Goal: Task Accomplishment & Management: Complete application form

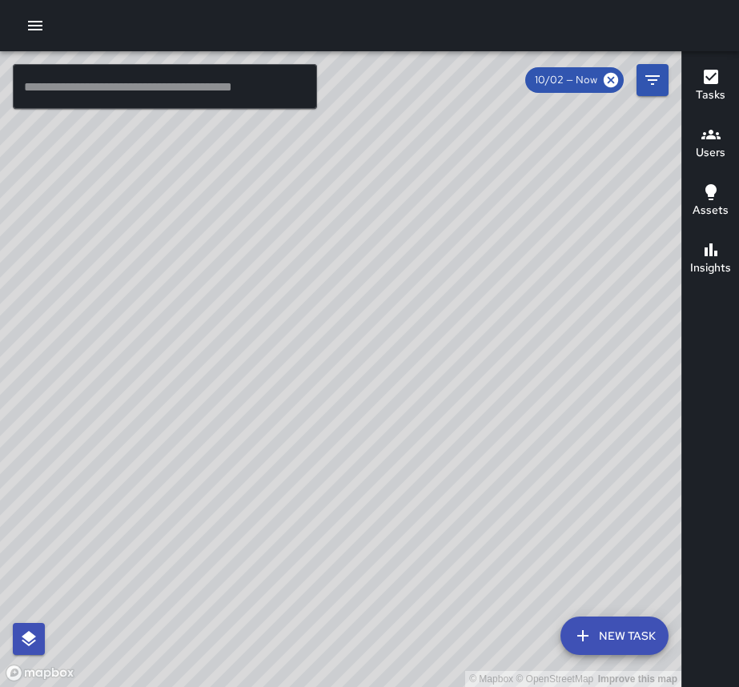
click at [38, 22] on icon "button" at bounding box center [35, 26] width 14 height 10
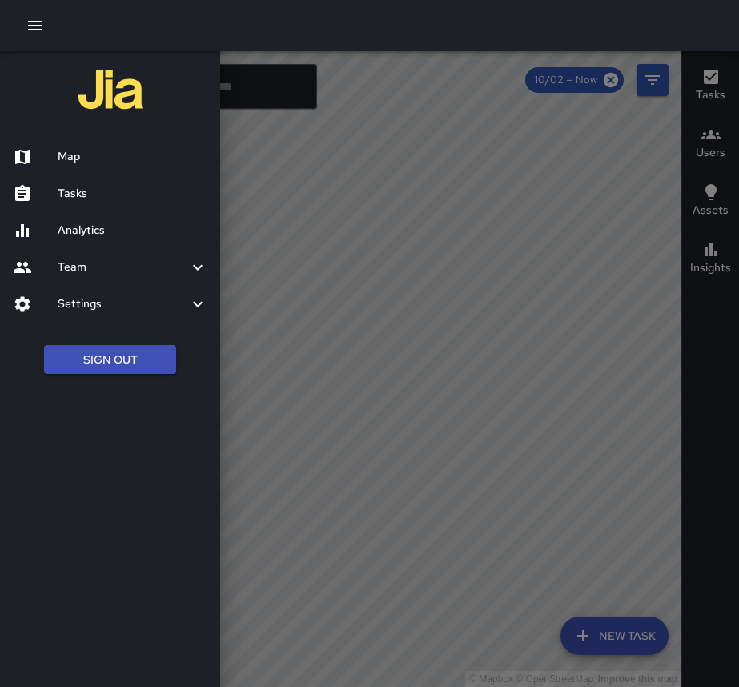
click at [87, 191] on h6 "Tasks" at bounding box center [133, 194] width 150 height 18
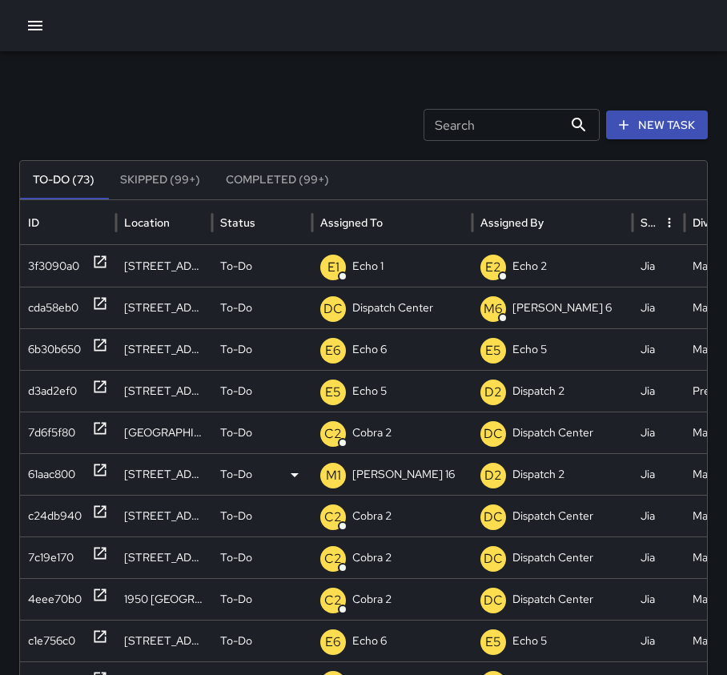
click at [102, 465] on icon at bounding box center [100, 470] width 12 height 12
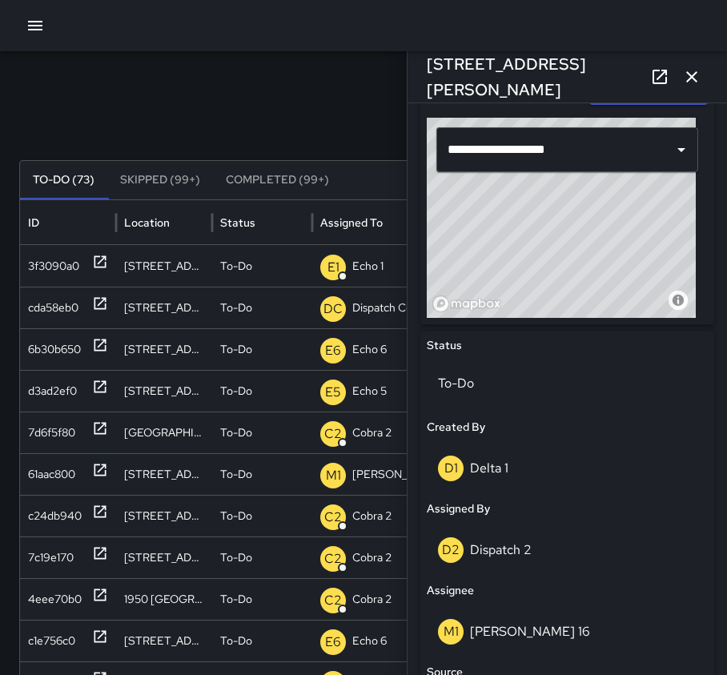
scroll to position [447, 0]
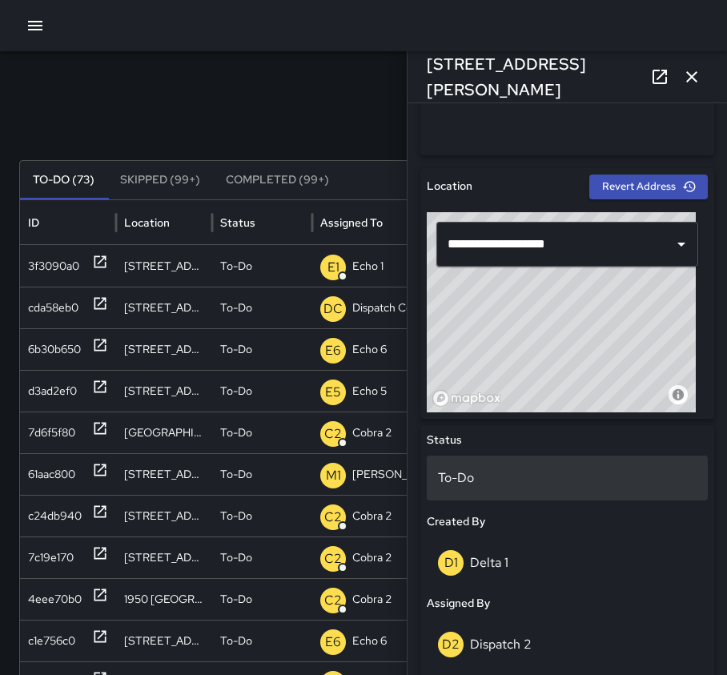
click at [514, 477] on p "To-Do" at bounding box center [567, 477] width 259 height 19
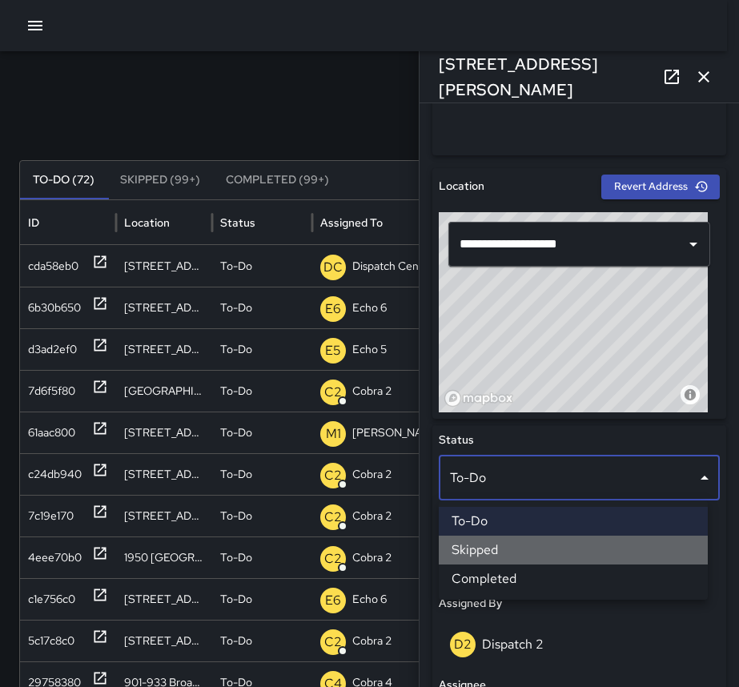
click at [520, 546] on li "Skipped" at bounding box center [573, 549] width 269 height 29
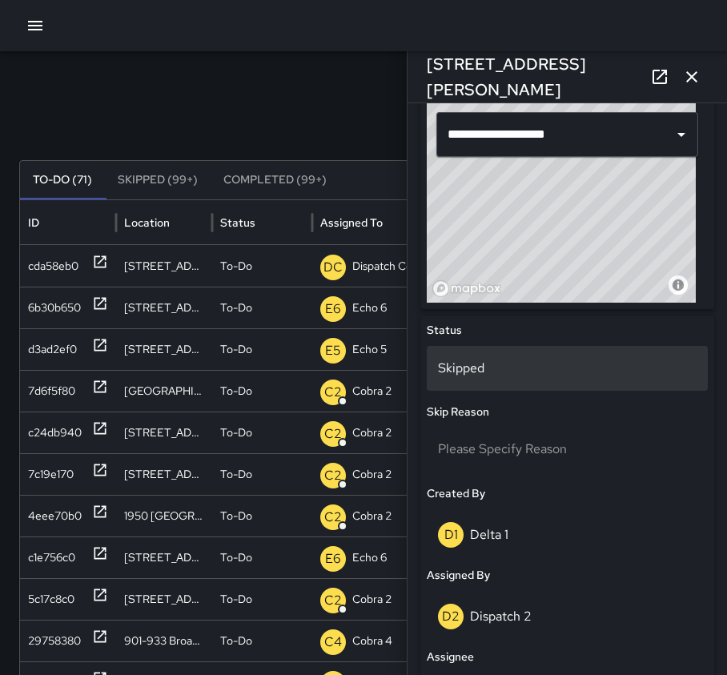
scroll to position [527, 0]
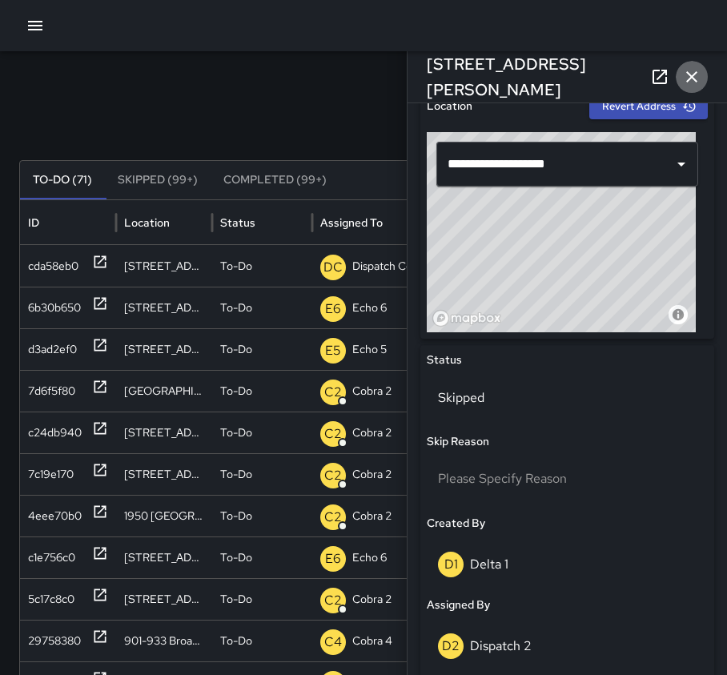
click at [696, 82] on icon "button" at bounding box center [691, 76] width 19 height 19
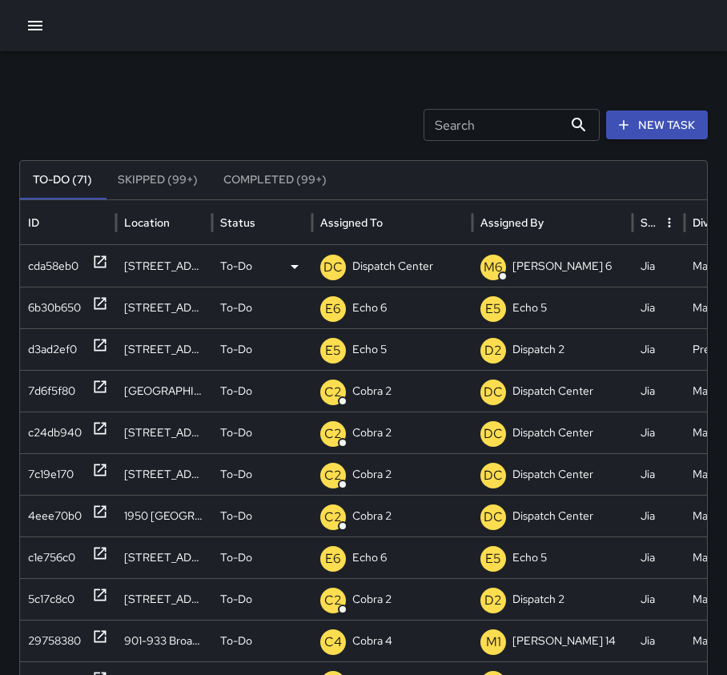
click at [98, 263] on icon at bounding box center [100, 262] width 12 height 12
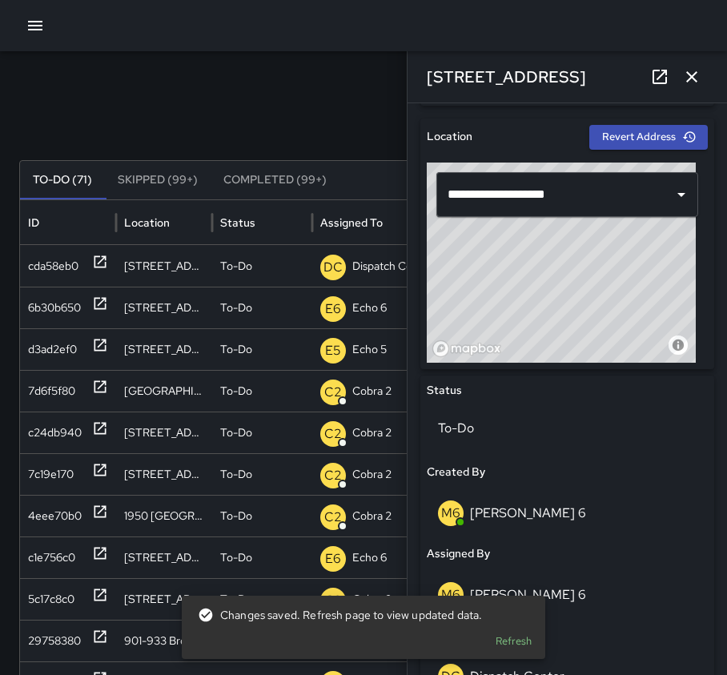
scroll to position [560, 0]
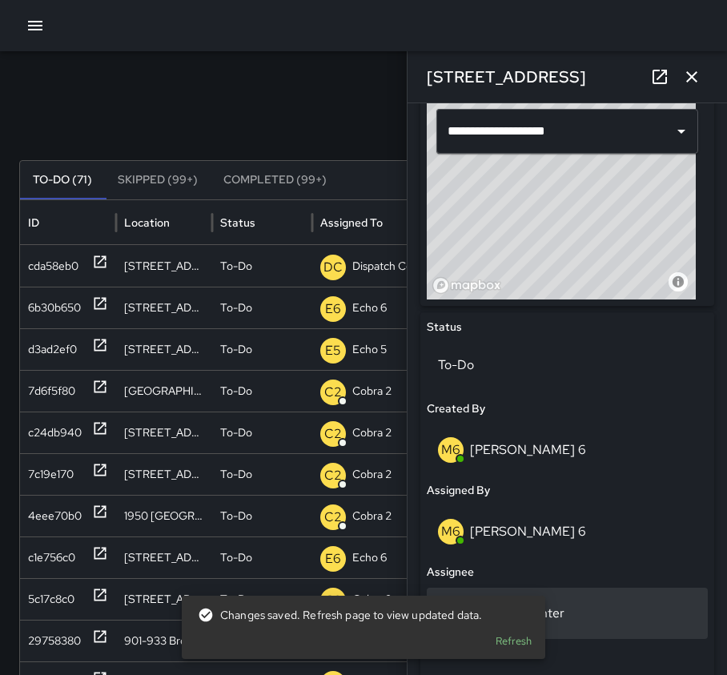
click at [601, 602] on div "DC Dispatch Center" at bounding box center [567, 613] width 259 height 26
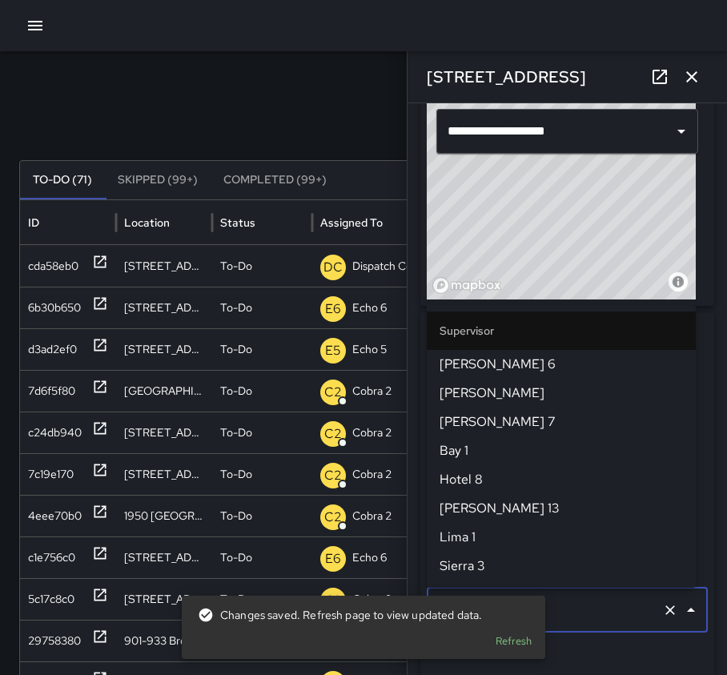
scroll to position [1659, 0]
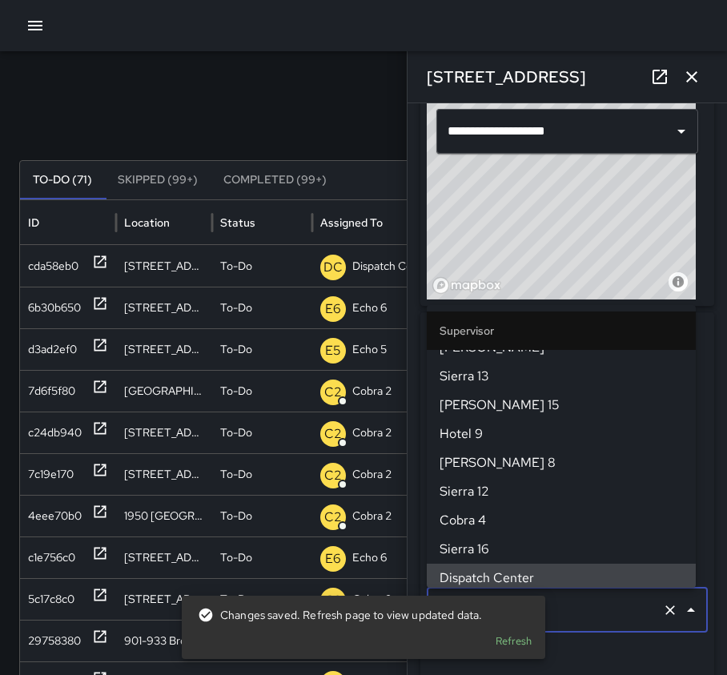
click at [662, 607] on icon "Clear" at bounding box center [670, 610] width 16 height 16
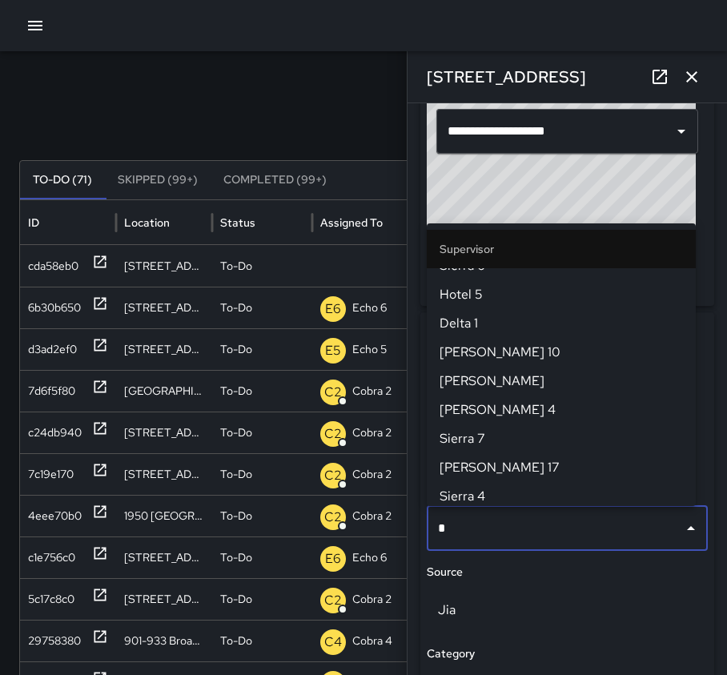
scroll to position [0, 0]
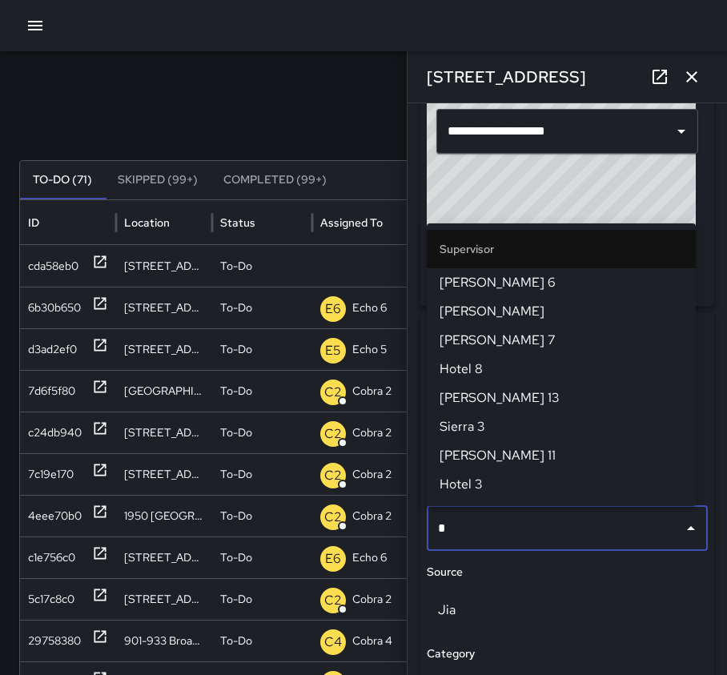
type input "**"
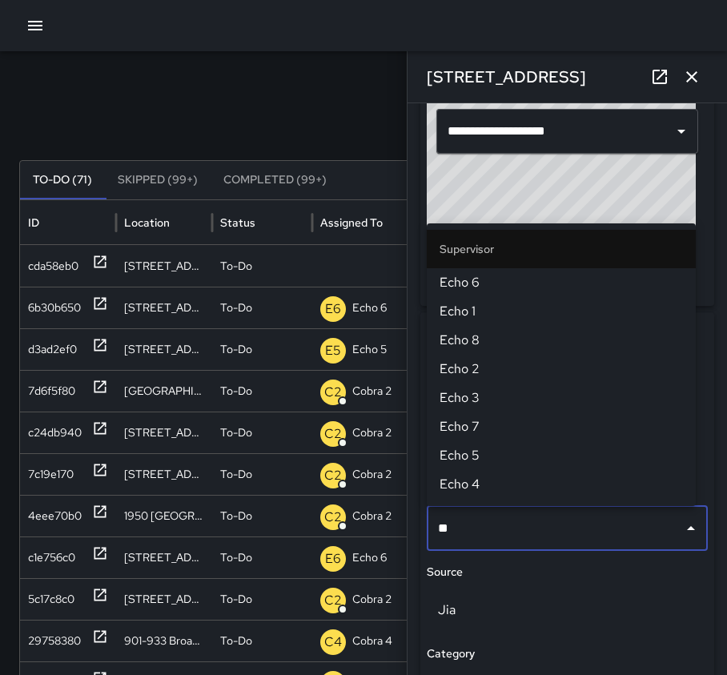
click at [472, 308] on span "Echo 1" at bounding box center [560, 311] width 243 height 19
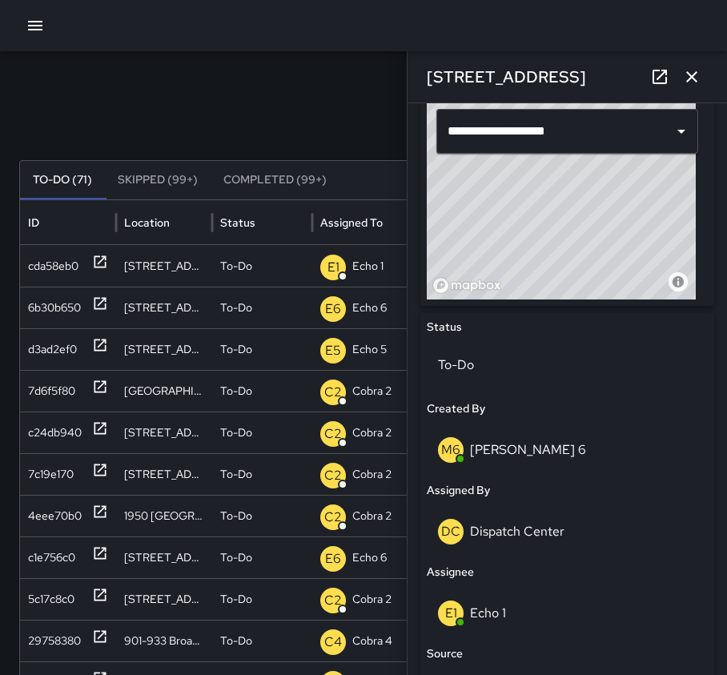
click at [695, 79] on icon "button" at bounding box center [691, 76] width 19 height 19
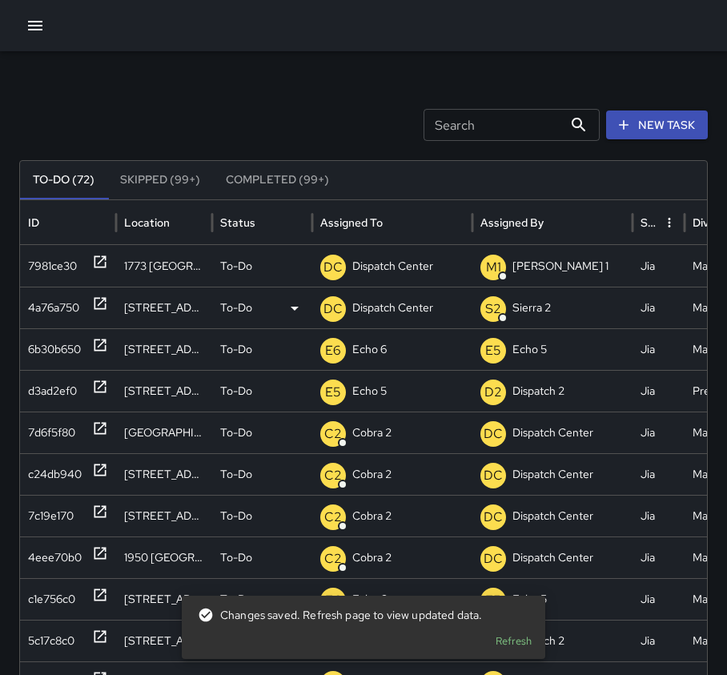
click at [100, 301] on icon at bounding box center [100, 303] width 16 height 16
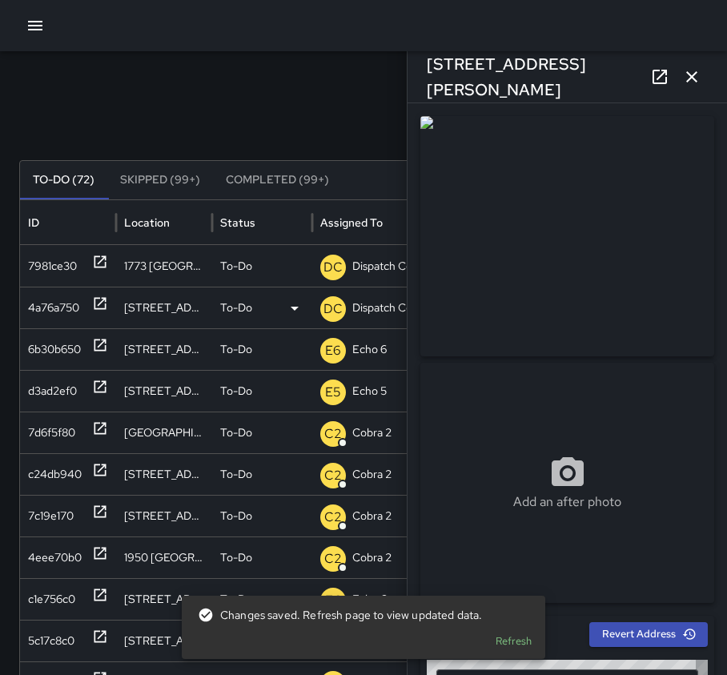
type input "**********"
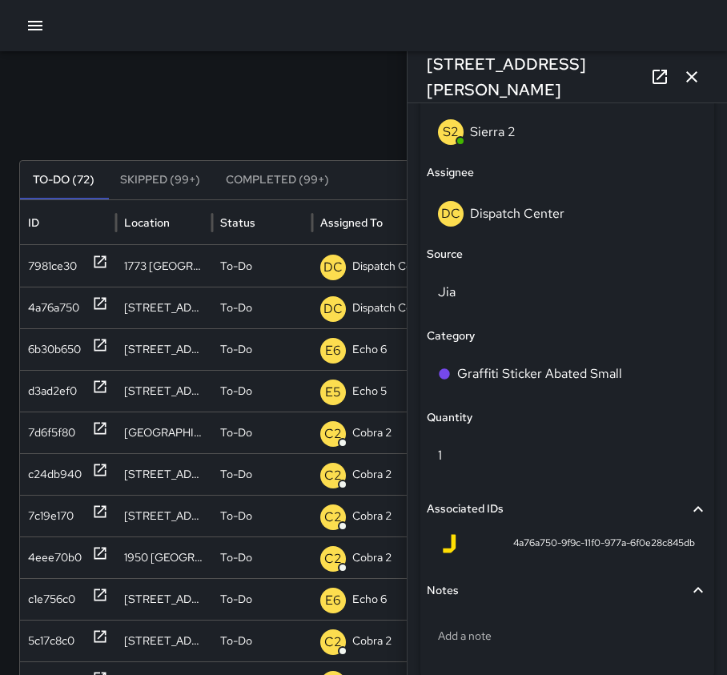
scroll to position [960, 0]
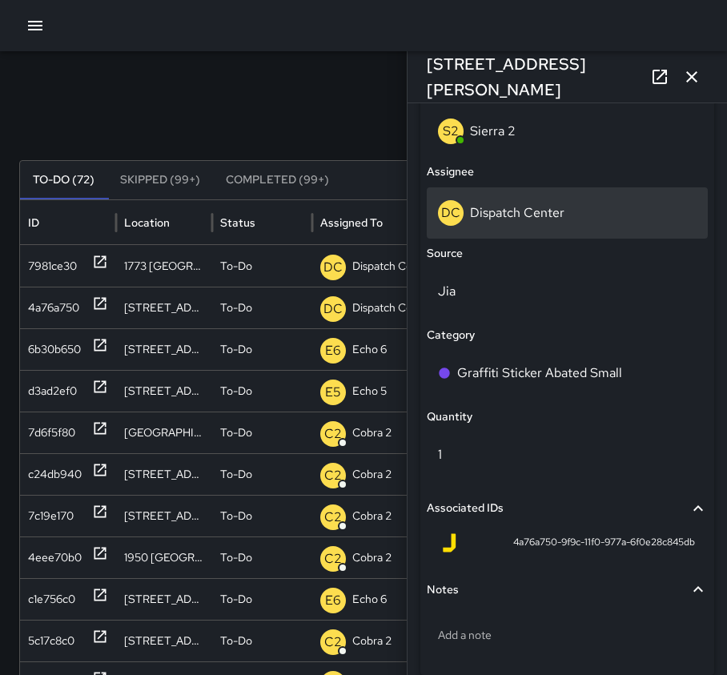
click at [562, 202] on div "DC Dispatch Center" at bounding box center [567, 213] width 259 height 26
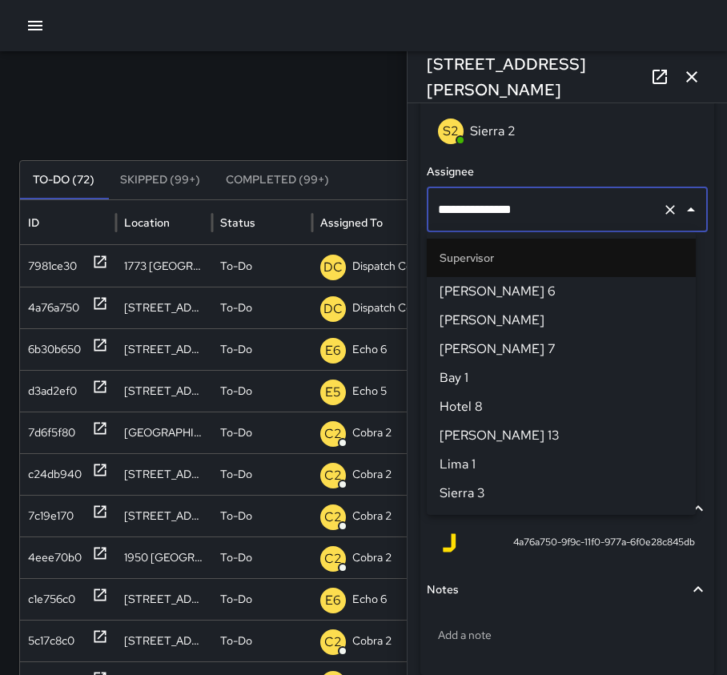
scroll to position [1659, 0]
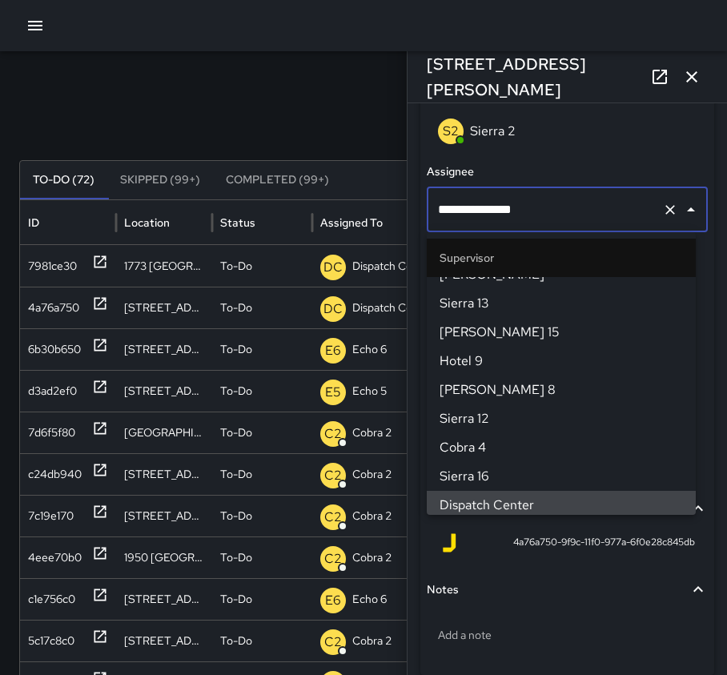
click at [662, 205] on icon "Clear" at bounding box center [670, 210] width 16 height 16
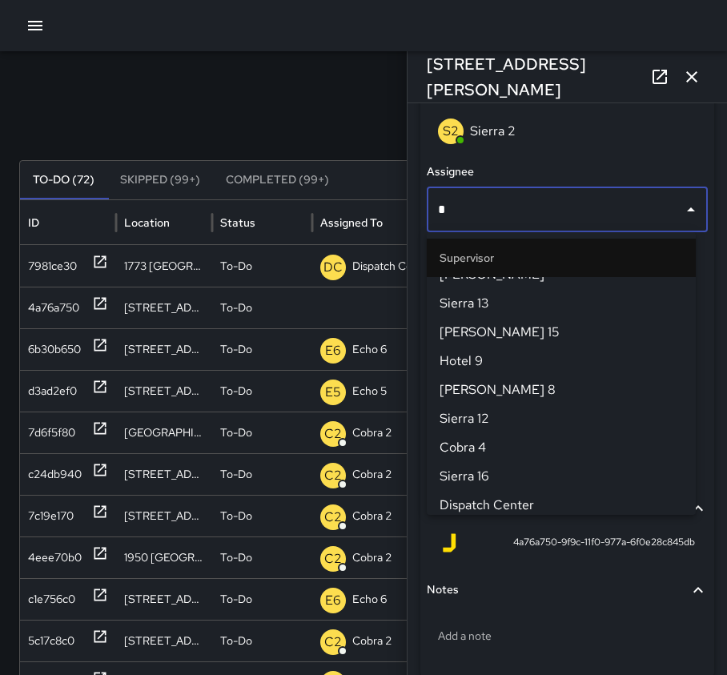
scroll to position [0, 0]
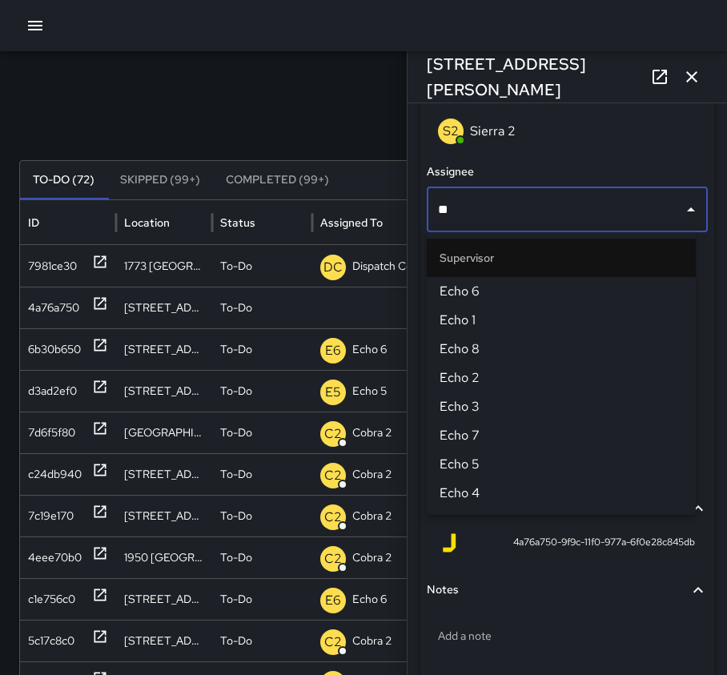
type input "***"
click at [517, 299] on span "Echo 6" at bounding box center [560, 291] width 243 height 19
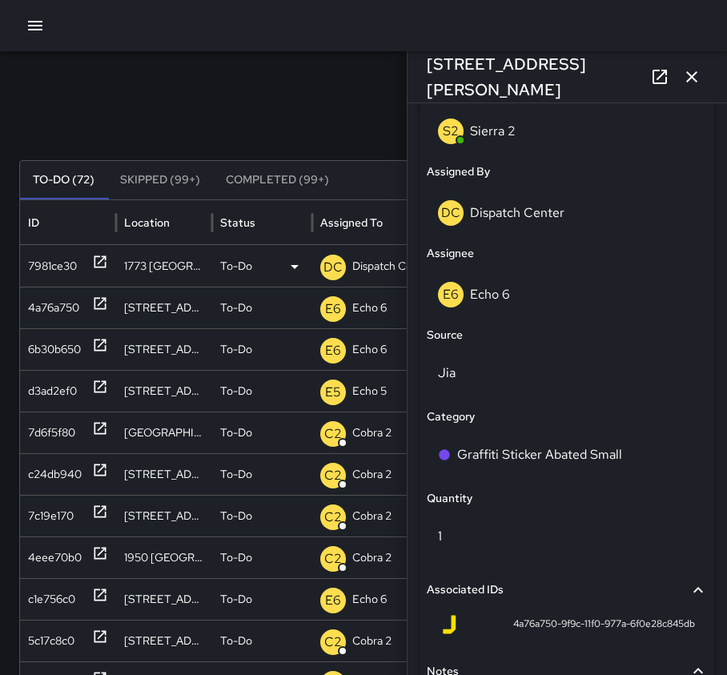
click at [97, 268] on icon at bounding box center [100, 262] width 16 height 16
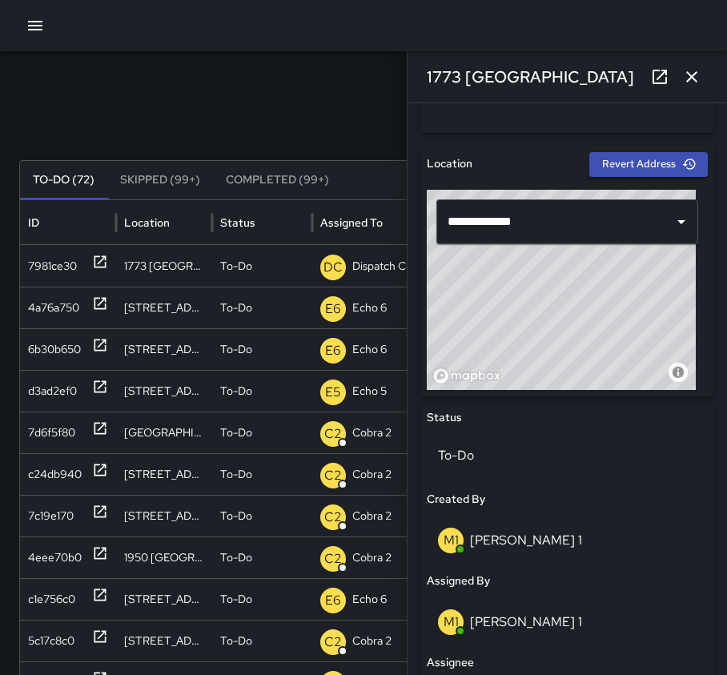
scroll to position [560, 0]
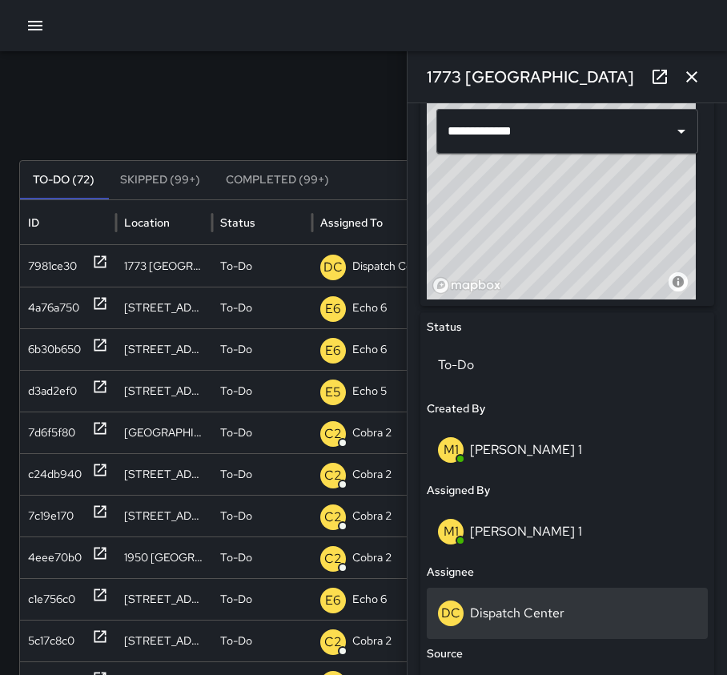
click at [540, 604] on p "Dispatch Center" at bounding box center [517, 612] width 94 height 17
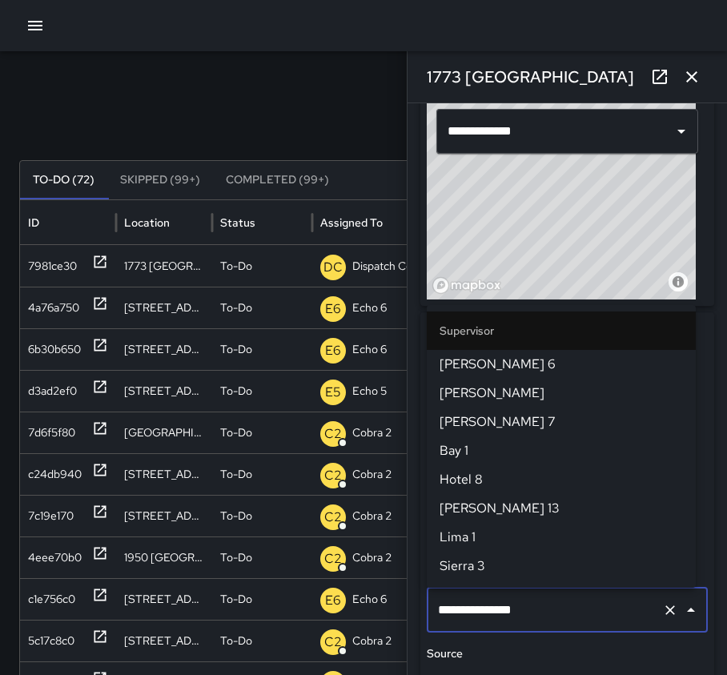
scroll to position [1659, 0]
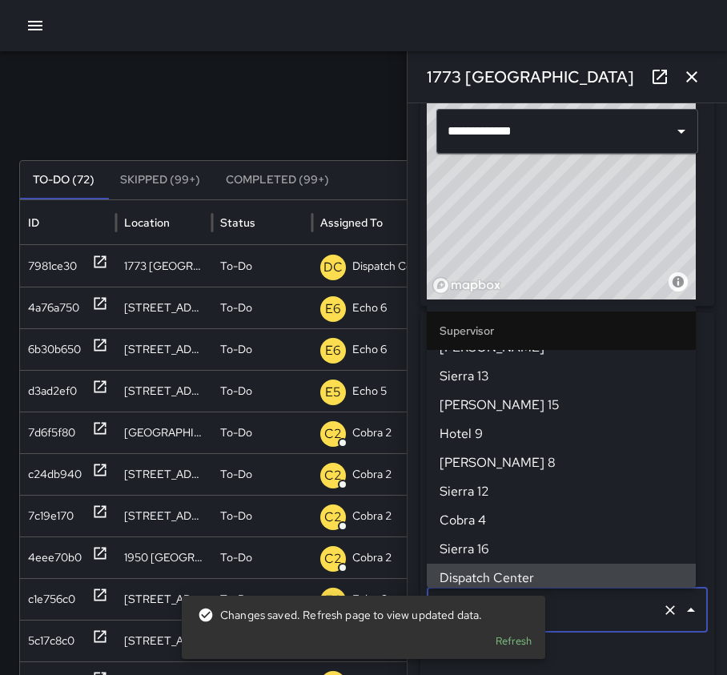
click at [662, 617] on icon "Clear" at bounding box center [670, 610] width 16 height 16
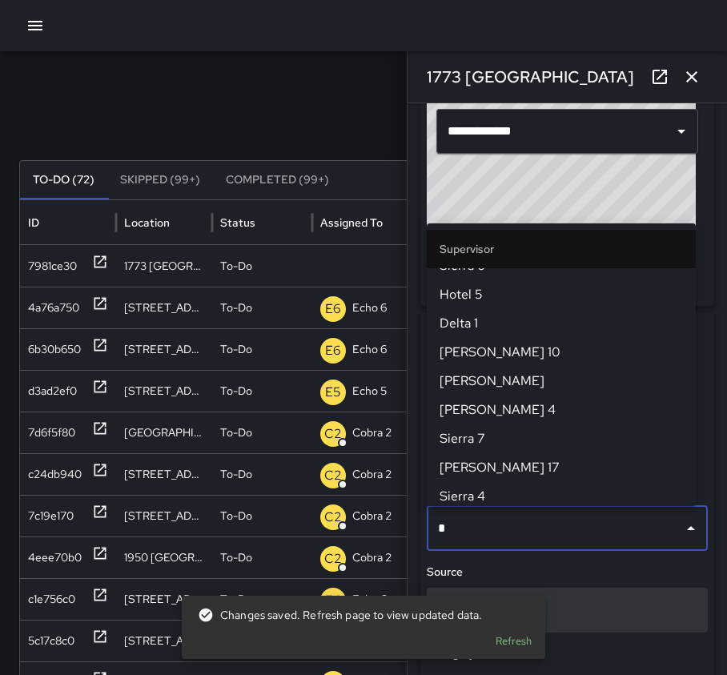
scroll to position [0, 0]
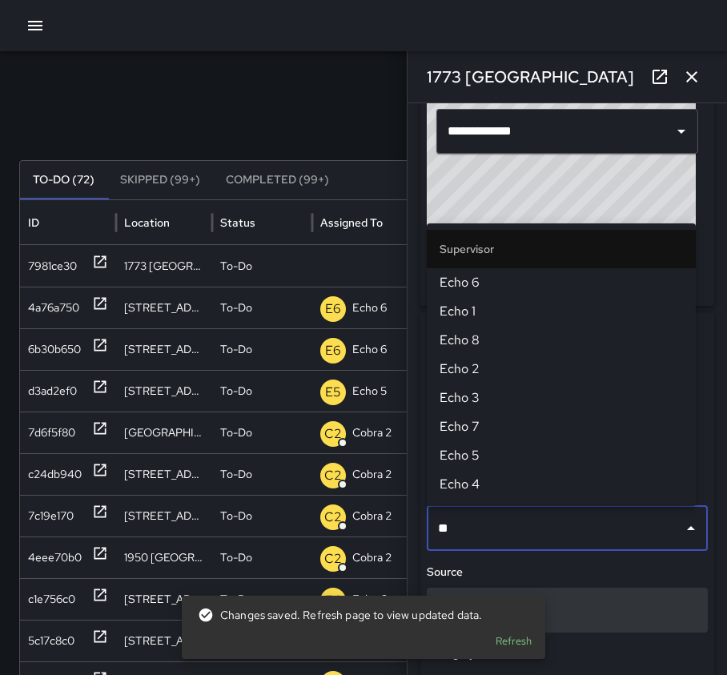
type input "***"
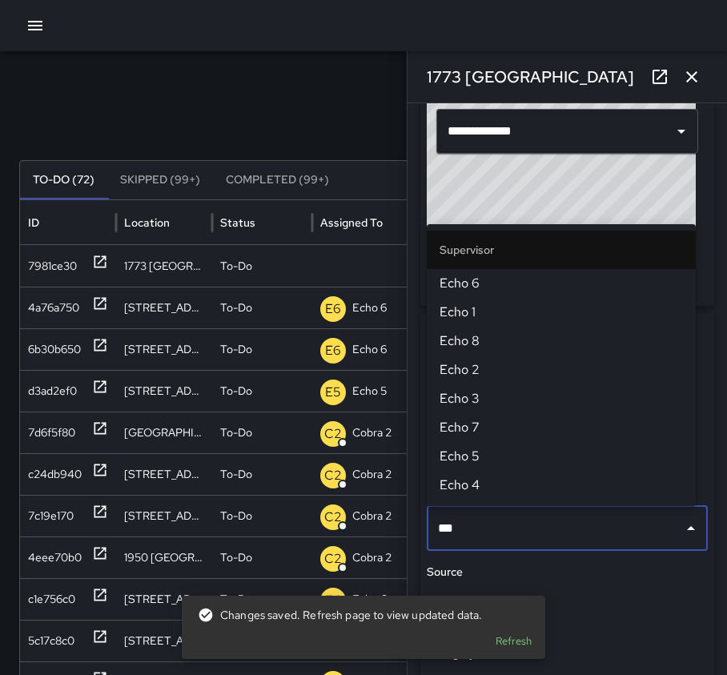
click at [503, 313] on span "Echo 1" at bounding box center [560, 312] width 243 height 19
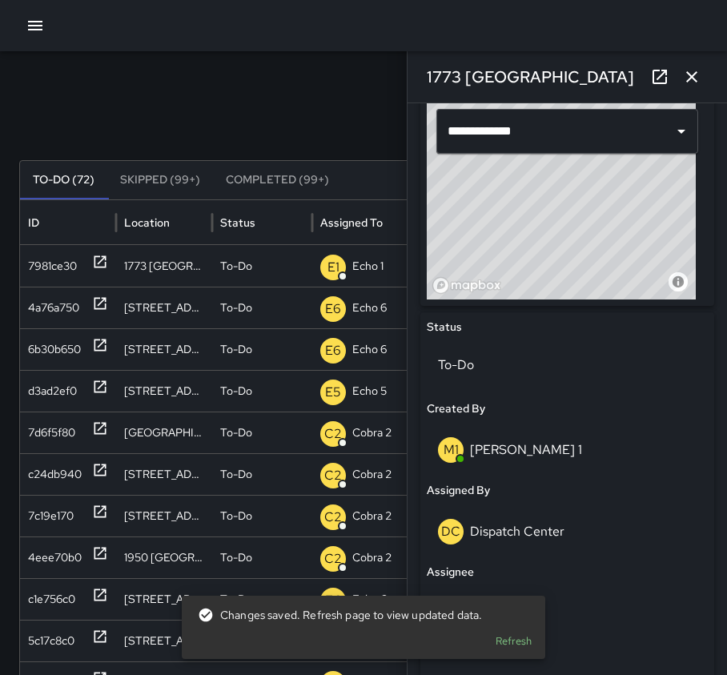
click at [688, 72] on icon "button" at bounding box center [691, 76] width 11 height 11
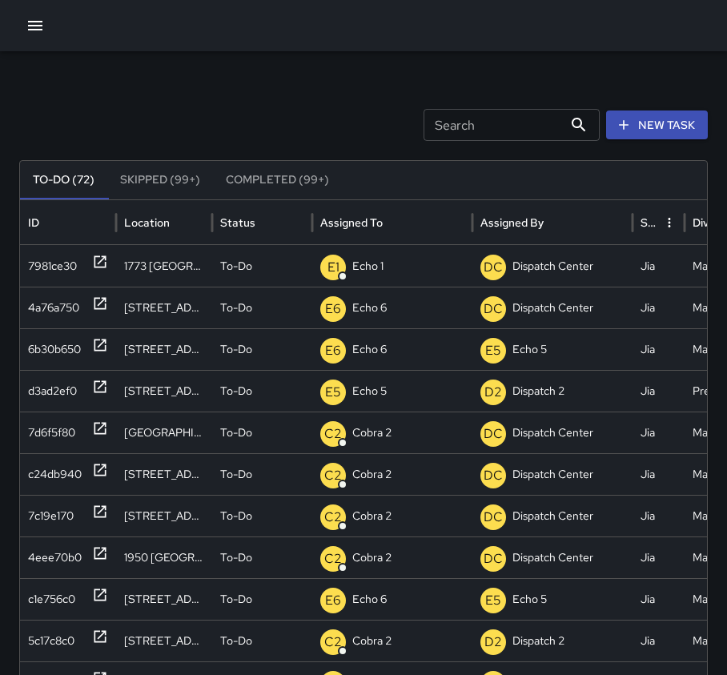
scroll to position [80, 0]
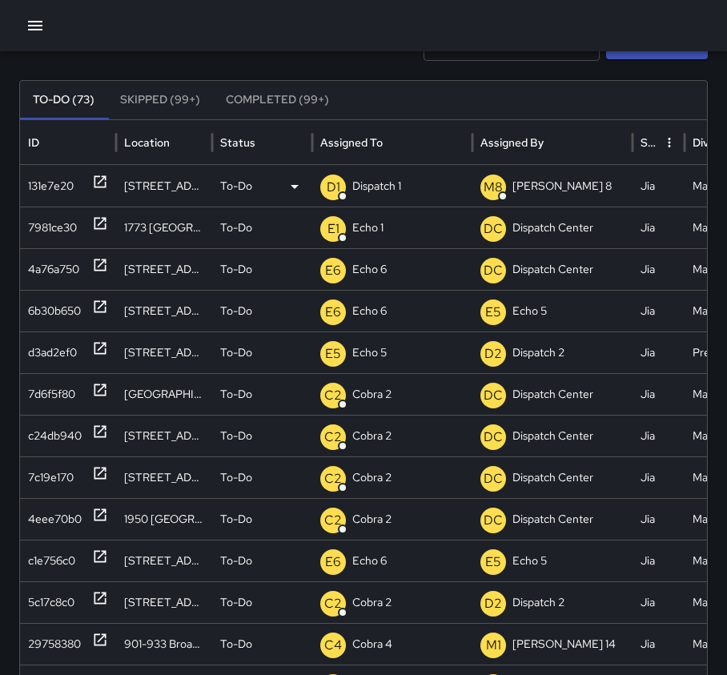
click at [103, 182] on icon at bounding box center [100, 182] width 16 height 16
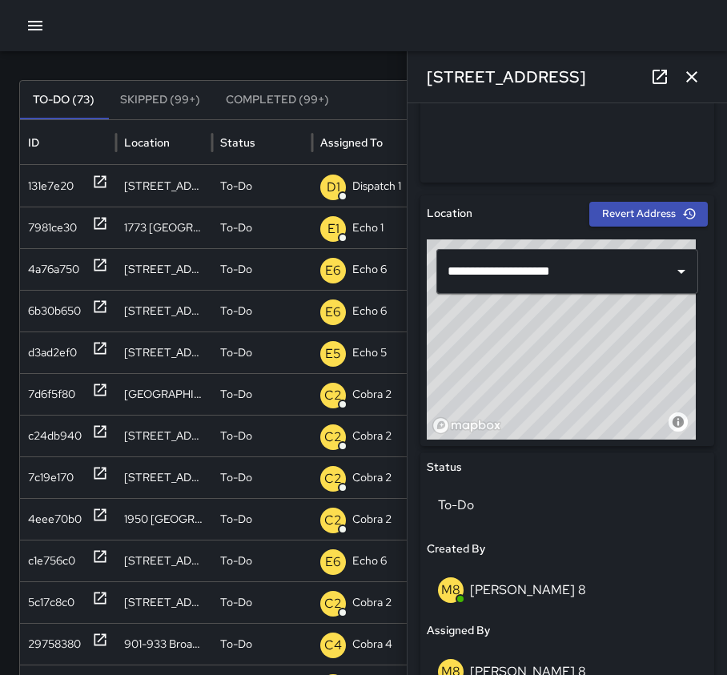
scroll to position [640, 0]
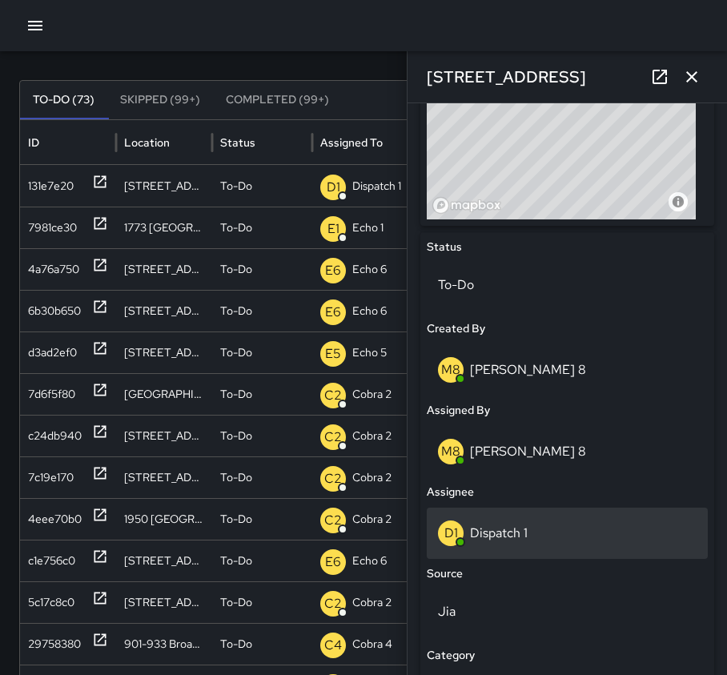
click at [523, 531] on p "Dispatch 1" at bounding box center [499, 532] width 58 height 17
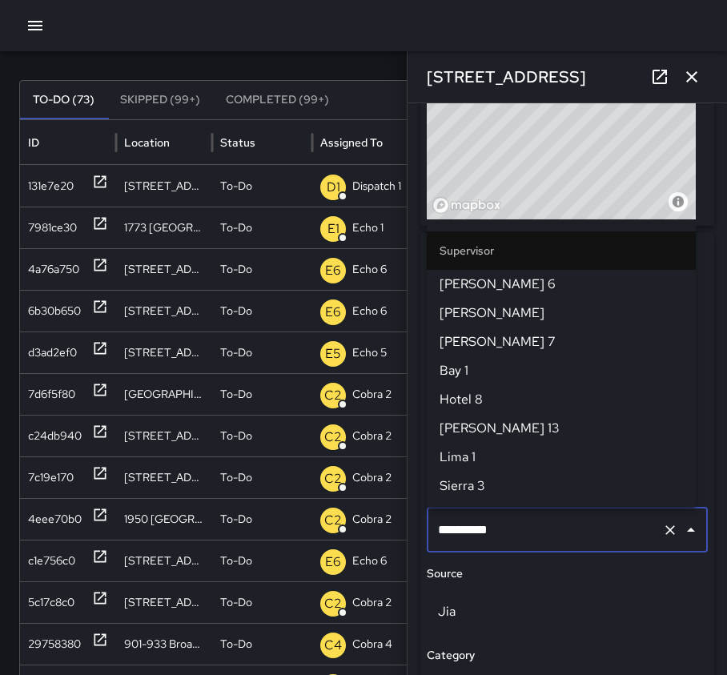
scroll to position [1083, 0]
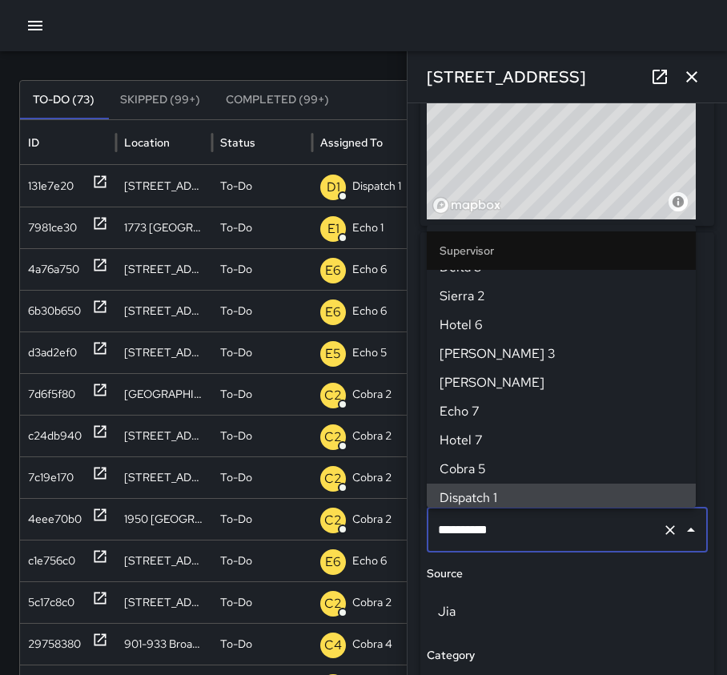
click at [662, 533] on icon "Clear" at bounding box center [670, 530] width 16 height 16
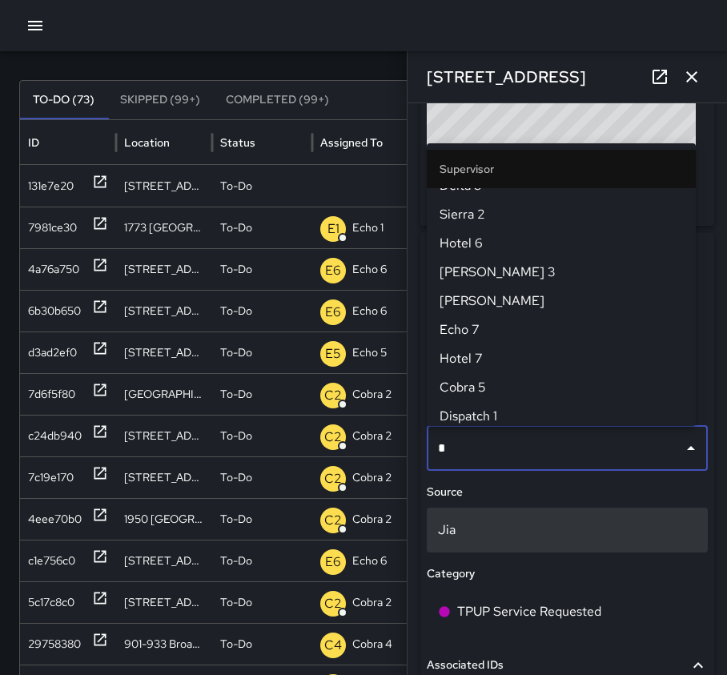
scroll to position [0, 0]
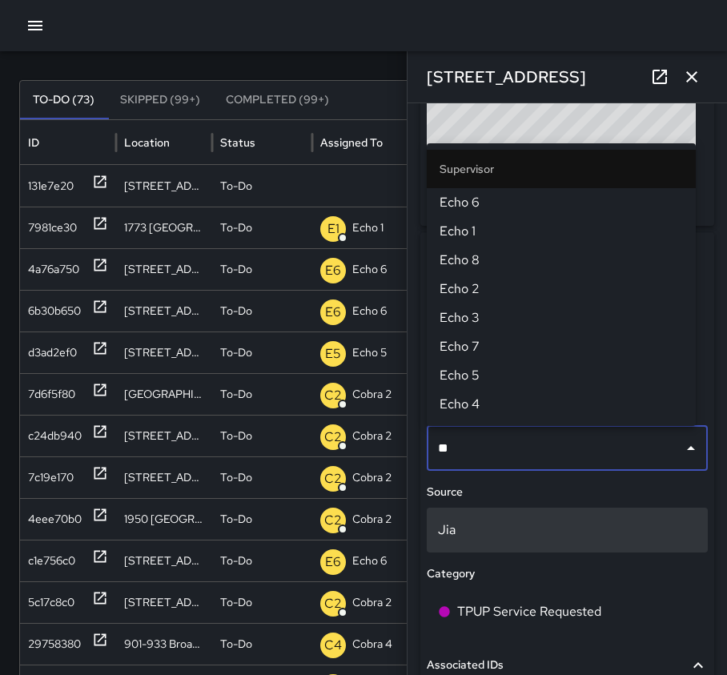
type input "***"
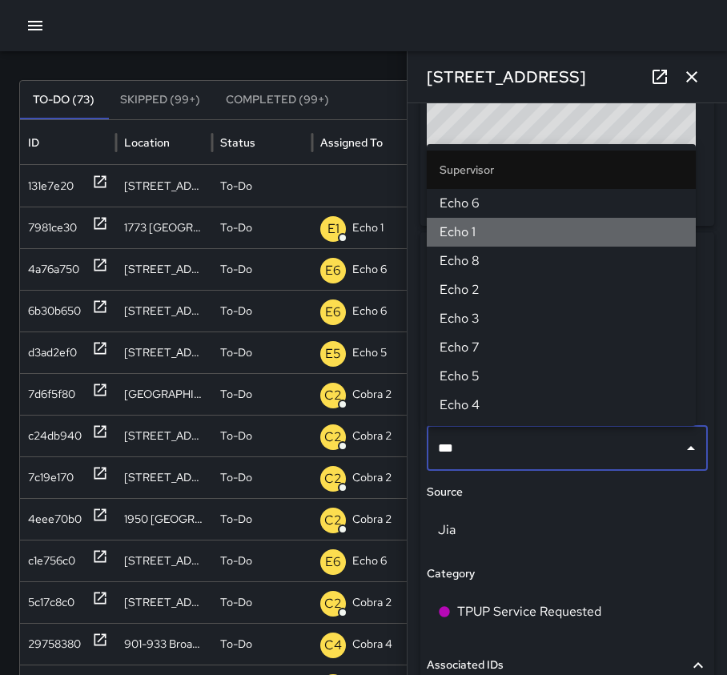
click at [463, 237] on span "Echo 1" at bounding box center [560, 232] width 243 height 19
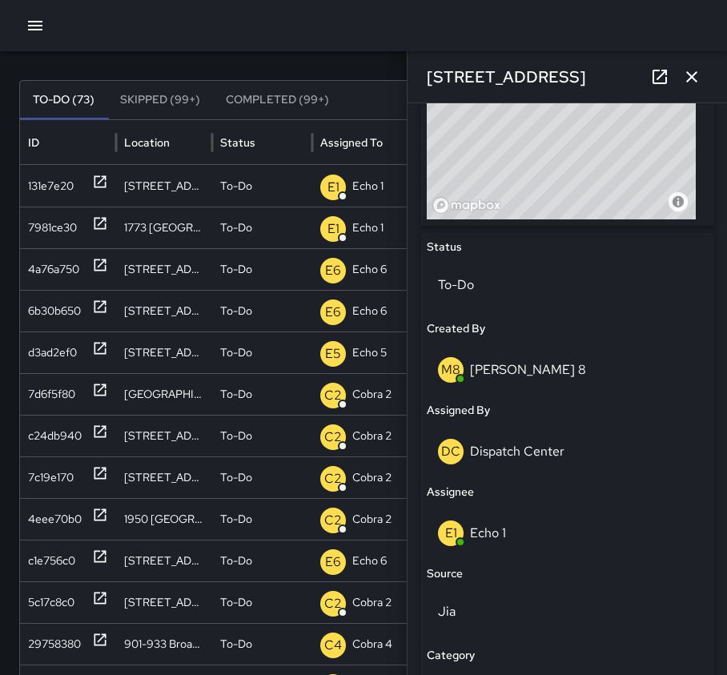
click at [688, 66] on button "button" at bounding box center [692, 77] width 32 height 32
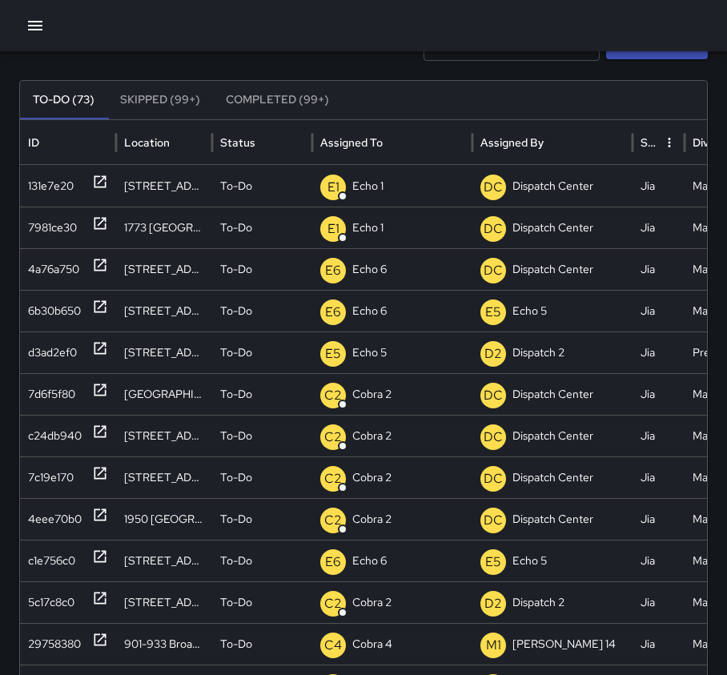
click at [110, 57] on div "Search Search New Task" at bounding box center [363, 45] width 688 height 32
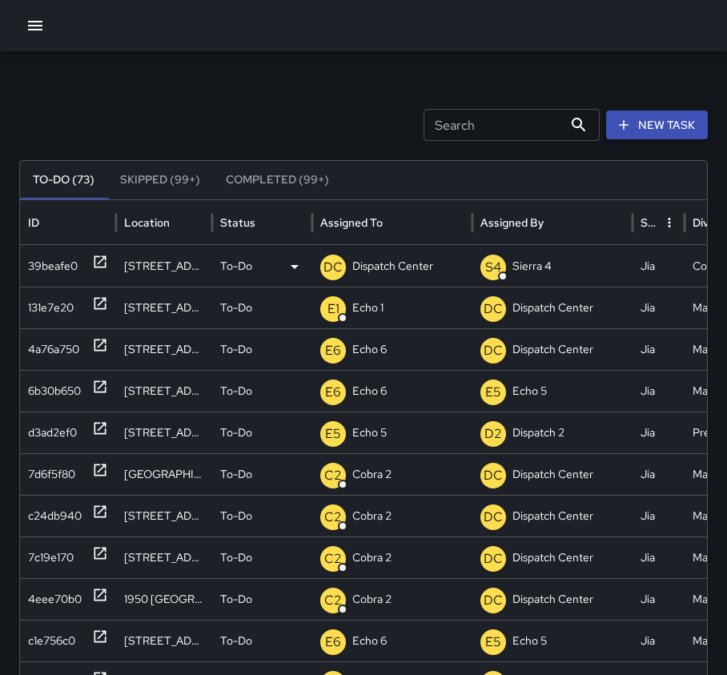
click at [105, 263] on icon at bounding box center [100, 262] width 12 height 12
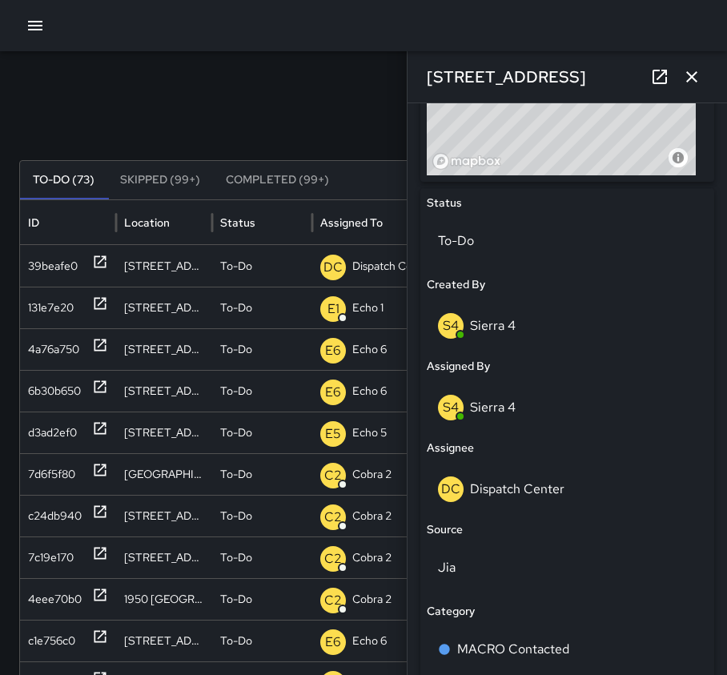
scroll to position [591, 0]
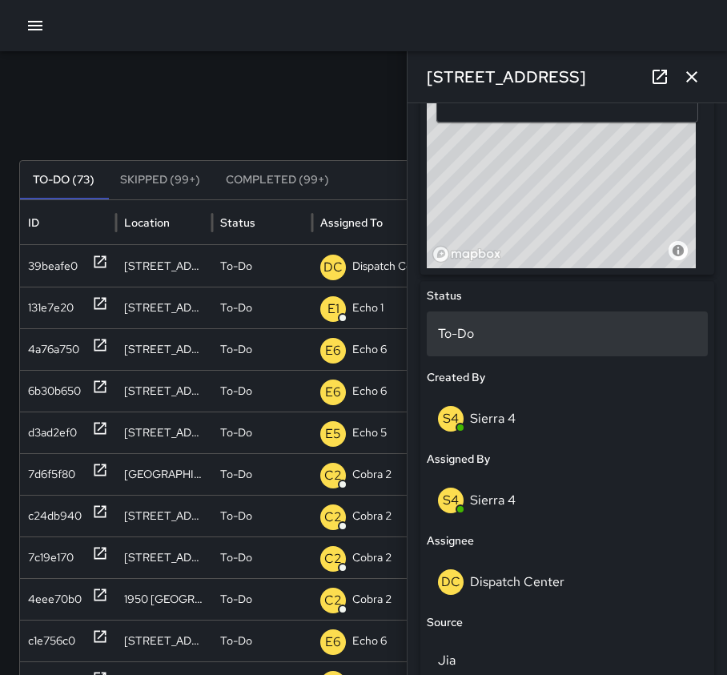
click at [515, 340] on p "To-Do" at bounding box center [567, 333] width 259 height 19
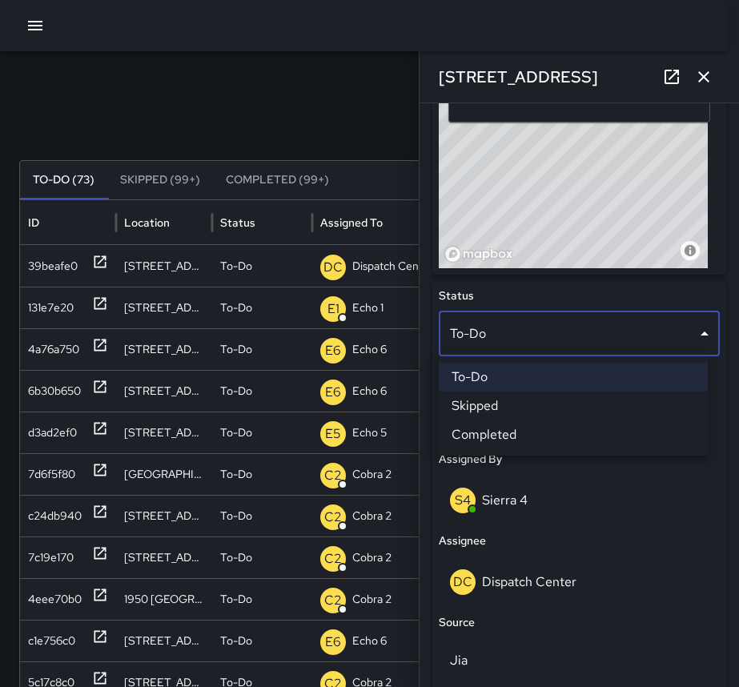
click at [523, 431] on li "Completed" at bounding box center [573, 434] width 269 height 29
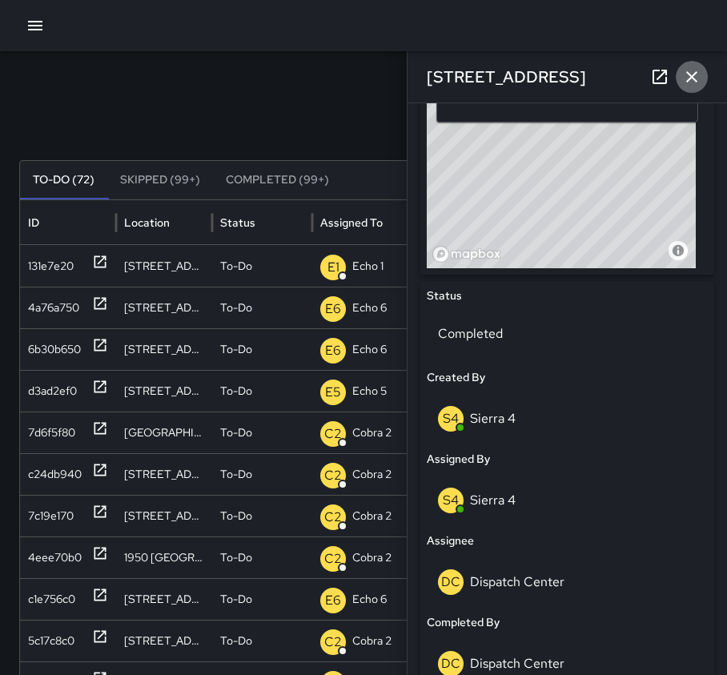
click at [690, 73] on icon "button" at bounding box center [691, 76] width 19 height 19
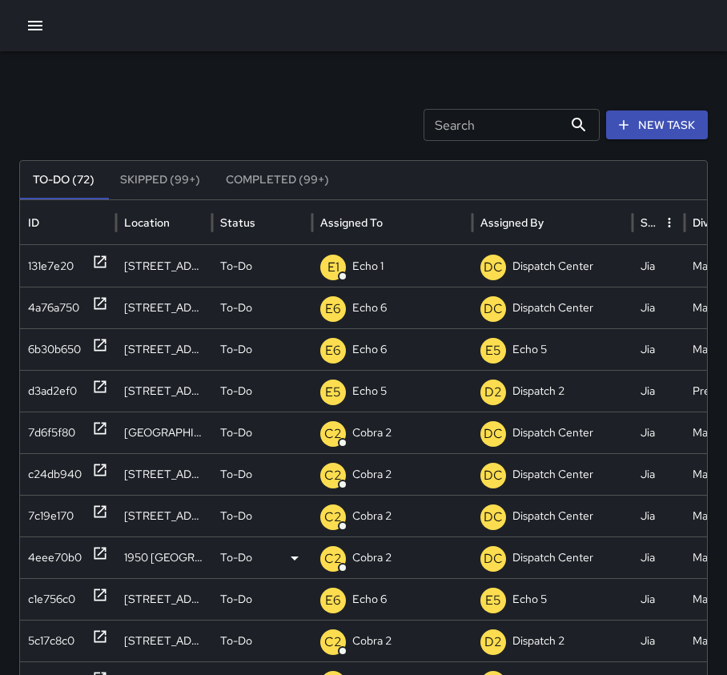
click at [100, 559] on icon at bounding box center [100, 553] width 16 height 16
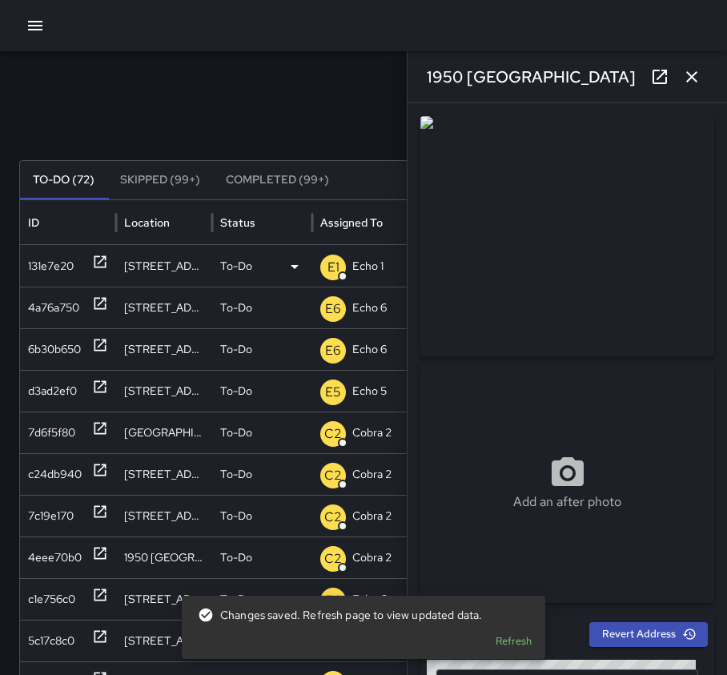
click at [98, 265] on icon at bounding box center [100, 262] width 16 height 16
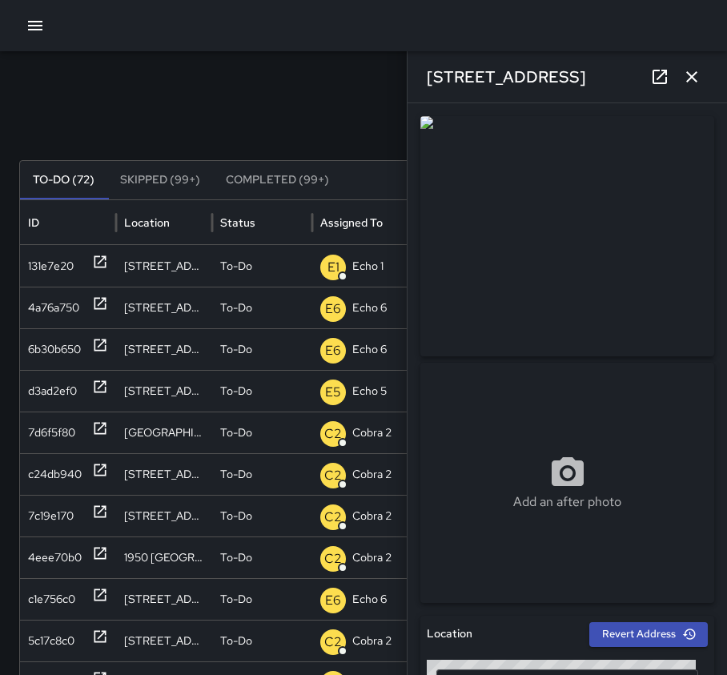
click at [695, 79] on icon "button" at bounding box center [691, 76] width 19 height 19
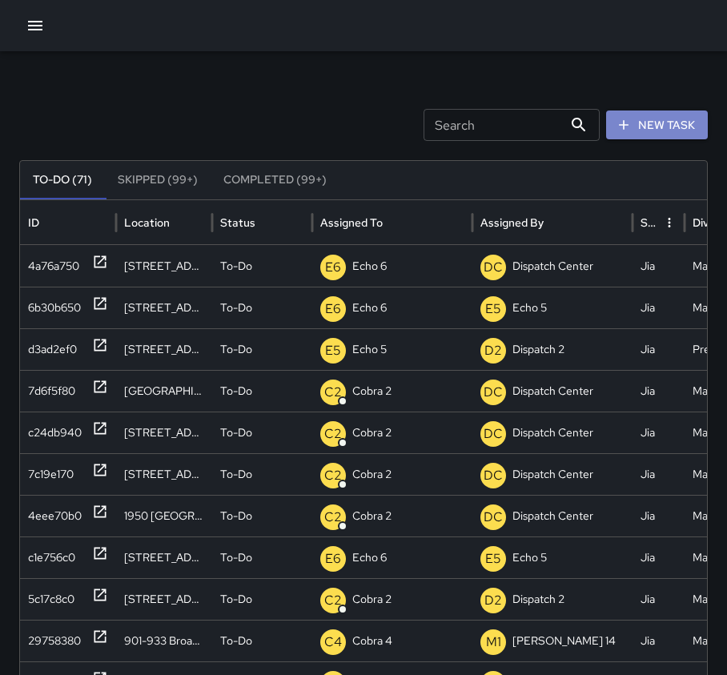
click at [653, 117] on button "New Task" at bounding box center [657, 125] width 102 height 30
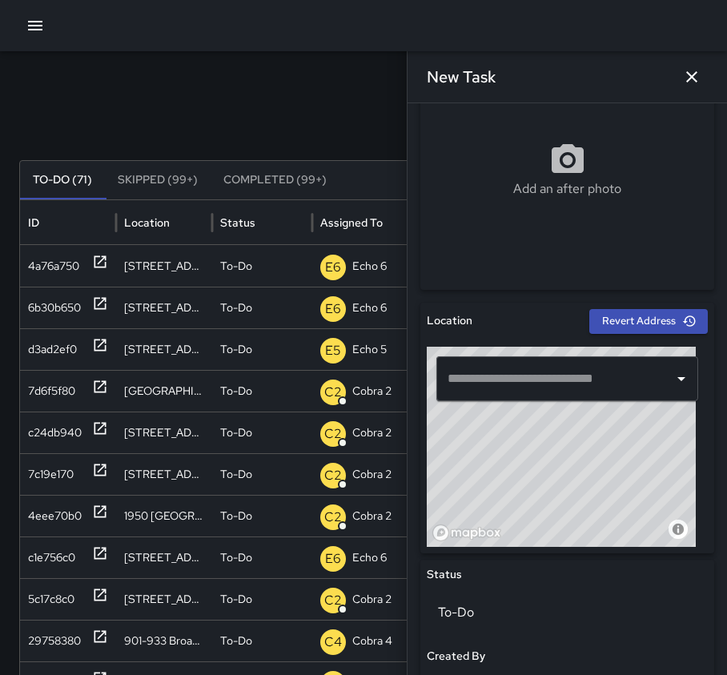
scroll to position [320, 0]
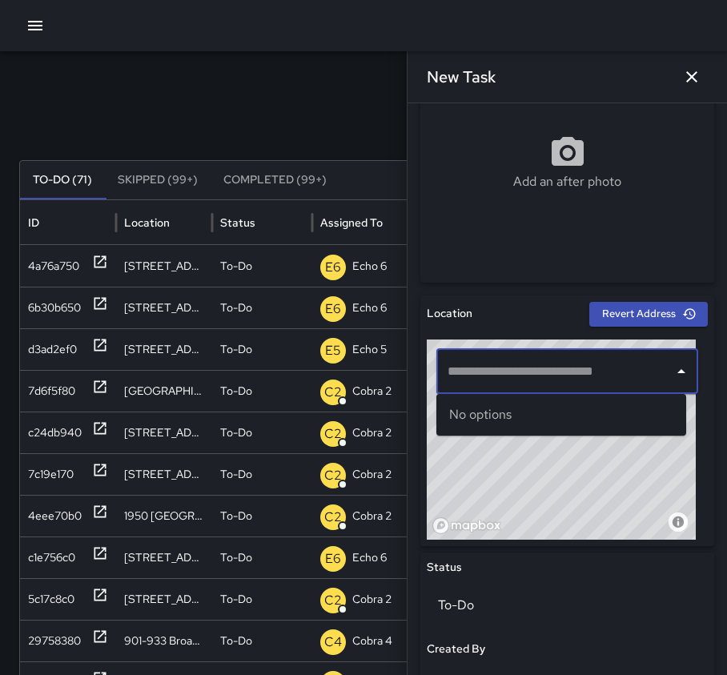
click at [523, 363] on input "text" at bounding box center [554, 371] width 223 height 30
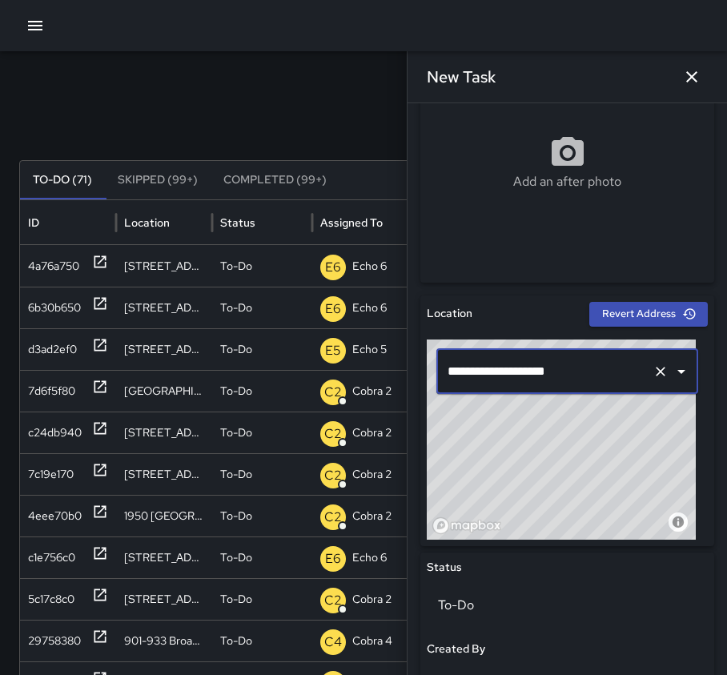
type input "**********"
click at [34, 25] on icon "button" at bounding box center [35, 25] width 19 height 19
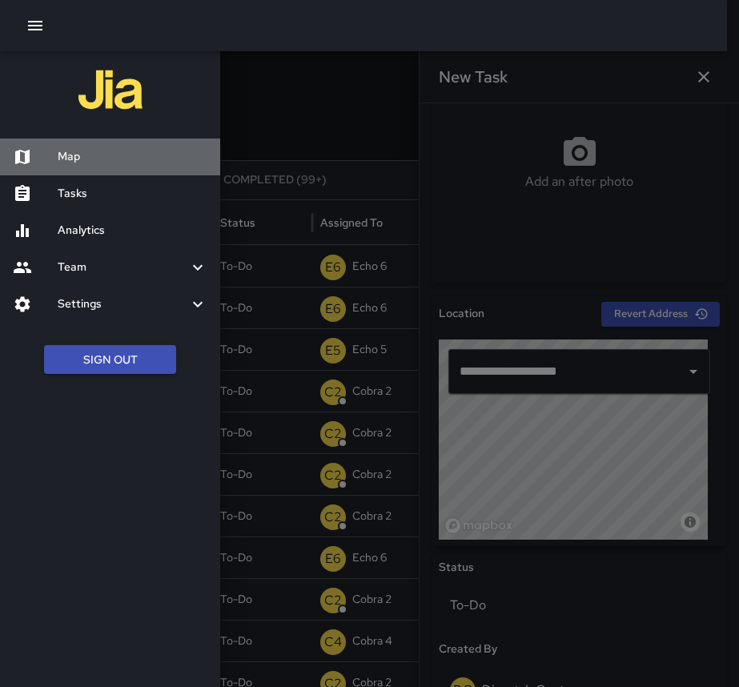
click at [78, 149] on h6 "Map" at bounding box center [133, 157] width 150 height 18
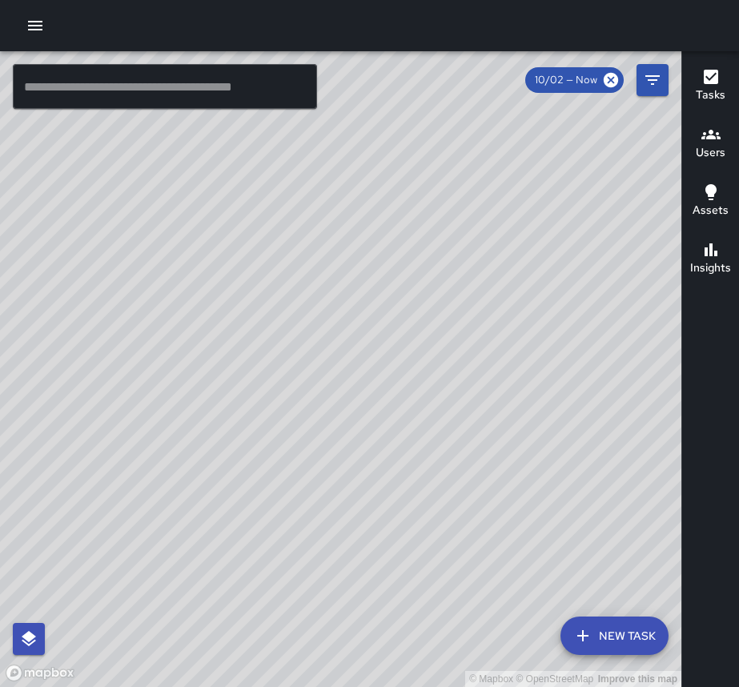
drag, startPoint x: 544, startPoint y: 390, endPoint x: 405, endPoint y: 531, distance: 198.7
click at [405, 531] on div "© Mapbox © OpenStreetMap Improve this map" at bounding box center [340, 369] width 681 height 636
click at [45, 24] on button "button" at bounding box center [35, 26] width 32 height 32
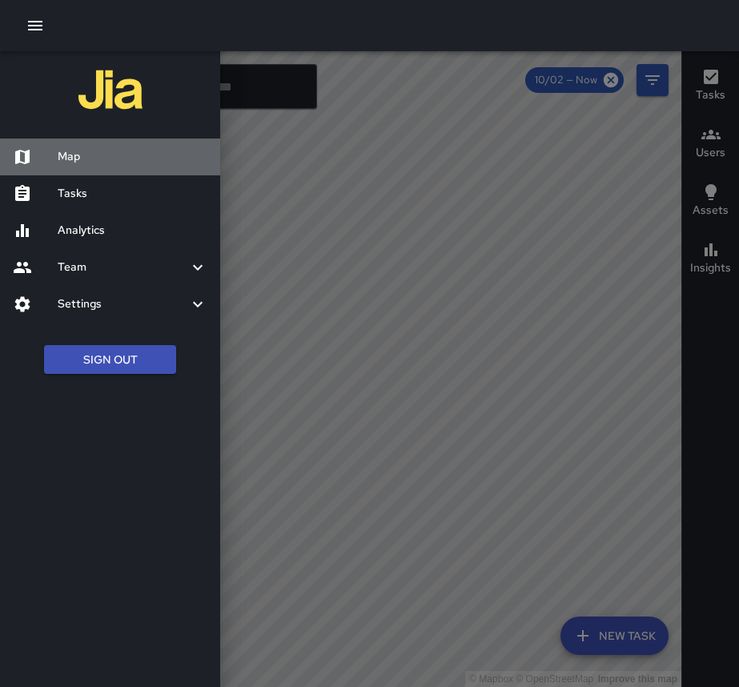
click at [70, 150] on h6 "Map" at bounding box center [133, 157] width 150 height 18
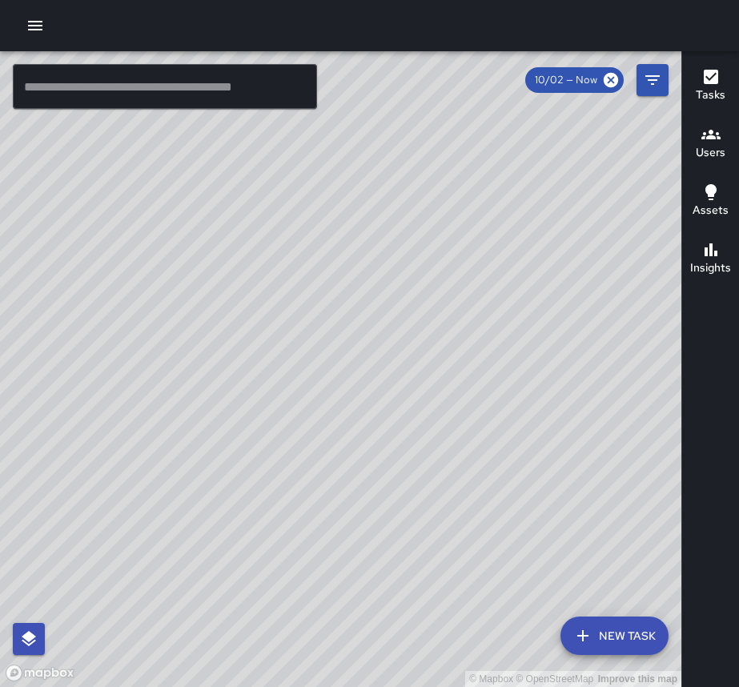
click at [42, 33] on icon "button" at bounding box center [35, 25] width 19 height 19
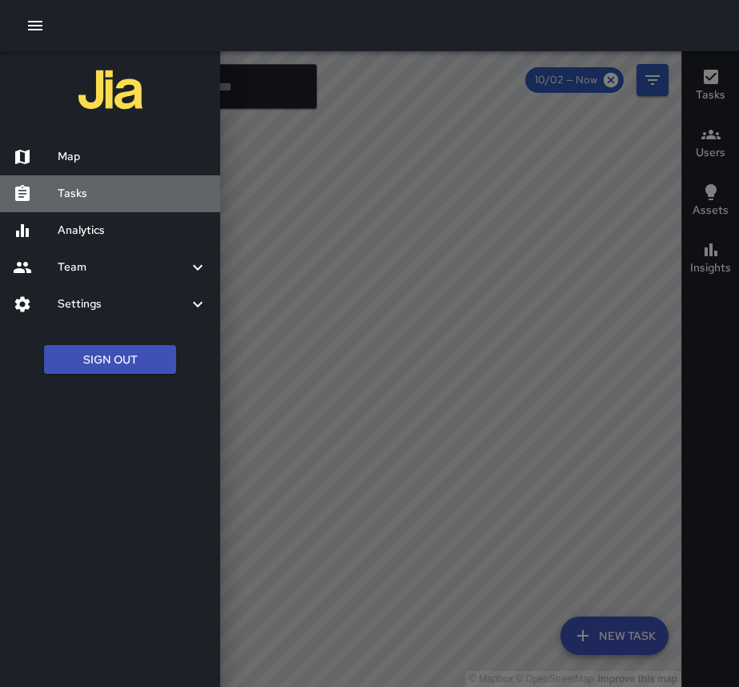
click at [70, 189] on h6 "Tasks" at bounding box center [133, 194] width 150 height 18
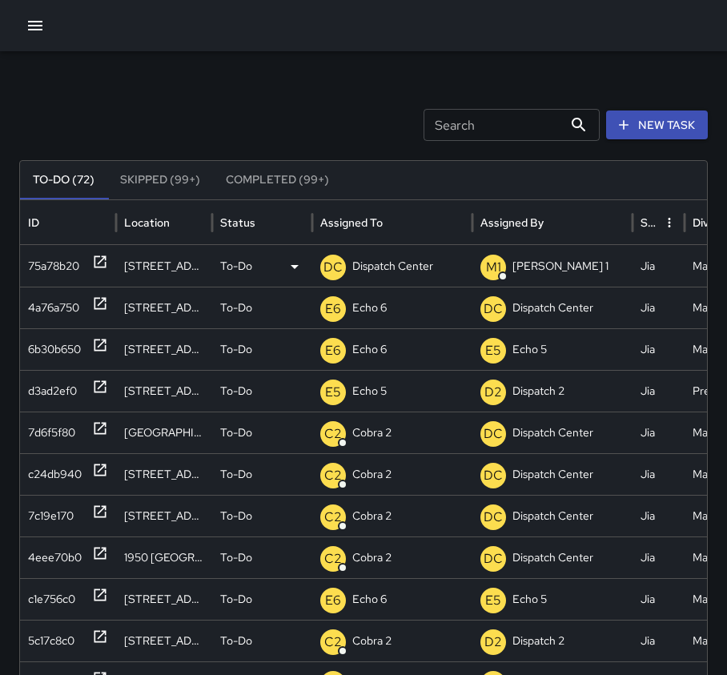
click at [98, 259] on icon at bounding box center [100, 262] width 16 height 16
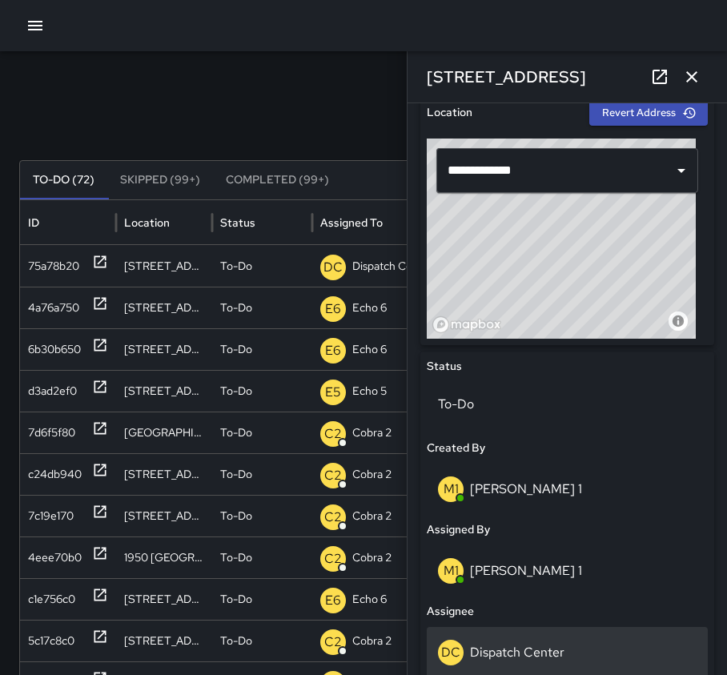
scroll to position [560, 0]
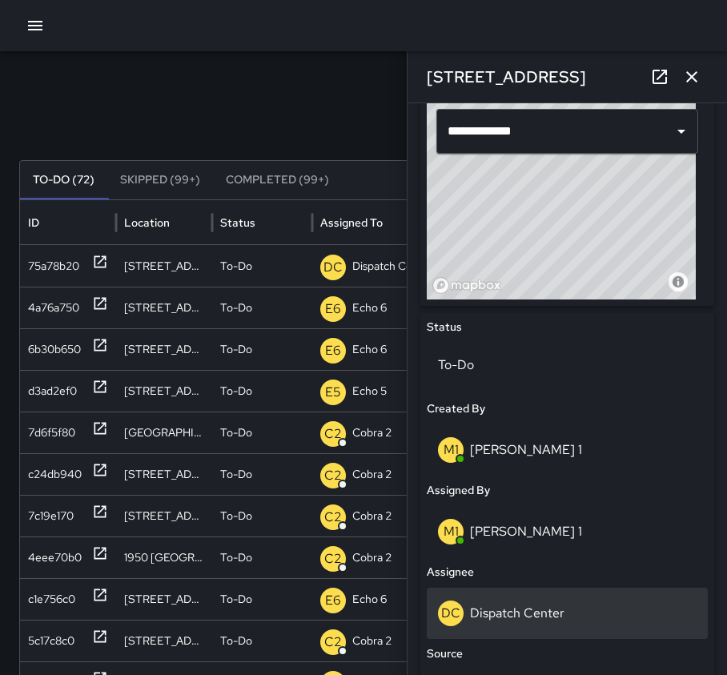
click at [503, 631] on div "DC Dispatch Center" at bounding box center [567, 612] width 281 height 51
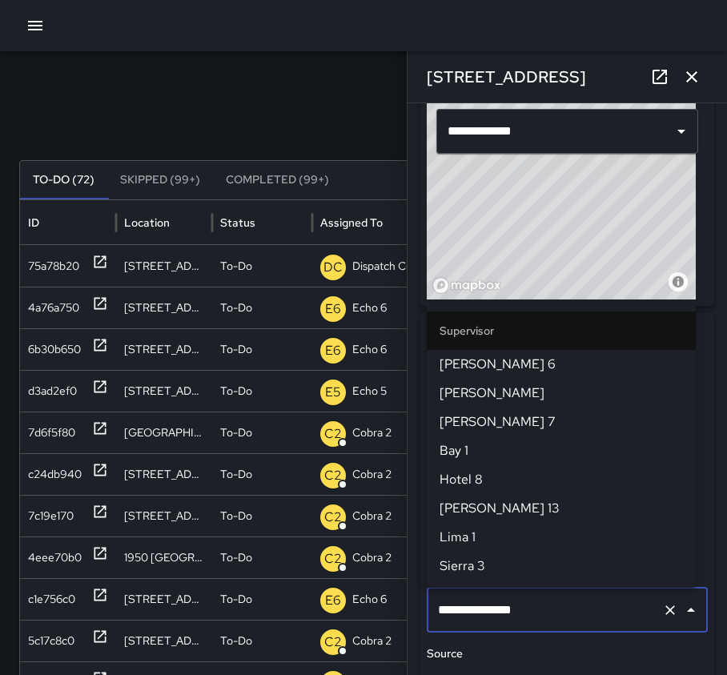
scroll to position [1659, 0]
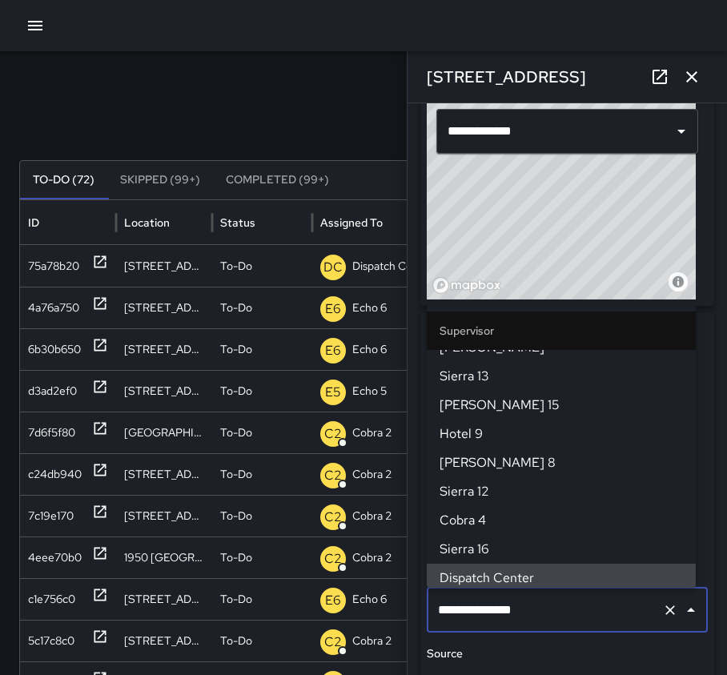
click at [665, 610] on icon "Clear" at bounding box center [670, 610] width 10 height 10
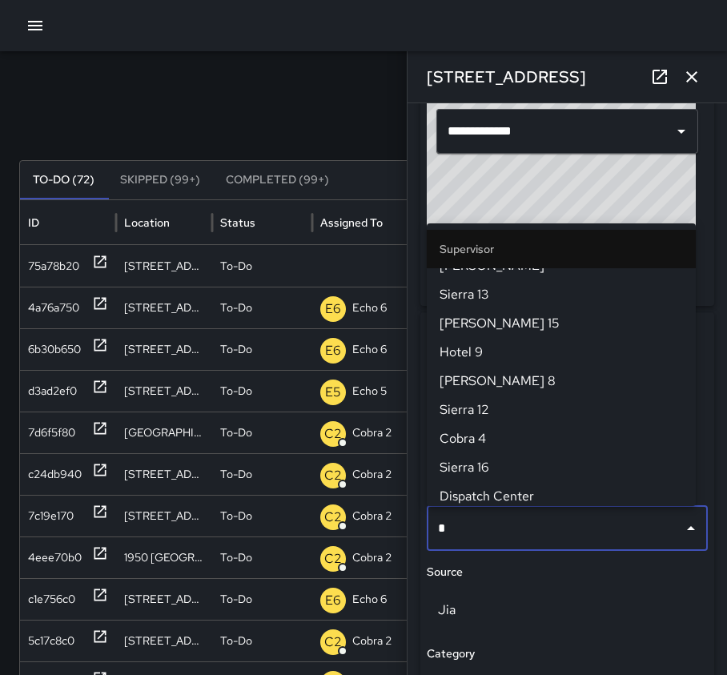
scroll to position [0, 0]
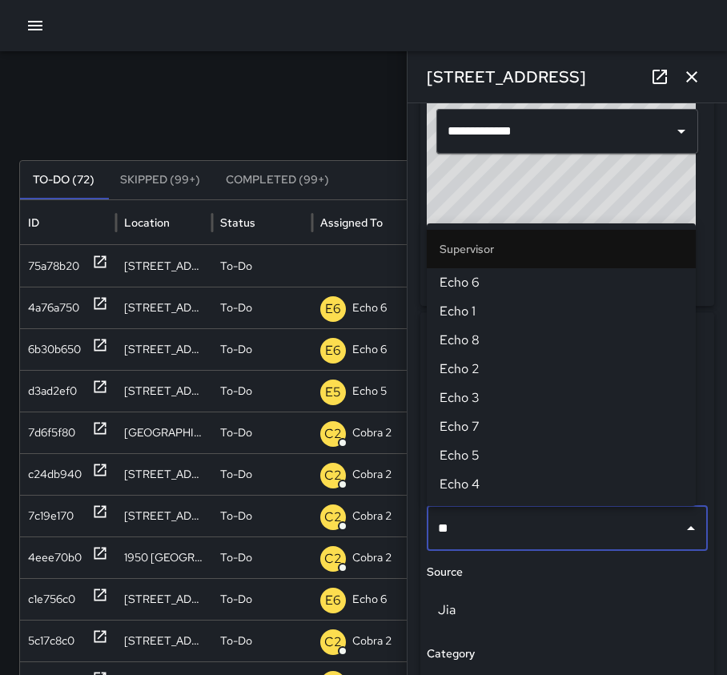
type input "***"
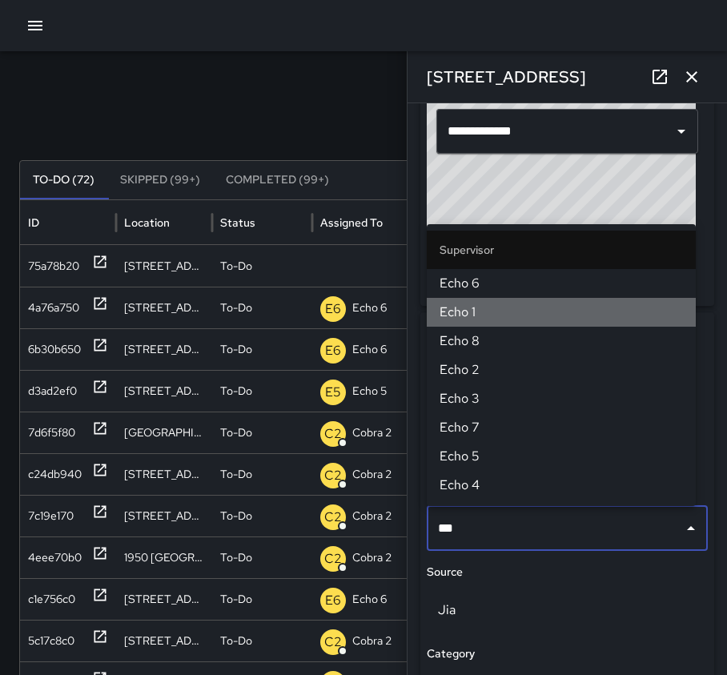
click at [544, 320] on span "Echo 1" at bounding box center [560, 312] width 243 height 19
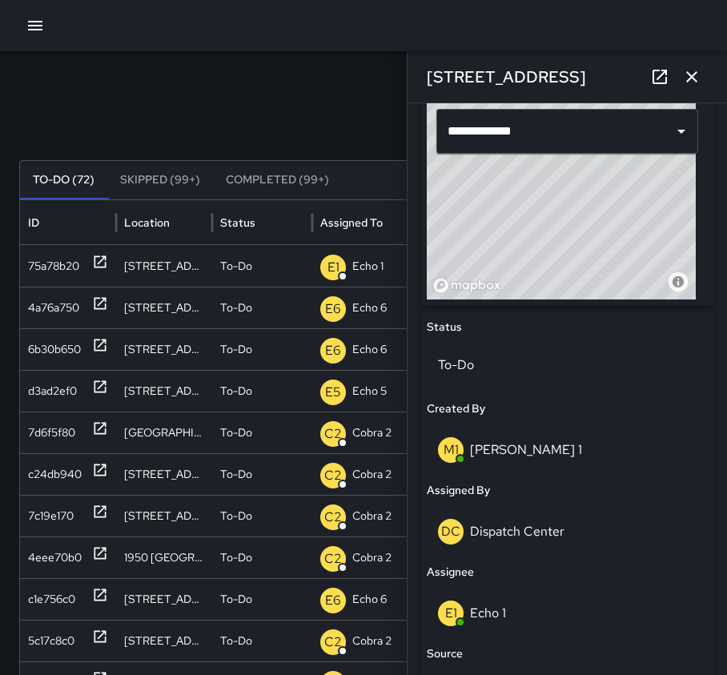
click at [698, 74] on icon "button" at bounding box center [691, 76] width 19 height 19
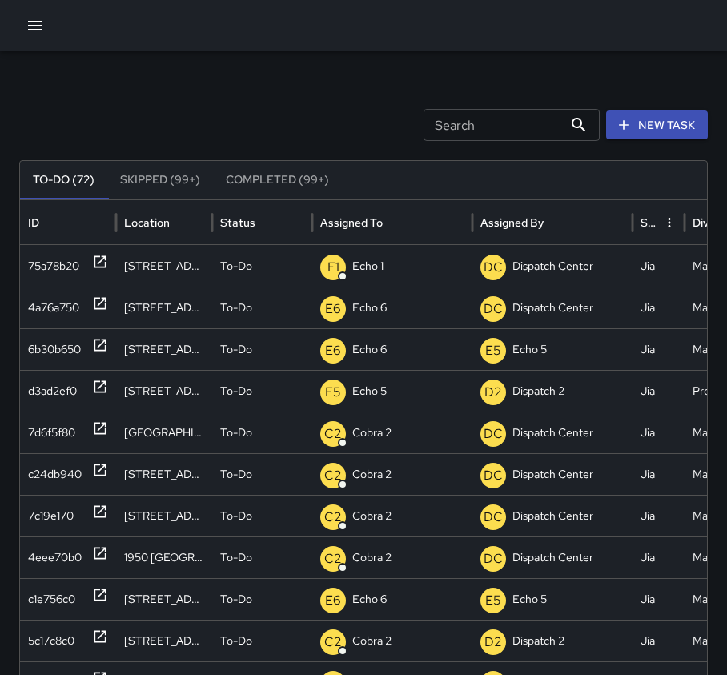
click at [229, 114] on div "Search Search New Task" at bounding box center [363, 125] width 688 height 32
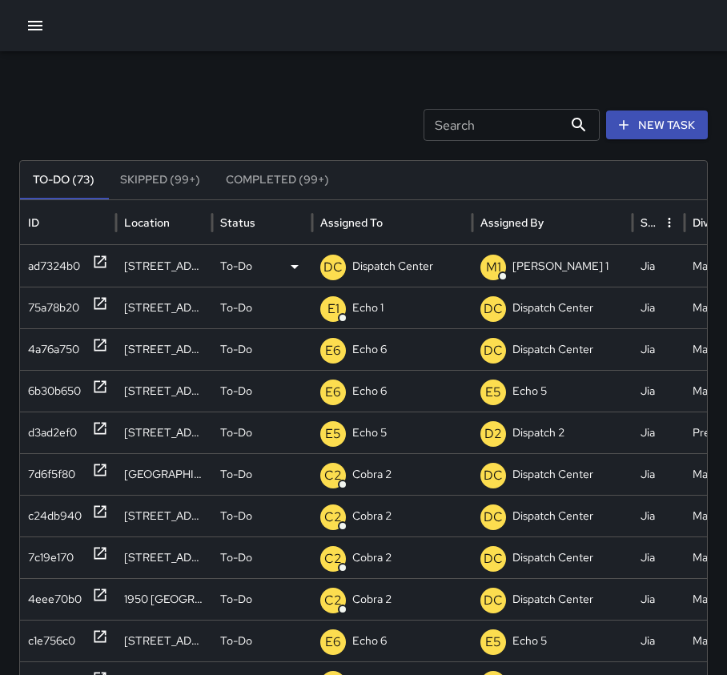
click at [102, 250] on div at bounding box center [100, 266] width 16 height 41
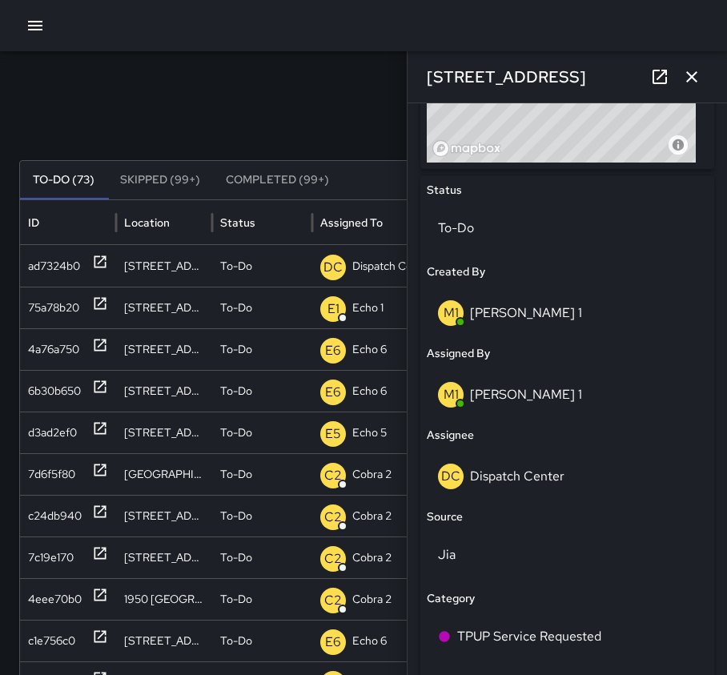
scroll to position [800, 0]
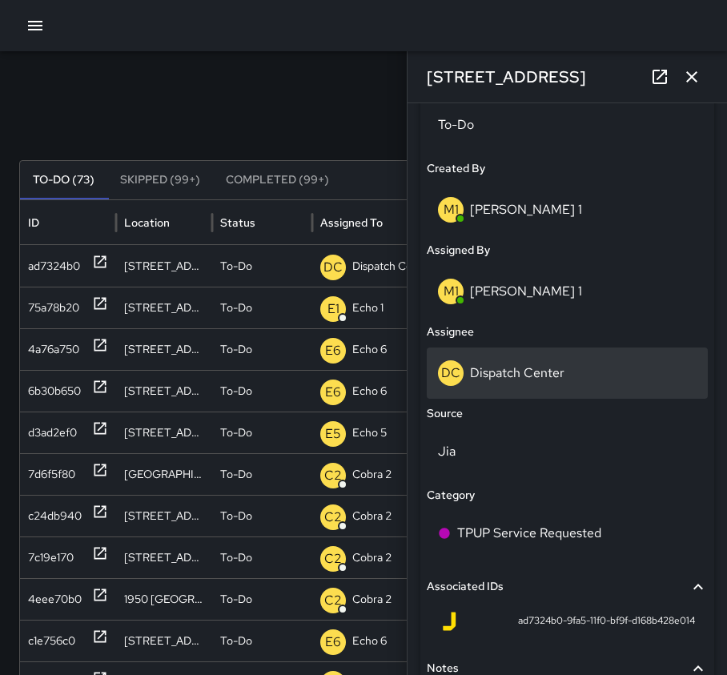
click at [534, 379] on p "Dispatch Center" at bounding box center [517, 372] width 94 height 17
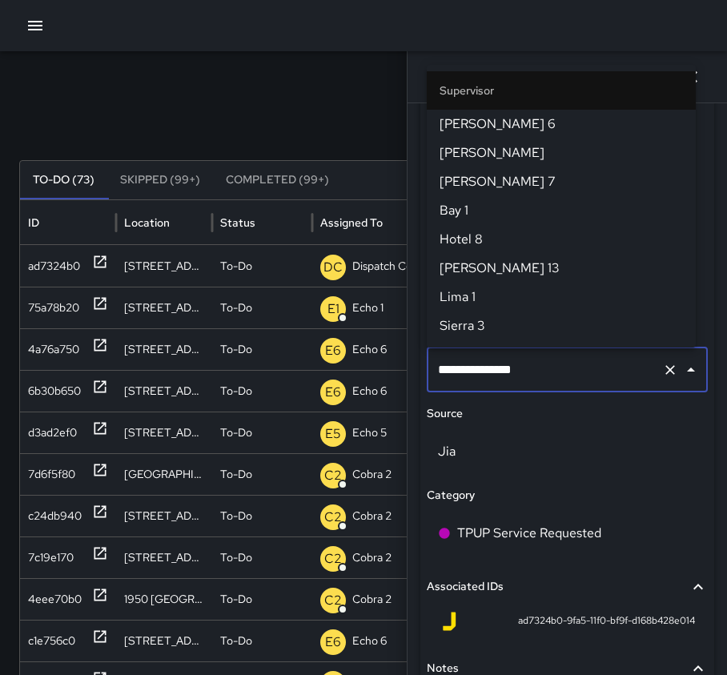
scroll to position [1659, 0]
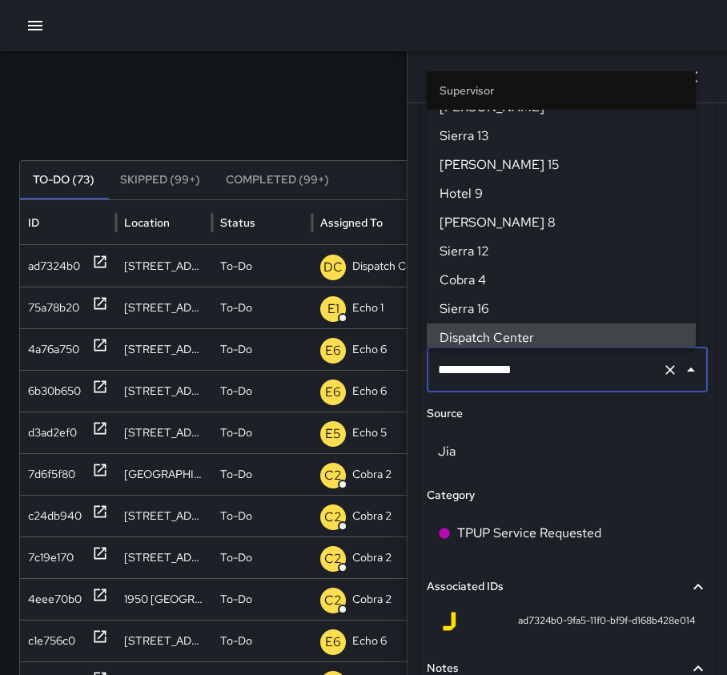
click at [662, 370] on icon "Clear" at bounding box center [670, 370] width 16 height 16
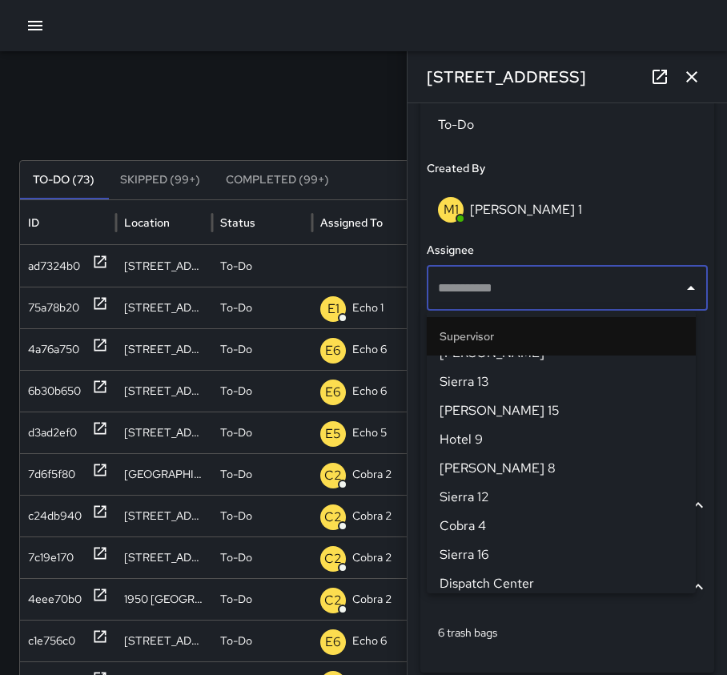
drag, startPoint x: 307, startPoint y: 130, endPoint x: 312, endPoint y: 138, distance: 9.3
click at [307, 131] on div "Search Search New Task" at bounding box center [363, 125] width 688 height 32
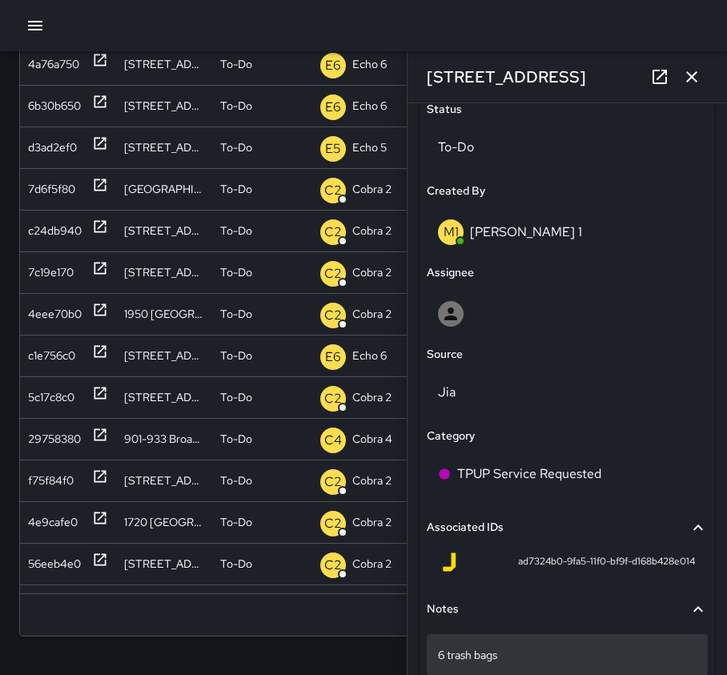
scroll to position [606, 0]
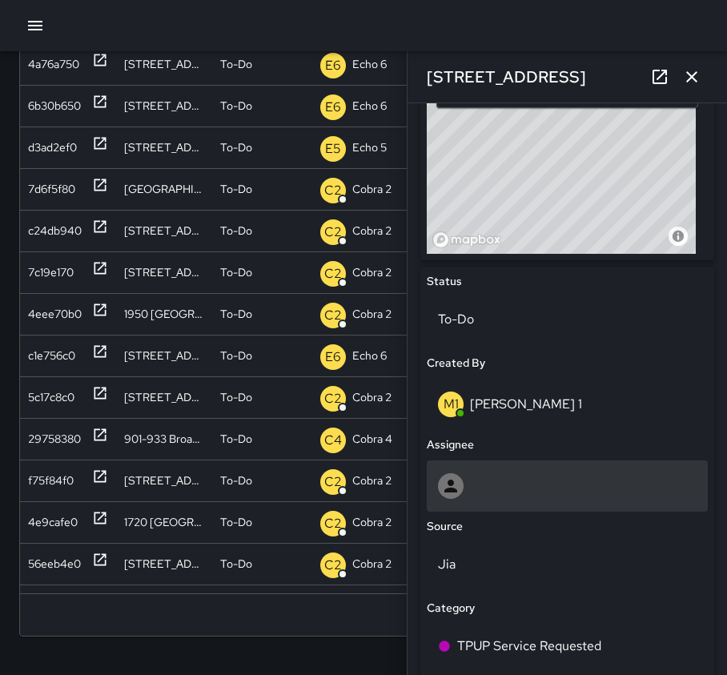
click at [524, 479] on div at bounding box center [567, 486] width 259 height 26
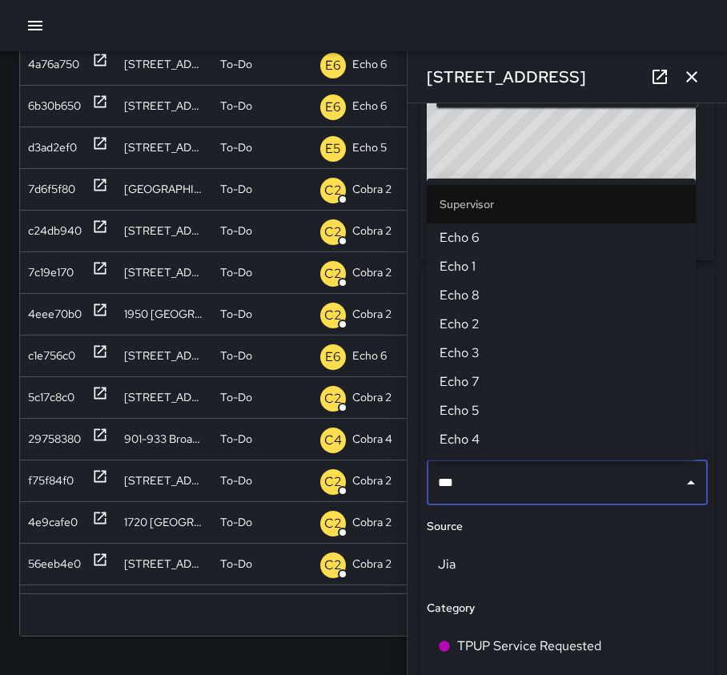
type input "****"
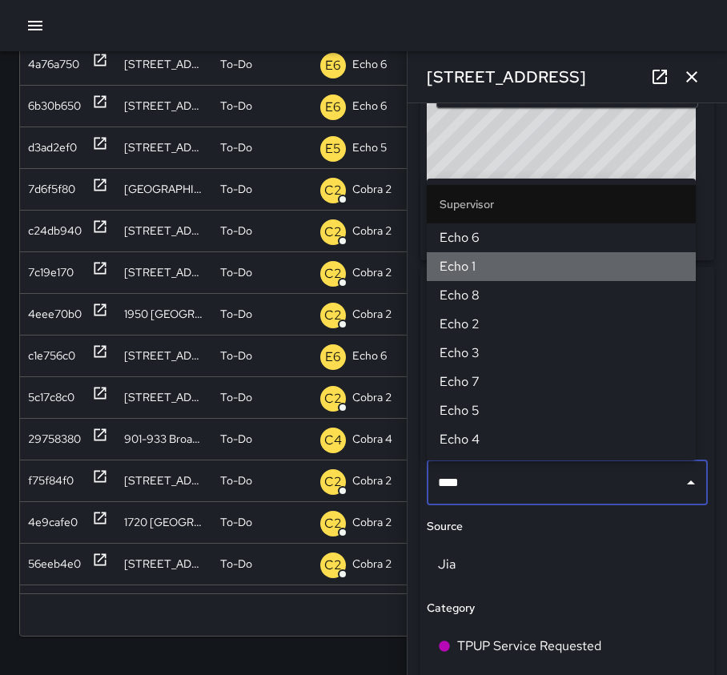
click at [520, 273] on span "Echo 1" at bounding box center [560, 266] width 243 height 19
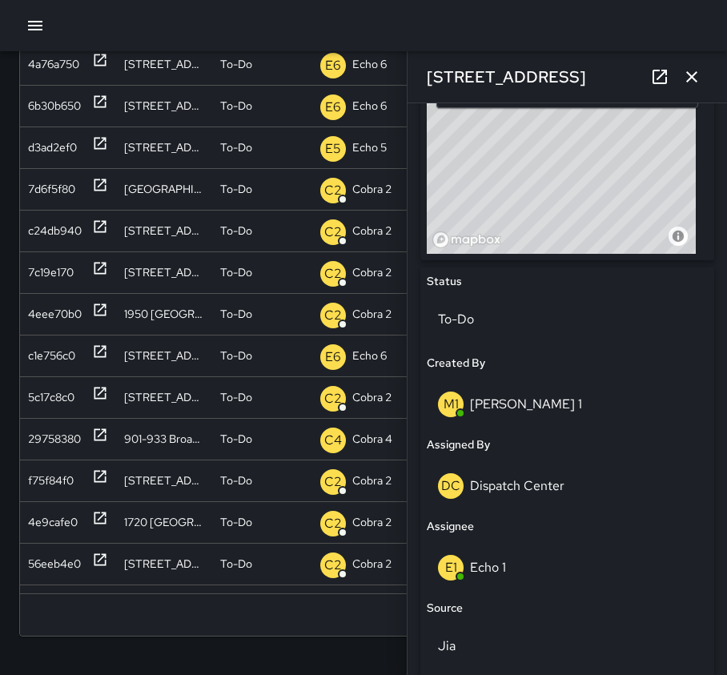
click at [690, 82] on icon "button" at bounding box center [691, 76] width 19 height 19
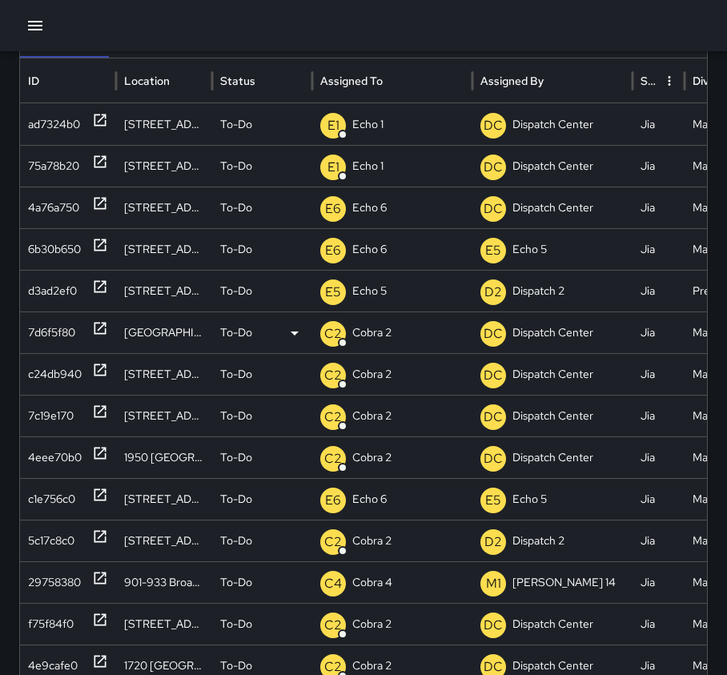
scroll to position [0, 0]
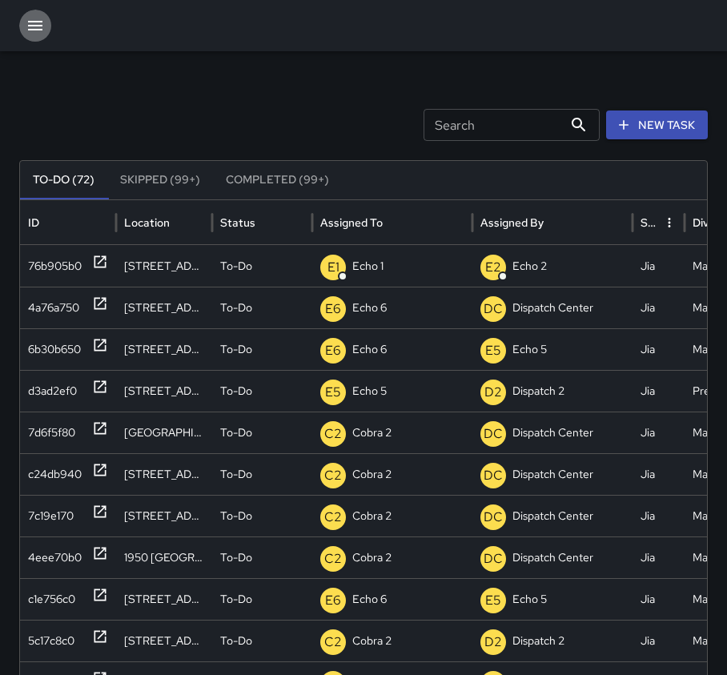
click at [43, 31] on icon "button" at bounding box center [35, 25] width 19 height 19
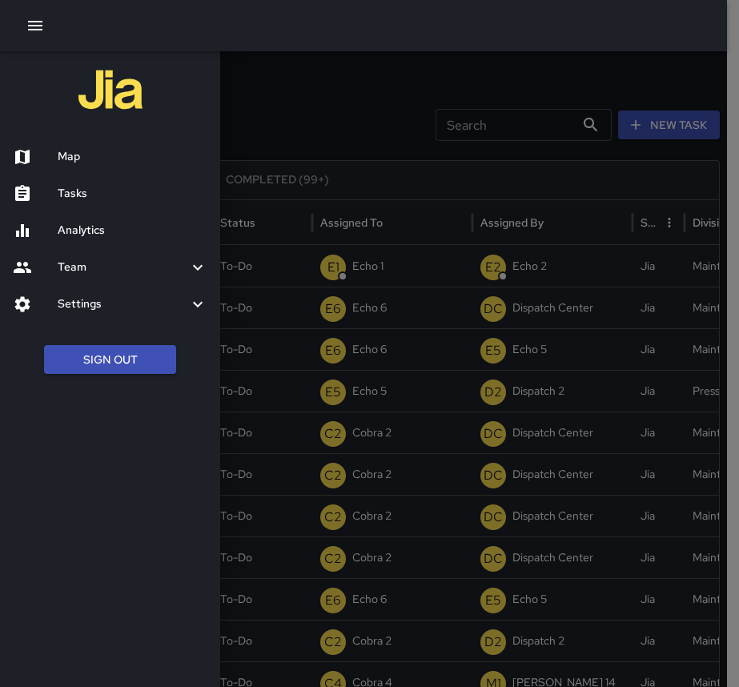
click at [102, 159] on h6 "Map" at bounding box center [133, 157] width 150 height 18
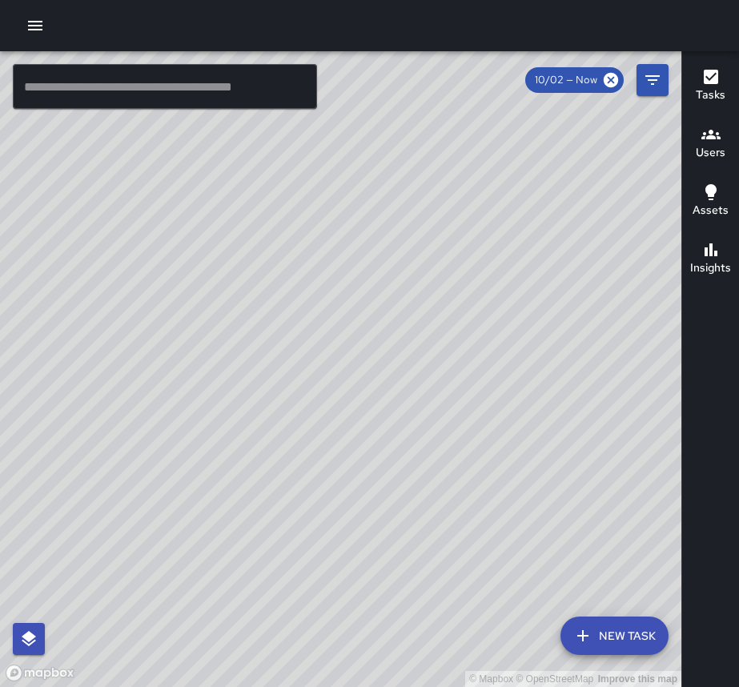
drag, startPoint x: 267, startPoint y: 412, endPoint x: 394, endPoint y: 442, distance: 130.7
click at [393, 453] on div "© Mapbox © OpenStreetMap Improve this map" at bounding box center [340, 369] width 681 height 636
drag, startPoint x: 403, startPoint y: 470, endPoint x: 594, endPoint y: 385, distance: 209.3
click at [594, 385] on div "© Mapbox © OpenStreetMap Improve this map" at bounding box center [340, 369] width 681 height 636
drag, startPoint x: 643, startPoint y: 555, endPoint x: 502, endPoint y: 521, distance: 144.8
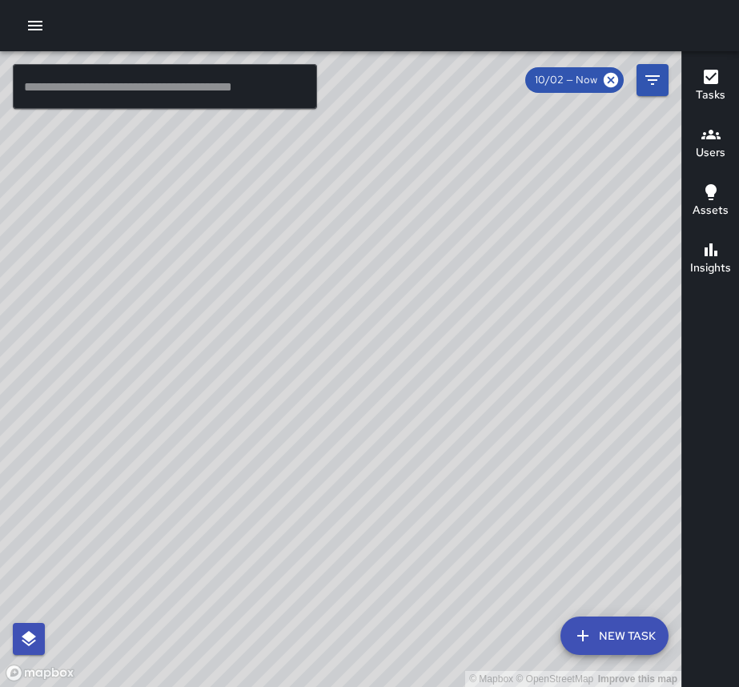
click at [502, 521] on div "© Mapbox © OpenStreetMap Improve this map" at bounding box center [340, 369] width 681 height 636
click at [47, 34] on button "button" at bounding box center [35, 26] width 32 height 32
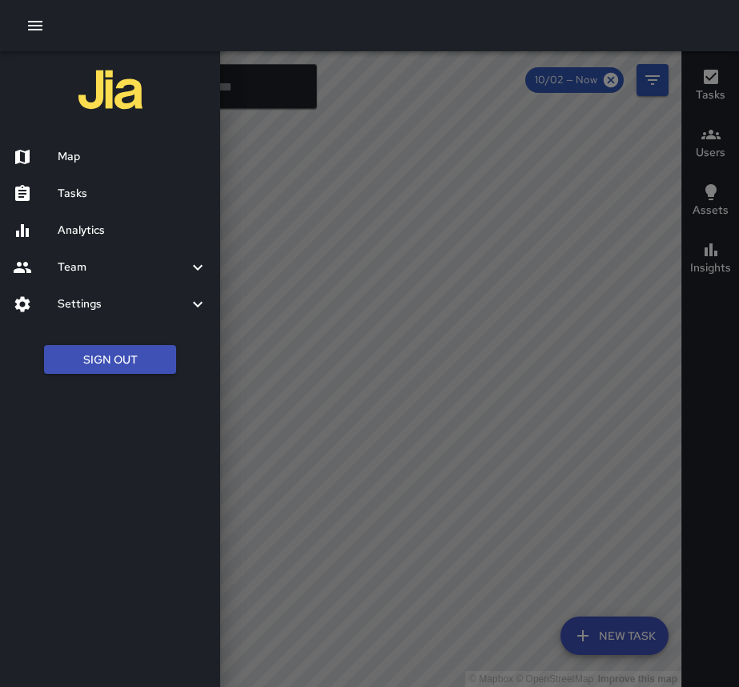
click at [70, 190] on h6 "Tasks" at bounding box center [133, 194] width 150 height 18
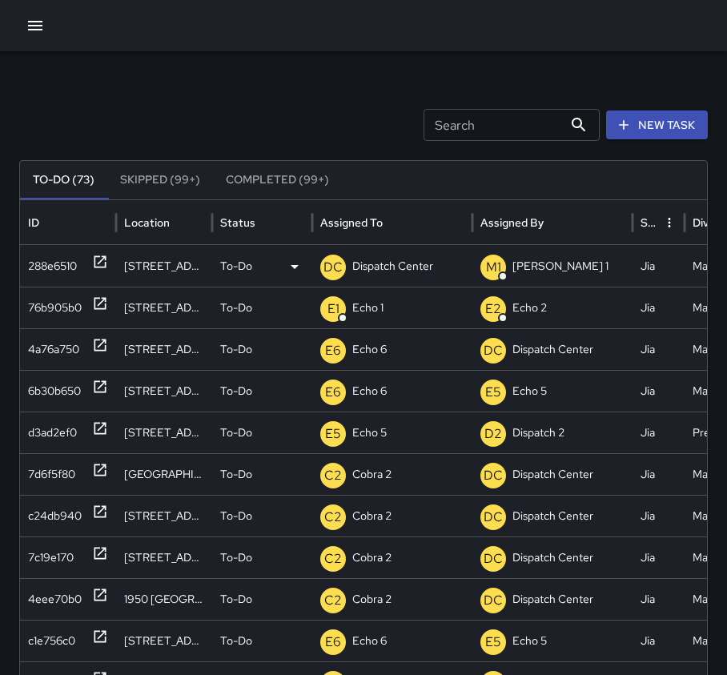
click at [102, 265] on icon at bounding box center [100, 262] width 16 height 16
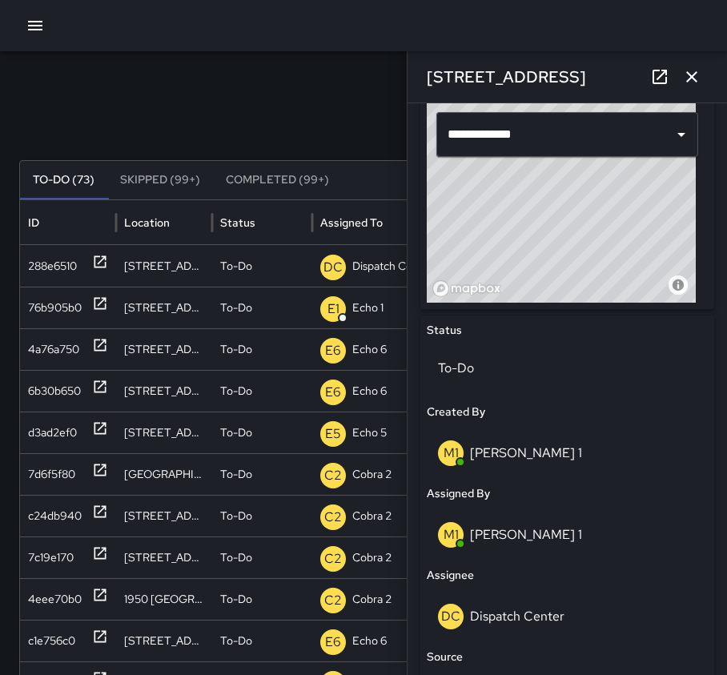
scroll to position [560, 0]
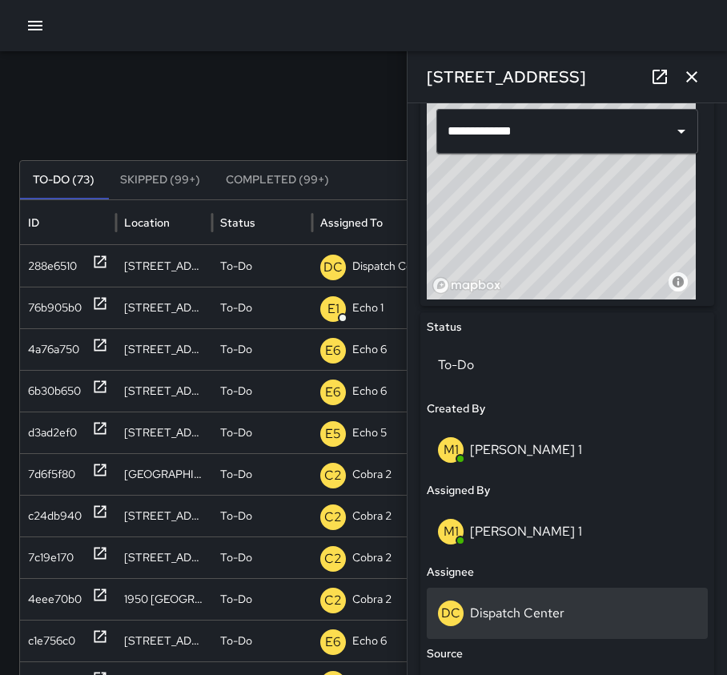
click at [511, 623] on div "DC Dispatch Center" at bounding box center [567, 613] width 259 height 26
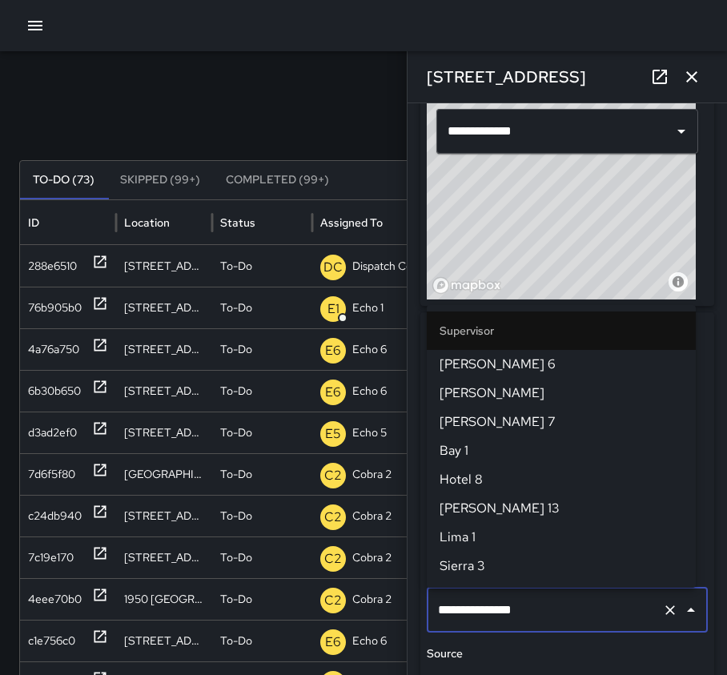
scroll to position [1659, 0]
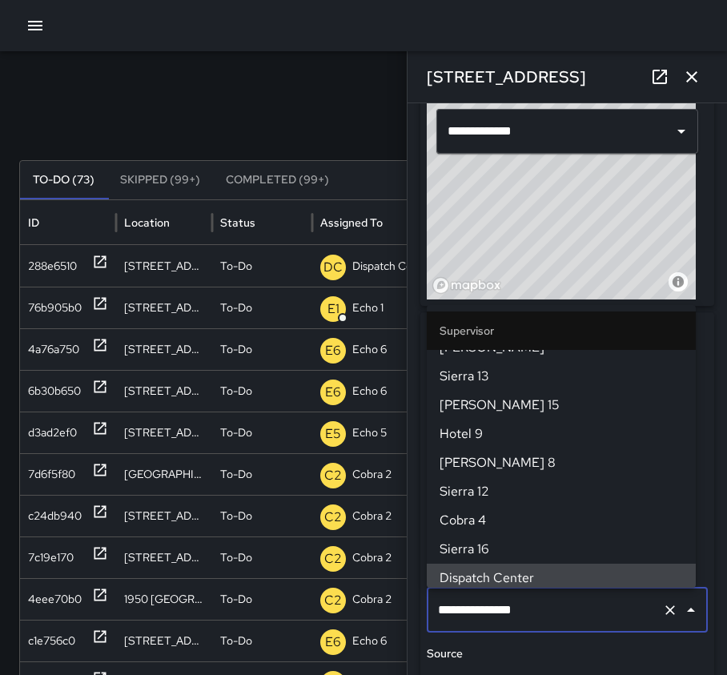
click at [662, 605] on icon "Clear" at bounding box center [670, 610] width 16 height 16
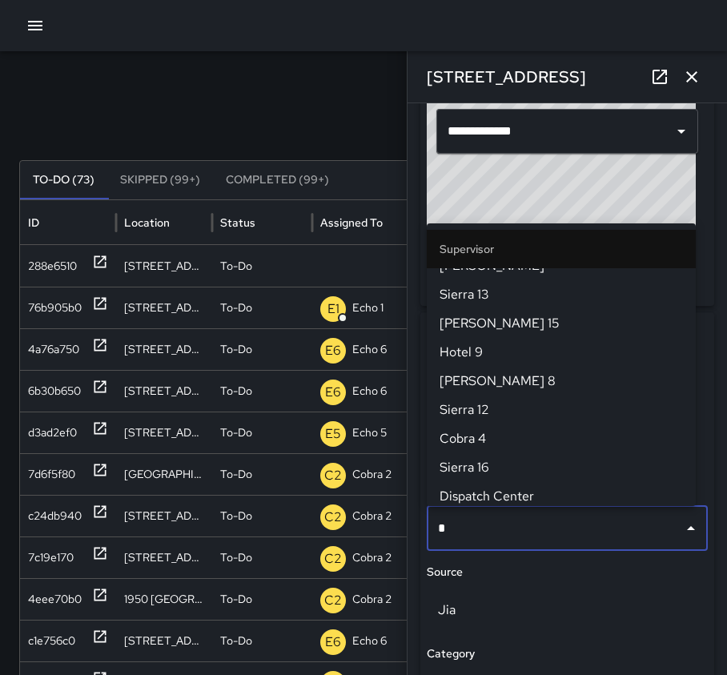
scroll to position [0, 0]
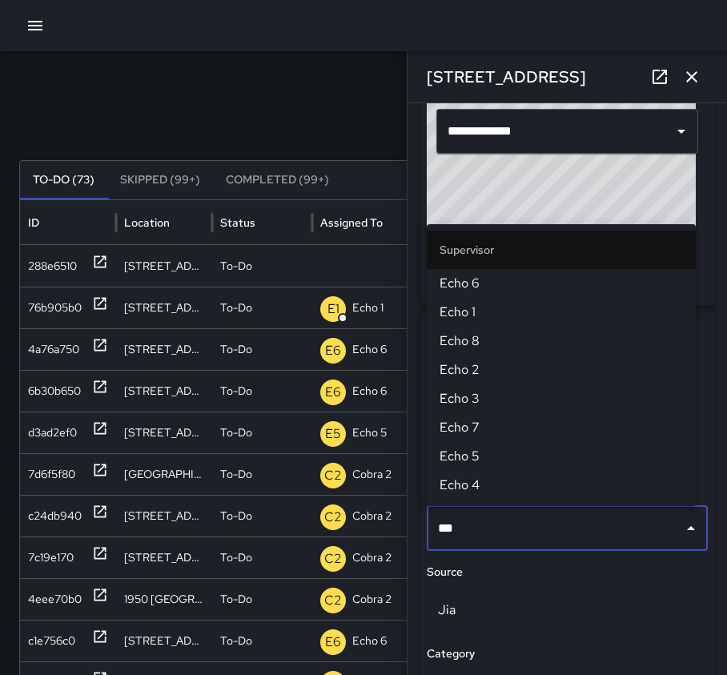
type input "****"
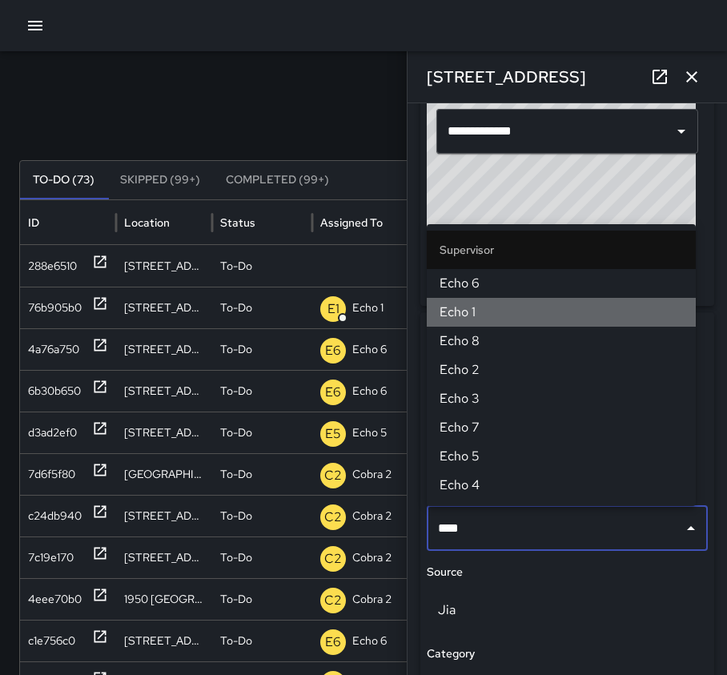
click at [463, 309] on span "Echo 1" at bounding box center [560, 312] width 243 height 19
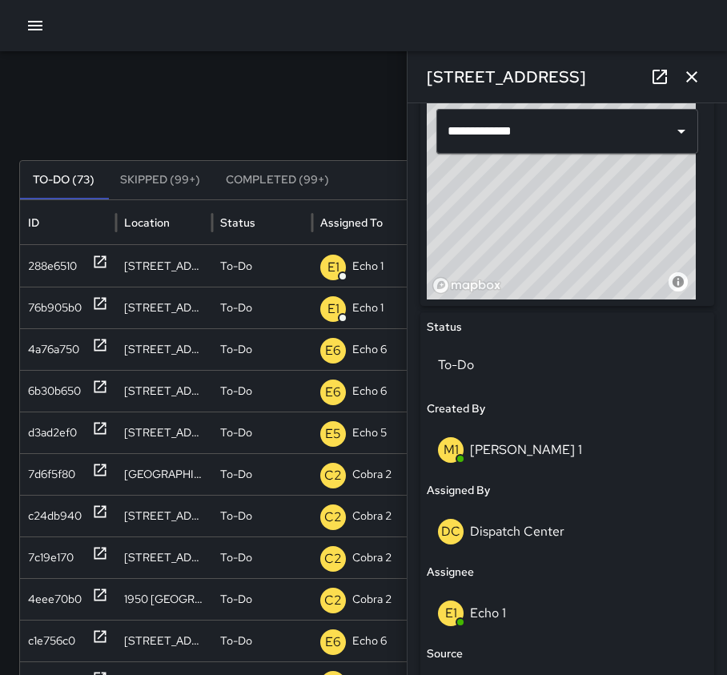
click at [692, 73] on icon "button" at bounding box center [691, 76] width 19 height 19
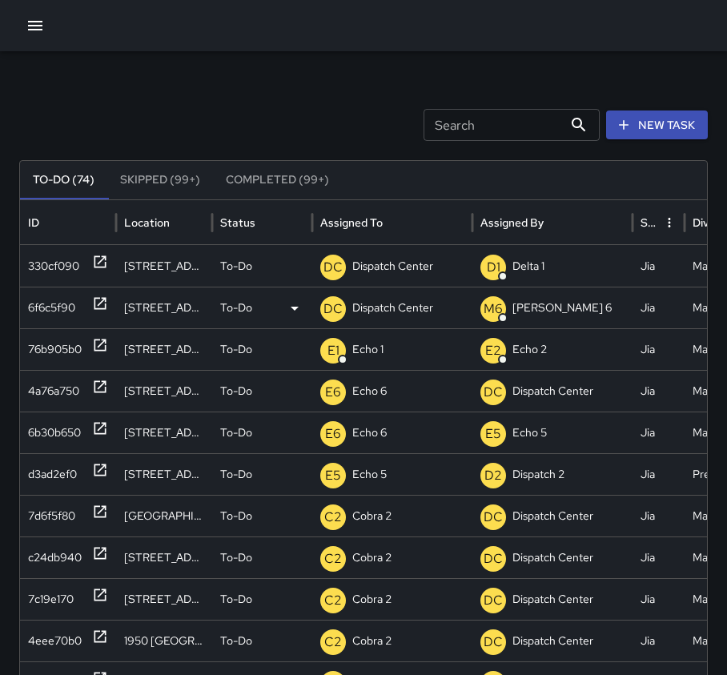
click at [108, 304] on div "6f6c5f90" at bounding box center [68, 308] width 96 height 42
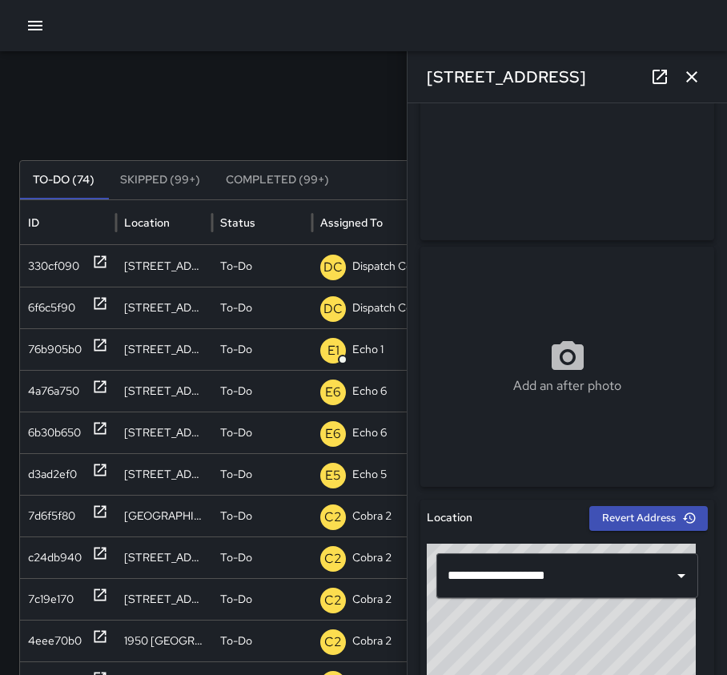
scroll to position [560, 0]
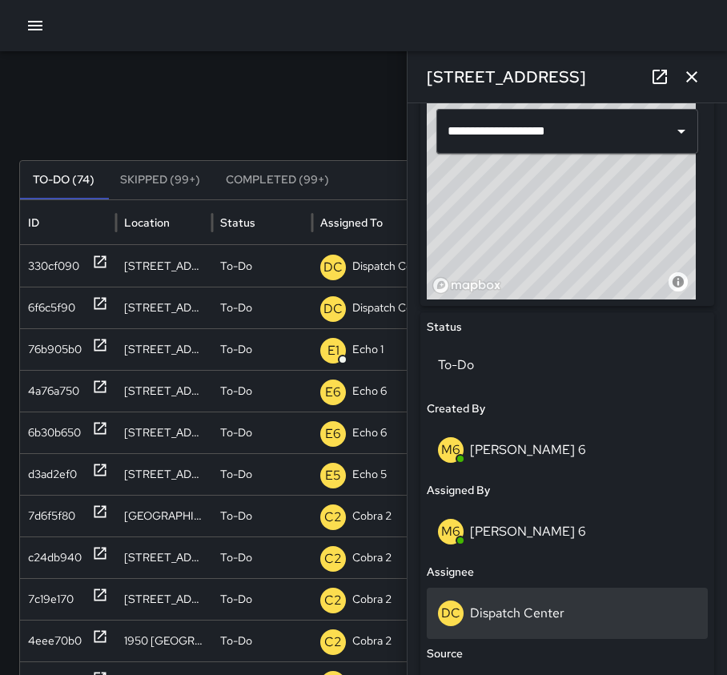
click at [542, 624] on div "DC Dispatch Center" at bounding box center [567, 613] width 259 height 26
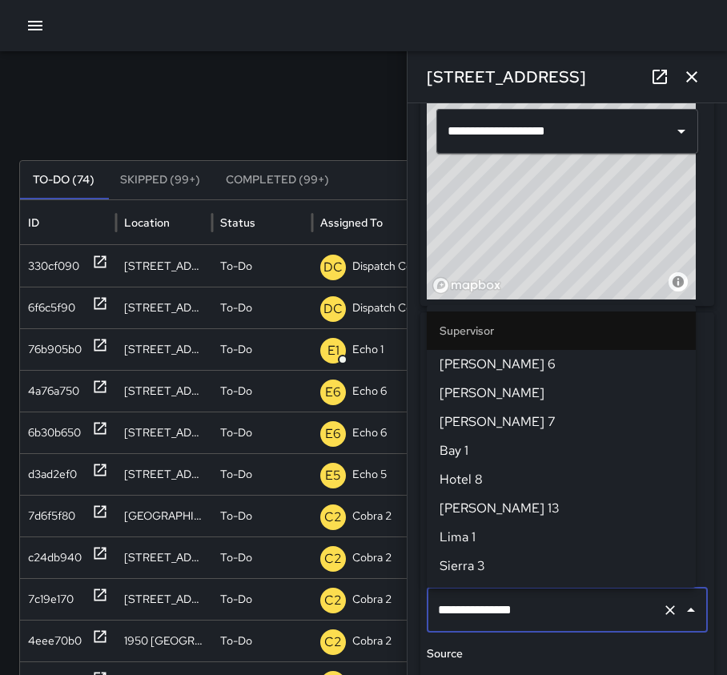
scroll to position [1659, 0]
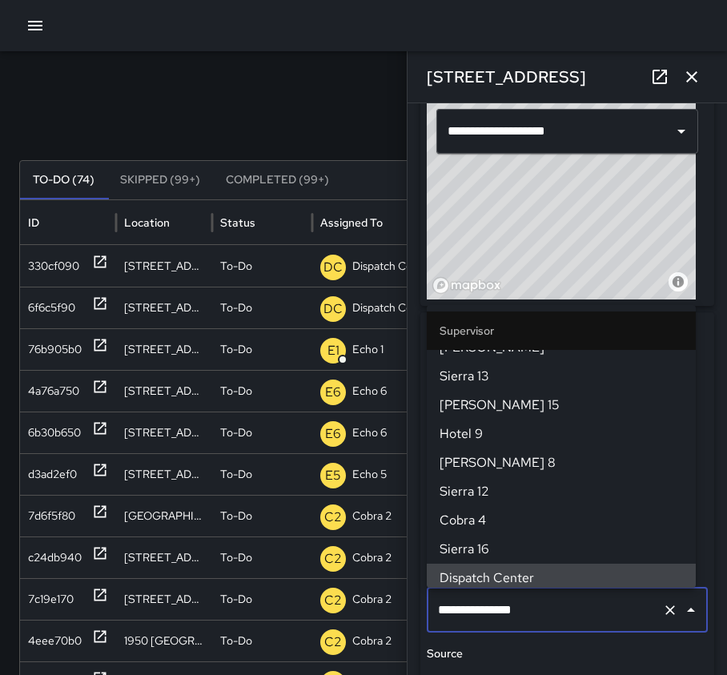
click at [662, 612] on icon "Clear" at bounding box center [670, 610] width 16 height 16
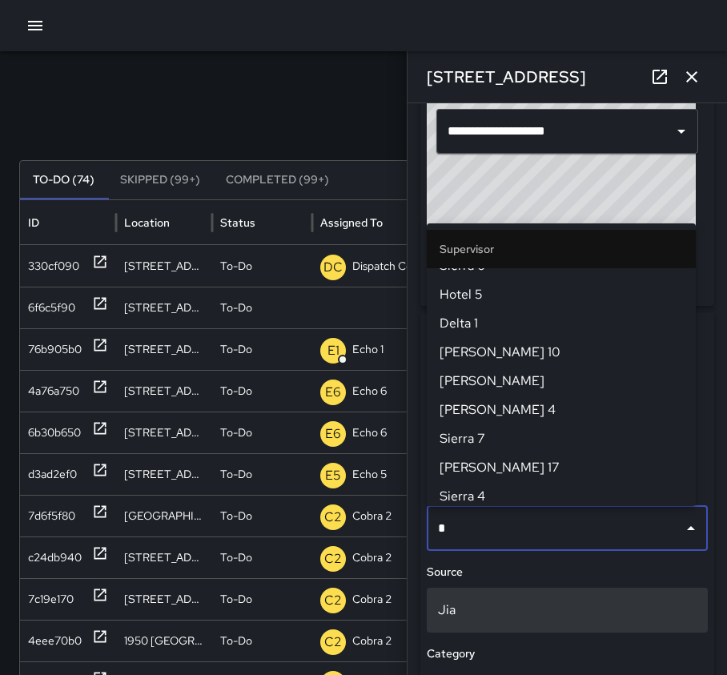
scroll to position [0, 0]
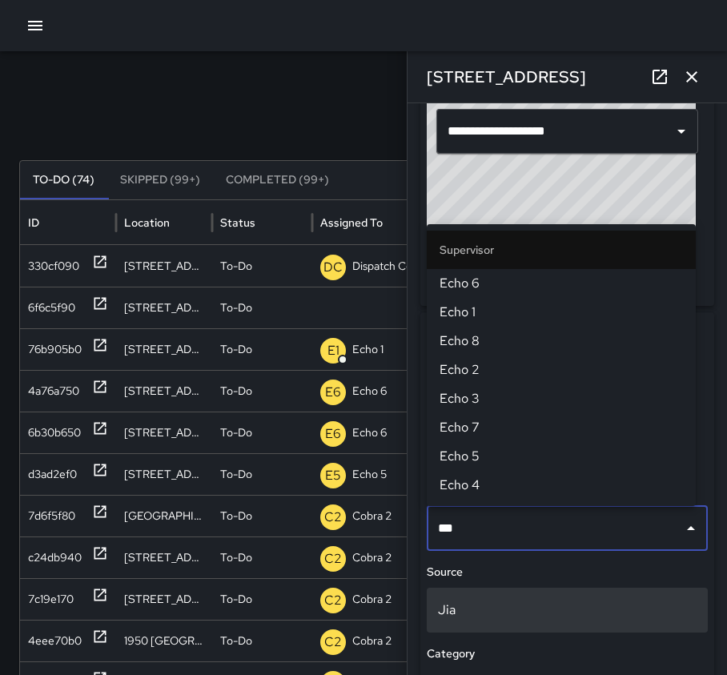
type input "****"
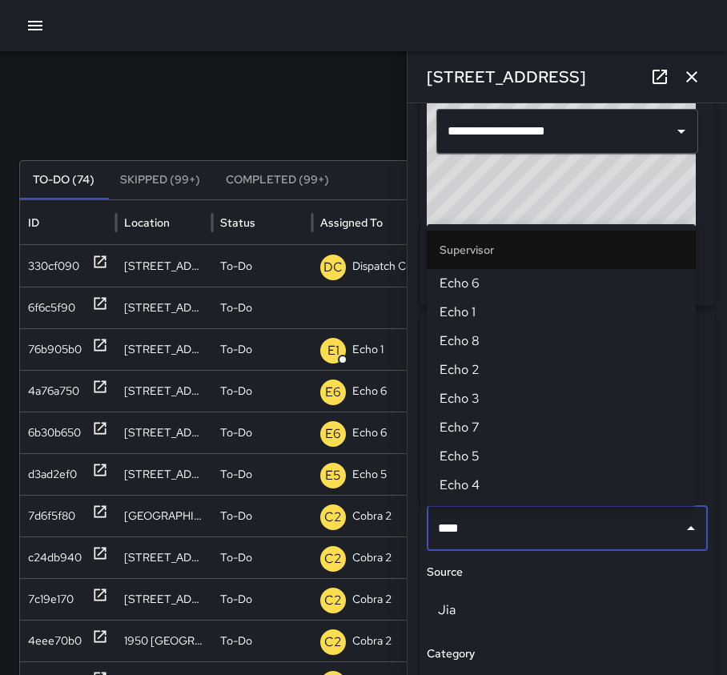
click at [497, 312] on span "Echo 1" at bounding box center [560, 312] width 243 height 19
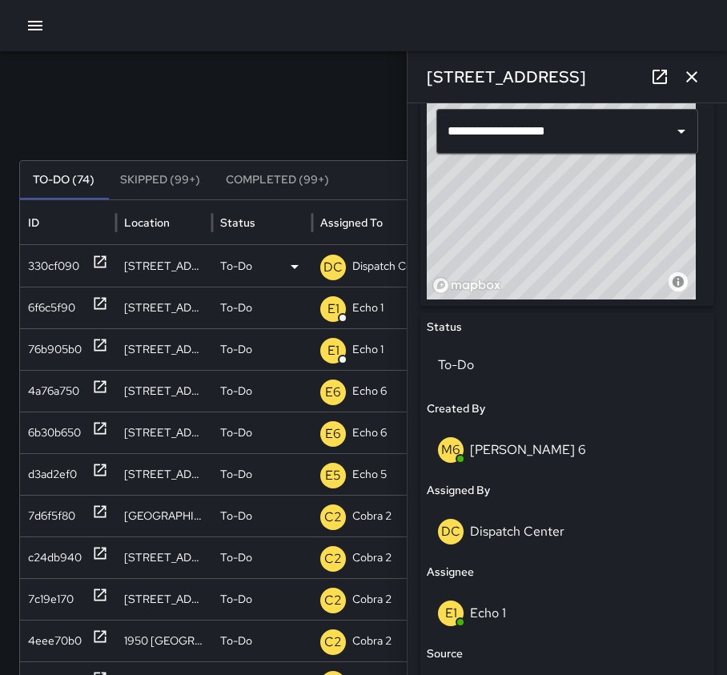
click at [97, 261] on icon at bounding box center [100, 262] width 16 height 16
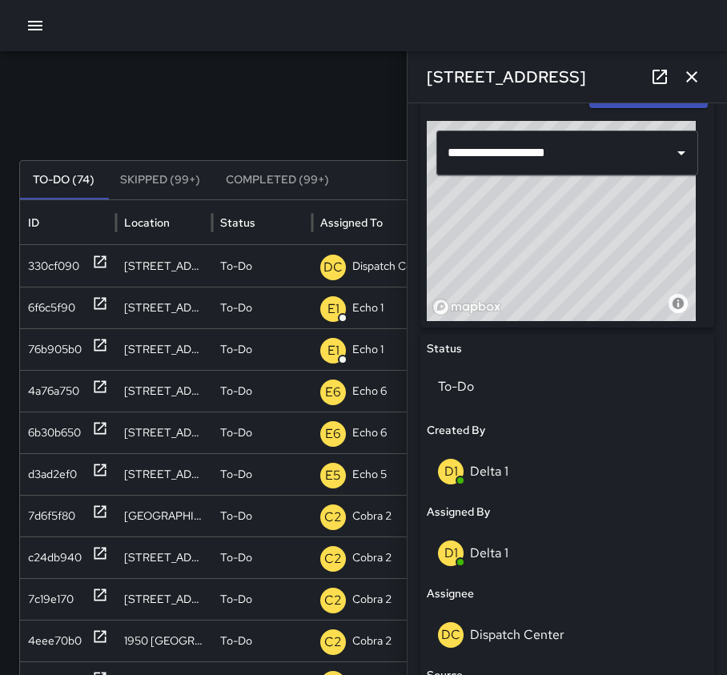
scroll to position [640, 0]
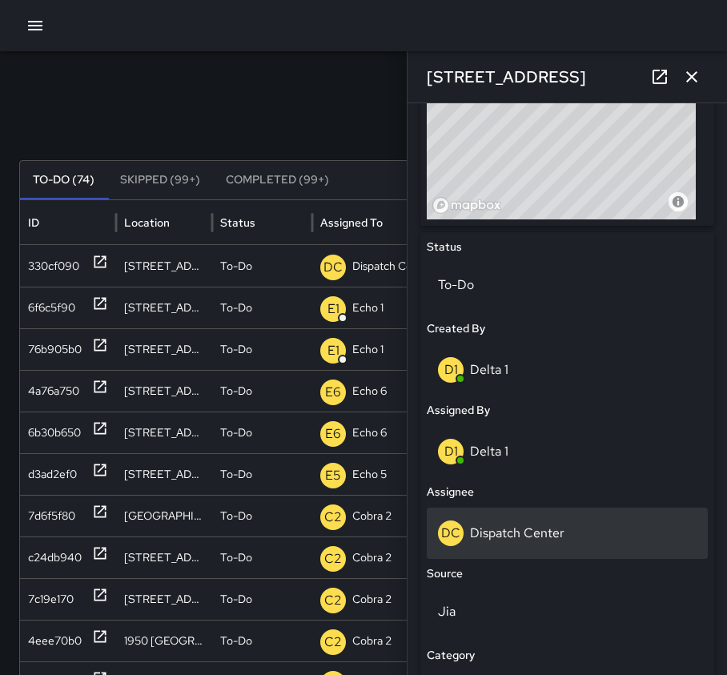
click at [547, 530] on p "Dispatch Center" at bounding box center [517, 532] width 94 height 17
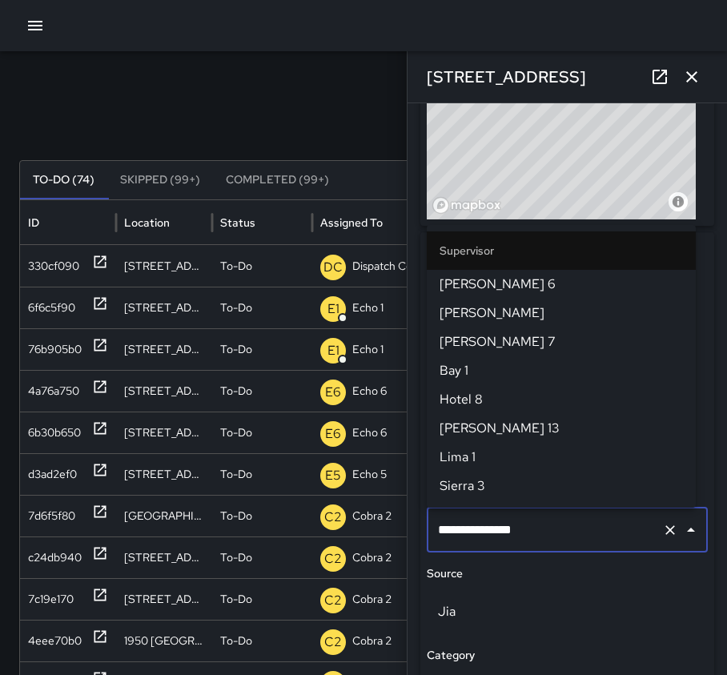
scroll to position [1659, 0]
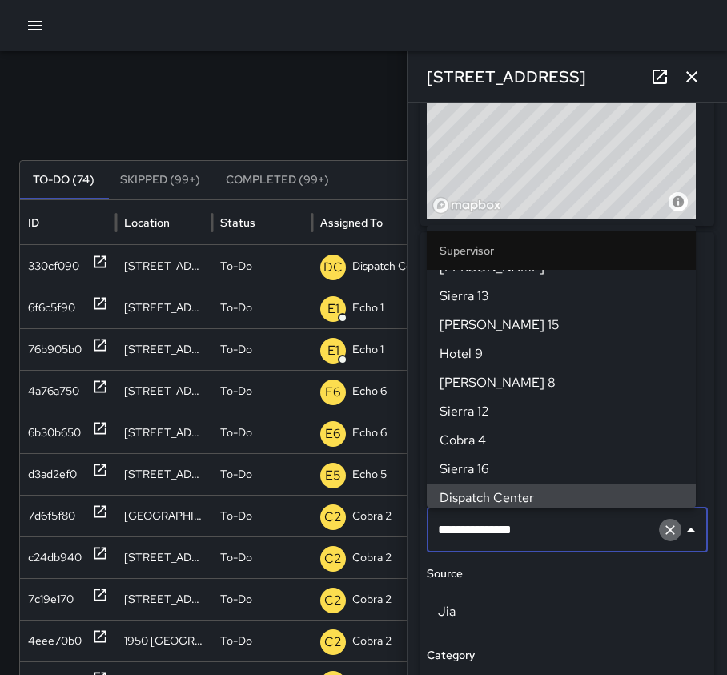
click at [659, 531] on button "Clear" at bounding box center [670, 530] width 22 height 22
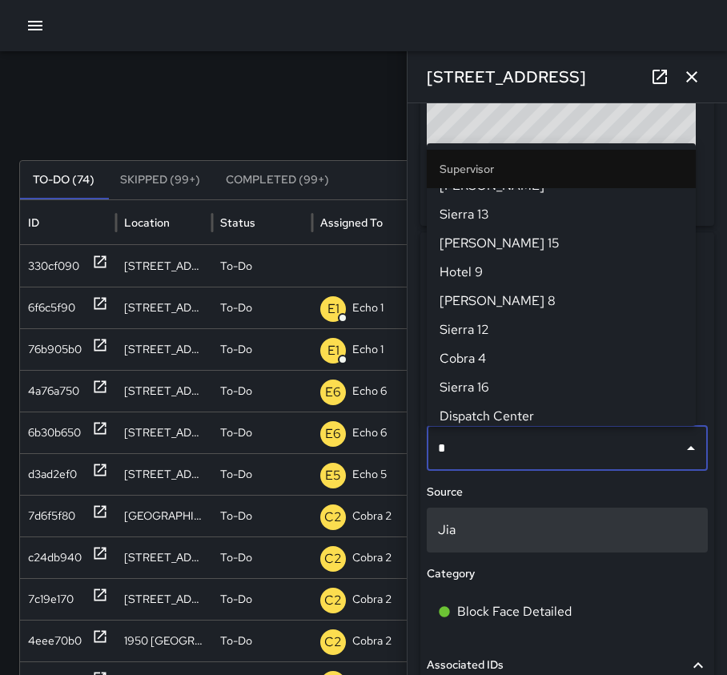
scroll to position [0, 0]
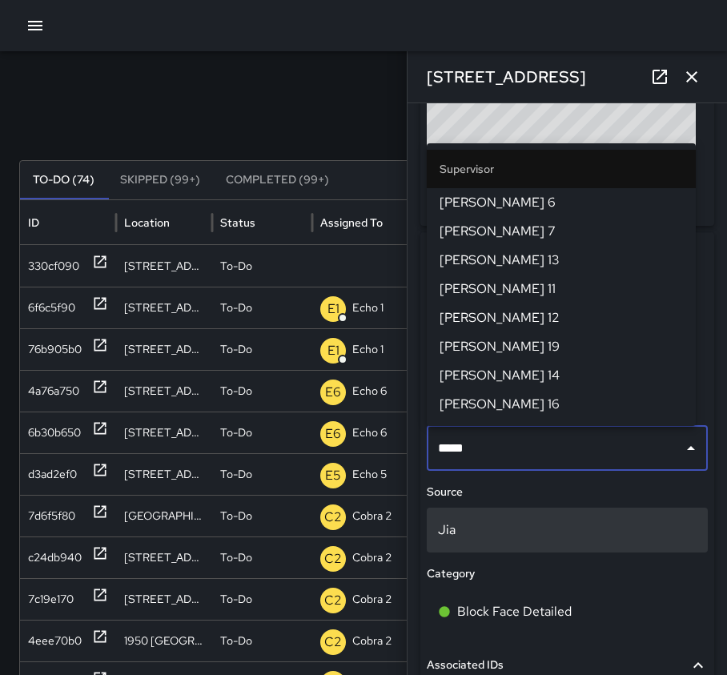
type input "******"
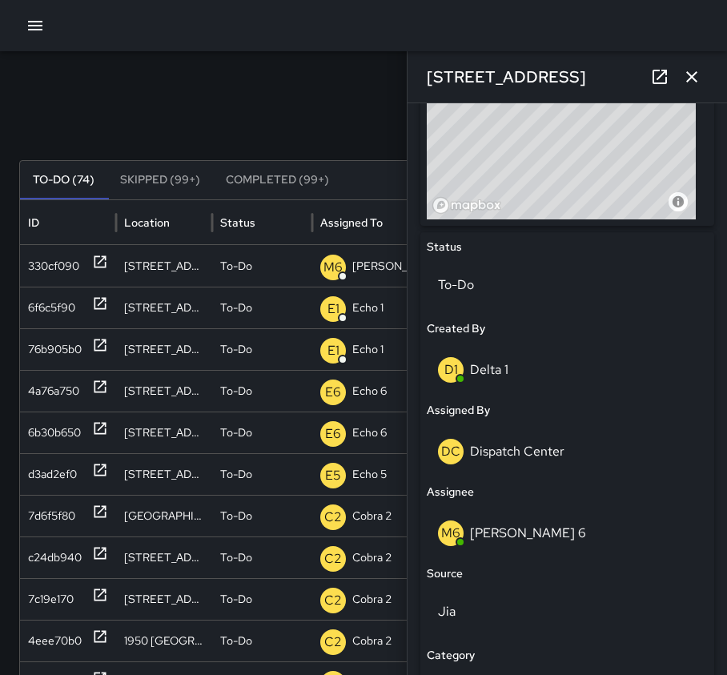
click at [689, 81] on icon "button" at bounding box center [691, 76] width 19 height 19
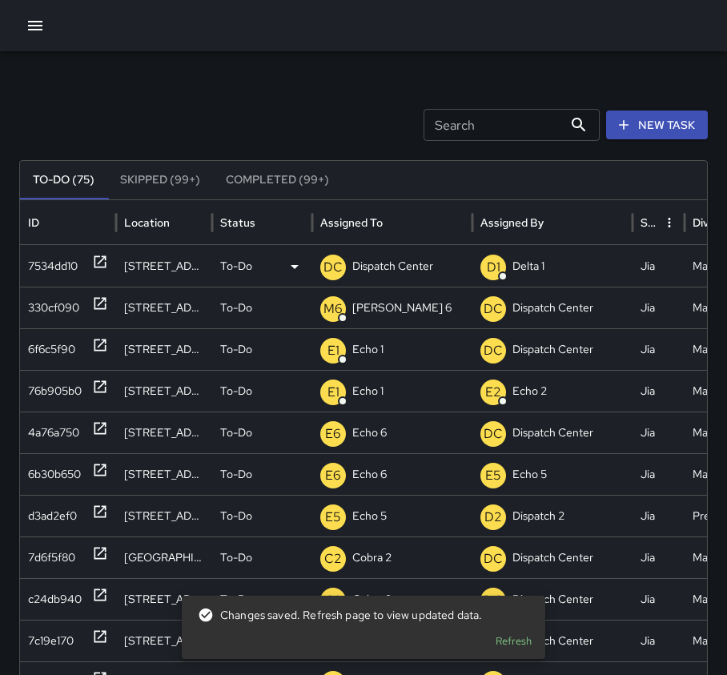
click at [98, 257] on icon at bounding box center [100, 262] width 12 height 12
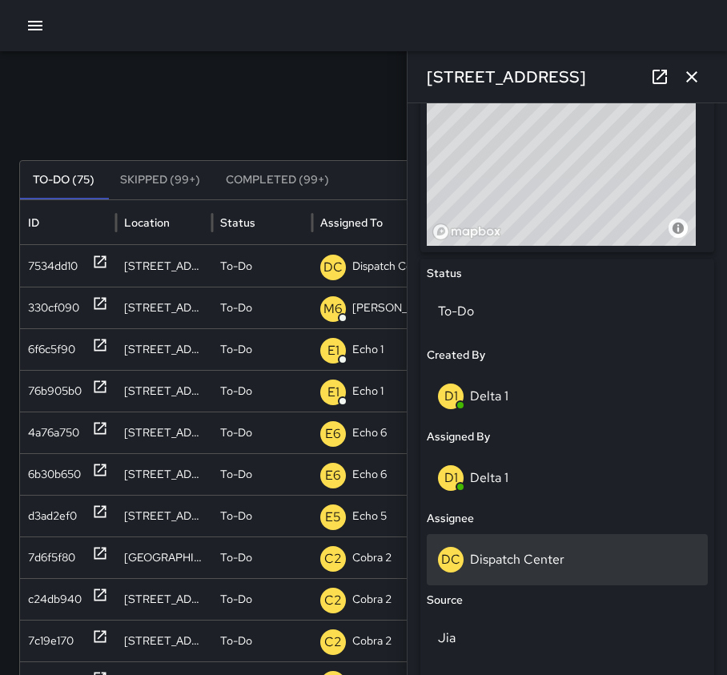
scroll to position [640, 0]
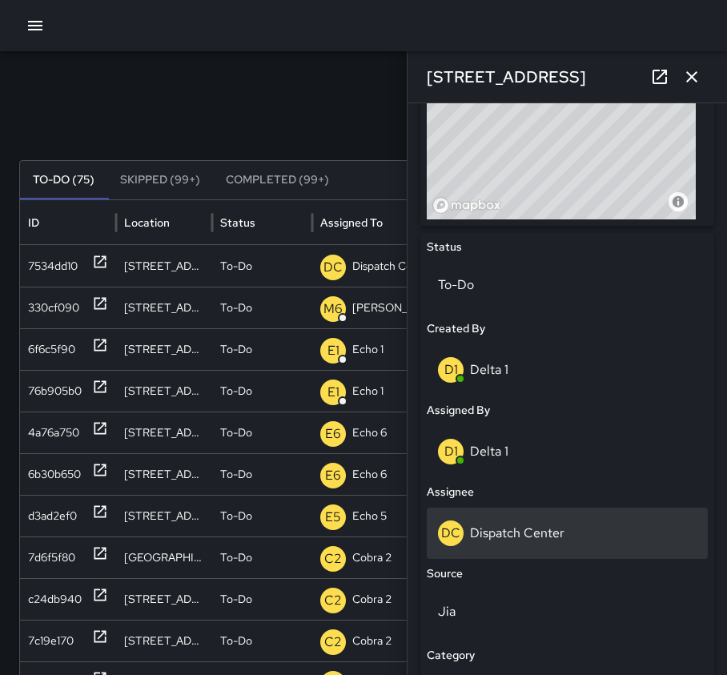
click at [560, 540] on p "Dispatch Center" at bounding box center [517, 532] width 94 height 17
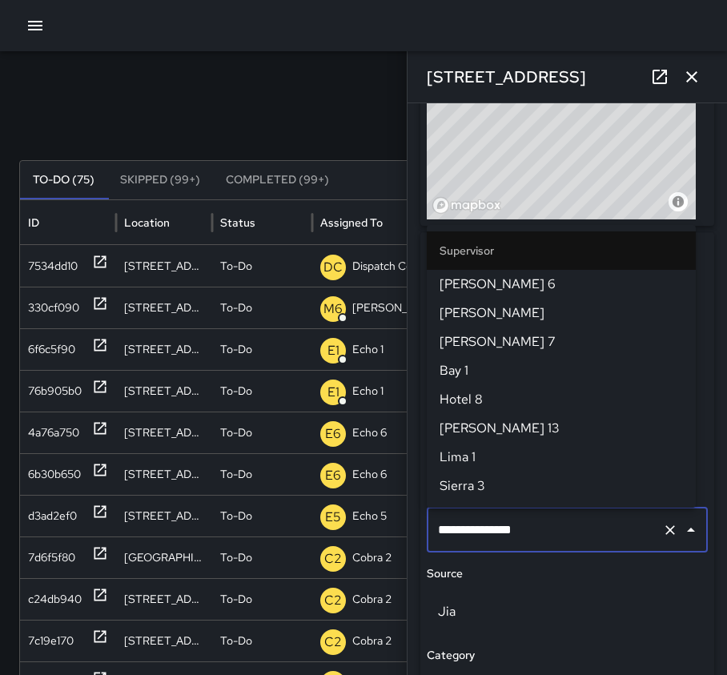
scroll to position [1659, 0]
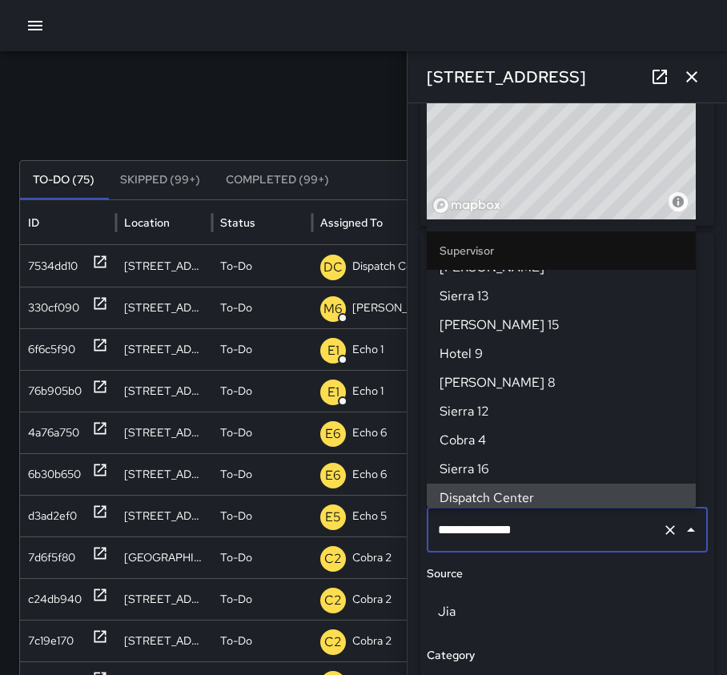
click at [662, 535] on icon "Clear" at bounding box center [670, 530] width 16 height 16
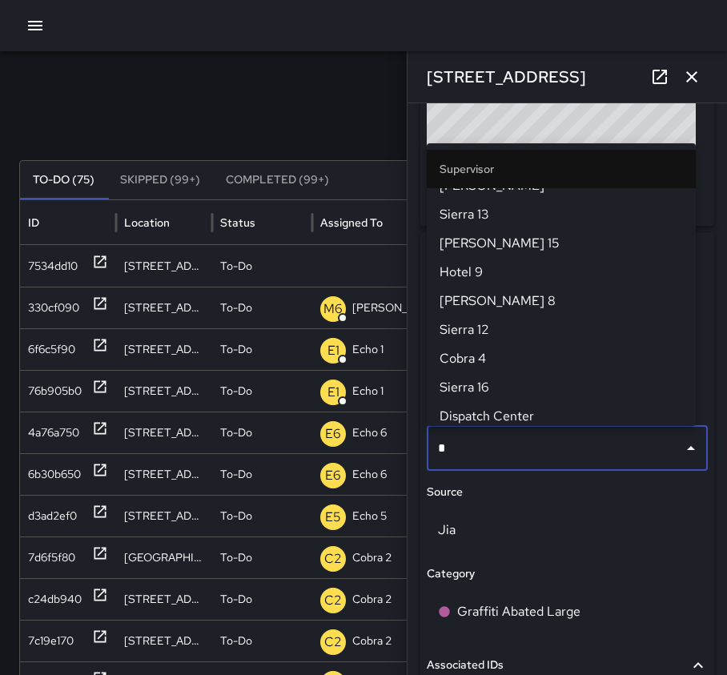
scroll to position [0, 0]
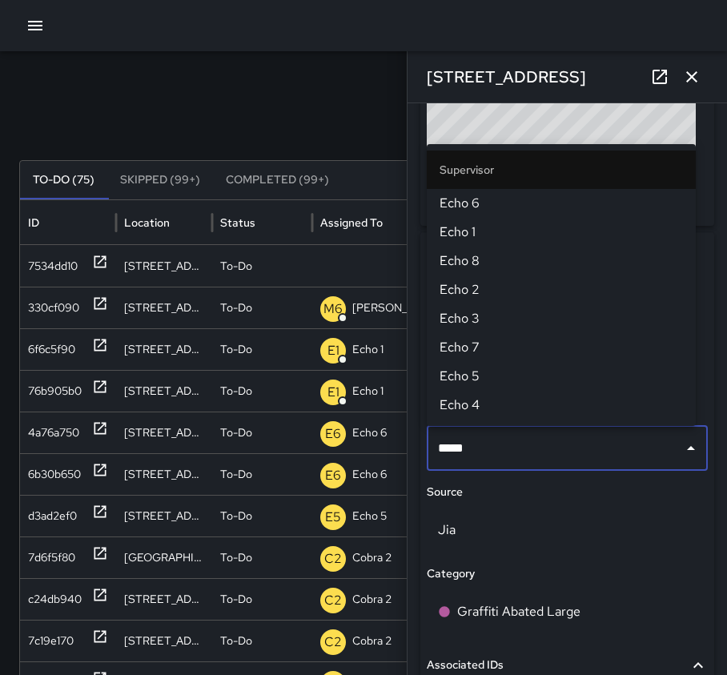
type input "******"
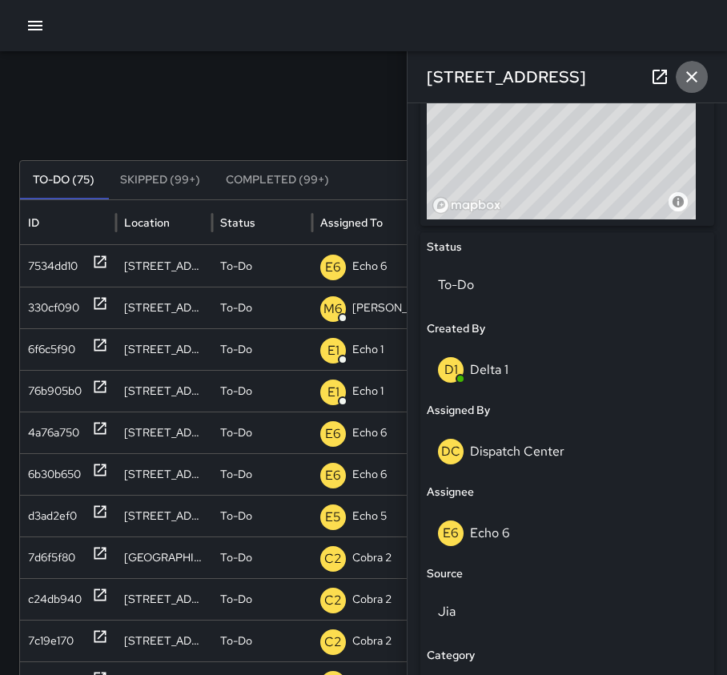
click at [702, 78] on button "button" at bounding box center [692, 77] width 32 height 32
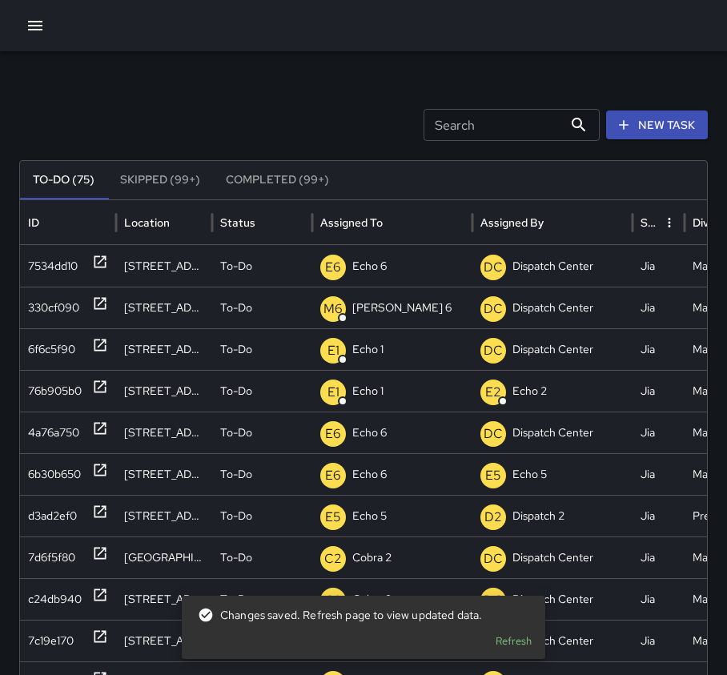
click at [462, 123] on input "Search" at bounding box center [492, 125] width 139 height 32
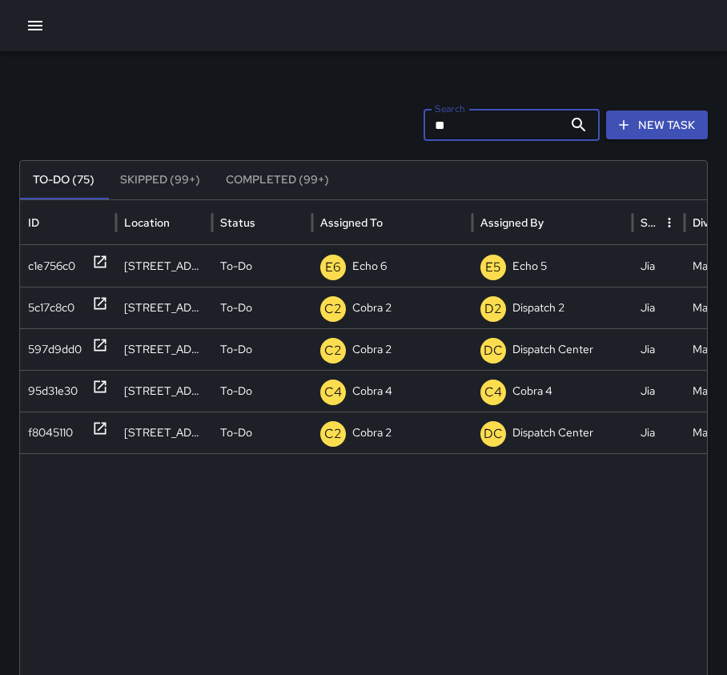
type input "*"
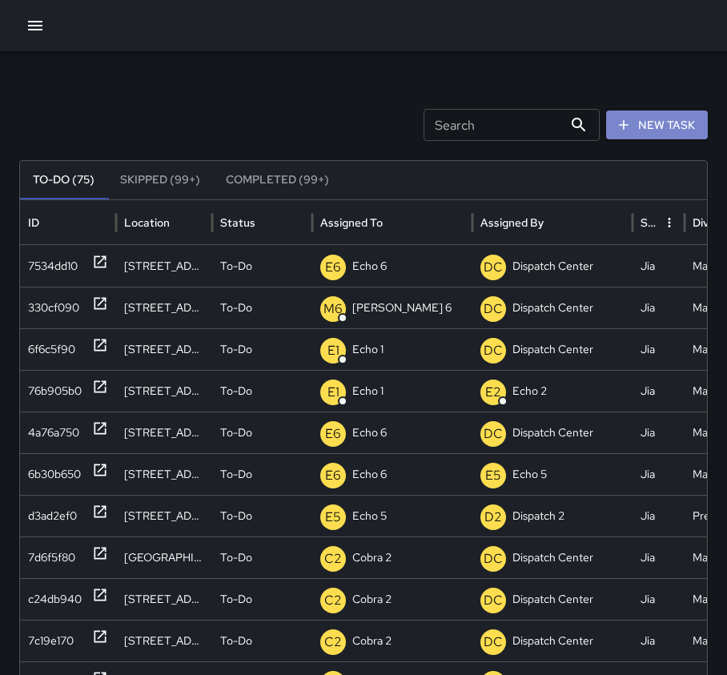
click at [632, 124] on icon "button" at bounding box center [624, 125] width 16 height 16
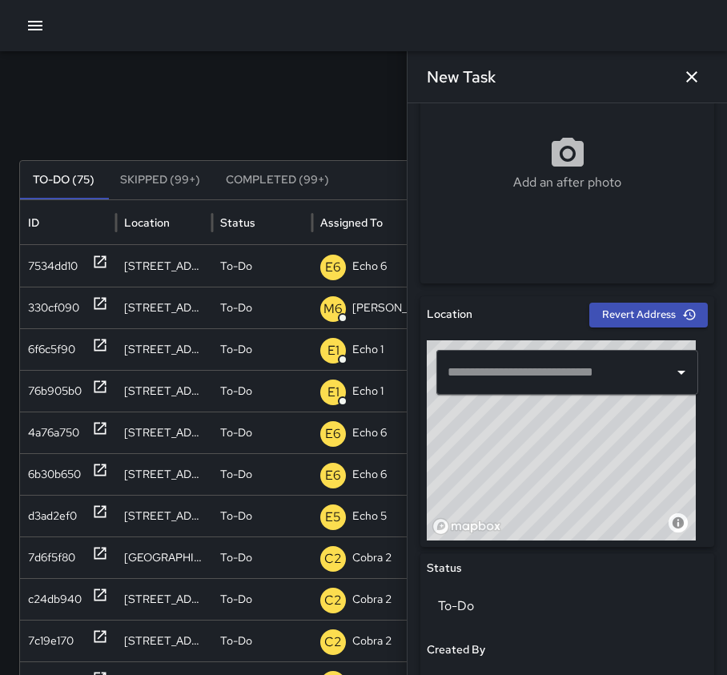
scroll to position [320, 0]
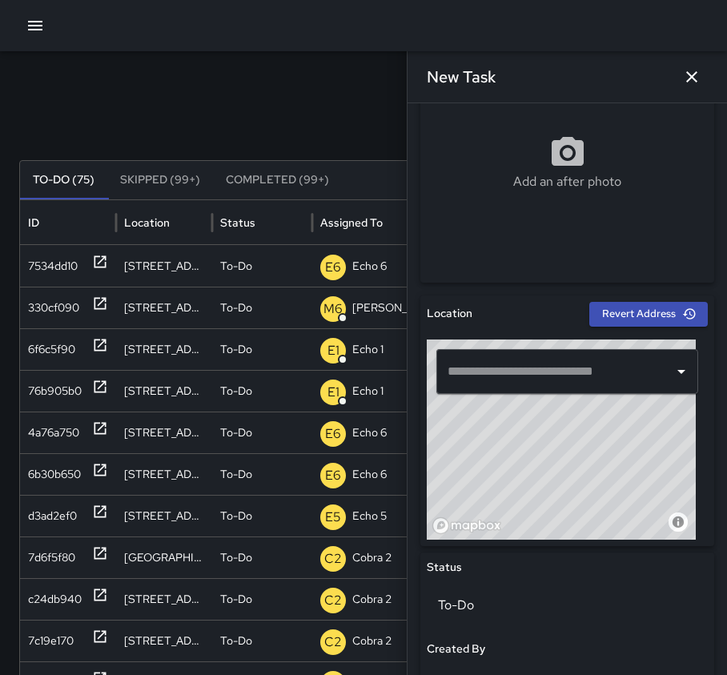
click at [530, 370] on input "text" at bounding box center [554, 371] width 223 height 30
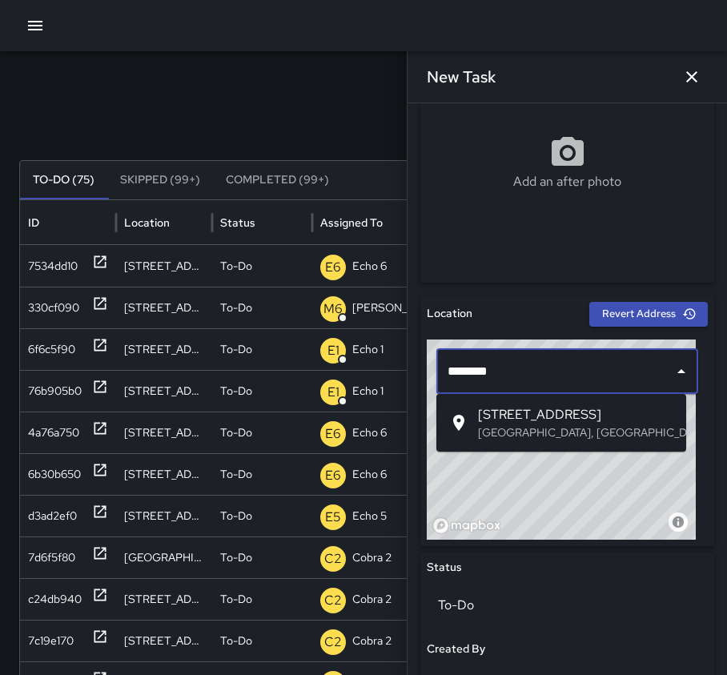
click at [503, 427] on p "[GEOGRAPHIC_DATA], [GEOGRAPHIC_DATA], [GEOGRAPHIC_DATA]" at bounding box center [575, 432] width 195 height 16
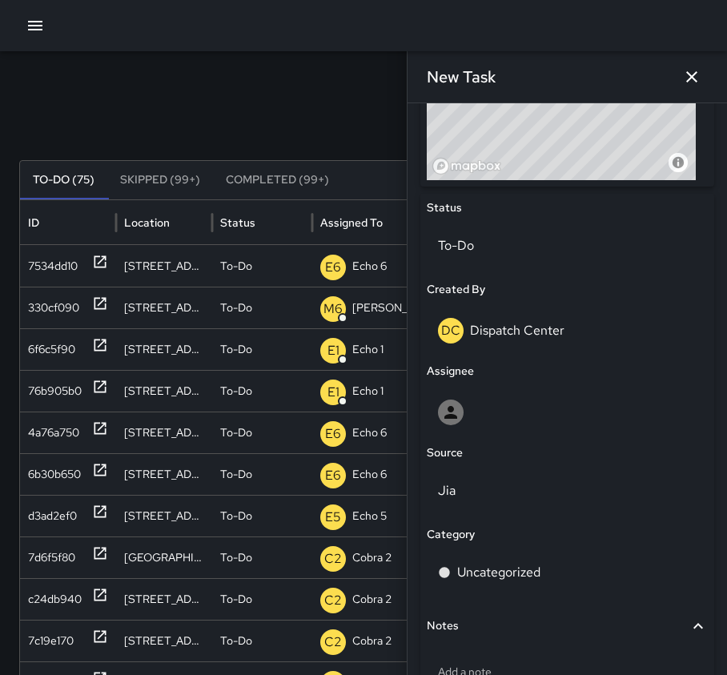
scroll to position [720, 0]
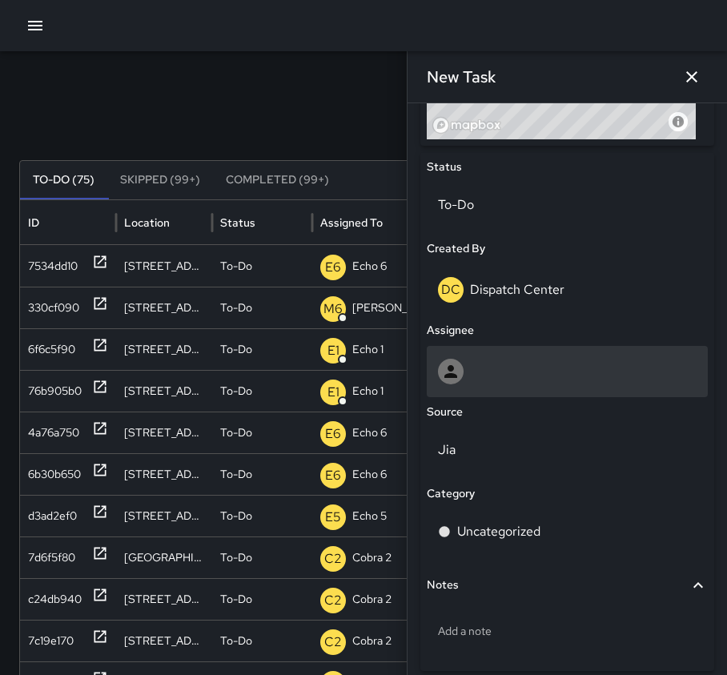
type input "**********"
click at [511, 367] on div at bounding box center [567, 372] width 259 height 26
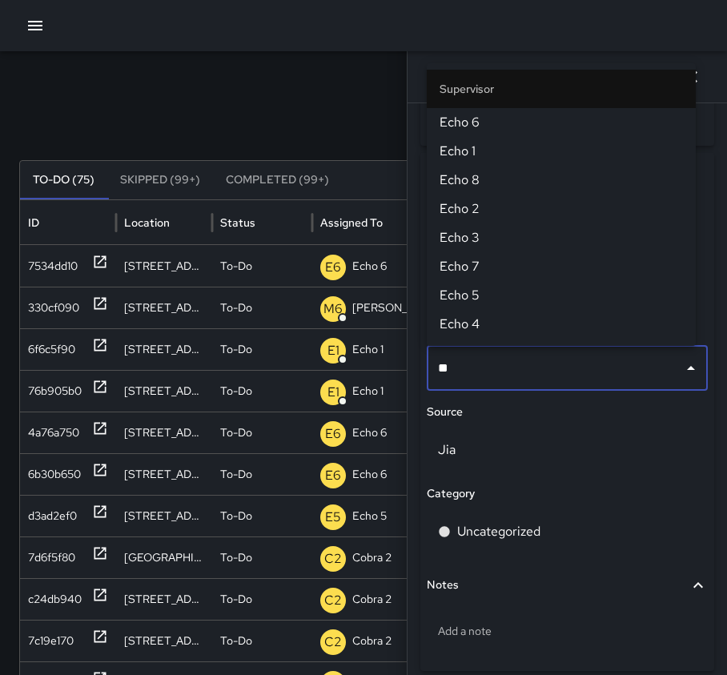
type input "*"
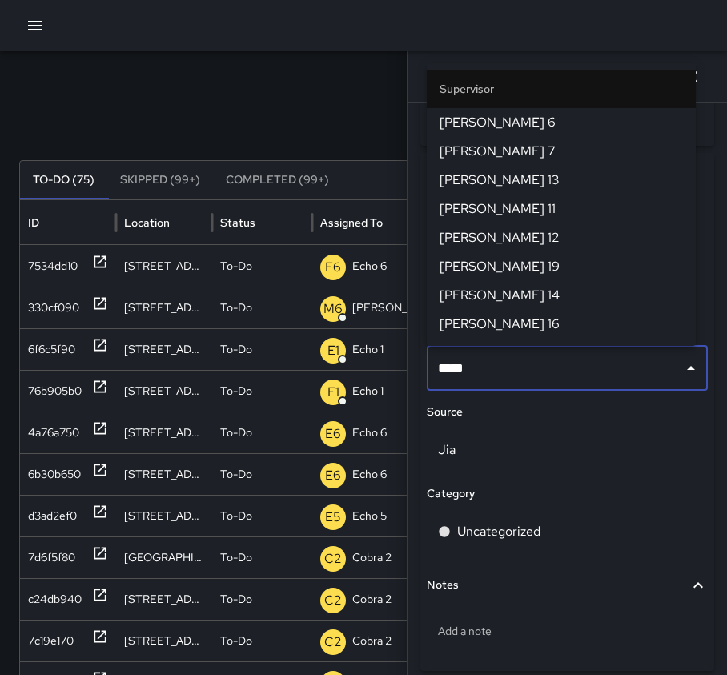
type input "******"
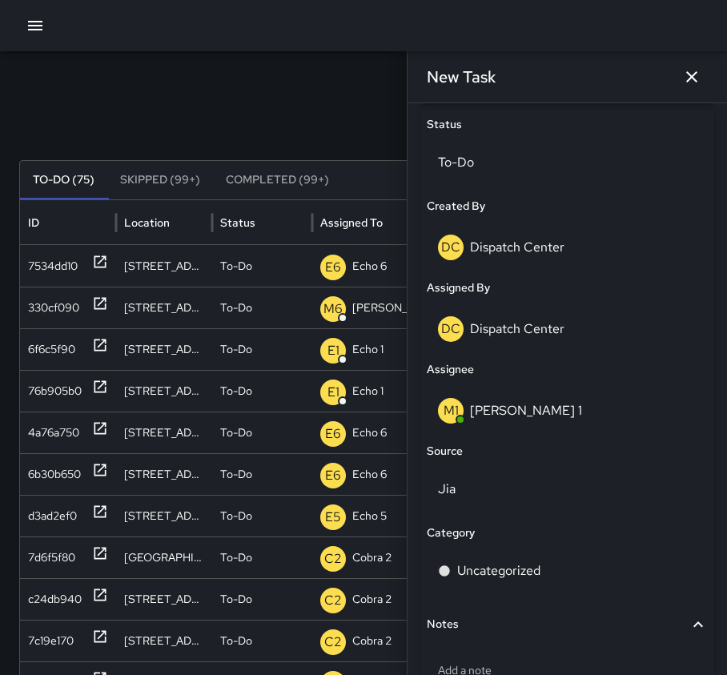
scroll to position [872, 0]
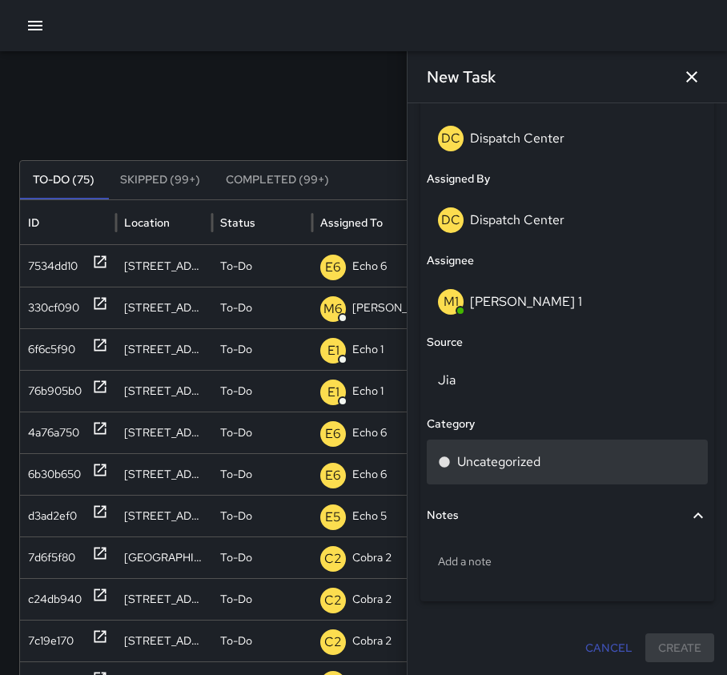
click at [541, 455] on div "Uncategorized" at bounding box center [567, 461] width 259 height 19
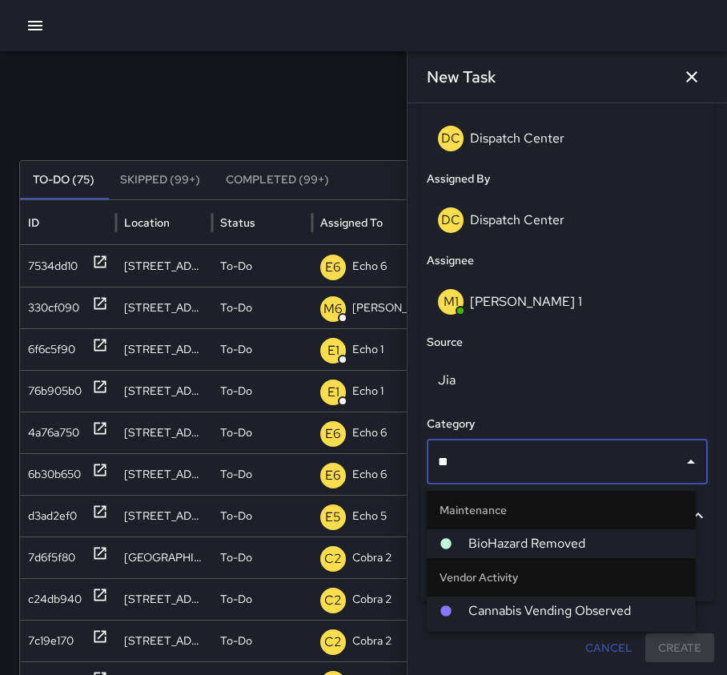
type input "***"
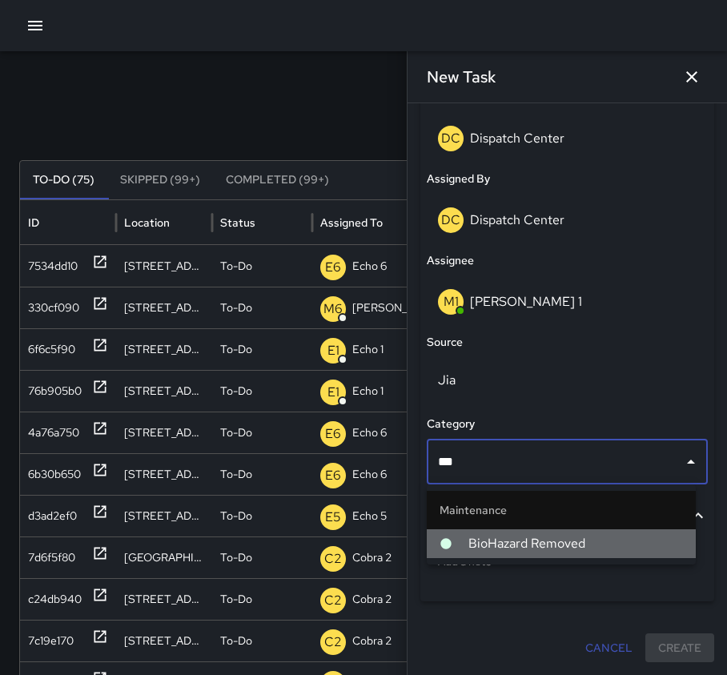
click at [575, 539] on span "BioHazard Removed" at bounding box center [575, 543] width 215 height 19
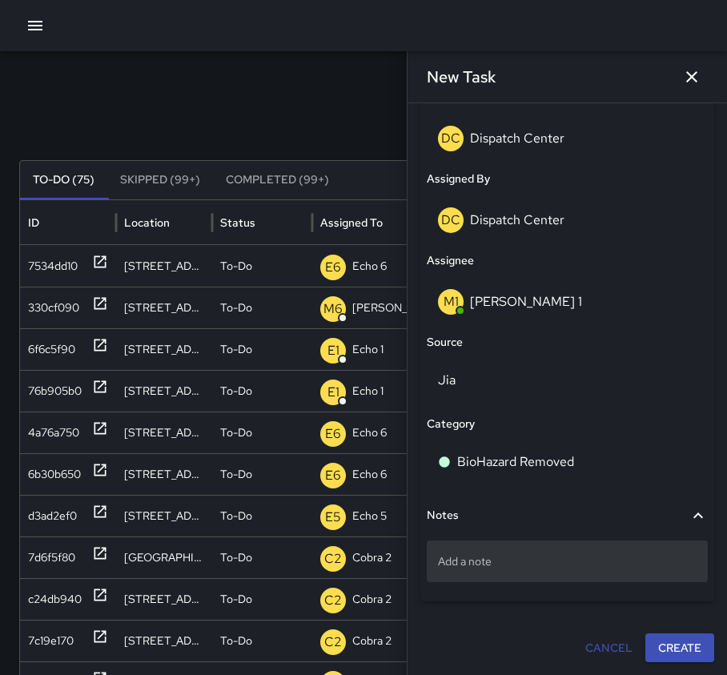
click at [471, 553] on p "Add a note" at bounding box center [567, 561] width 259 height 16
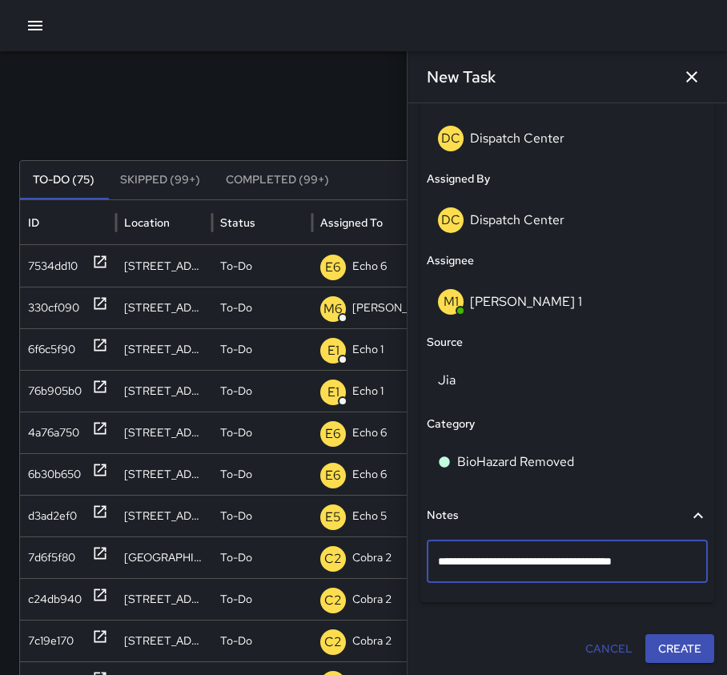
type textarea "**********"
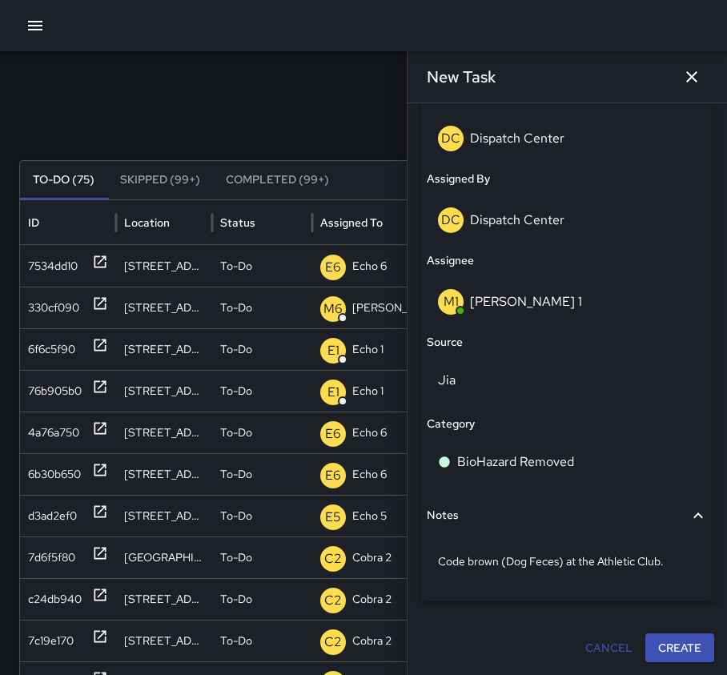
click at [671, 646] on button "Create" at bounding box center [679, 648] width 69 height 30
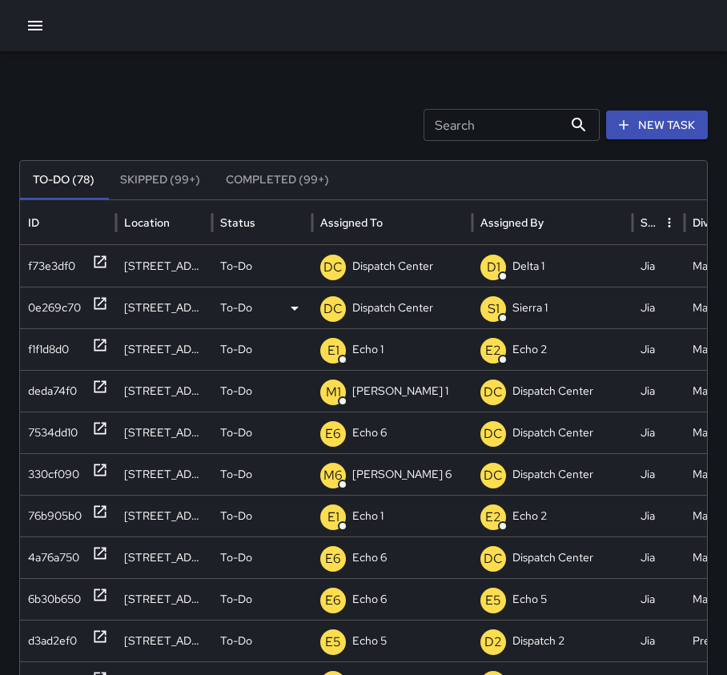
click at [102, 311] on div at bounding box center [100, 307] width 16 height 41
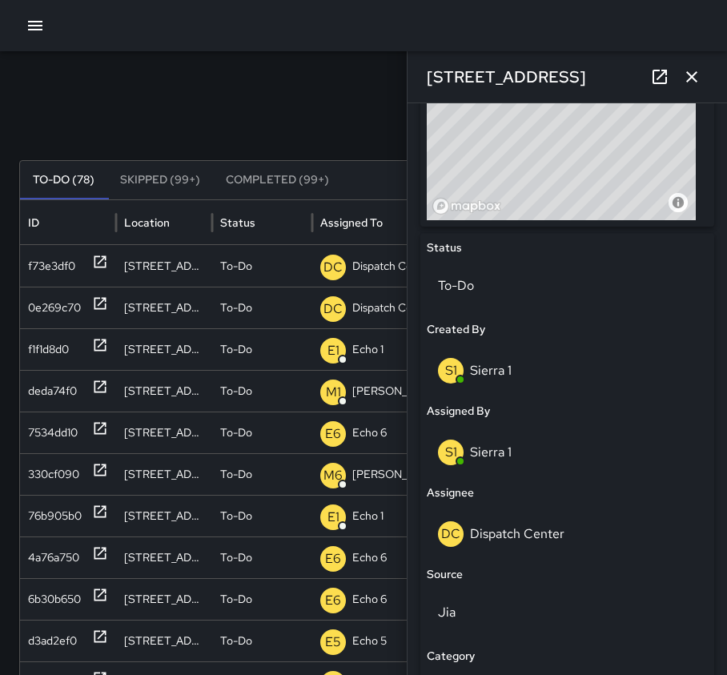
scroll to position [640, 0]
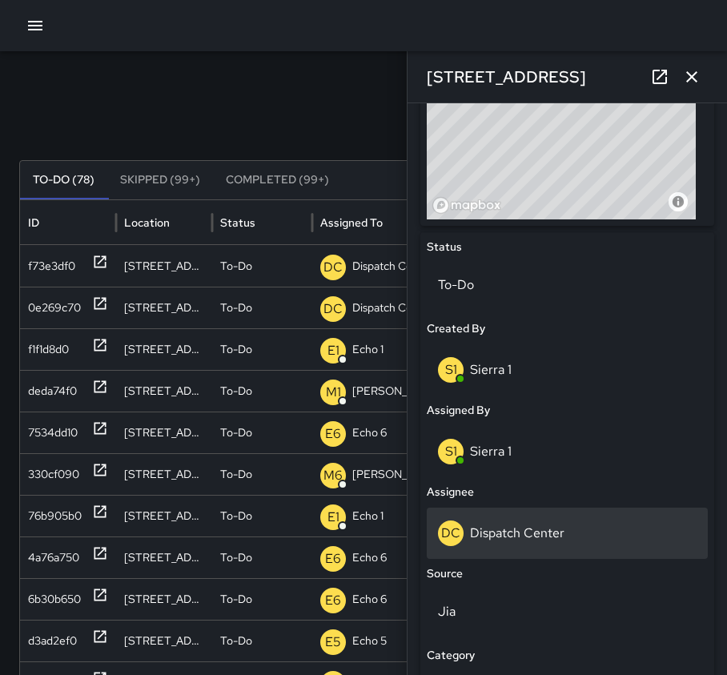
click at [598, 539] on div "DC Dispatch Center" at bounding box center [567, 533] width 259 height 26
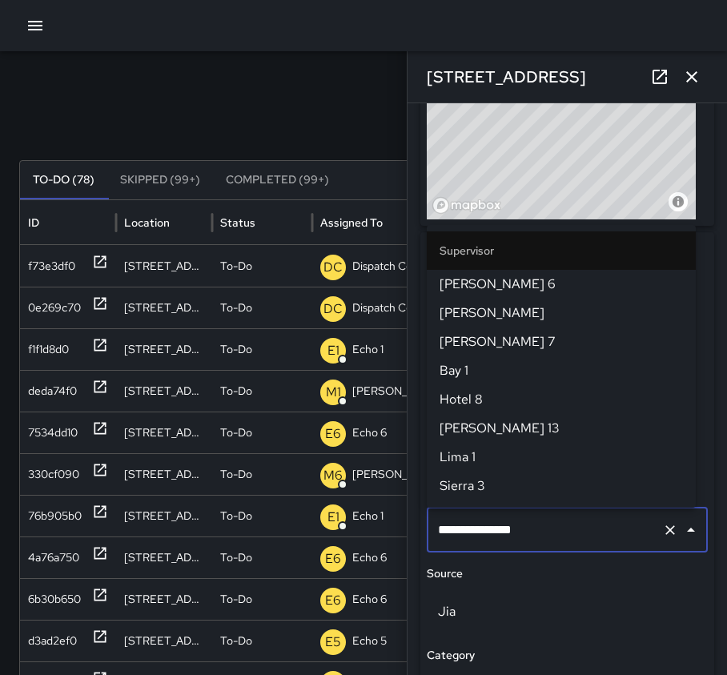
scroll to position [1659, 0]
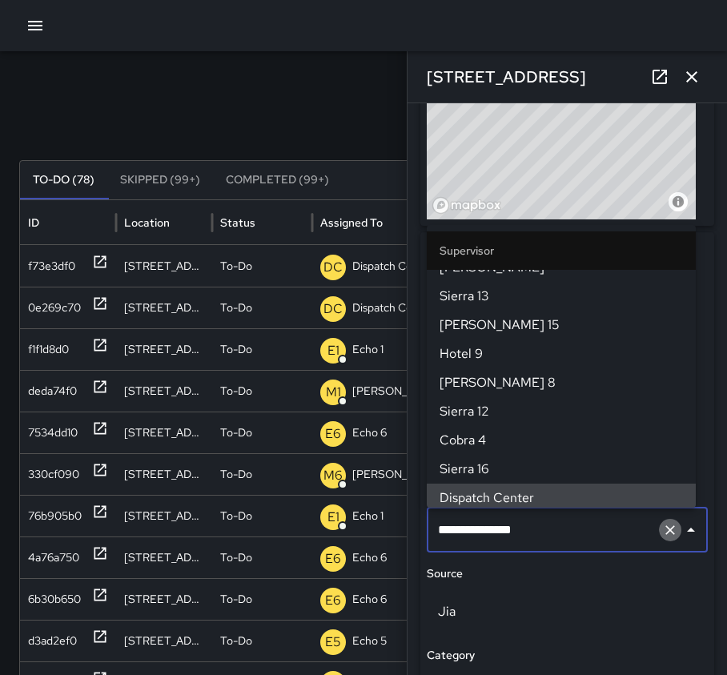
click at [662, 535] on icon "Clear" at bounding box center [670, 530] width 16 height 16
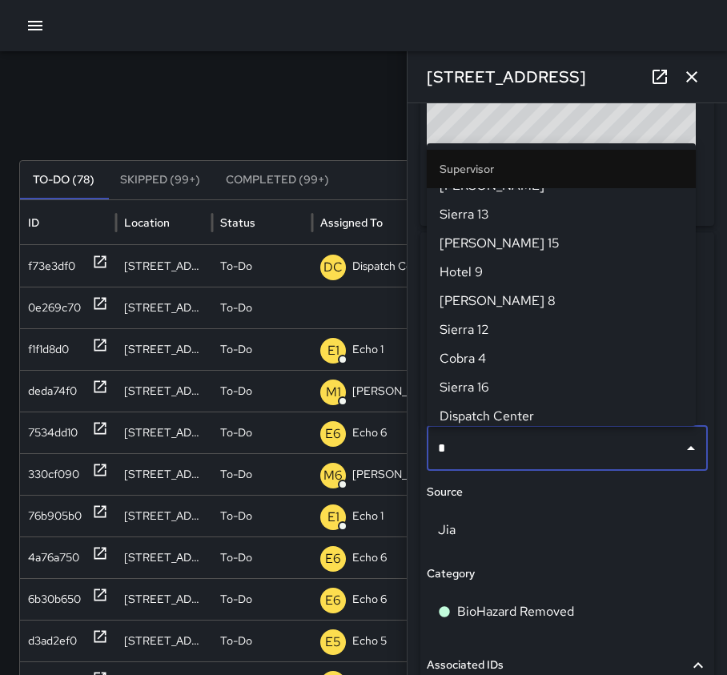
scroll to position [0, 0]
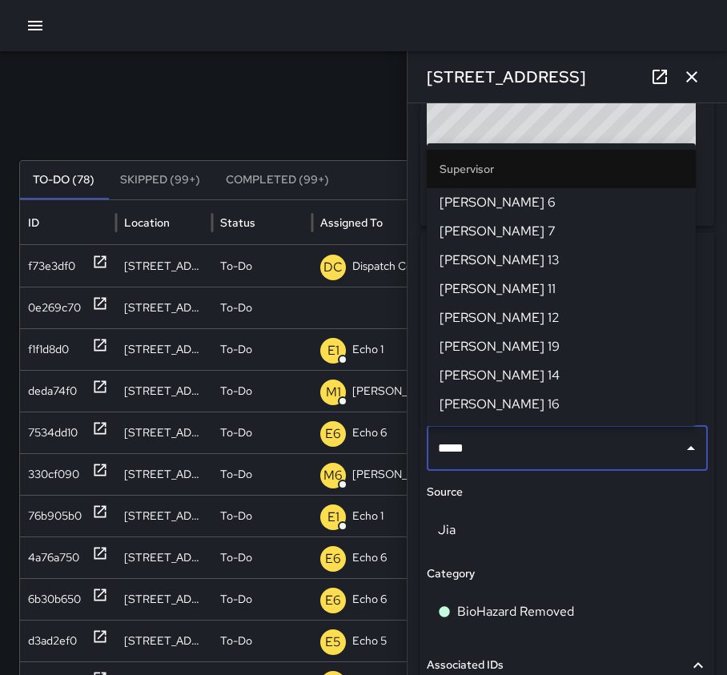
type input "******"
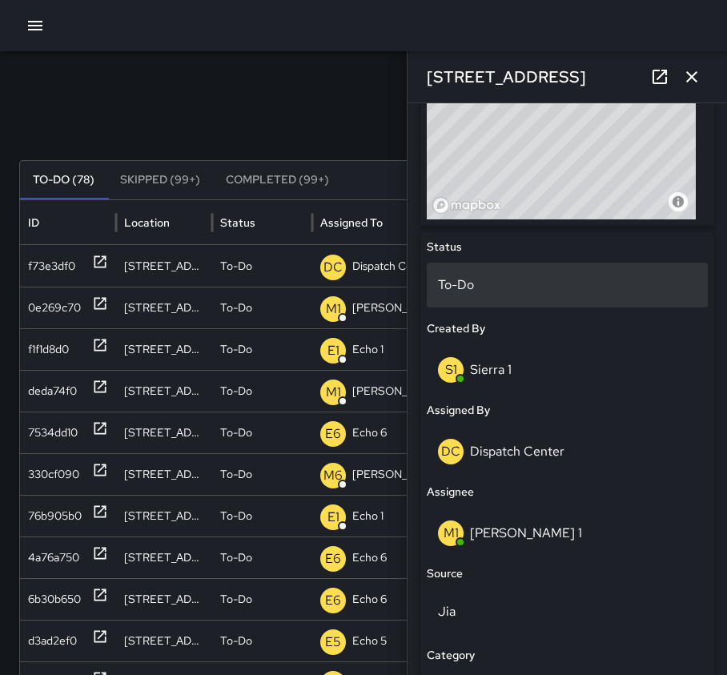
click at [490, 279] on p "To-Do" at bounding box center [567, 284] width 259 height 19
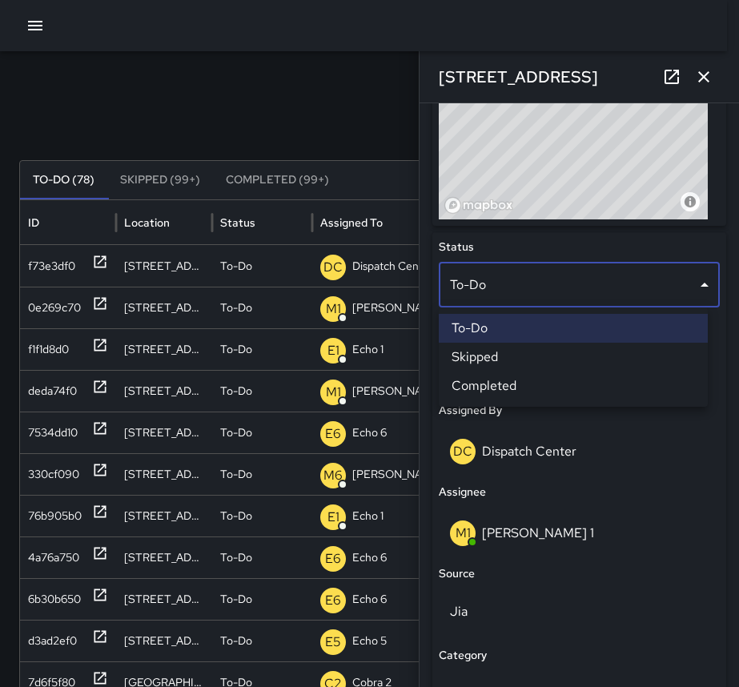
click at [519, 359] on li "Skipped" at bounding box center [573, 357] width 269 height 29
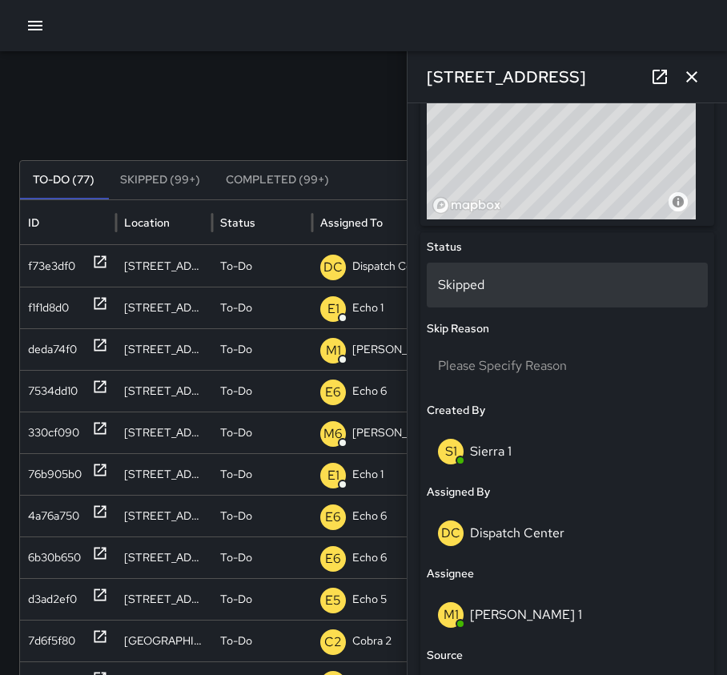
click at [481, 273] on div "Skipped" at bounding box center [567, 285] width 281 height 45
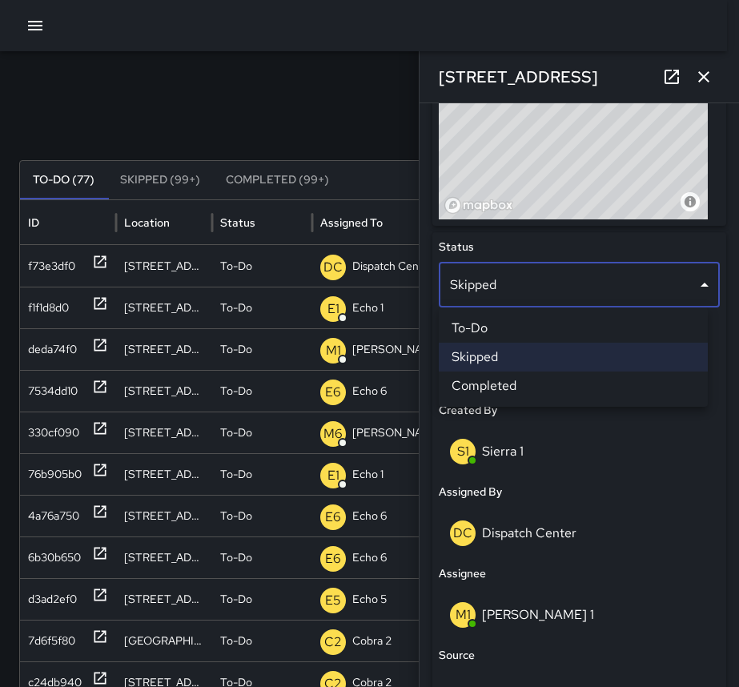
click at [507, 331] on li "To-Do" at bounding box center [573, 328] width 269 height 29
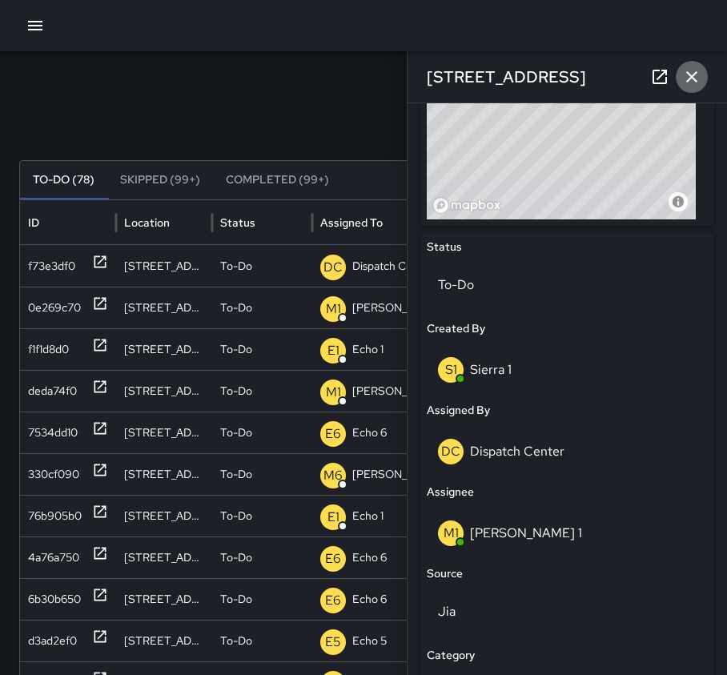
click at [704, 86] on button "button" at bounding box center [692, 77] width 32 height 32
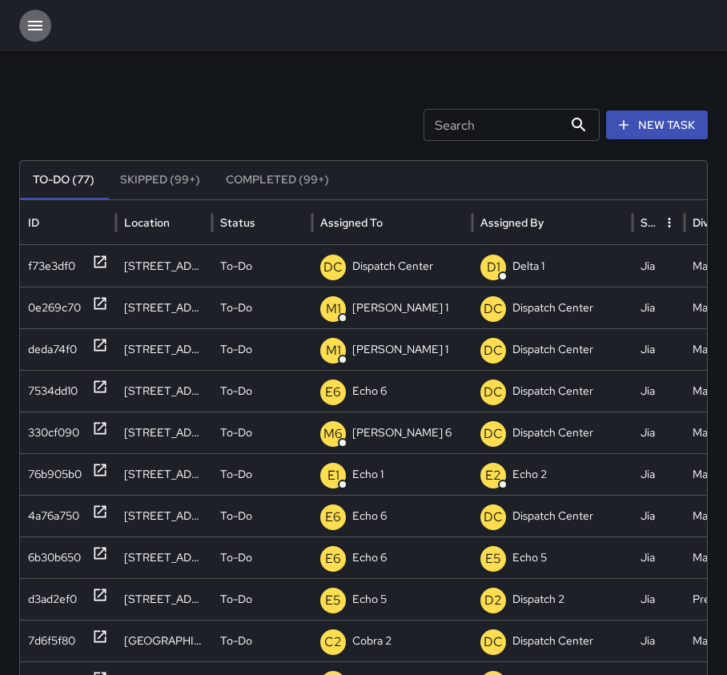
click at [34, 22] on icon "button" at bounding box center [35, 25] width 19 height 19
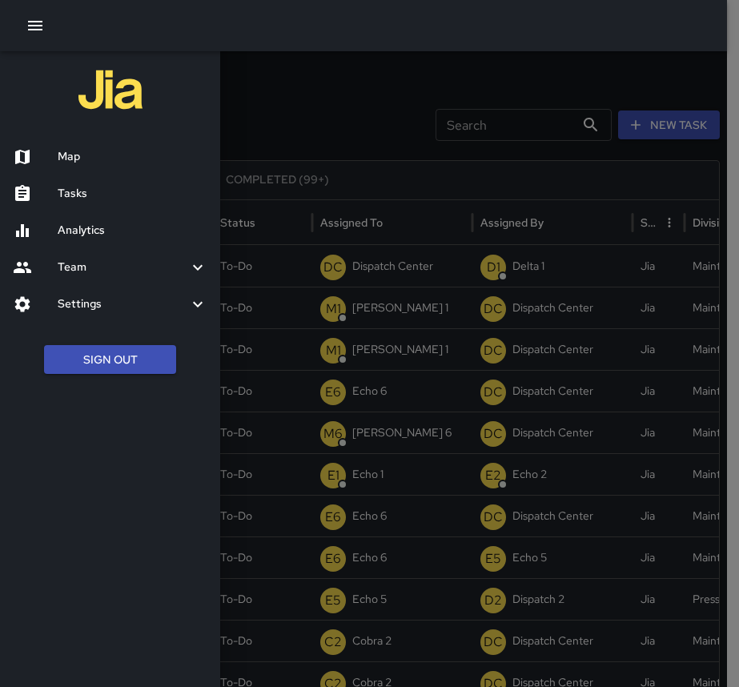
click at [86, 155] on h6 "Map" at bounding box center [133, 157] width 150 height 18
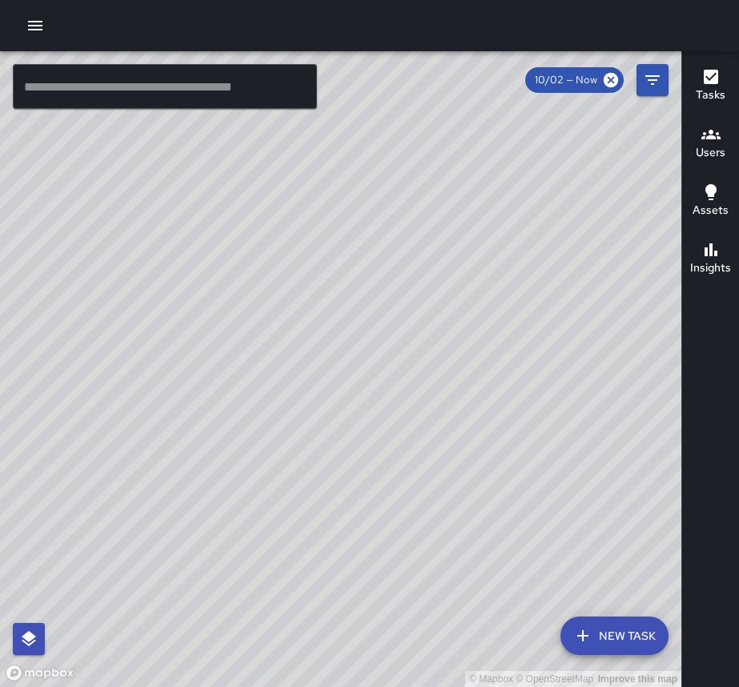
drag, startPoint x: 414, startPoint y: 438, endPoint x: 263, endPoint y: 417, distance: 152.7
click at [264, 419] on div "© Mapbox © OpenStreetMap Improve this map" at bounding box center [340, 369] width 681 height 636
click at [46, 22] on button "button" at bounding box center [35, 26] width 32 height 32
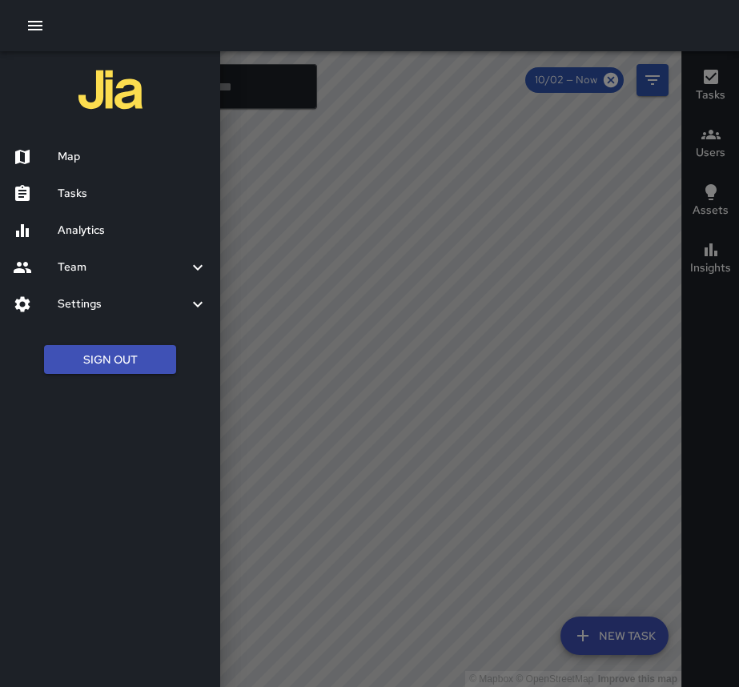
click at [104, 199] on h6 "Tasks" at bounding box center [133, 194] width 150 height 18
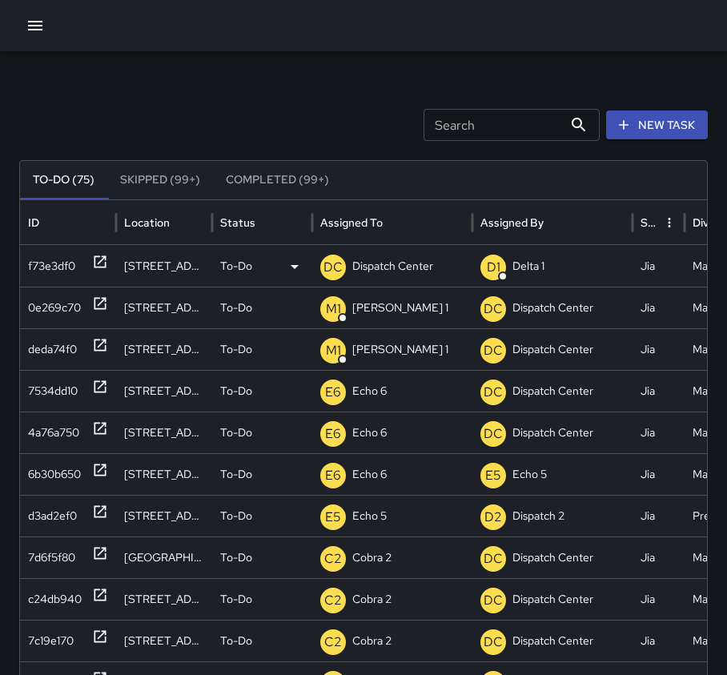
click at [107, 263] on icon at bounding box center [100, 262] width 16 height 16
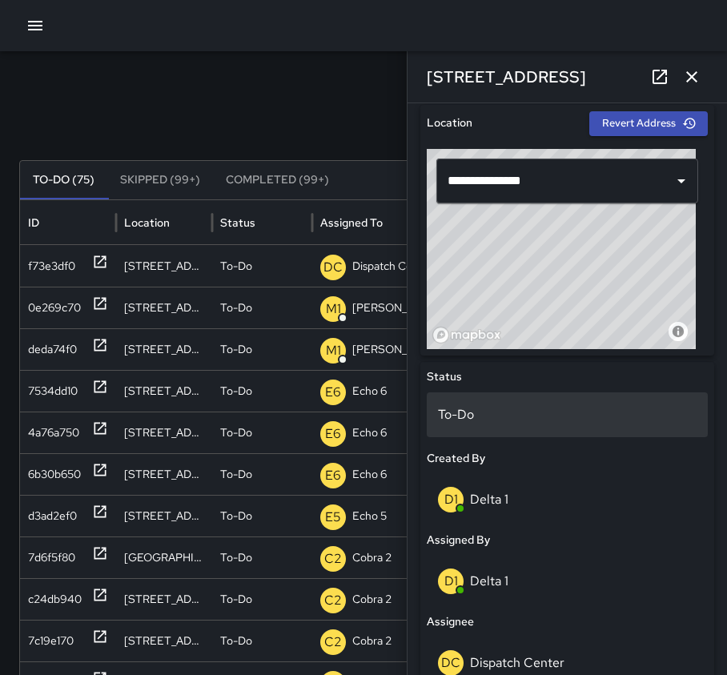
scroll to position [560, 0]
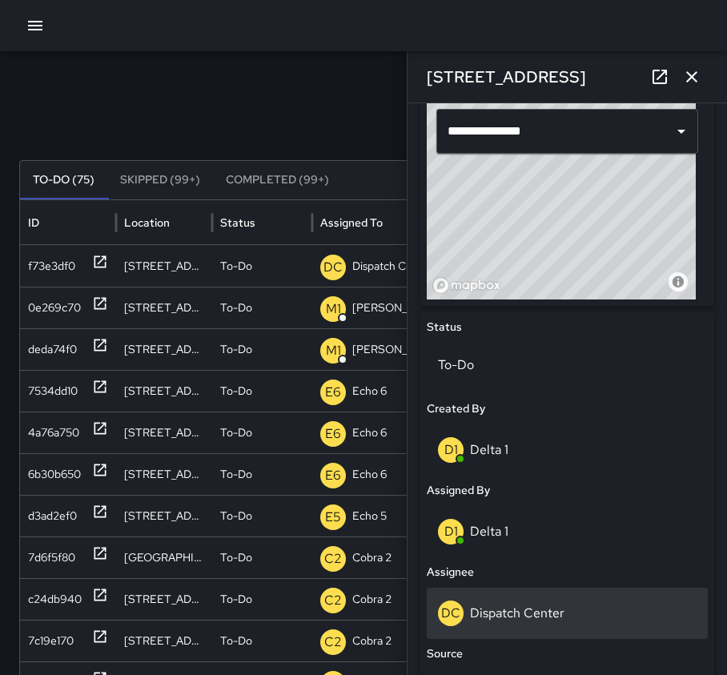
click at [535, 610] on p "Dispatch Center" at bounding box center [517, 612] width 94 height 17
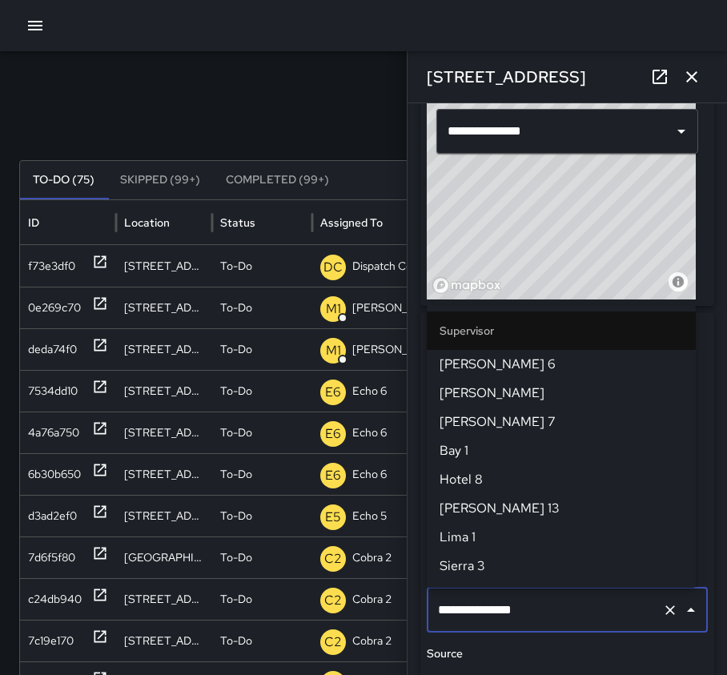
scroll to position [1659, 0]
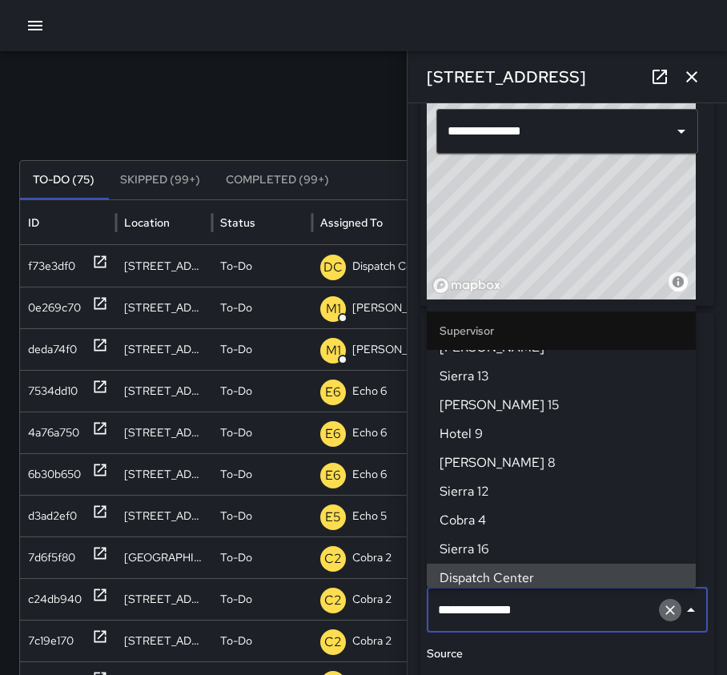
click at [662, 612] on icon "Clear" at bounding box center [670, 610] width 16 height 16
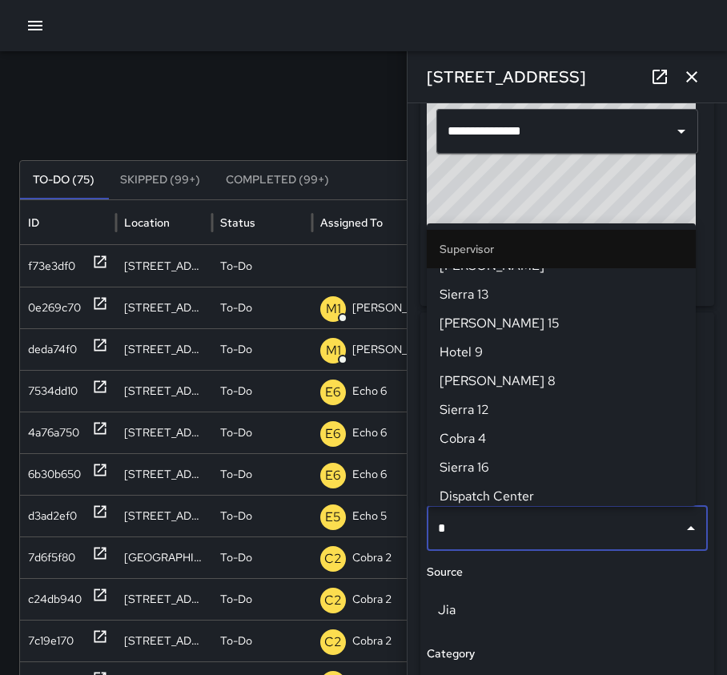
scroll to position [0, 0]
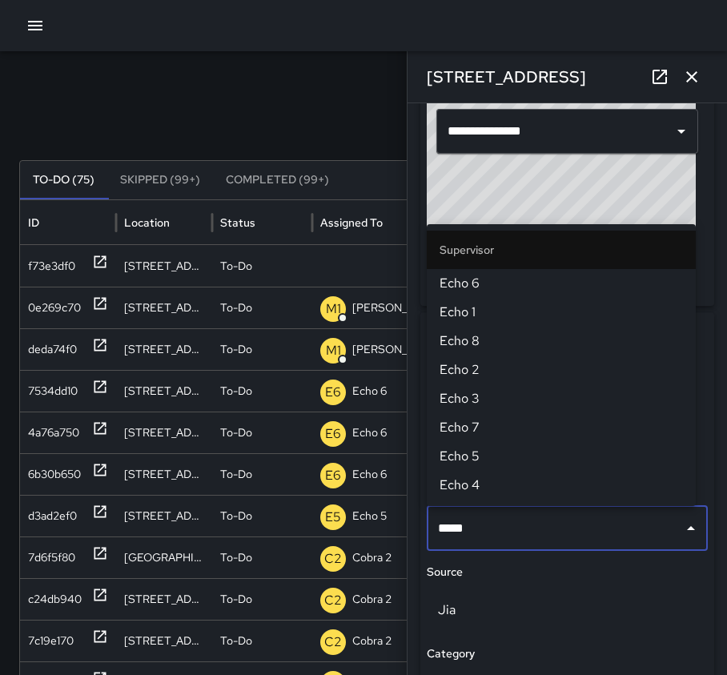
type input "******"
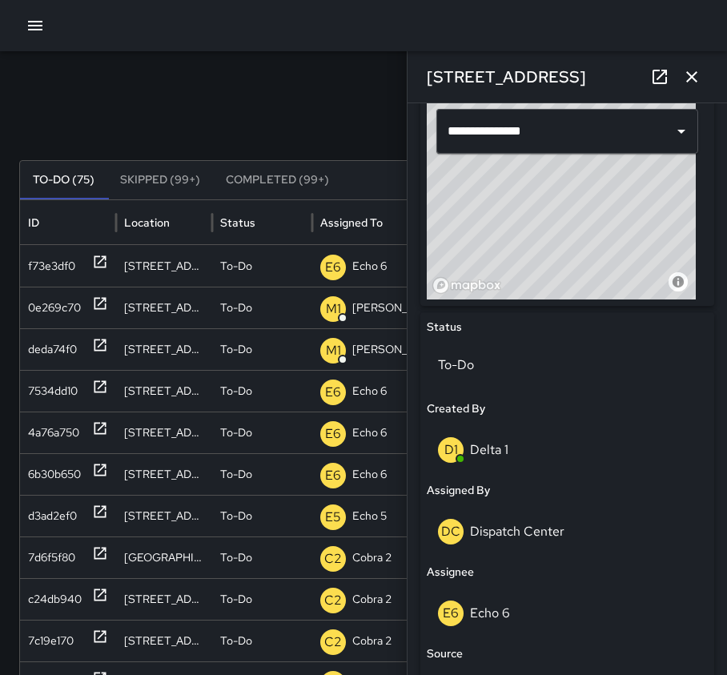
click at [696, 84] on icon "button" at bounding box center [691, 76] width 19 height 19
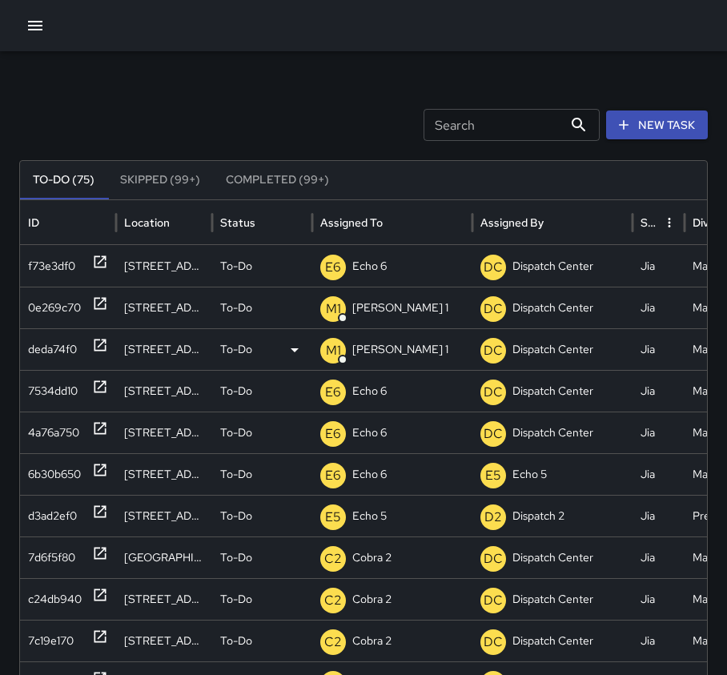
click at [98, 350] on icon at bounding box center [100, 345] width 12 height 12
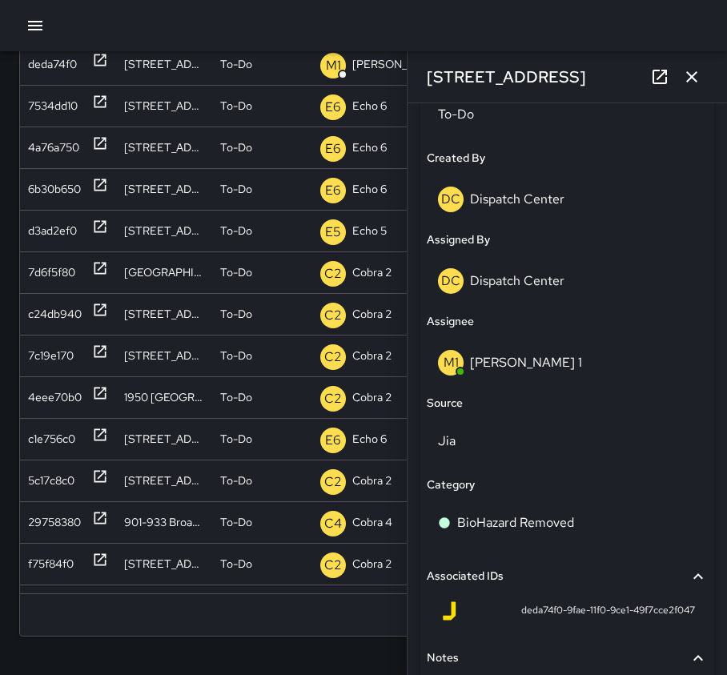
scroll to position [608, 0]
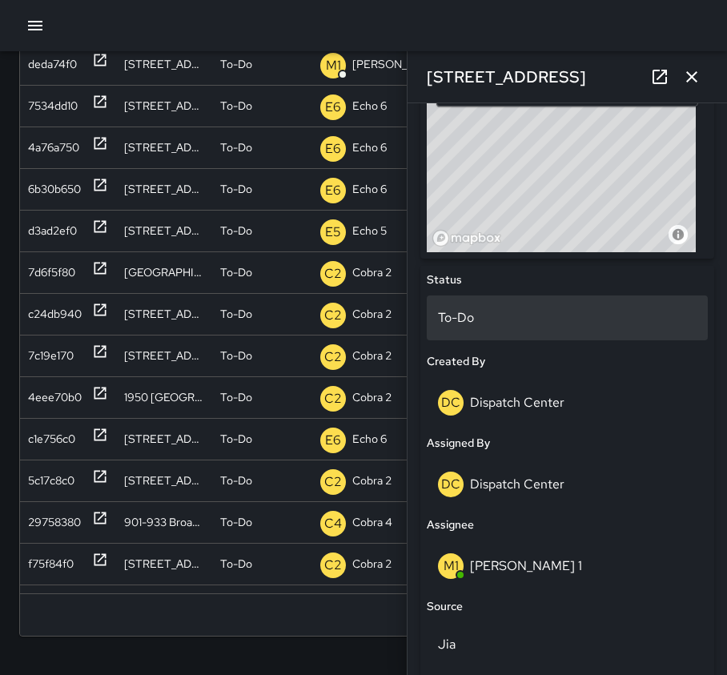
click at [555, 319] on p "To-Do" at bounding box center [567, 317] width 259 height 19
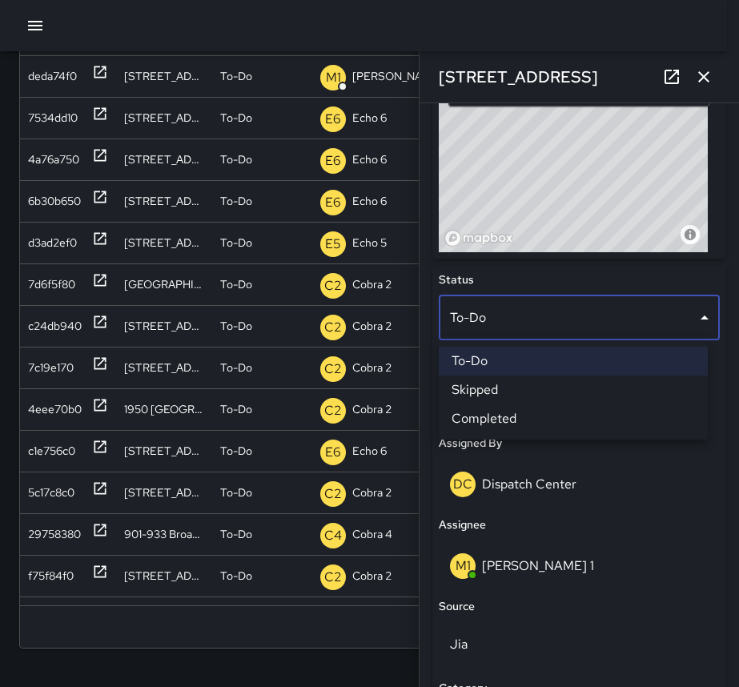
click at [553, 425] on li "Completed" at bounding box center [573, 418] width 269 height 29
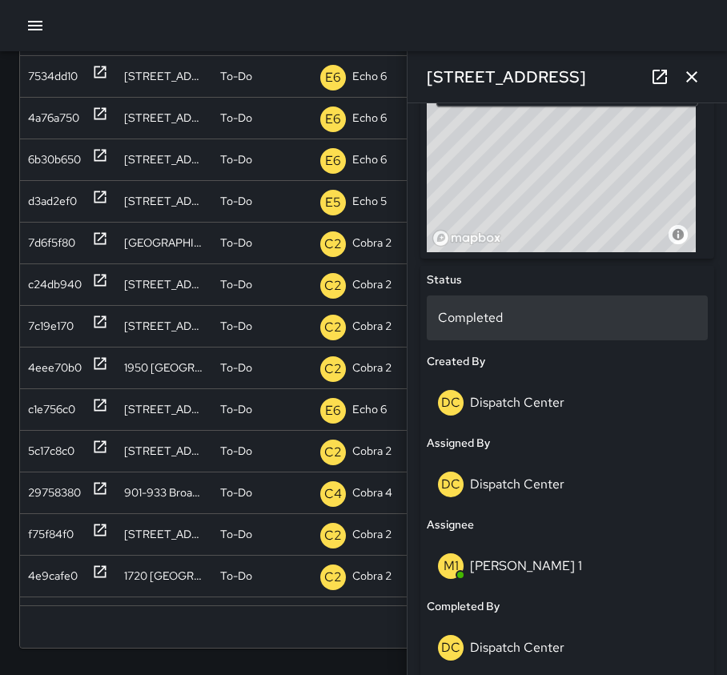
click at [491, 325] on p "Completed" at bounding box center [567, 317] width 259 height 19
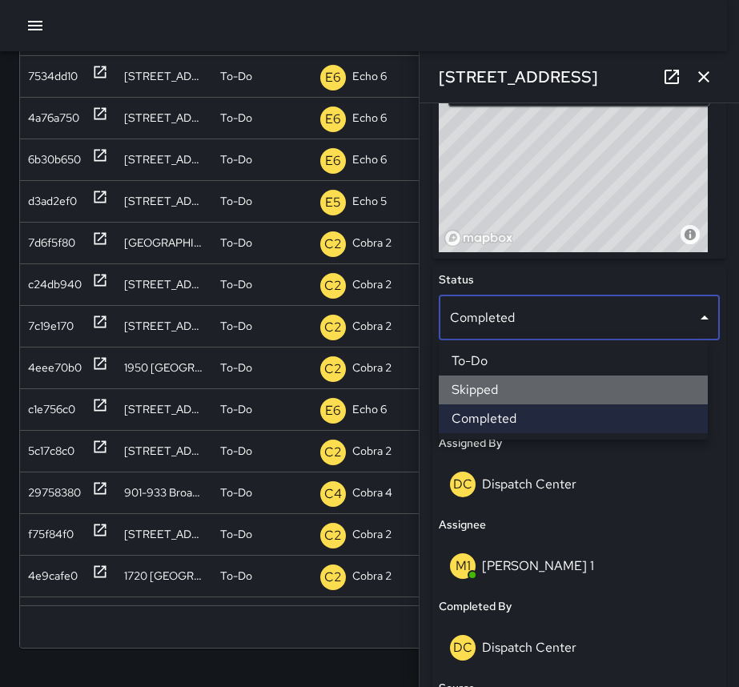
click at [499, 384] on li "Skipped" at bounding box center [573, 389] width 269 height 29
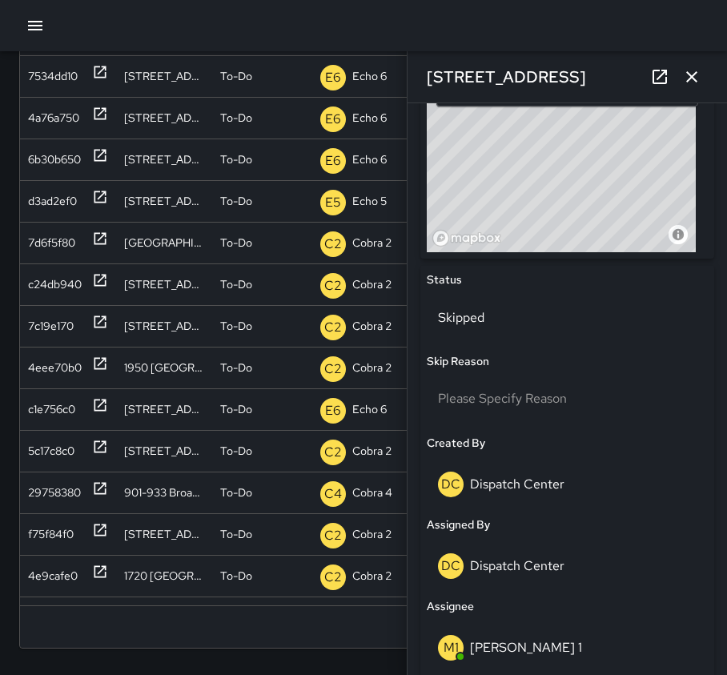
click at [688, 71] on icon "button" at bounding box center [691, 76] width 19 height 19
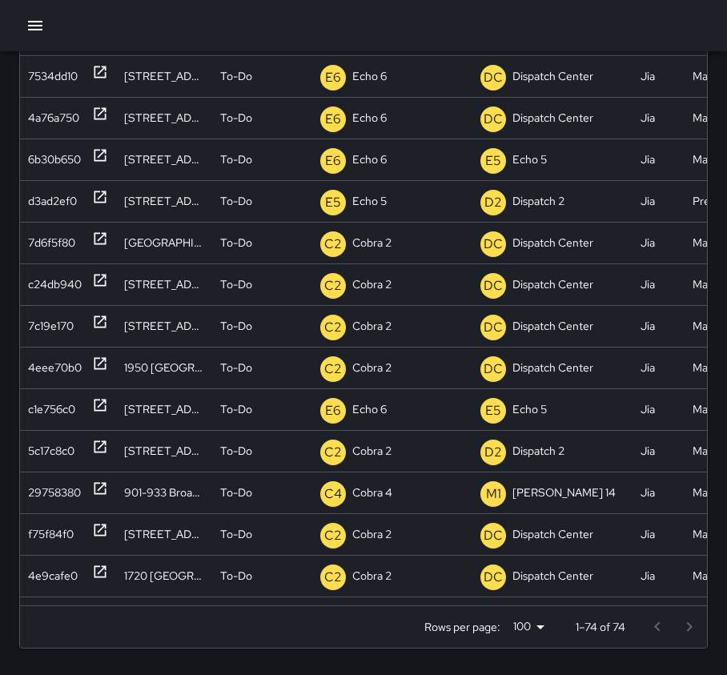
click at [248, 30] on div at bounding box center [363, 25] width 727 height 51
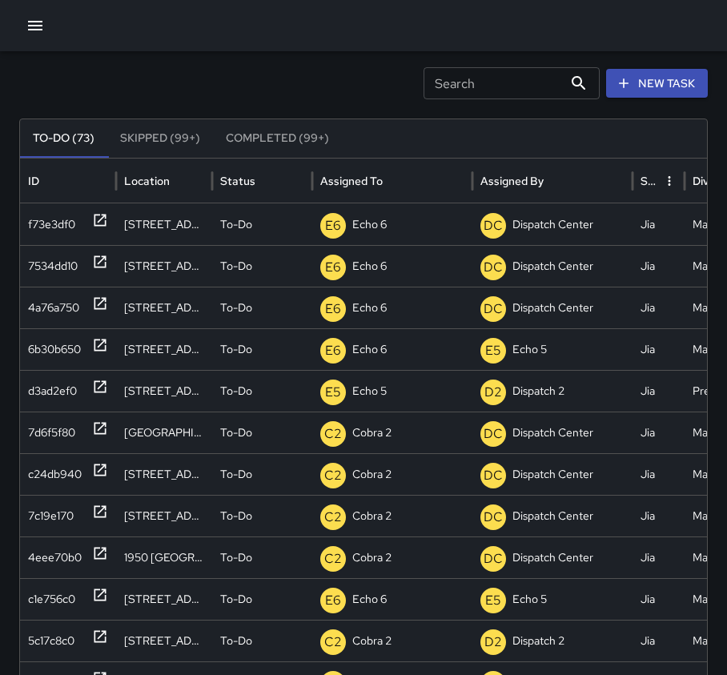
scroll to position [0, 0]
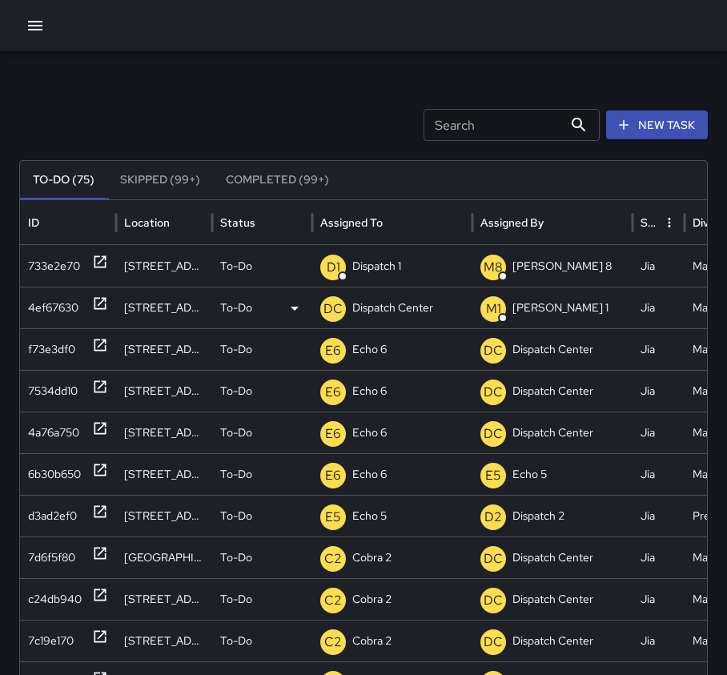
click at [102, 308] on icon at bounding box center [100, 304] width 12 height 12
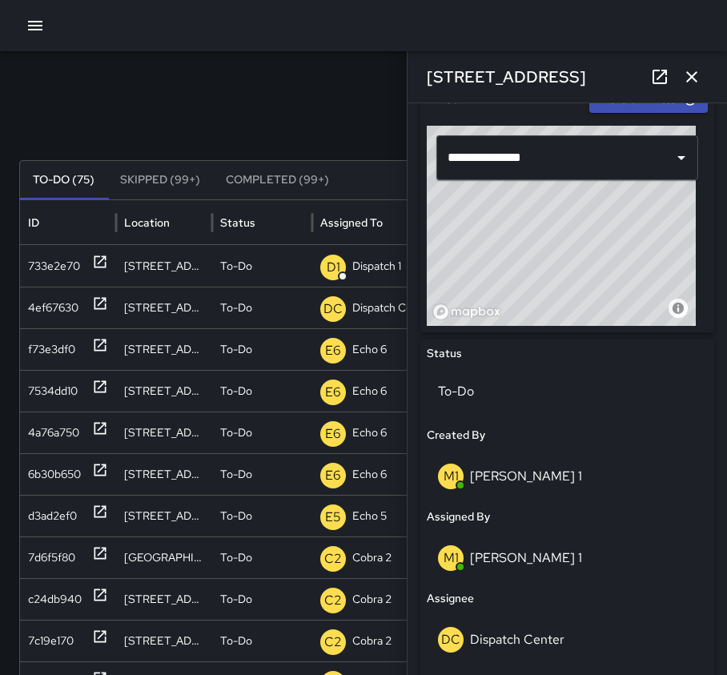
scroll to position [640, 0]
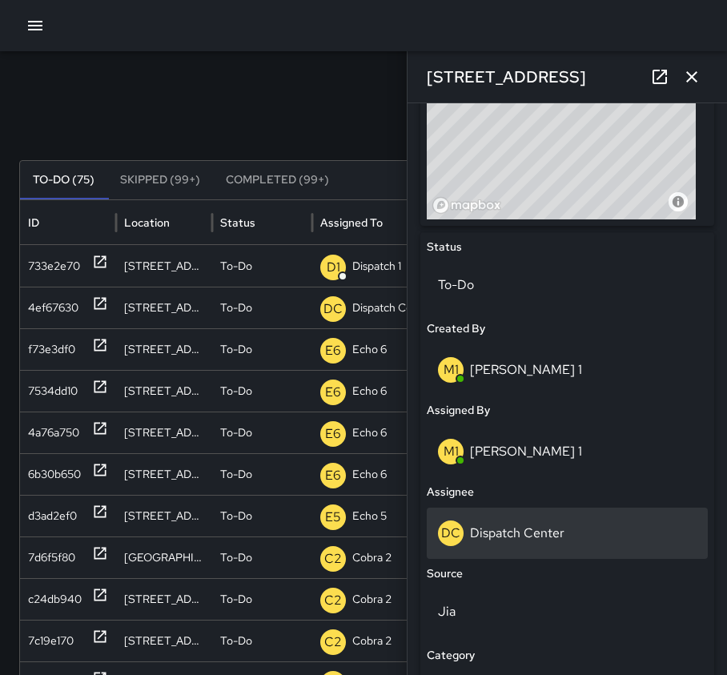
click at [523, 546] on div "DC Dispatch Center" at bounding box center [567, 532] width 281 height 51
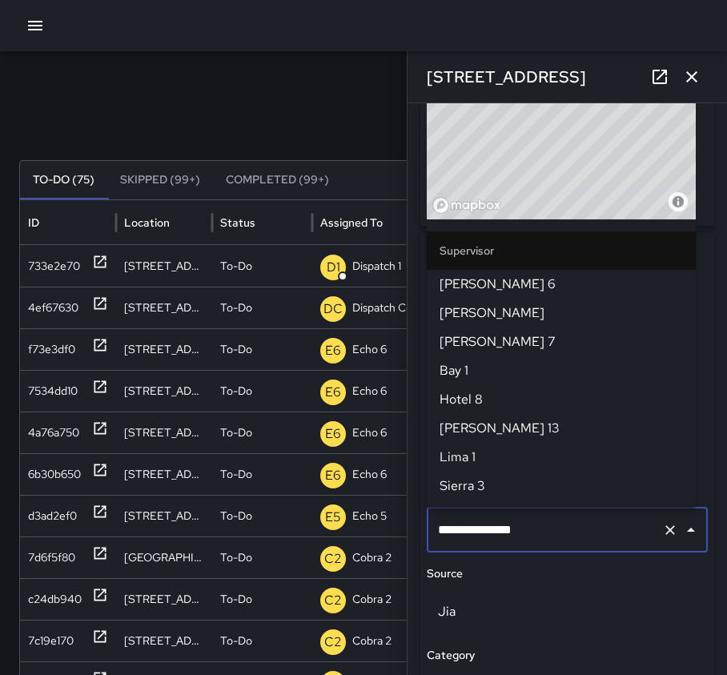
scroll to position [1659, 0]
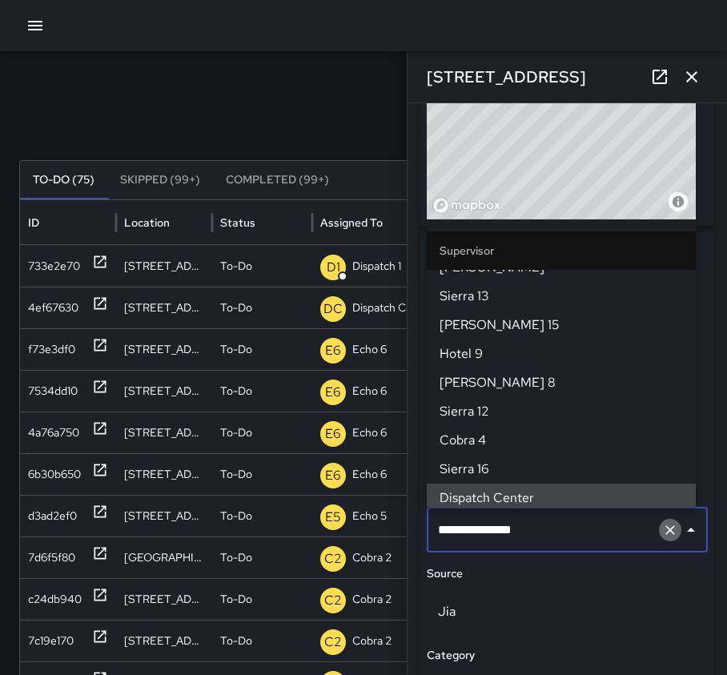
click at [659, 528] on button "Clear" at bounding box center [670, 530] width 22 height 22
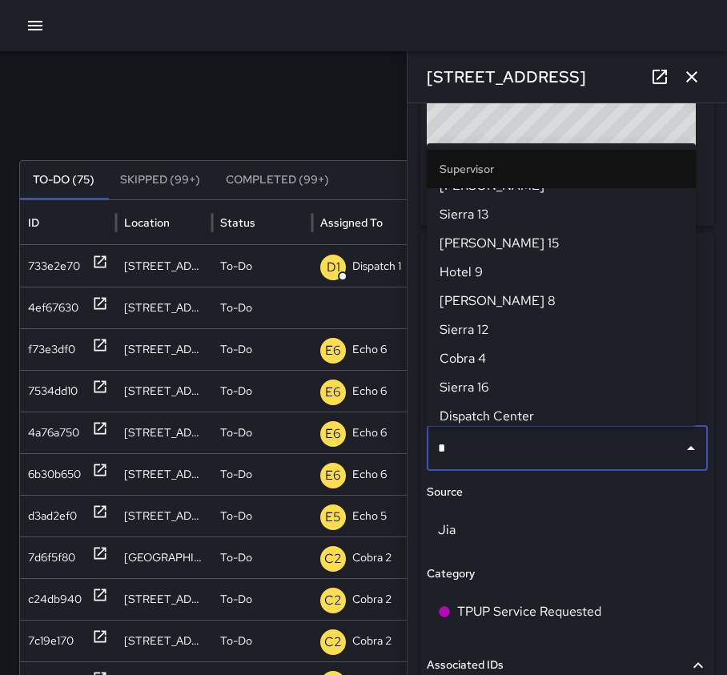
scroll to position [0, 0]
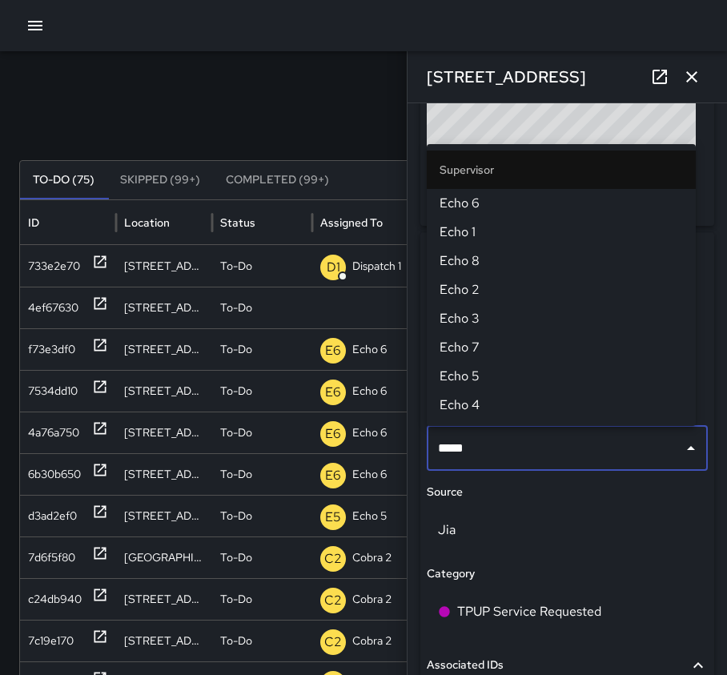
type input "******"
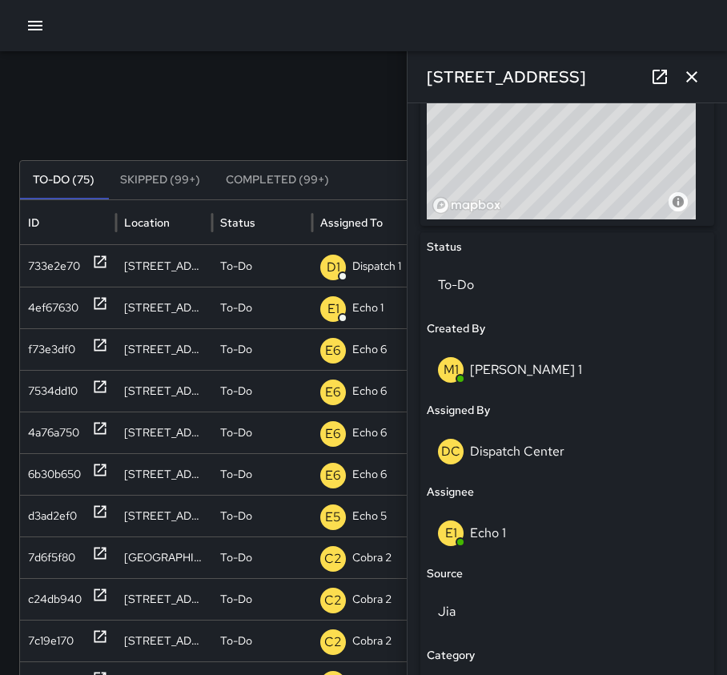
click at [696, 75] on icon "button" at bounding box center [691, 76] width 19 height 19
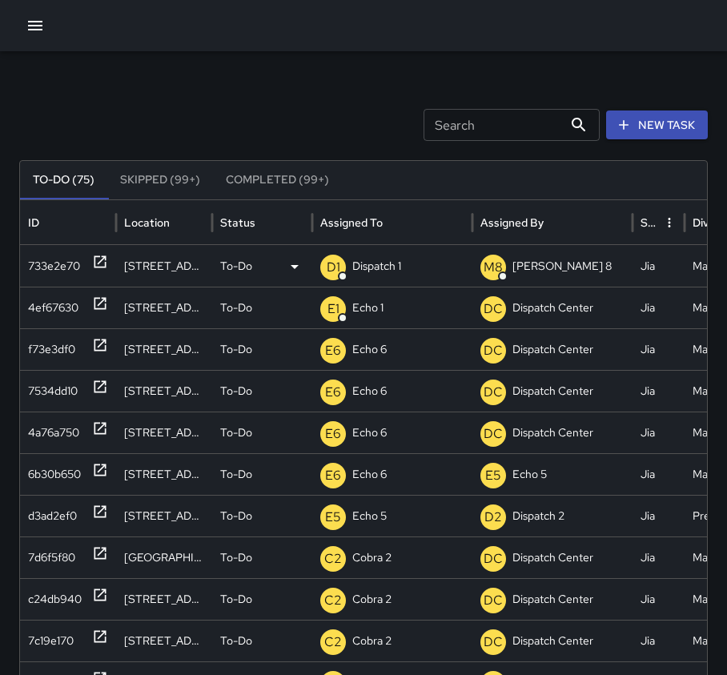
click at [357, 262] on p "Dispatch 1" at bounding box center [376, 266] width 49 height 41
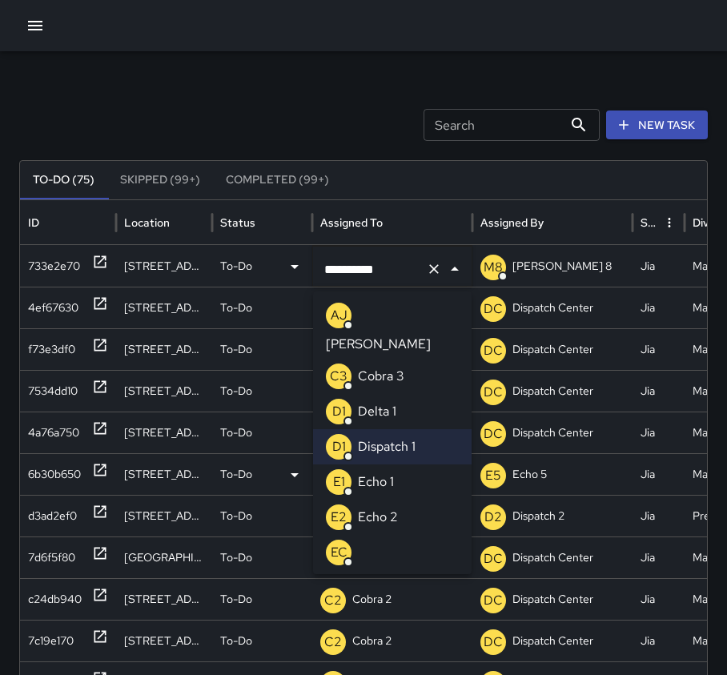
click at [404, 464] on li "E1 Echo 1" at bounding box center [392, 481] width 158 height 35
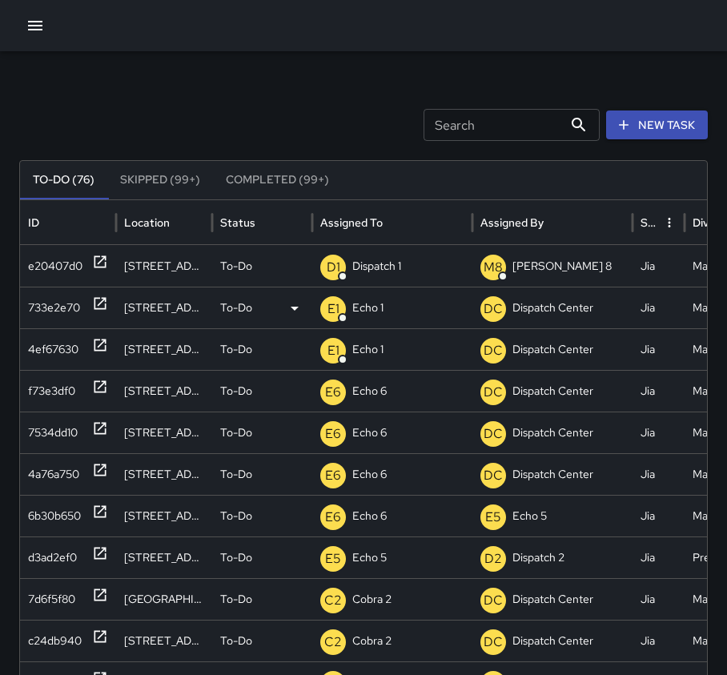
click at [98, 301] on icon at bounding box center [100, 303] width 16 height 16
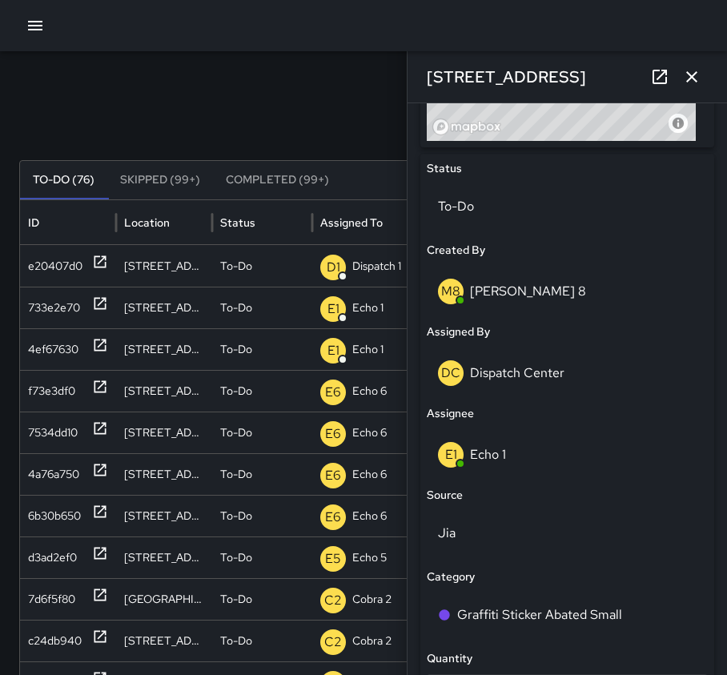
scroll to position [720, 0]
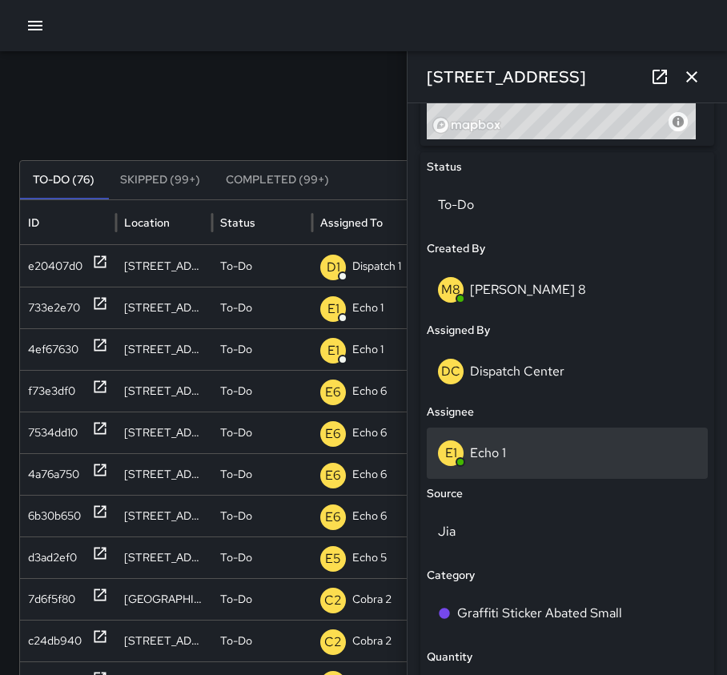
click at [503, 457] on p "Echo 1" at bounding box center [488, 452] width 36 height 17
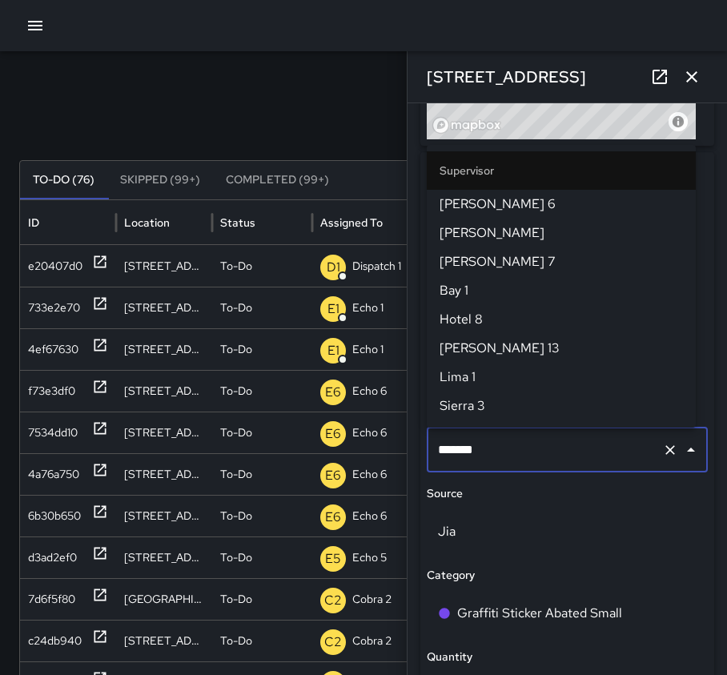
scroll to position [334, 0]
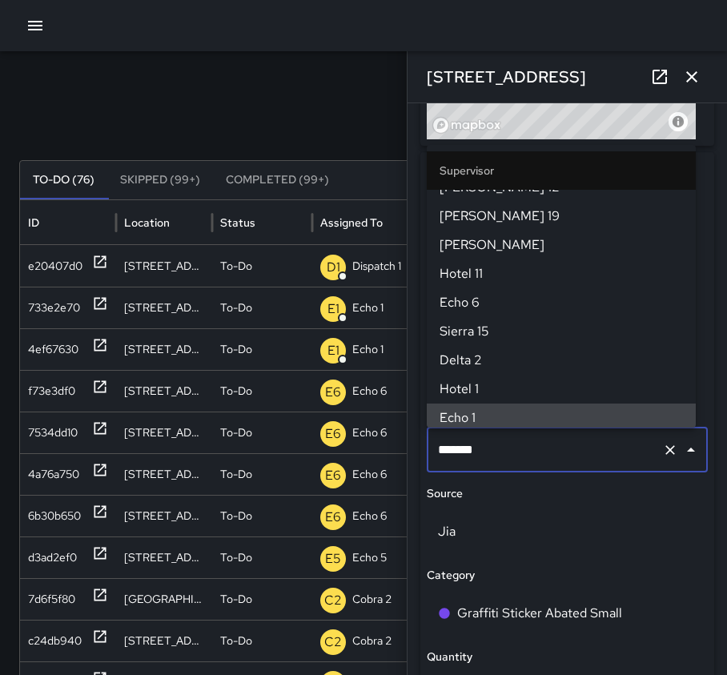
click at [662, 455] on icon "Clear" at bounding box center [670, 450] width 16 height 16
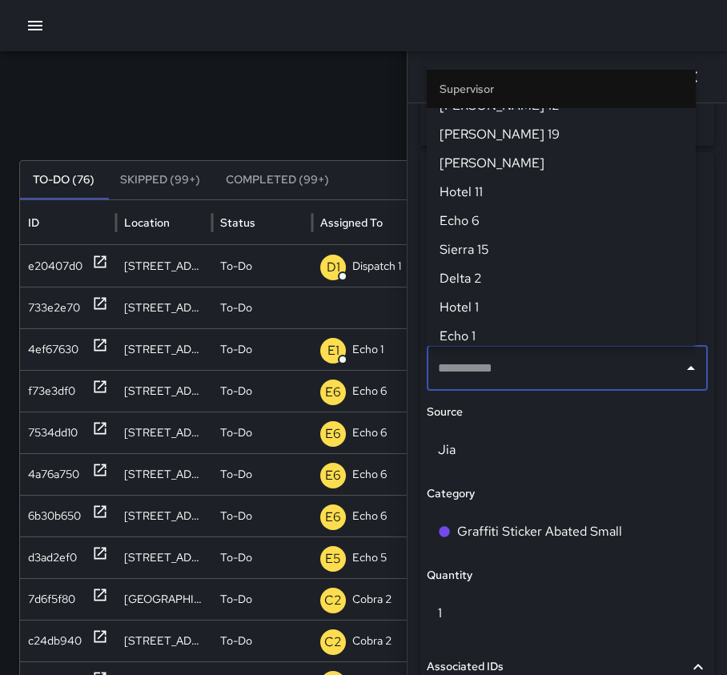
click at [292, 96] on div "Search Search New Task To-Do (76) Skipped (99+) Completed (99+) ID Location Sta…" at bounding box center [363, 505] width 727 height 908
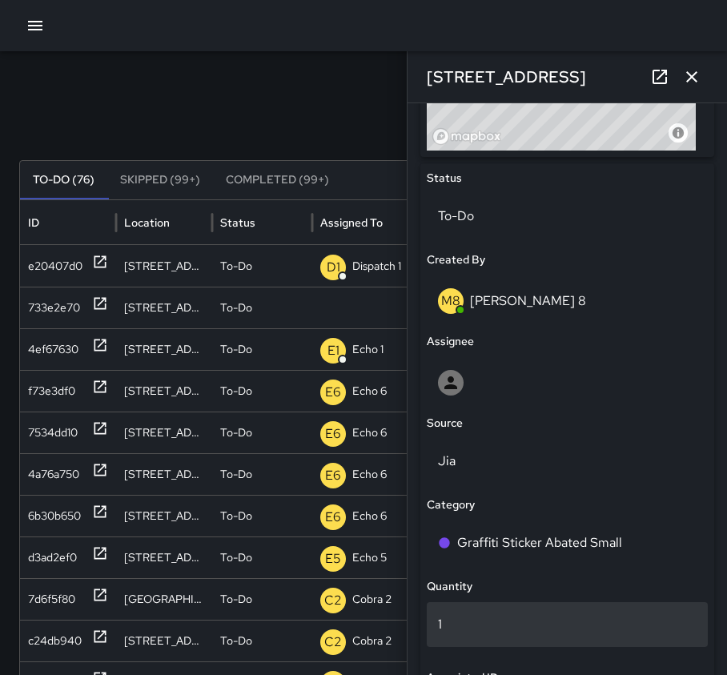
scroll to position [880, 0]
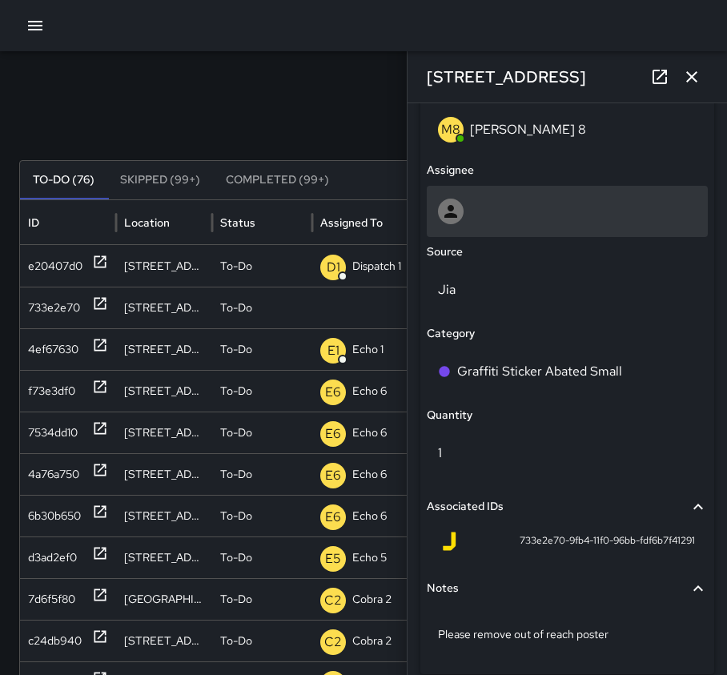
click at [486, 221] on div at bounding box center [567, 211] width 259 height 26
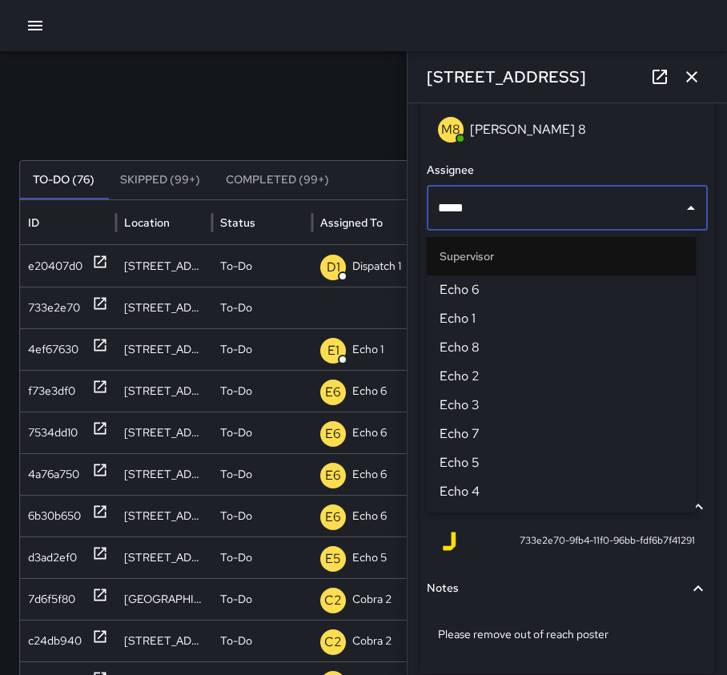
type input "******"
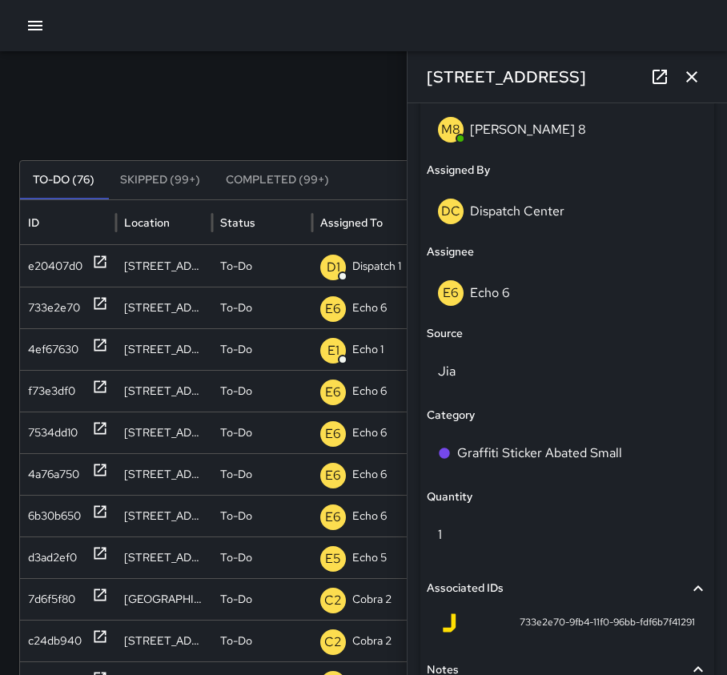
click at [694, 73] on icon "button" at bounding box center [691, 76] width 19 height 19
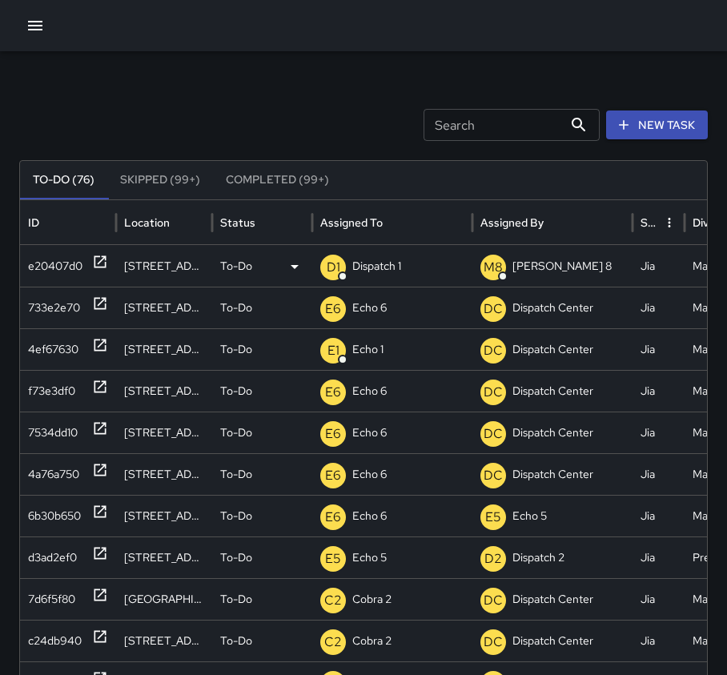
click at [102, 263] on icon at bounding box center [100, 262] width 16 height 16
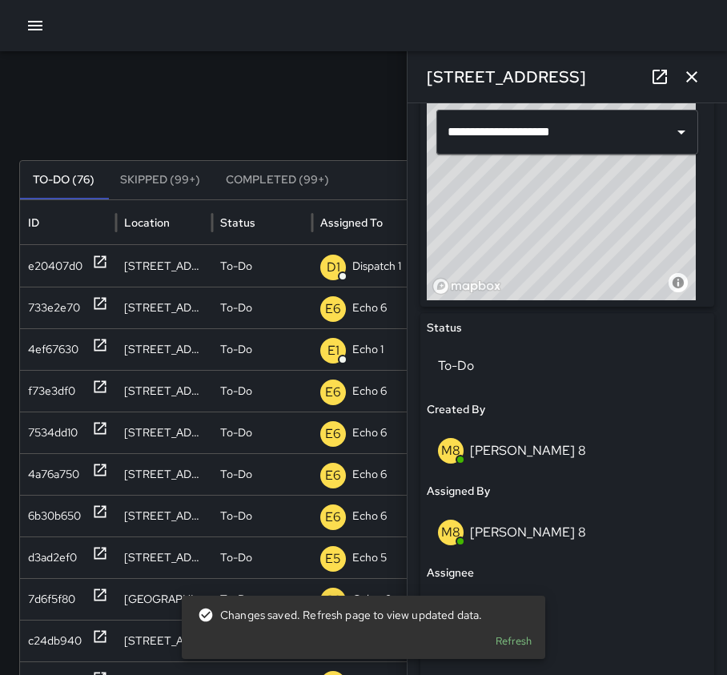
scroll to position [640, 0]
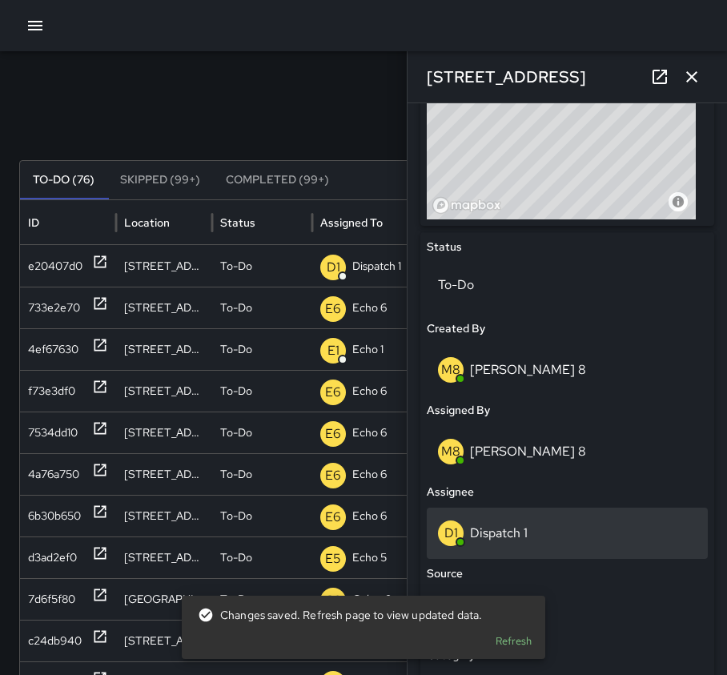
click at [536, 522] on div "D1 Dispatch 1" at bounding box center [567, 533] width 259 height 26
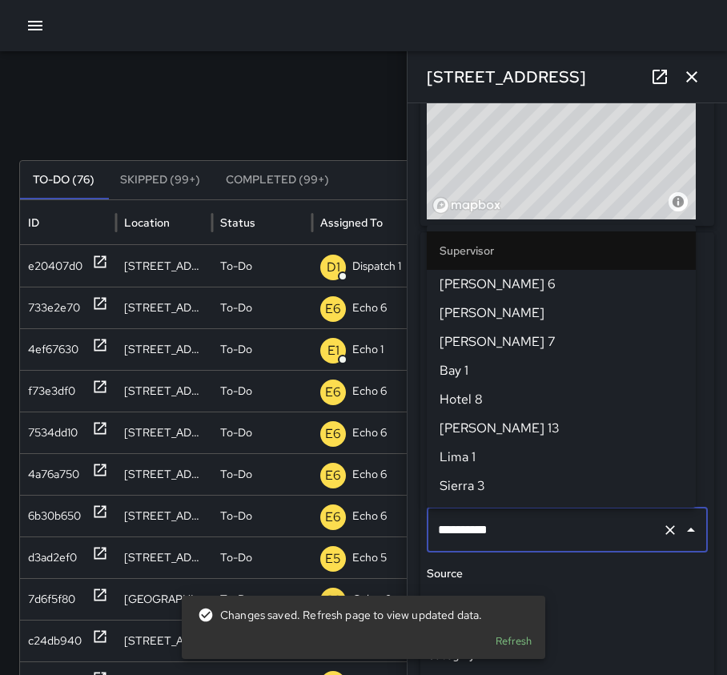
scroll to position [1083, 0]
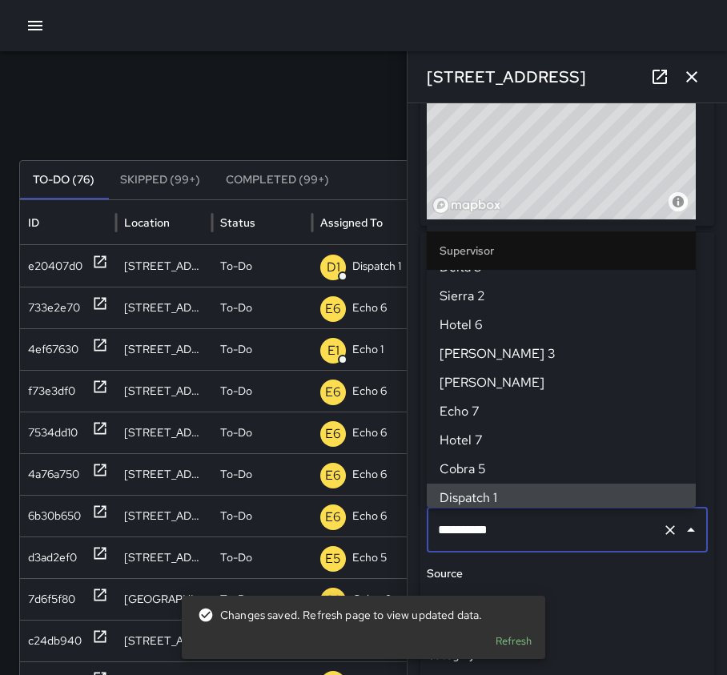
click at [662, 530] on icon "Clear" at bounding box center [670, 530] width 16 height 16
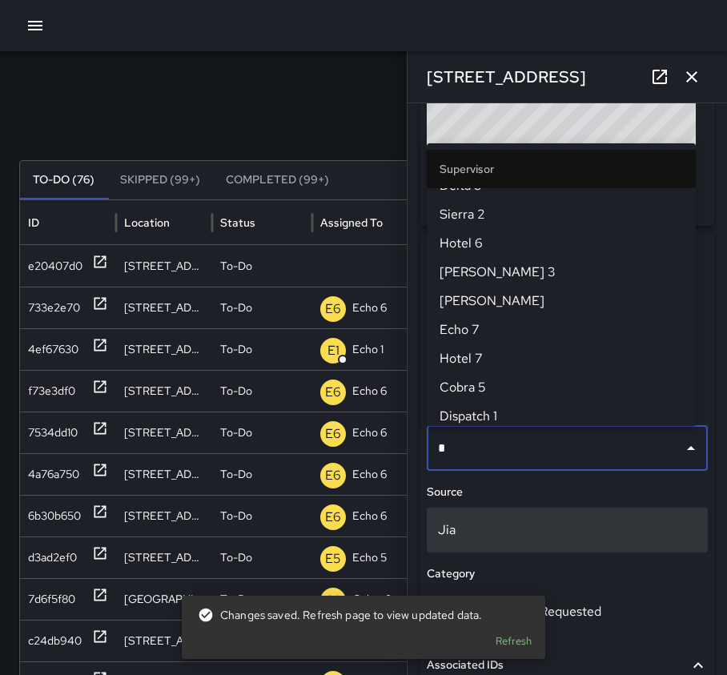
scroll to position [0, 0]
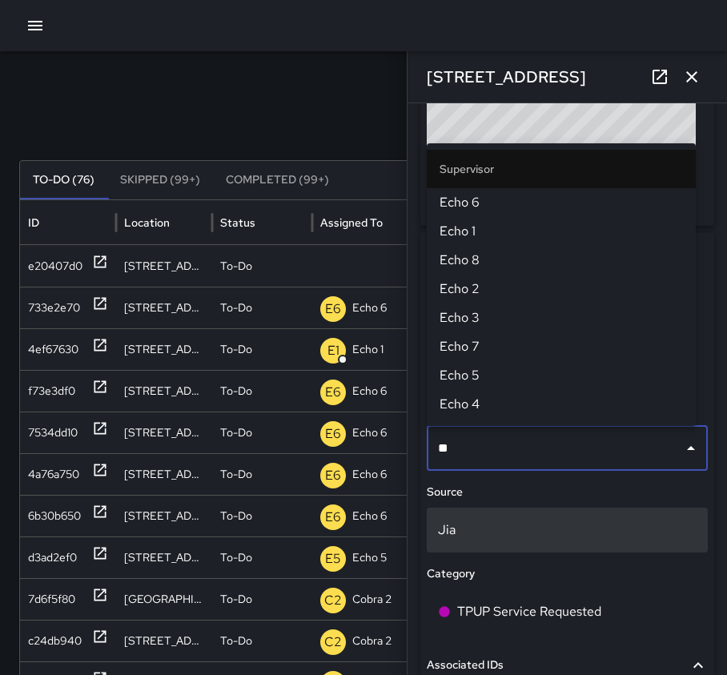
type input "***"
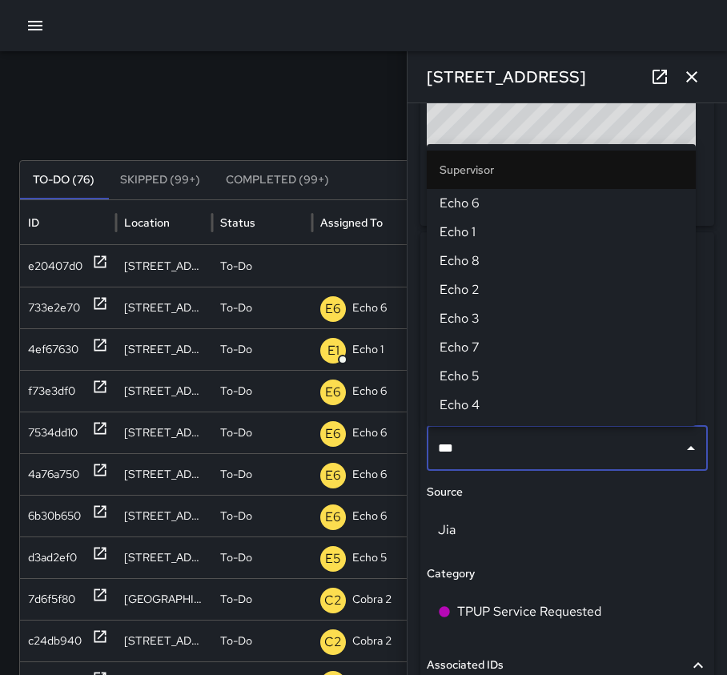
click at [509, 224] on span "Echo 1" at bounding box center [560, 232] width 243 height 19
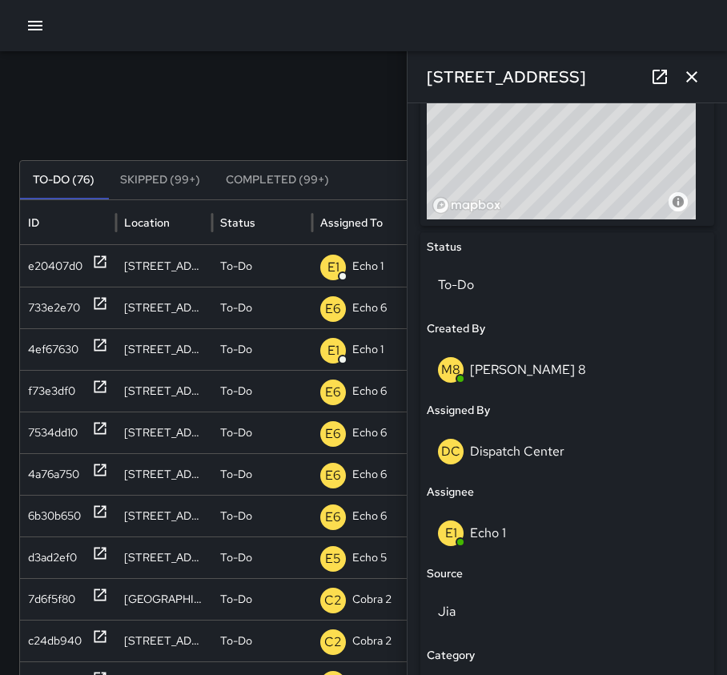
click at [682, 75] on icon "button" at bounding box center [691, 76] width 19 height 19
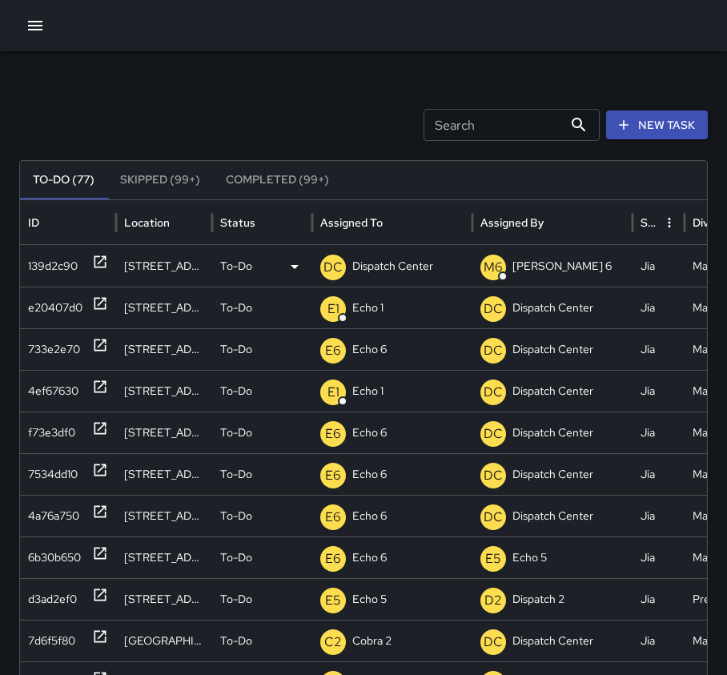
click at [99, 259] on icon at bounding box center [100, 262] width 16 height 16
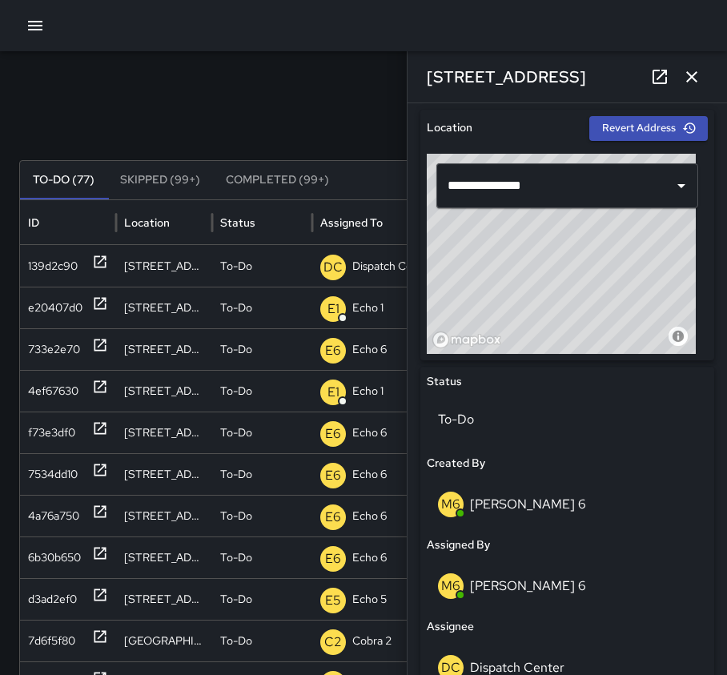
scroll to position [640, 0]
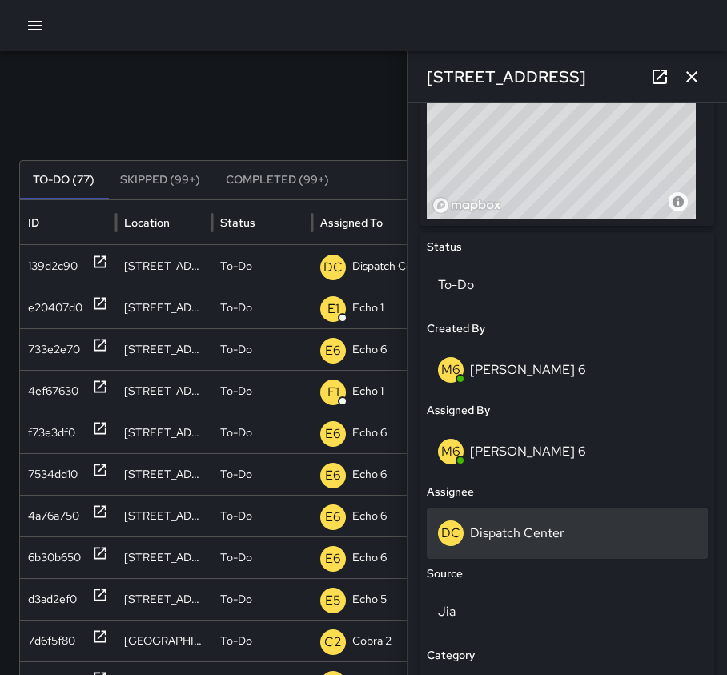
click at [633, 534] on div "DC Dispatch Center" at bounding box center [567, 533] width 259 height 26
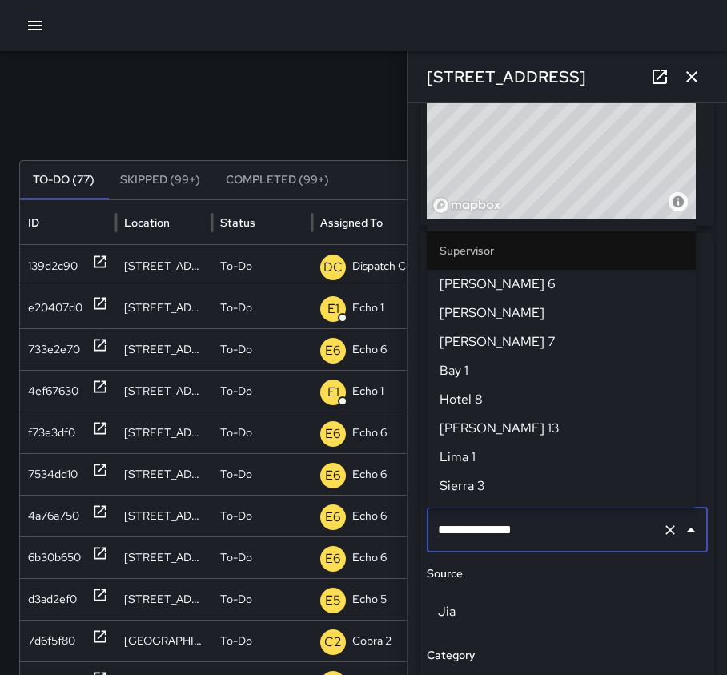
scroll to position [1659, 0]
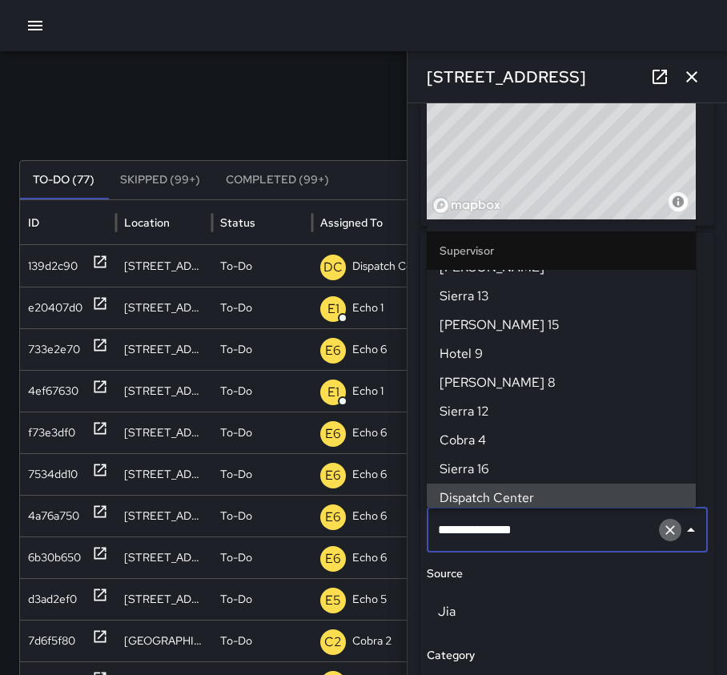
click at [664, 528] on icon "Clear" at bounding box center [670, 530] width 16 height 16
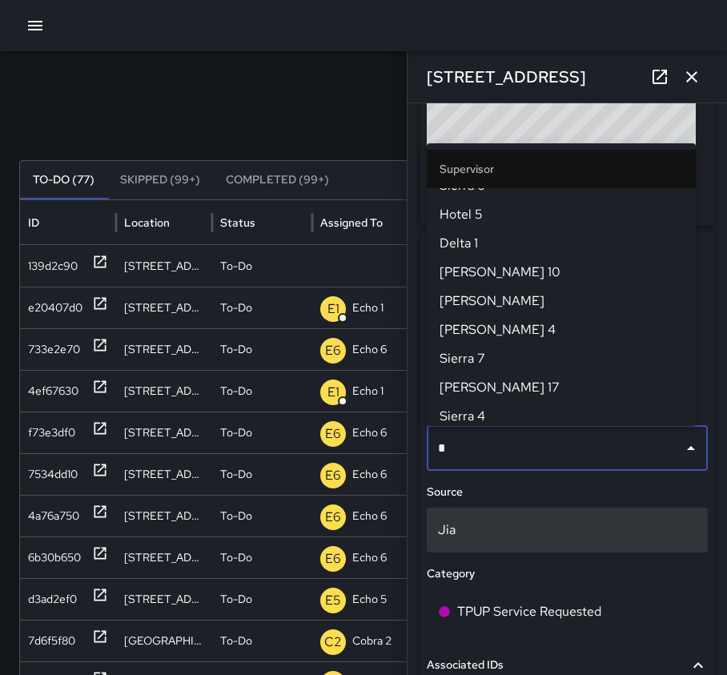
scroll to position [0, 0]
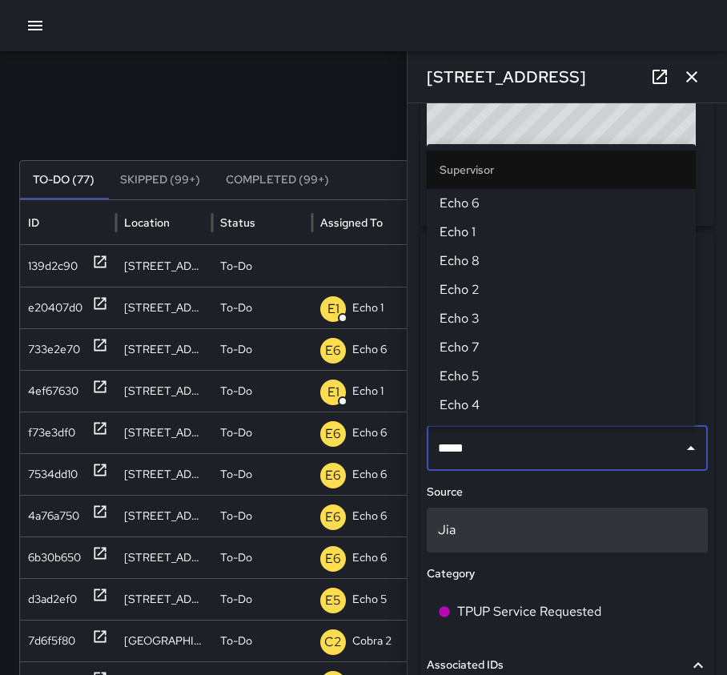
type input "******"
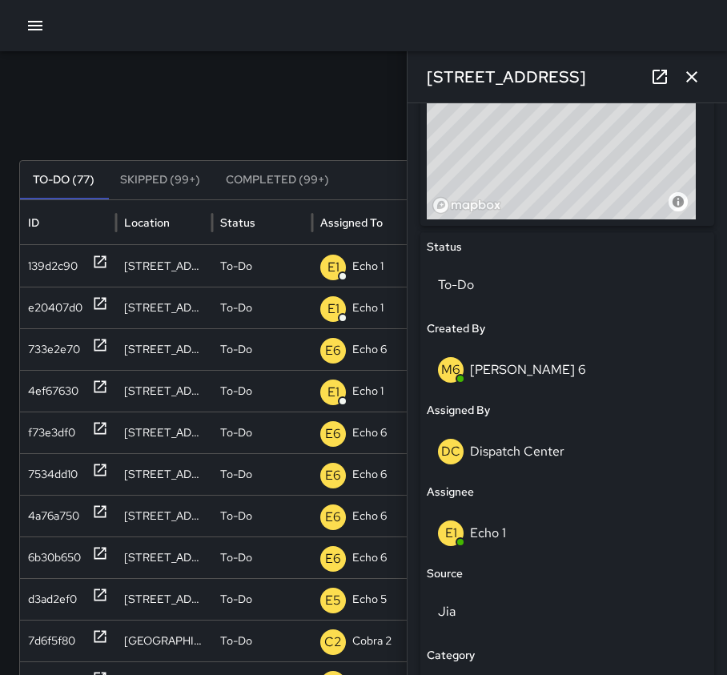
click at [693, 74] on icon "button" at bounding box center [691, 76] width 11 height 11
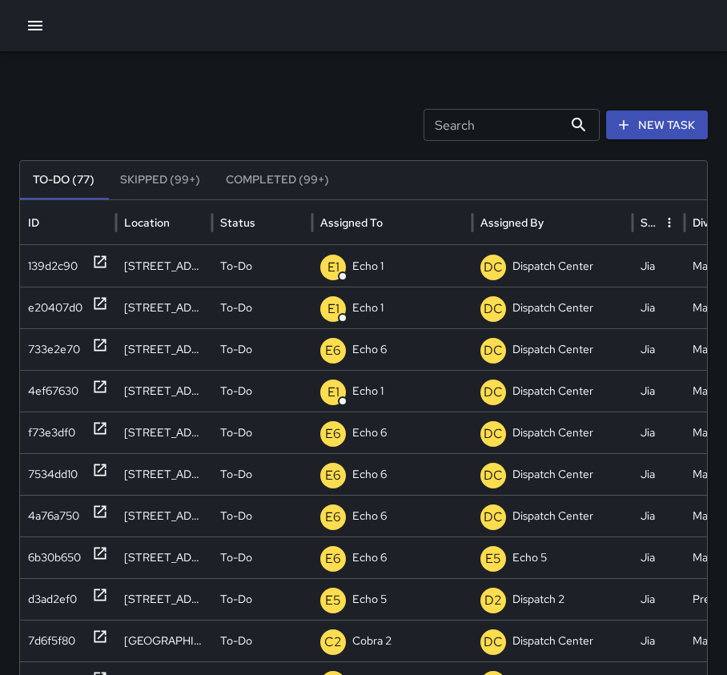
click at [186, 133] on div "Search Search New Task" at bounding box center [363, 125] width 688 height 32
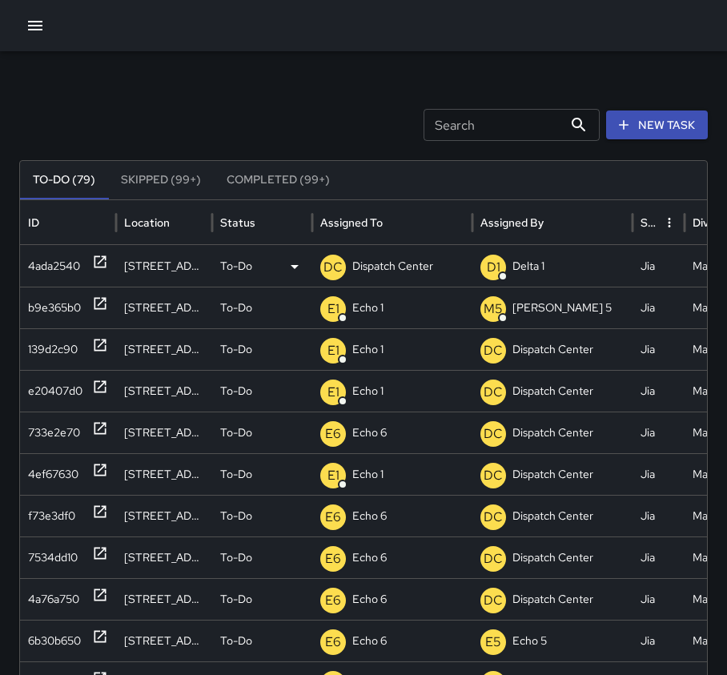
click at [105, 266] on icon at bounding box center [100, 262] width 12 height 12
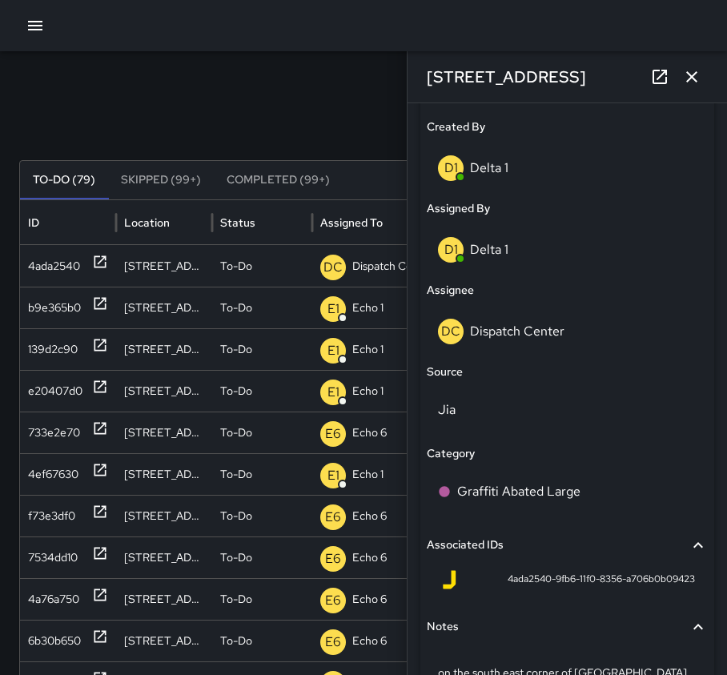
scroll to position [880, 0]
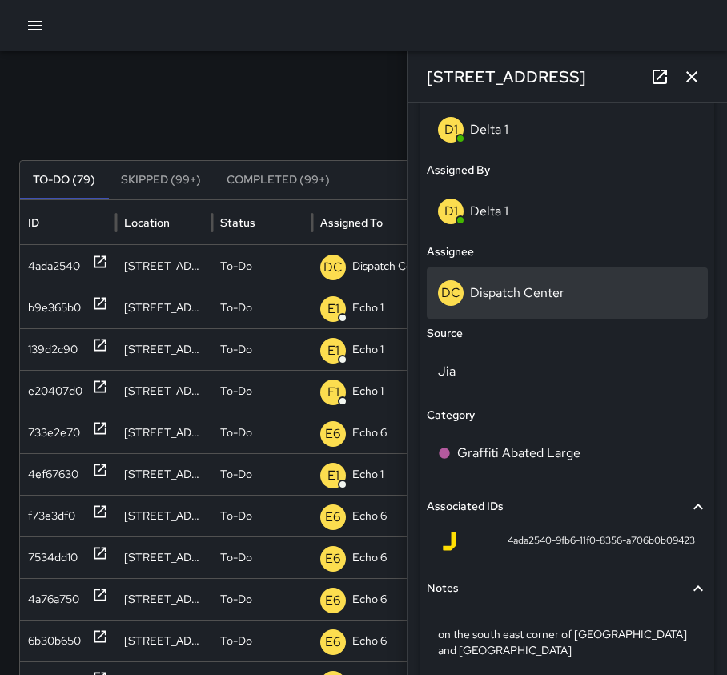
click at [531, 296] on p "Dispatch Center" at bounding box center [517, 292] width 94 height 17
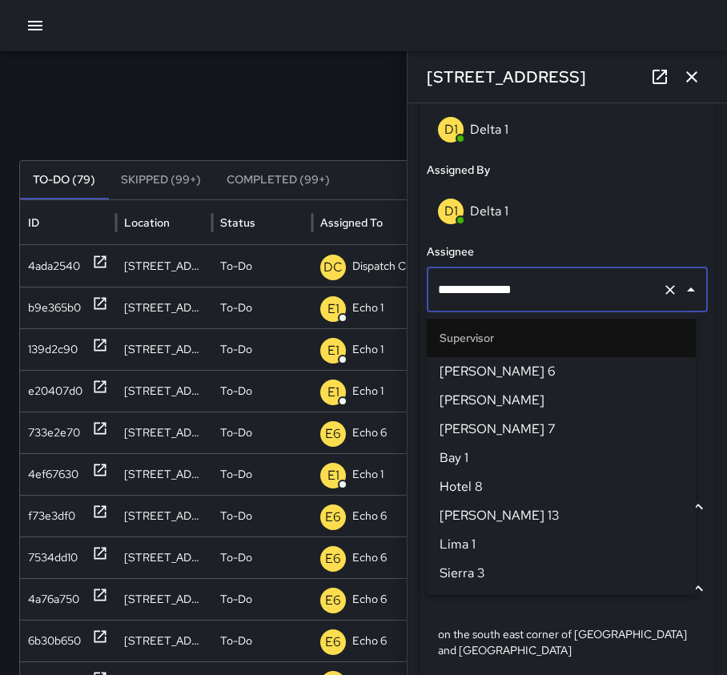
scroll to position [1659, 0]
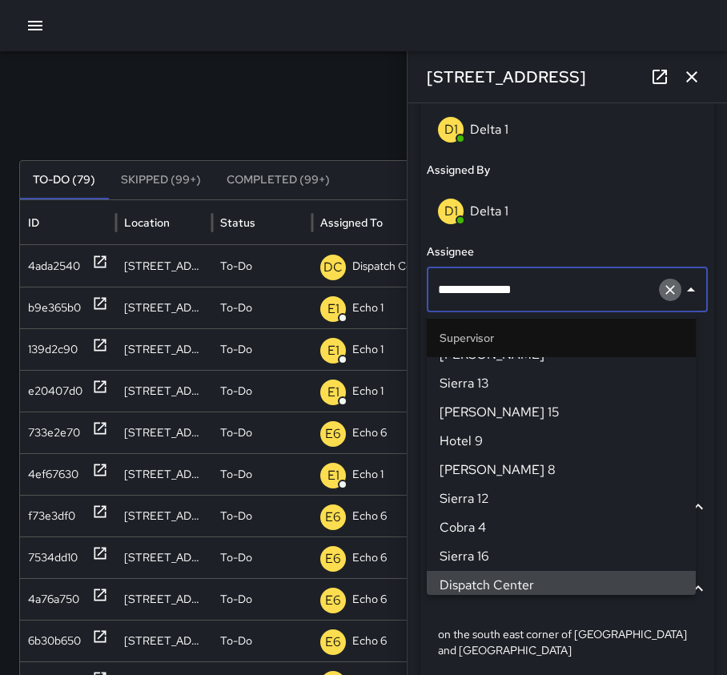
click at [665, 290] on icon "Clear" at bounding box center [670, 290] width 10 height 10
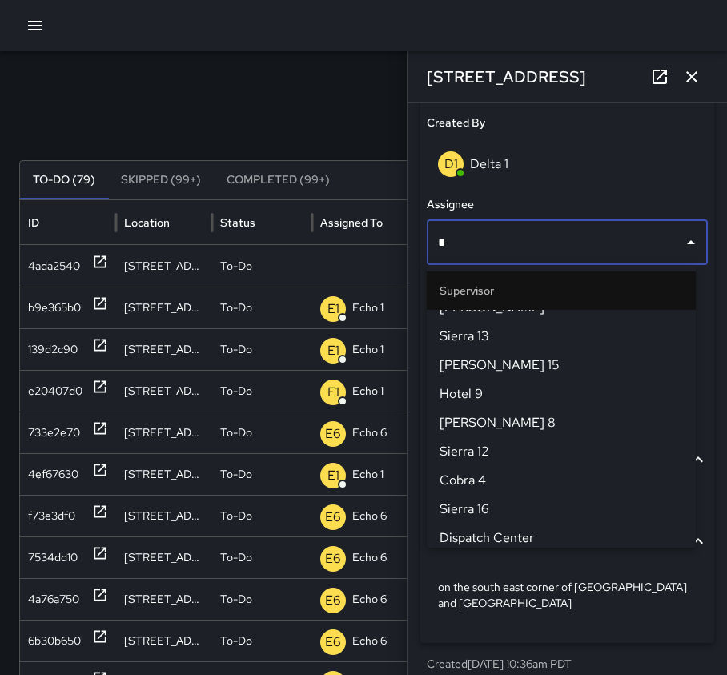
scroll to position [0, 0]
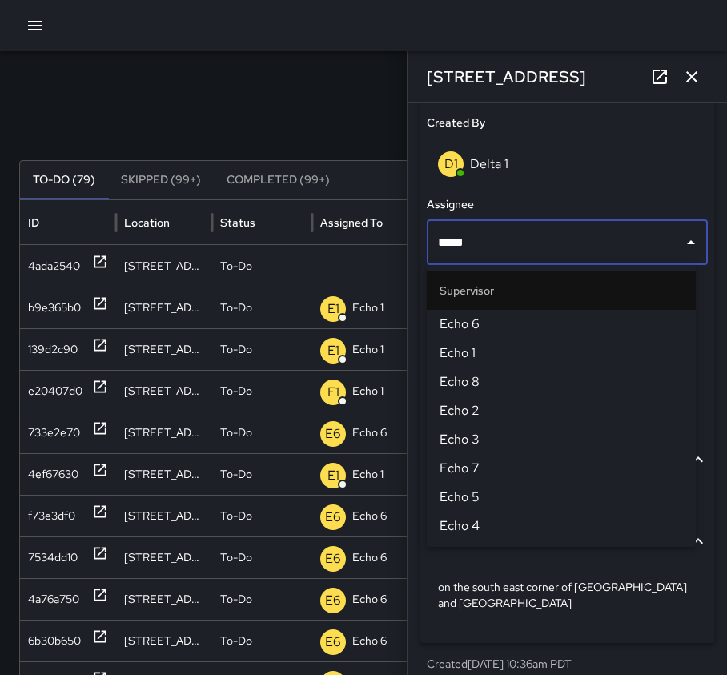
type input "******"
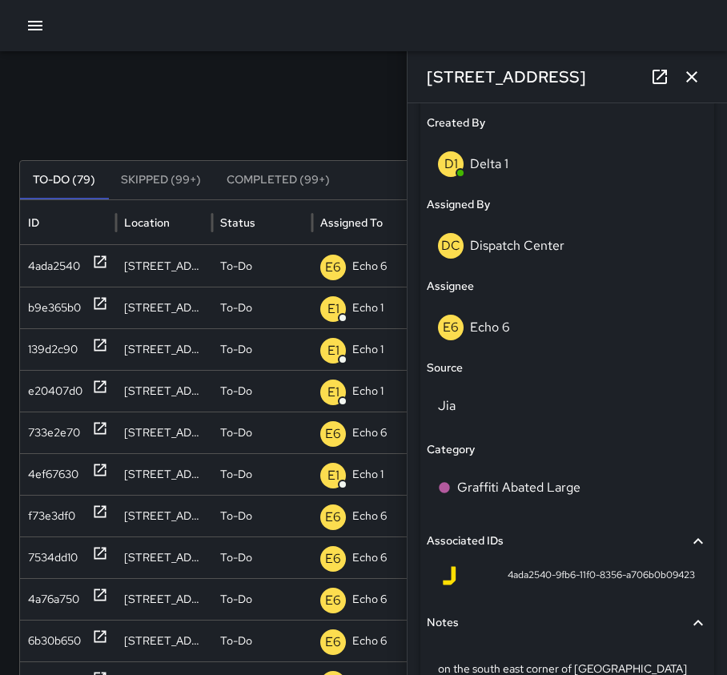
click at [691, 81] on icon "button" at bounding box center [691, 76] width 19 height 19
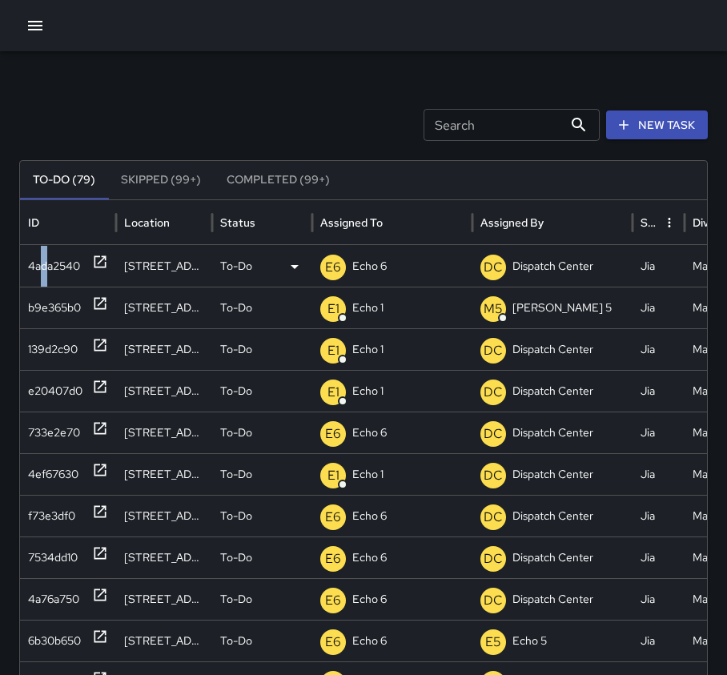
click at [45, 263] on div "4ada2540" at bounding box center [54, 266] width 52 height 41
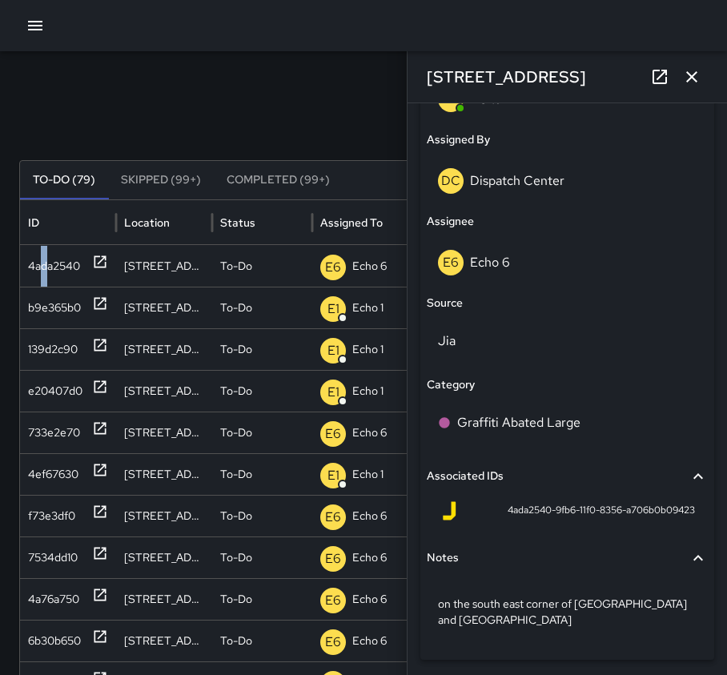
scroll to position [928, 0]
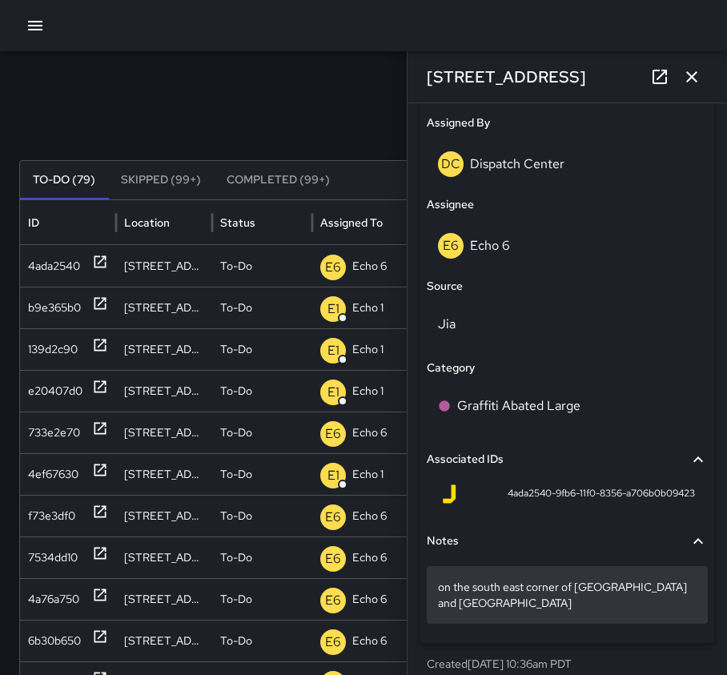
click at [659, 587] on p "on the south east corner of [GEOGRAPHIC_DATA] and [GEOGRAPHIC_DATA]" at bounding box center [567, 595] width 259 height 32
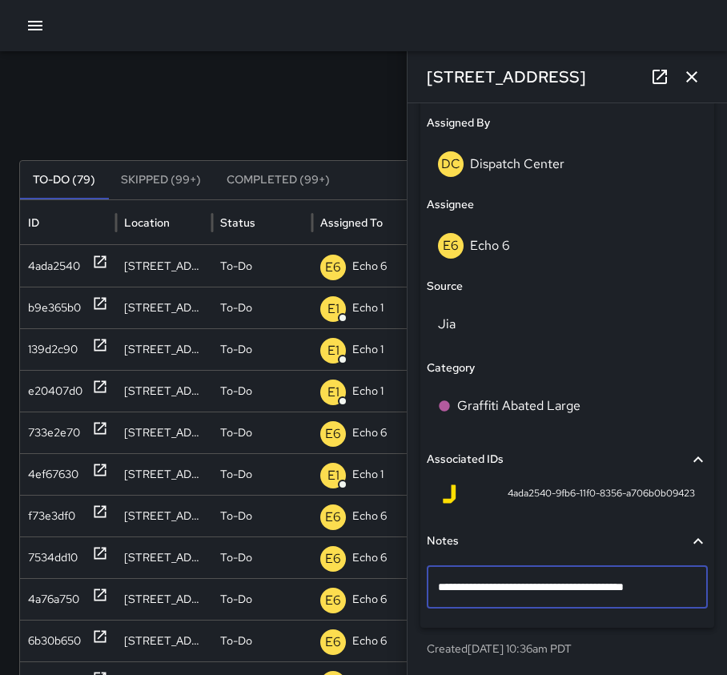
type textarea "**********"
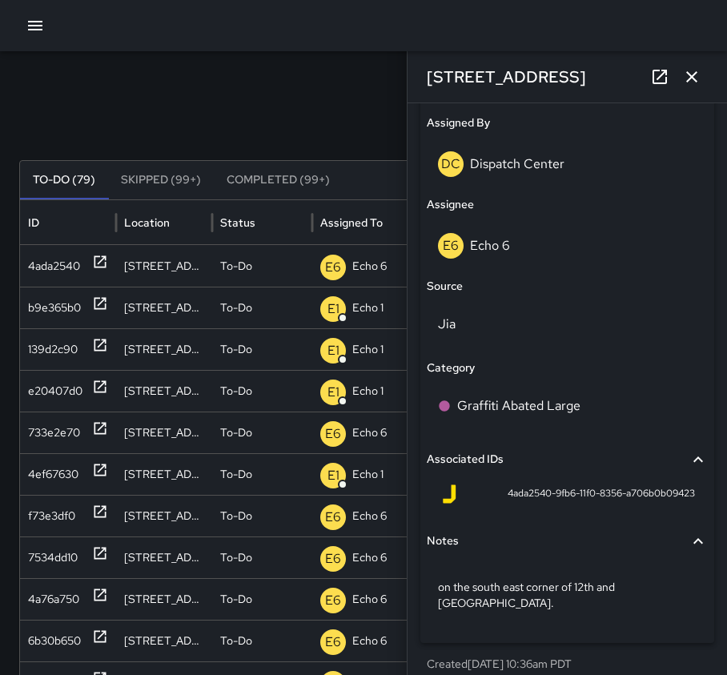
click at [692, 71] on icon "button" at bounding box center [691, 76] width 19 height 19
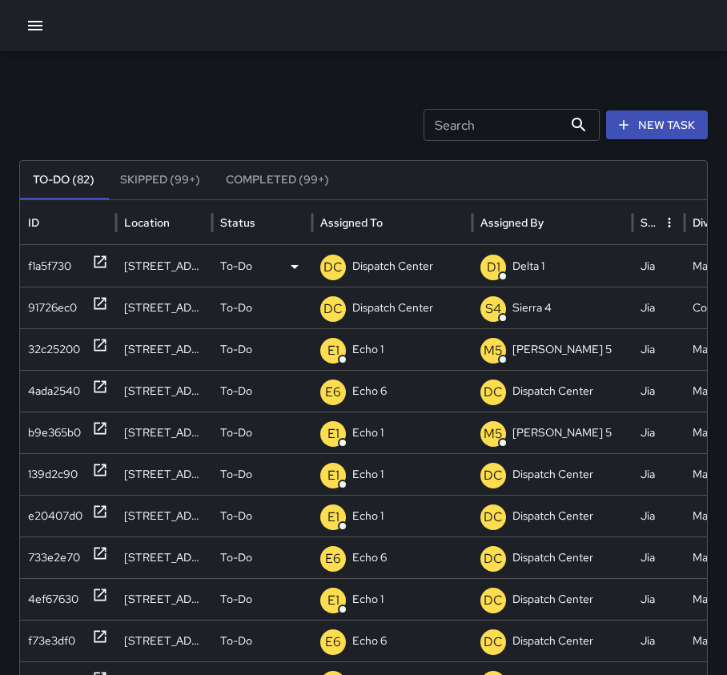
click at [102, 259] on icon at bounding box center [100, 262] width 12 height 12
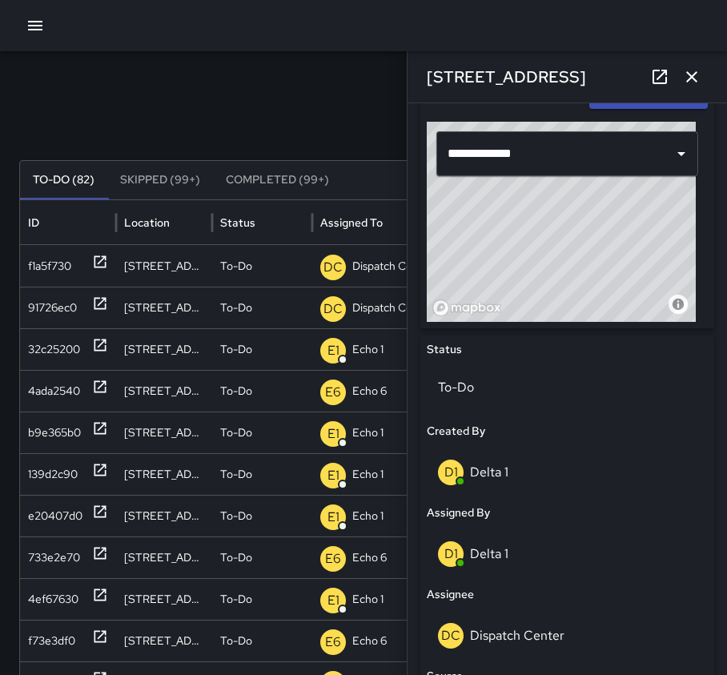
scroll to position [560, 0]
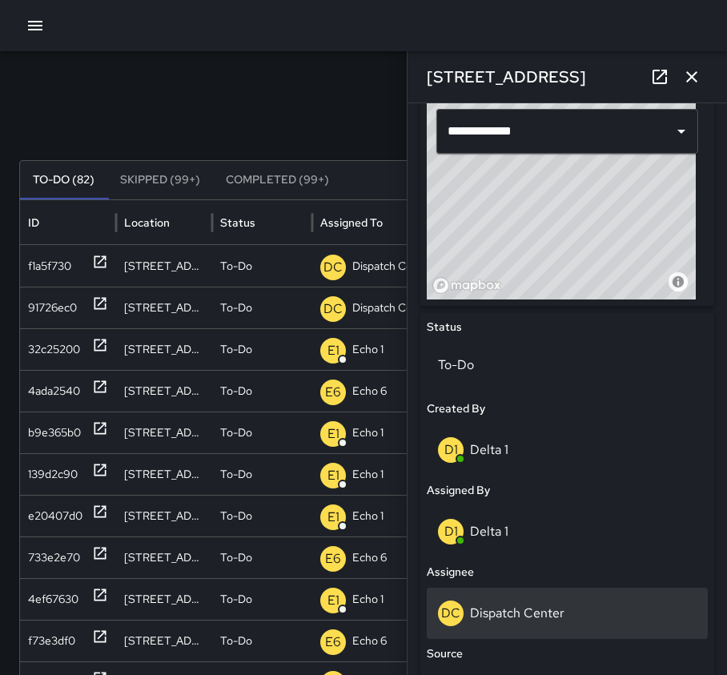
click at [553, 628] on div "DC Dispatch Center" at bounding box center [567, 612] width 281 height 51
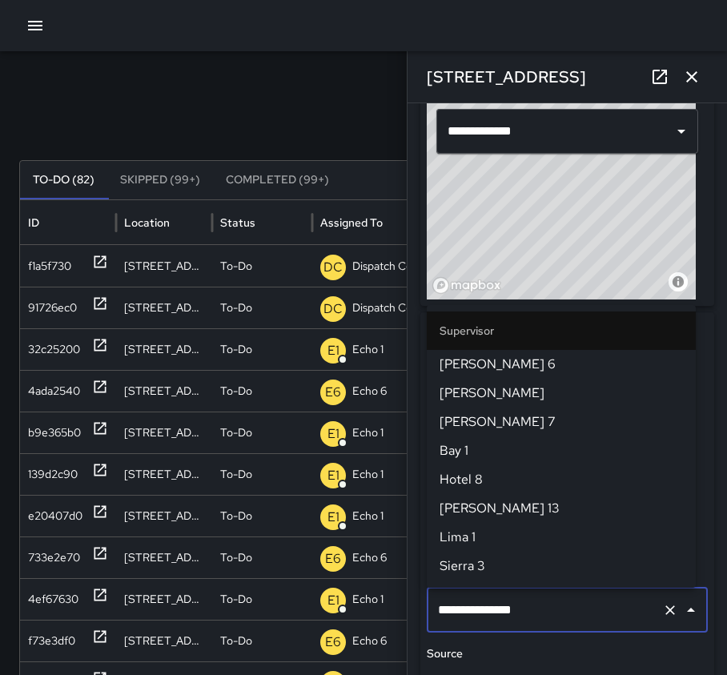
scroll to position [1659, 0]
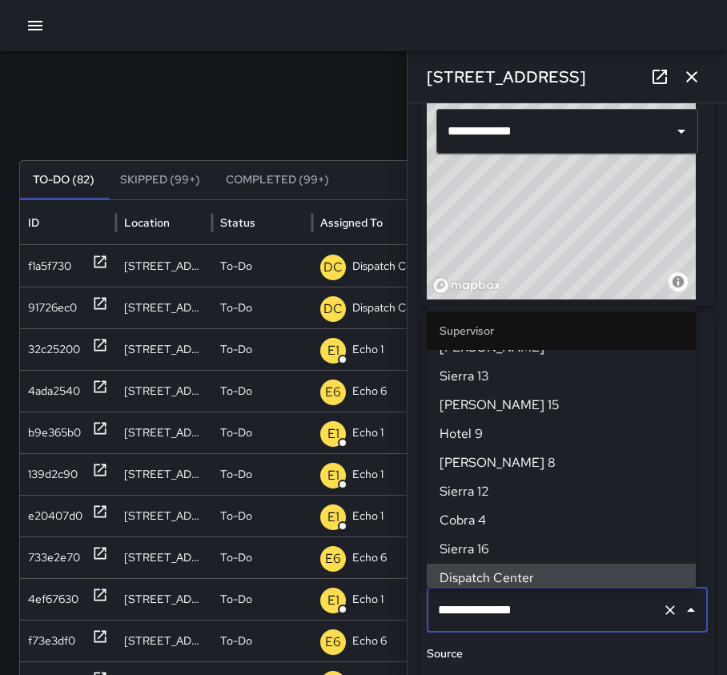
click at [665, 612] on icon "Clear" at bounding box center [670, 610] width 16 height 16
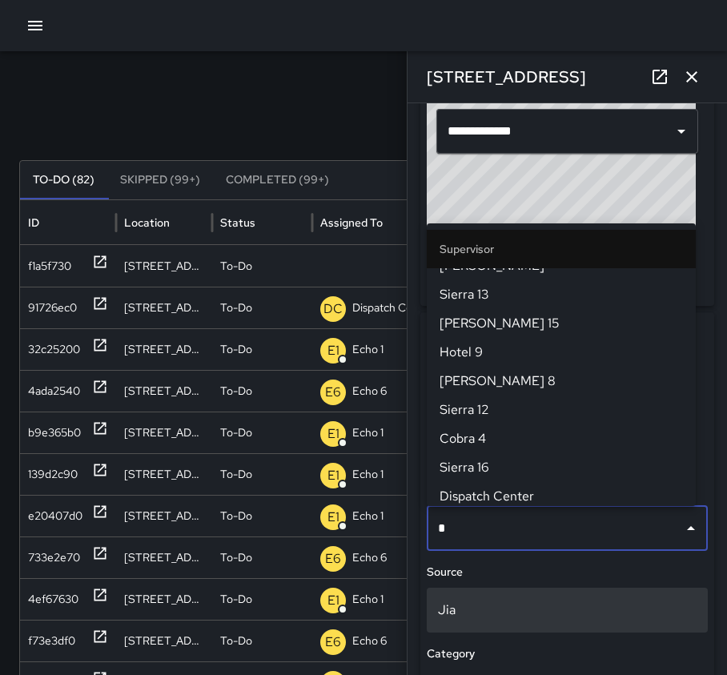
scroll to position [0, 0]
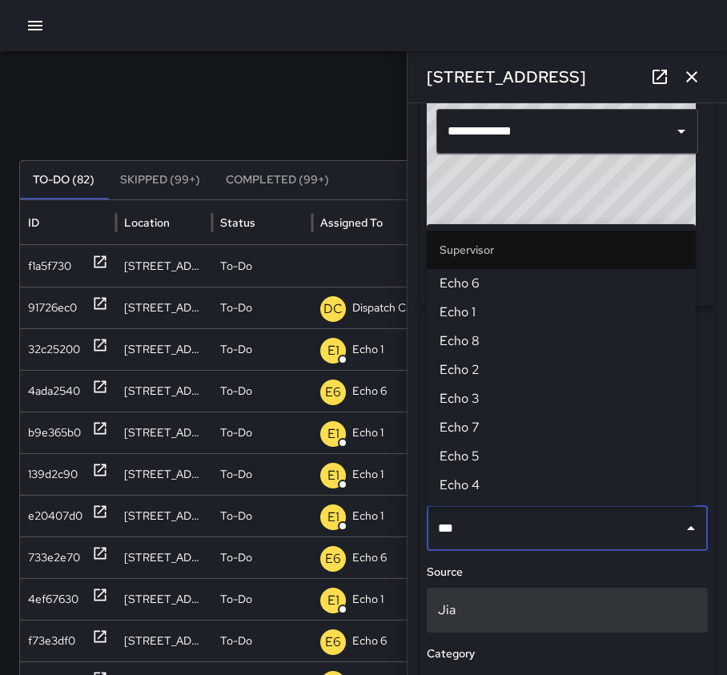
type input "****"
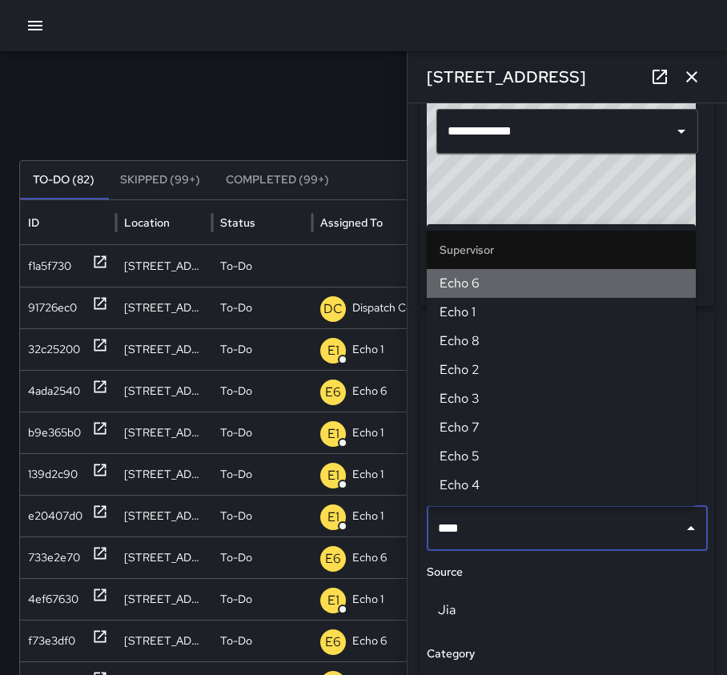
click at [487, 288] on span "Echo 6" at bounding box center [560, 283] width 243 height 19
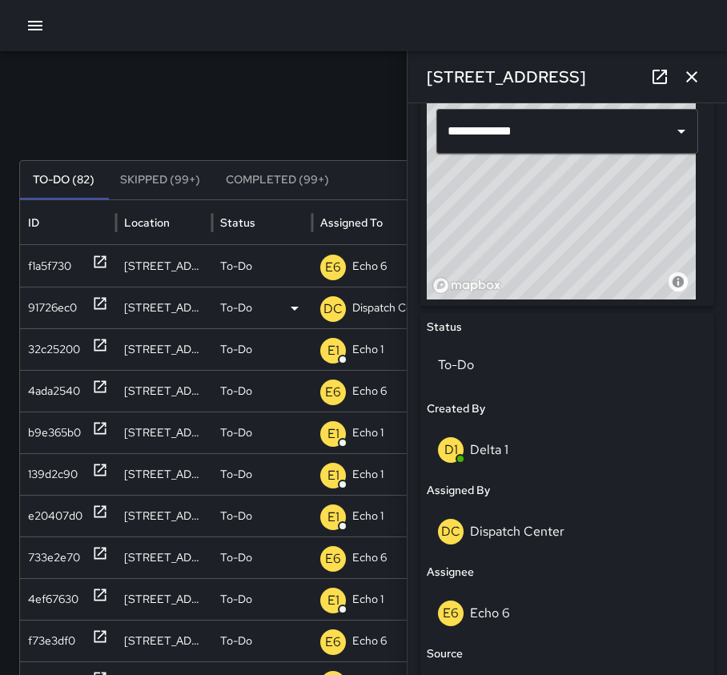
click at [99, 305] on icon at bounding box center [100, 304] width 12 height 12
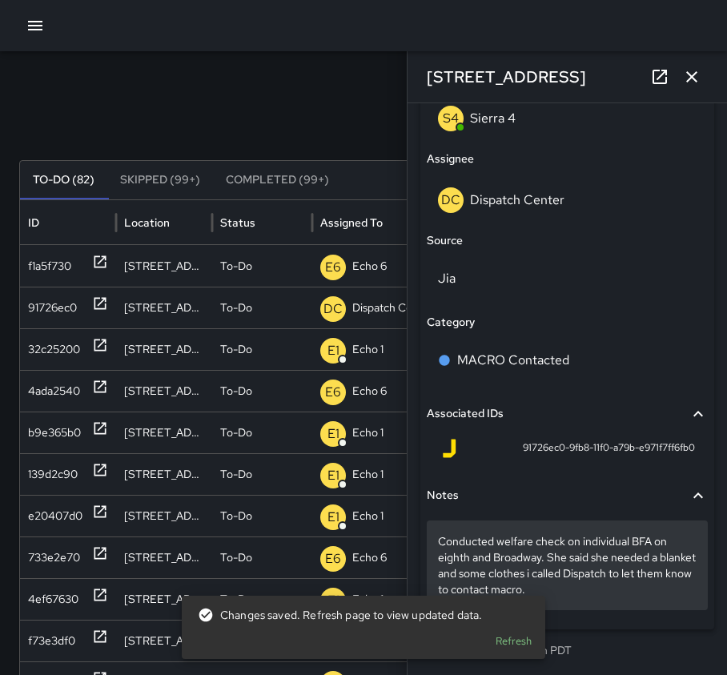
scroll to position [976, 0]
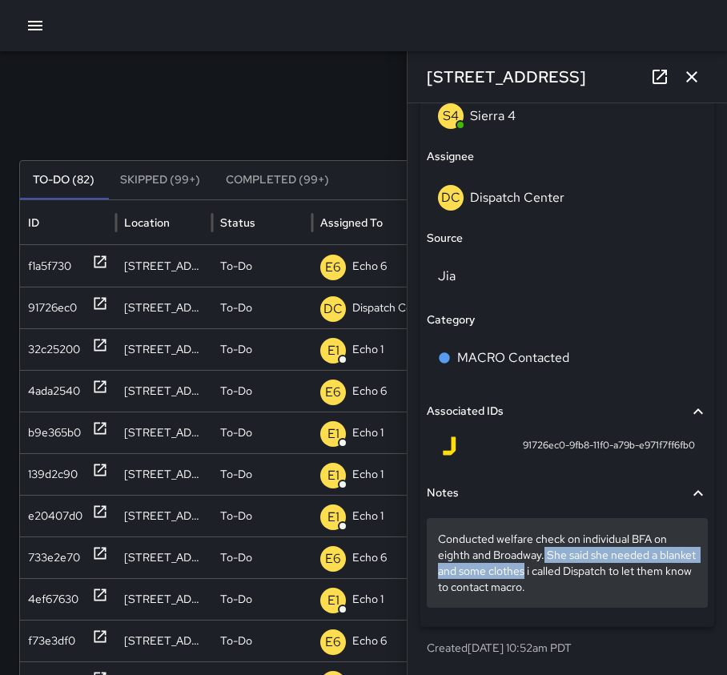
drag, startPoint x: 546, startPoint y: 553, endPoint x: 563, endPoint y: 571, distance: 24.9
click at [563, 571] on p "Conducted welfare check on individual BFA on eighth and Broadway. She said she …" at bounding box center [567, 563] width 259 height 64
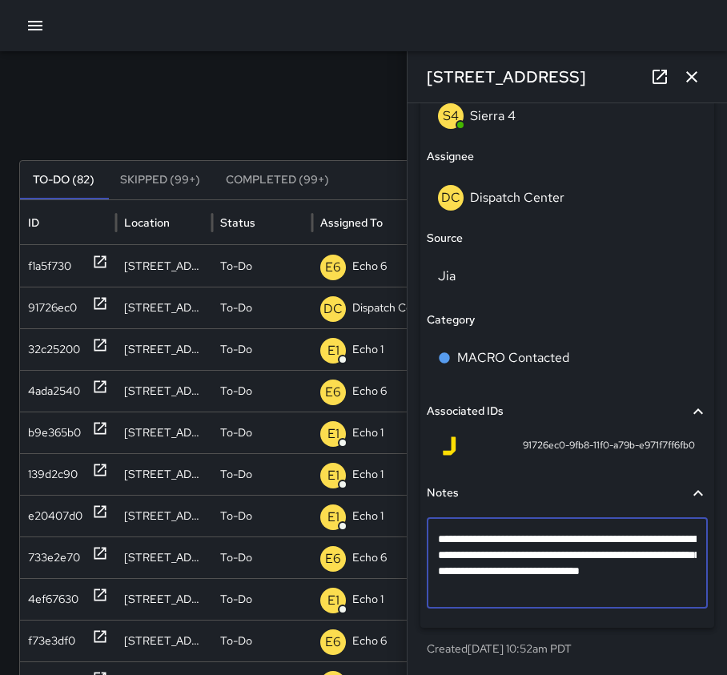
scroll to position [944, 0]
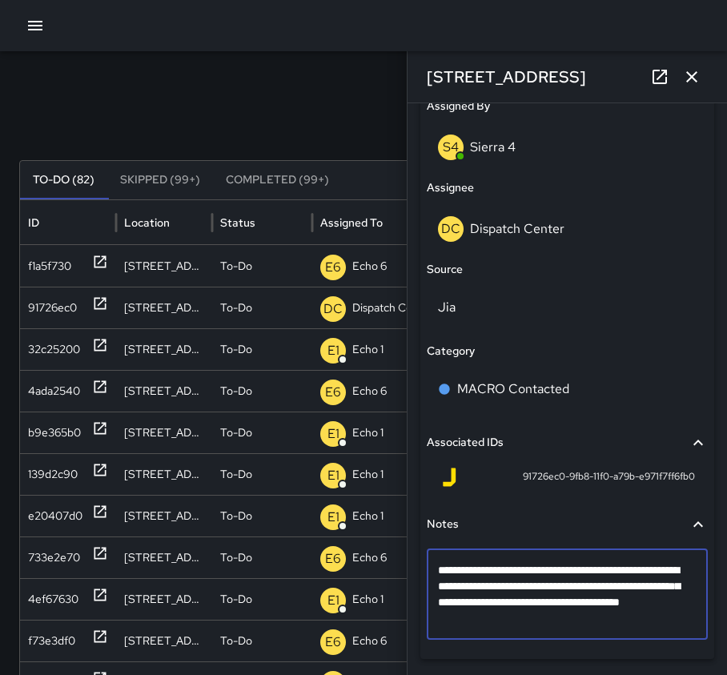
drag, startPoint x: 545, startPoint y: 583, endPoint x: 563, endPoint y: 607, distance: 29.6
click at [563, 607] on textarea "**********" at bounding box center [561, 594] width 247 height 64
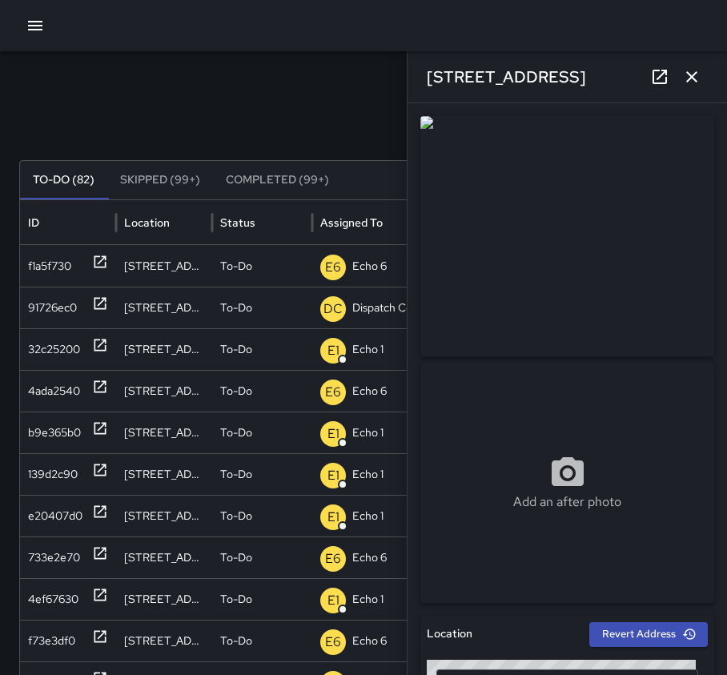
click at [692, 80] on icon "button" at bounding box center [691, 76] width 19 height 19
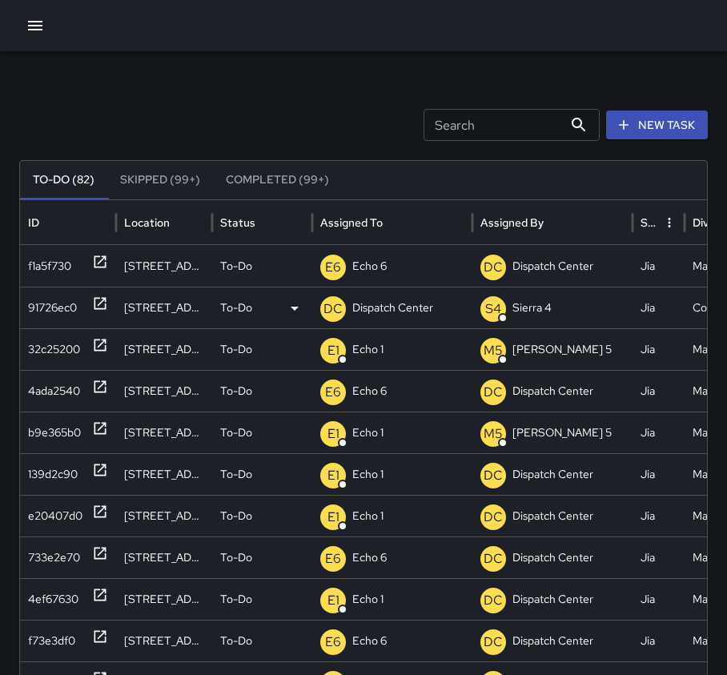
click at [99, 302] on icon at bounding box center [100, 303] width 16 height 16
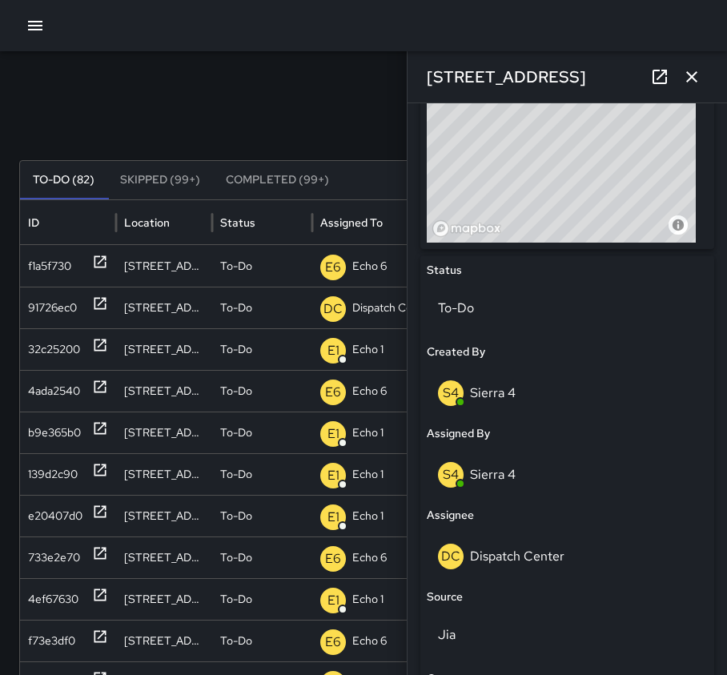
scroll to position [640, 0]
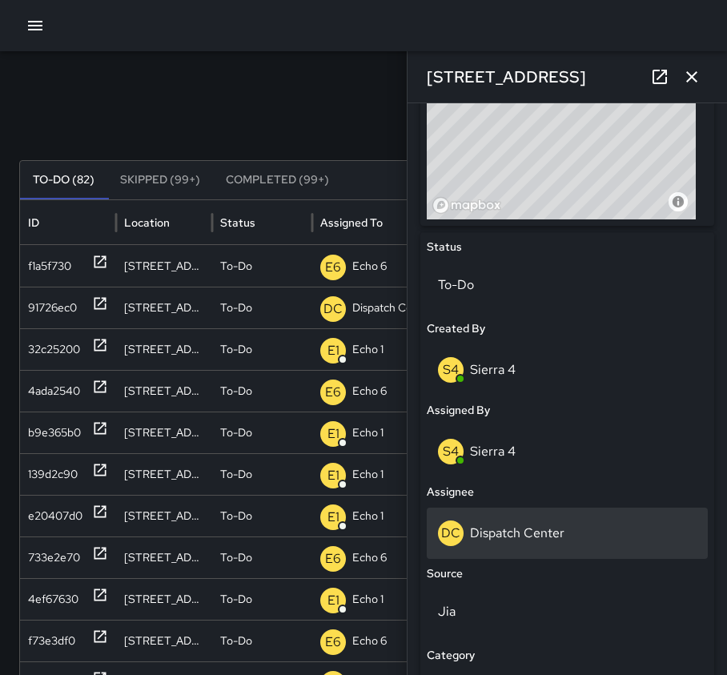
click at [545, 528] on p "Dispatch Center" at bounding box center [517, 532] width 94 height 17
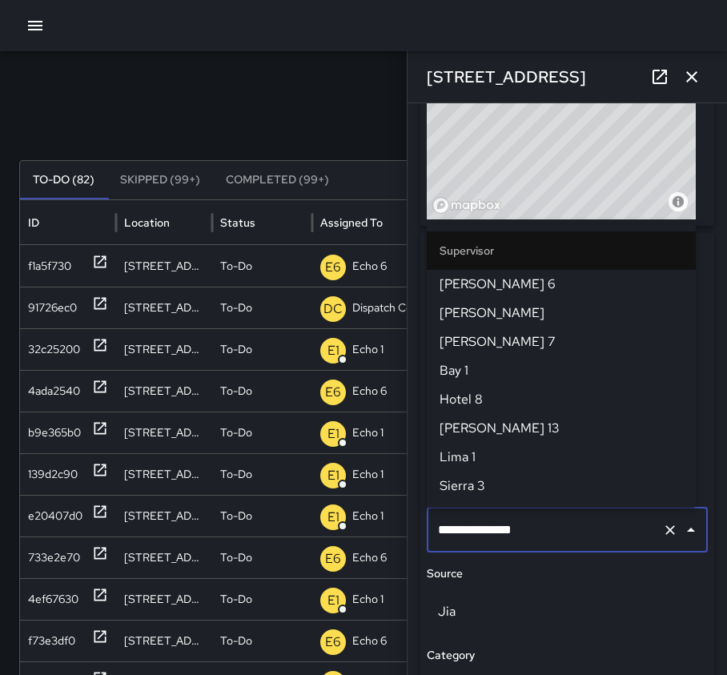
scroll to position [1659, 0]
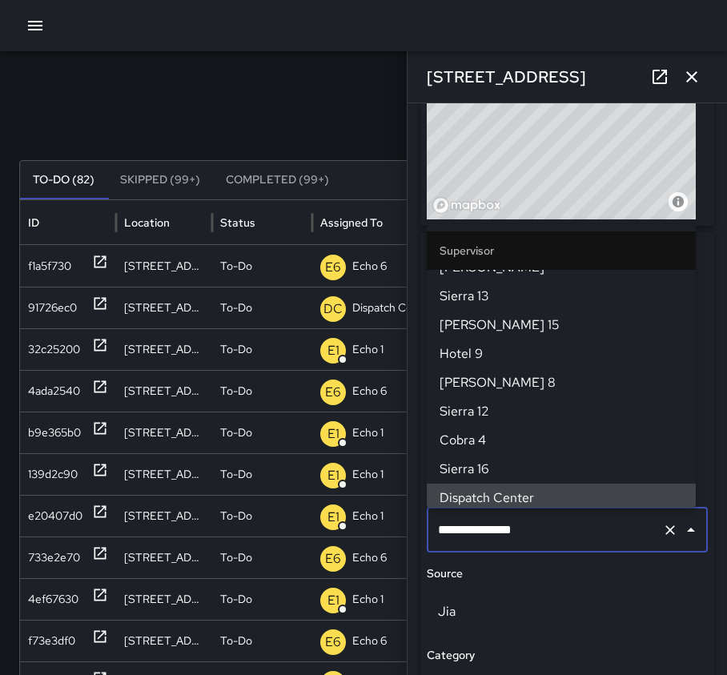
click at [662, 529] on icon "Clear" at bounding box center [670, 530] width 16 height 16
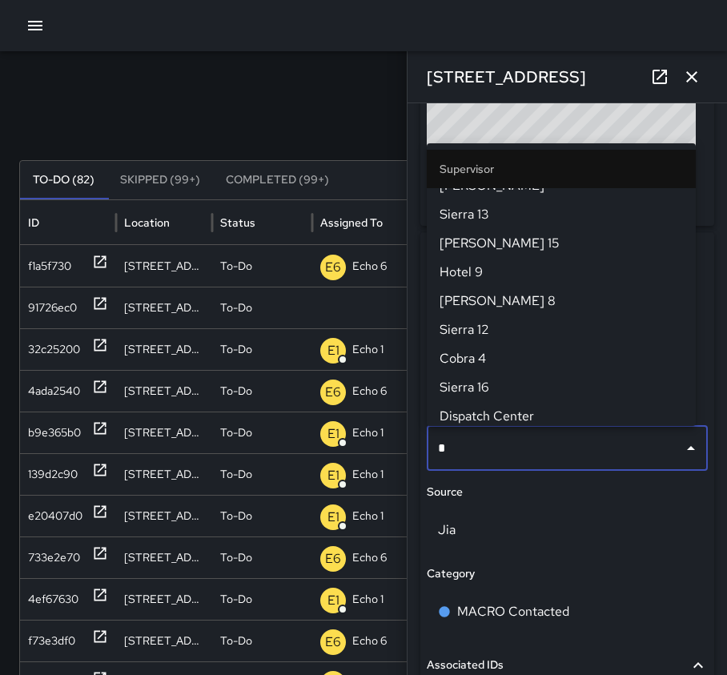
scroll to position [0, 0]
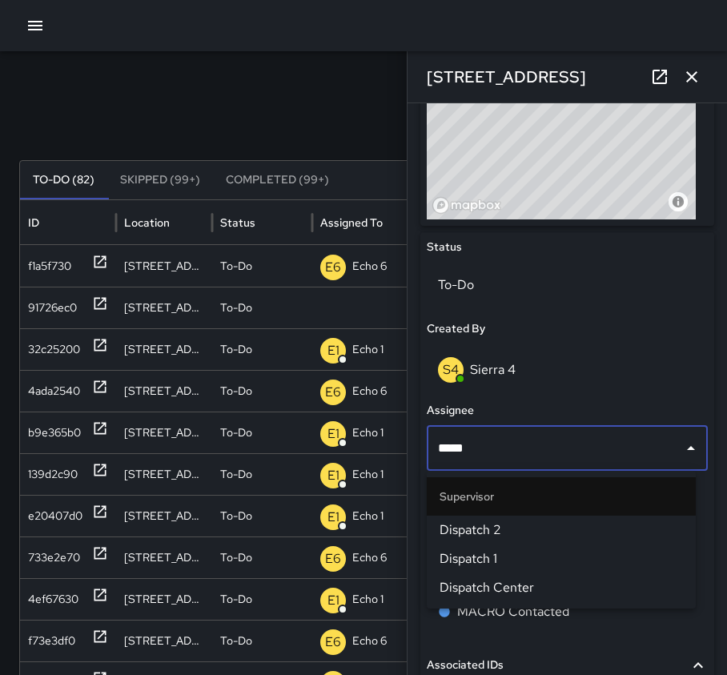
type input "****"
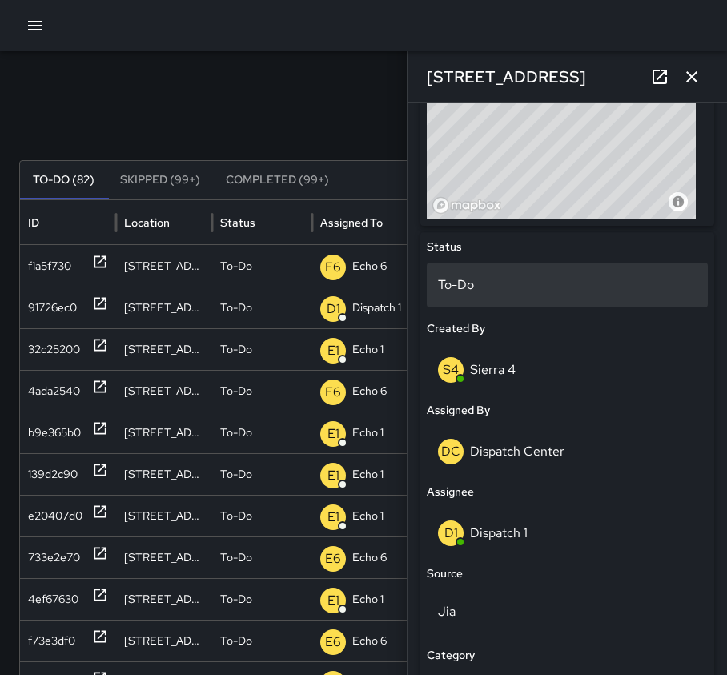
click at [587, 275] on p "To-Do" at bounding box center [567, 284] width 259 height 19
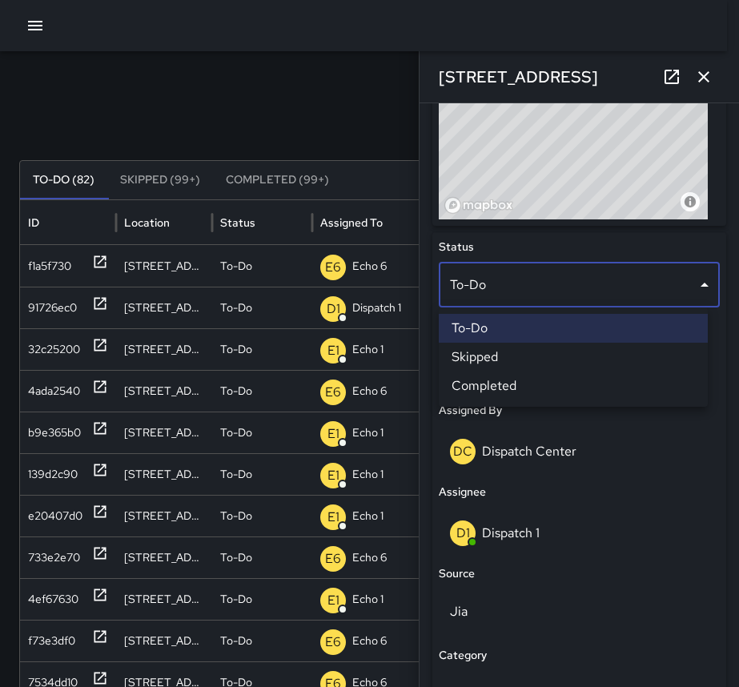
click at [623, 386] on li "Completed" at bounding box center [573, 385] width 269 height 29
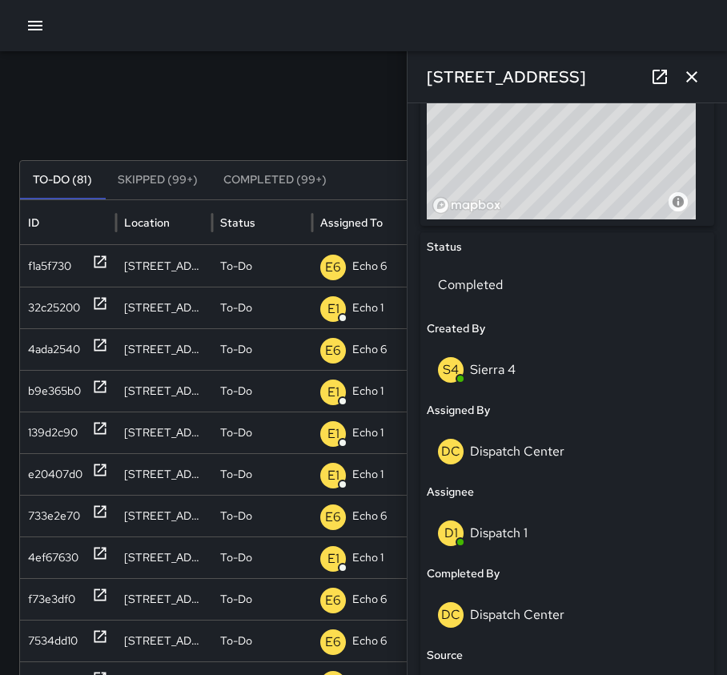
click at [684, 78] on icon "button" at bounding box center [691, 76] width 19 height 19
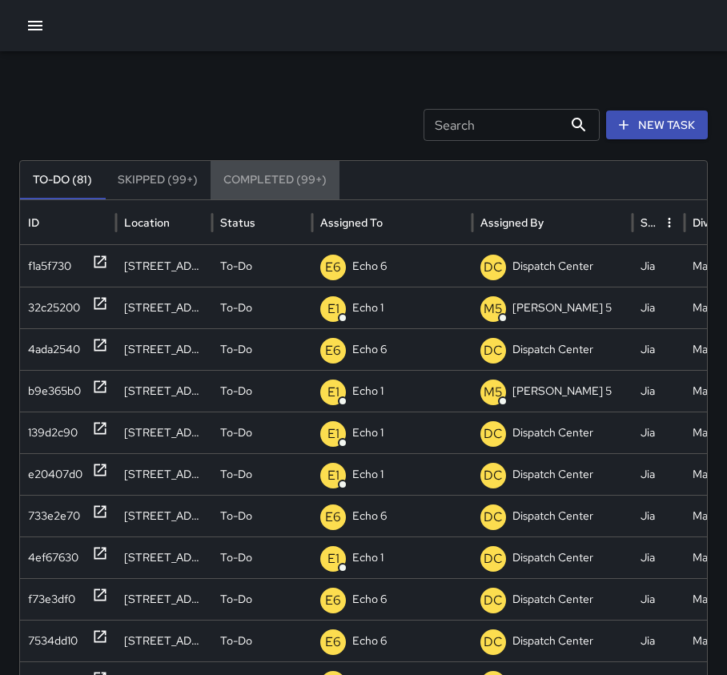
click at [262, 177] on button "Completed (99+)" at bounding box center [275, 180] width 129 height 38
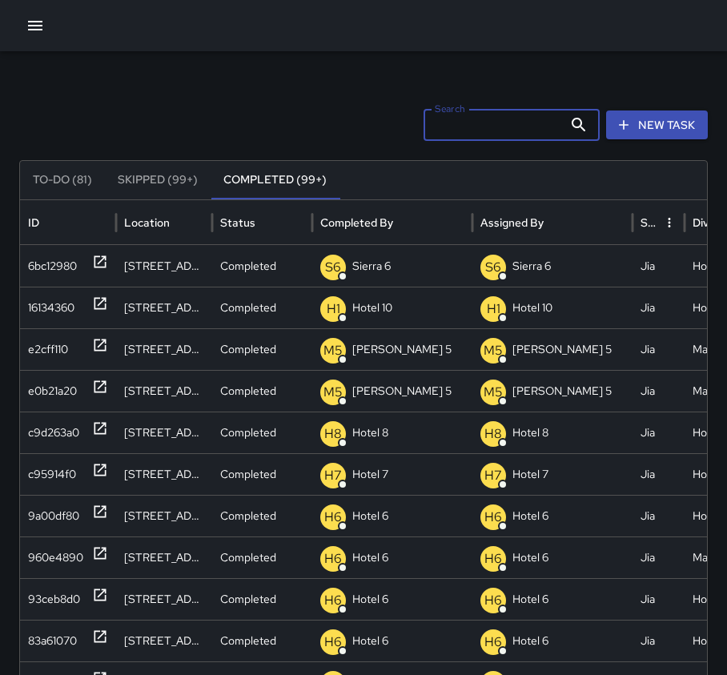
click at [527, 124] on input "Search" at bounding box center [492, 125] width 139 height 32
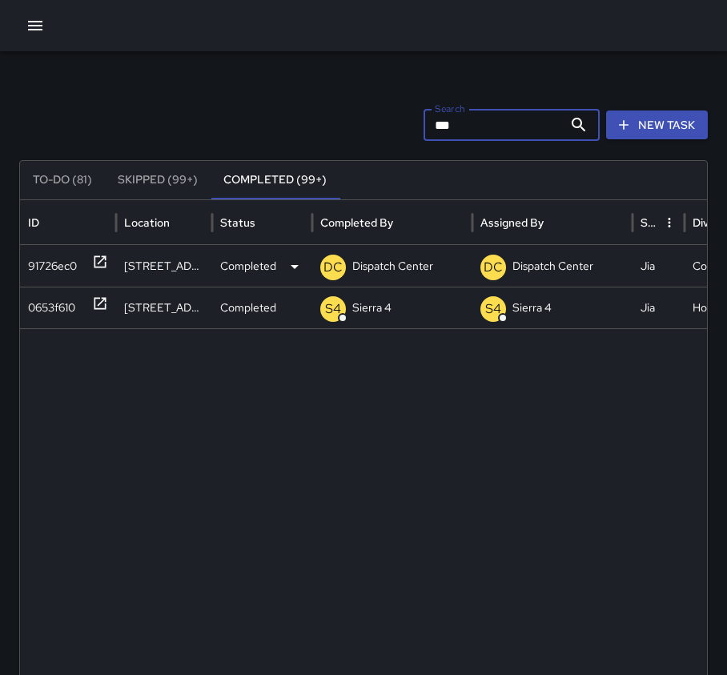
type input "***"
click at [61, 263] on div "91726ec0" at bounding box center [52, 266] width 49 height 41
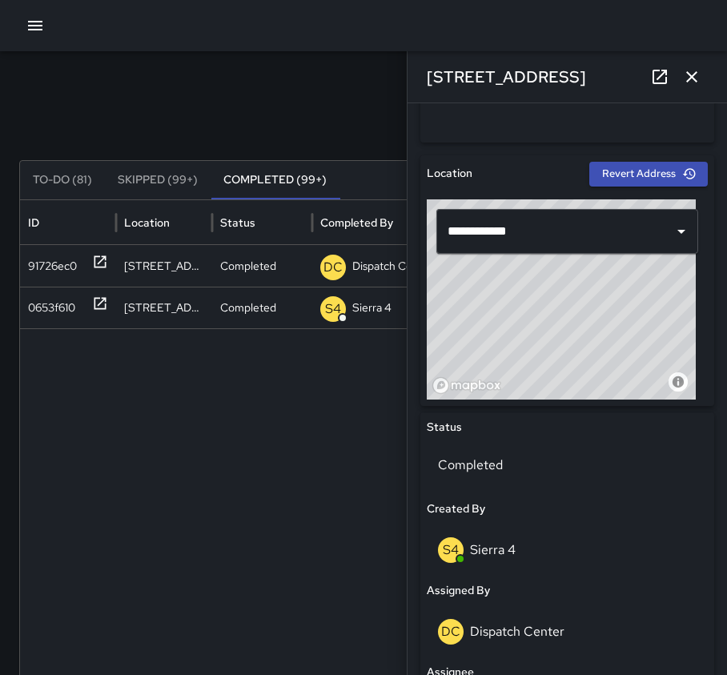
scroll to position [480, 0]
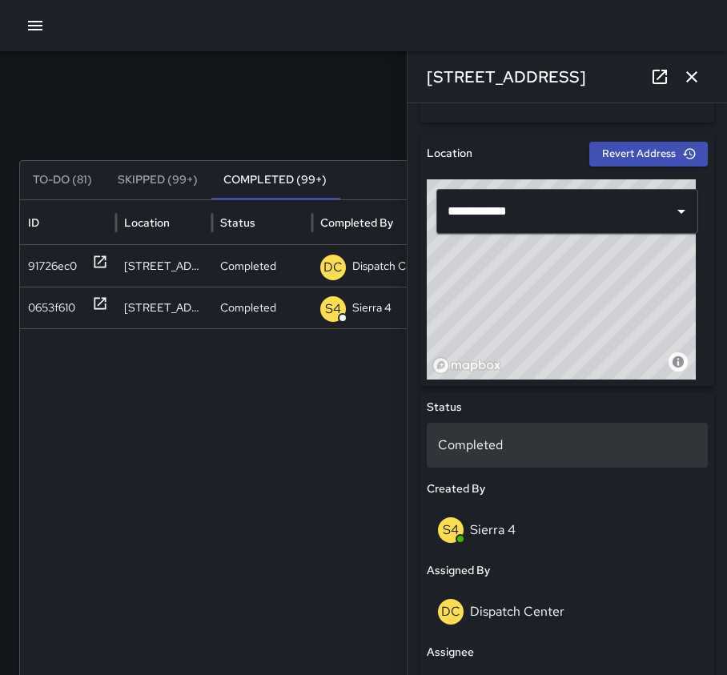
click at [483, 433] on div "Completed" at bounding box center [567, 445] width 281 height 45
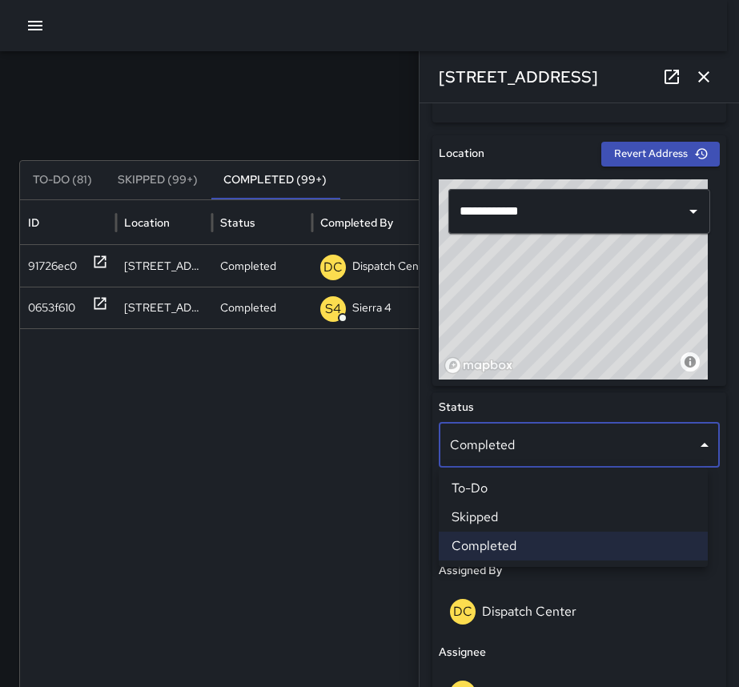
click at [515, 490] on li "To-Do" at bounding box center [573, 488] width 269 height 29
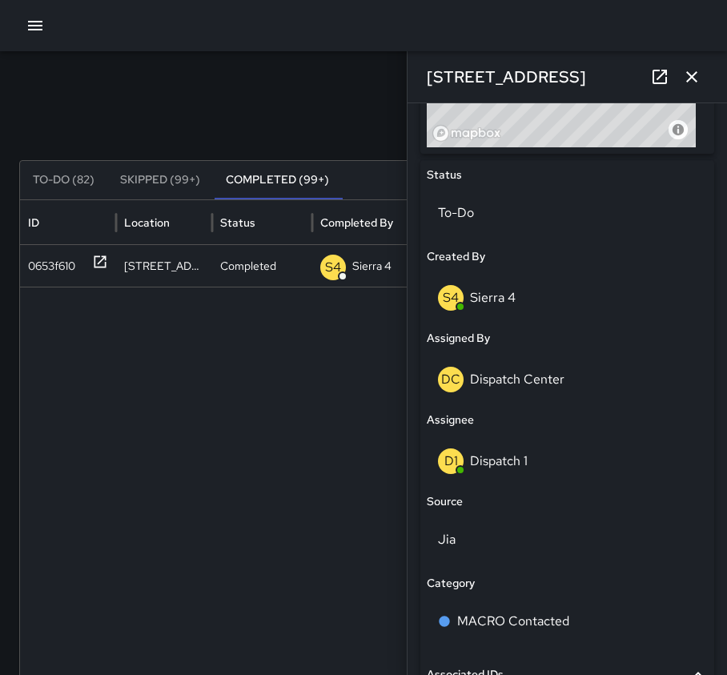
scroll to position [720, 0]
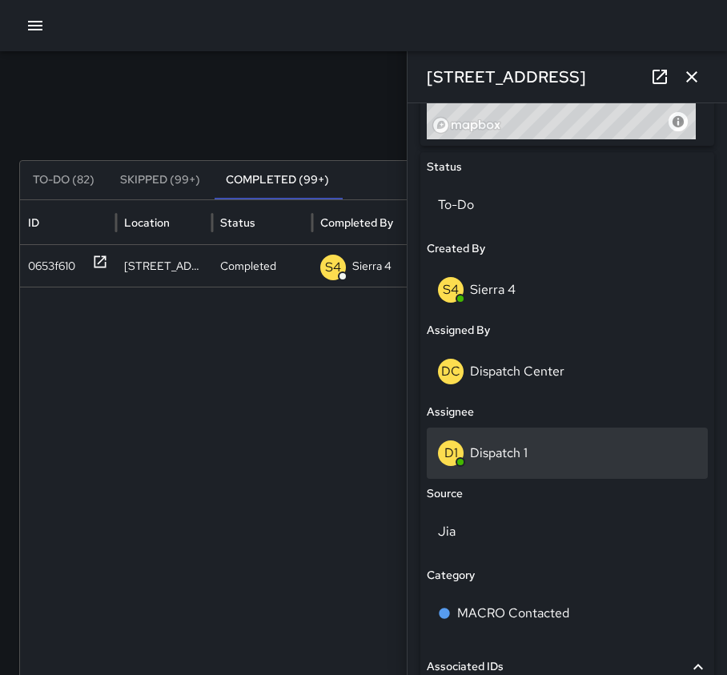
click at [506, 456] on p "Dispatch 1" at bounding box center [499, 452] width 58 height 17
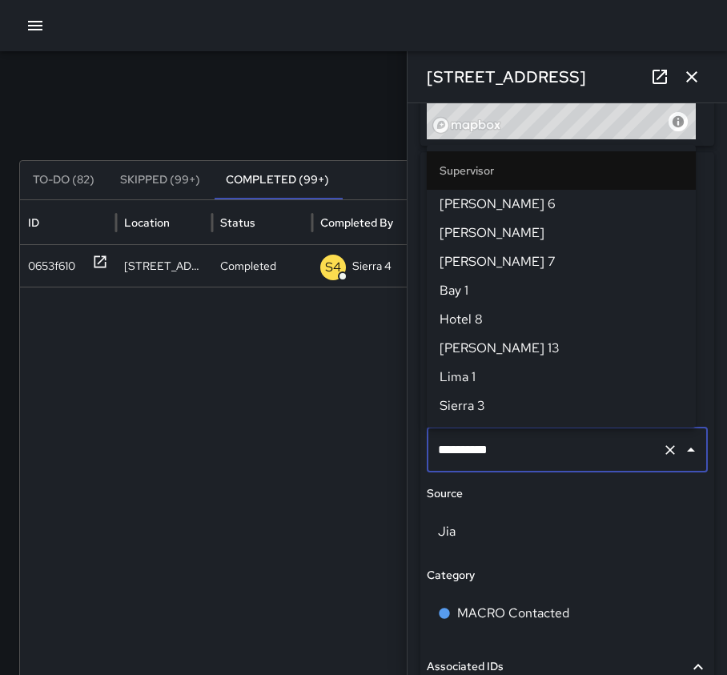
scroll to position [1083, 0]
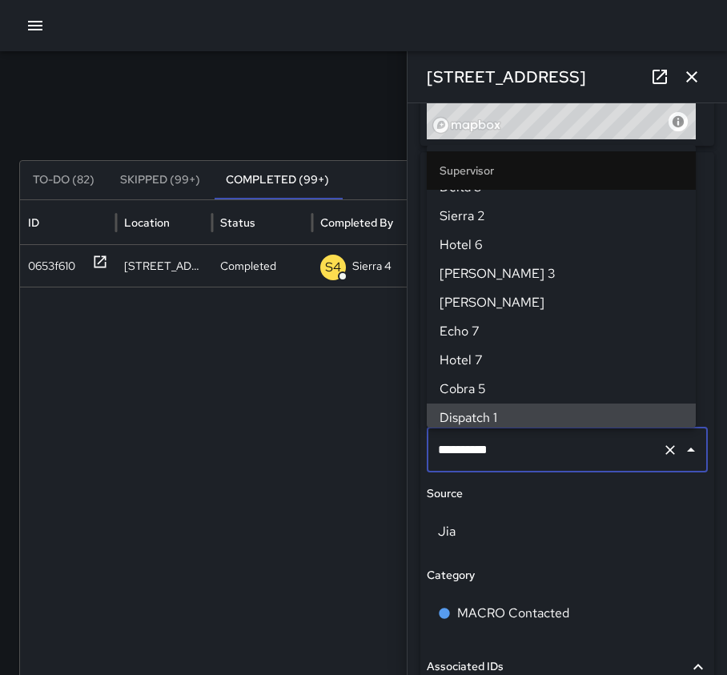
click at [664, 449] on icon "Clear" at bounding box center [670, 450] width 16 height 16
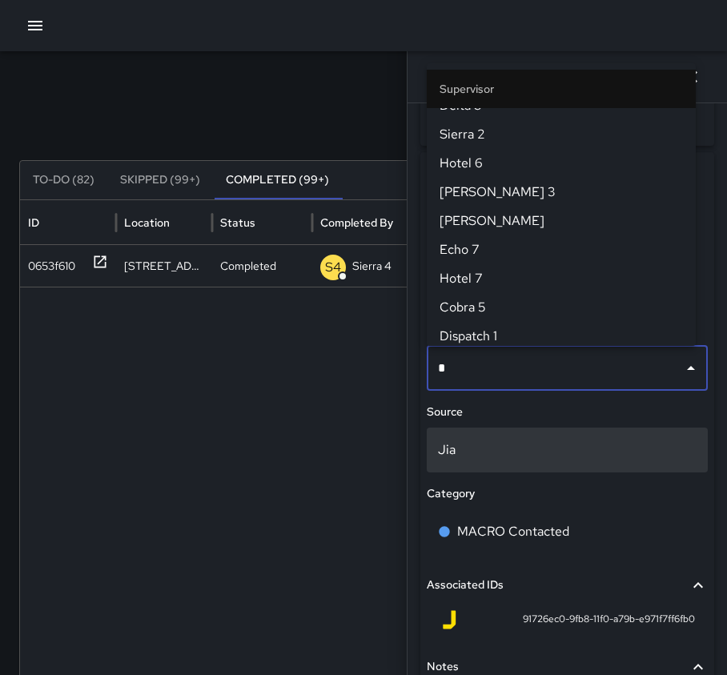
scroll to position [0, 0]
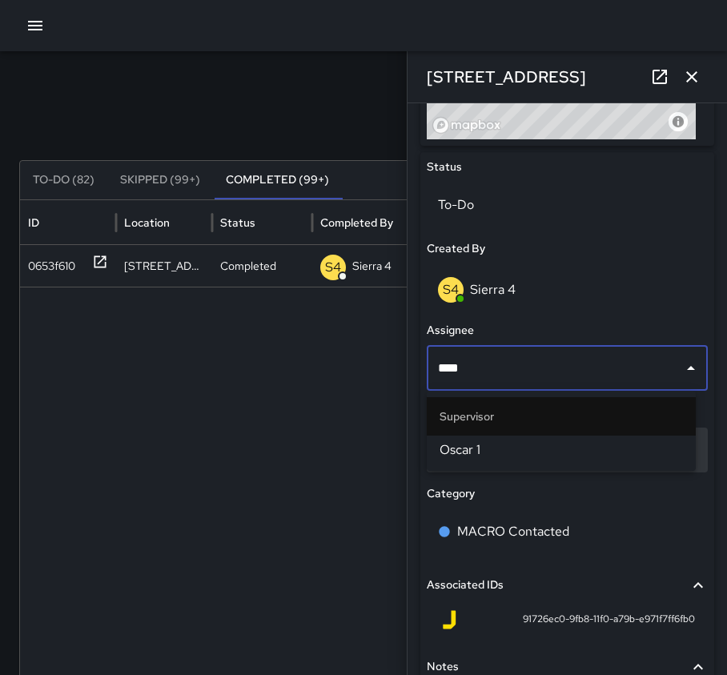
type input "*****"
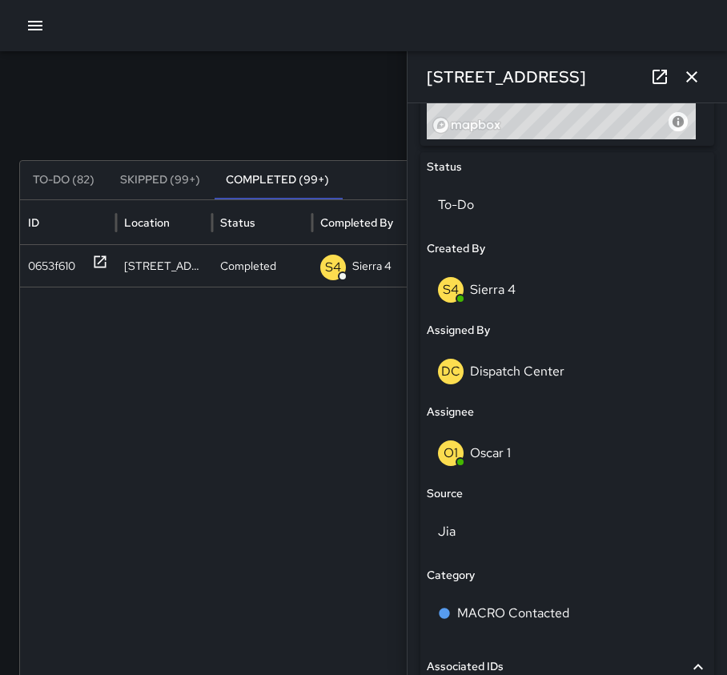
click at [700, 81] on icon "button" at bounding box center [691, 76] width 19 height 19
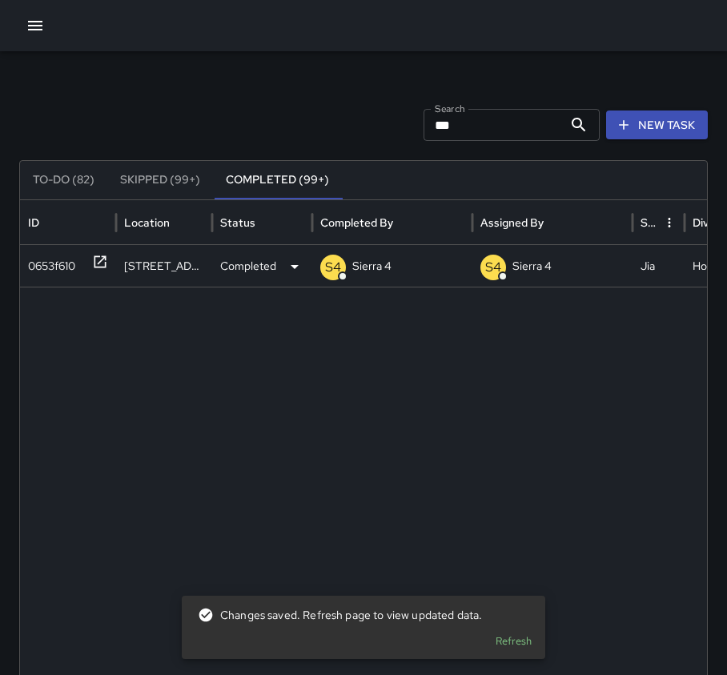
click at [99, 260] on icon at bounding box center [100, 262] width 16 height 16
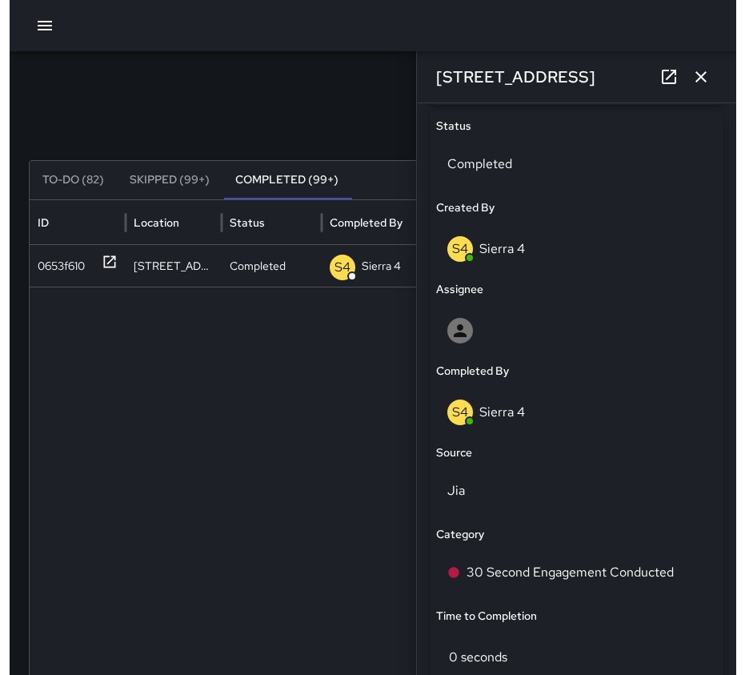
scroll to position [800, 0]
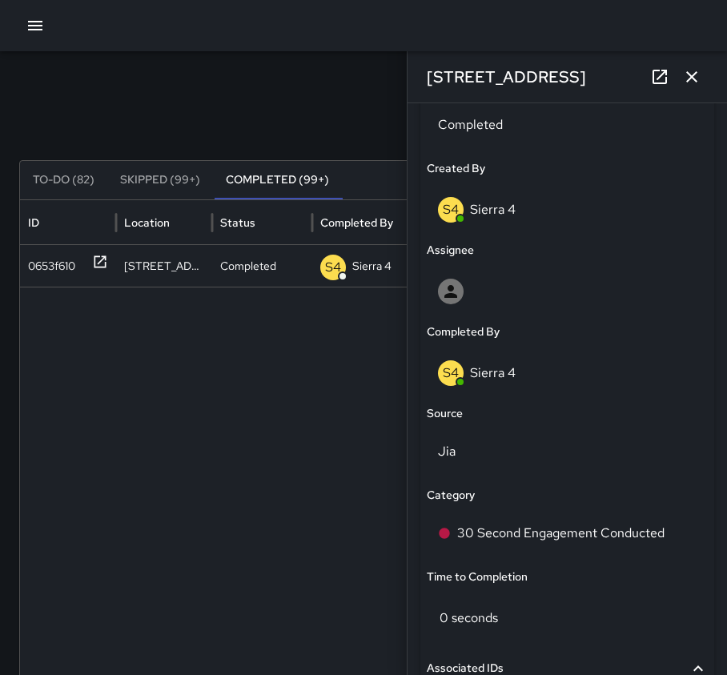
click at [697, 78] on icon "button" at bounding box center [691, 76] width 19 height 19
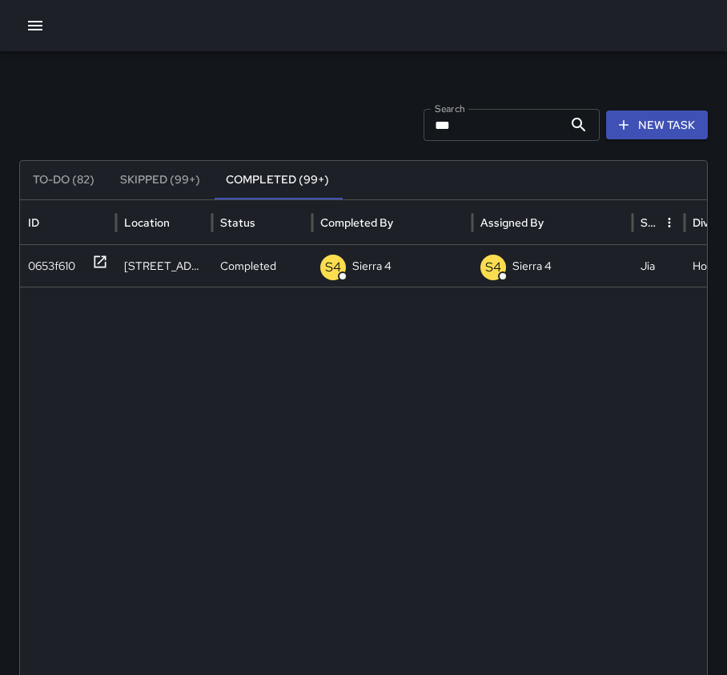
click at [69, 182] on button "To-Do (82)" at bounding box center [63, 180] width 87 height 38
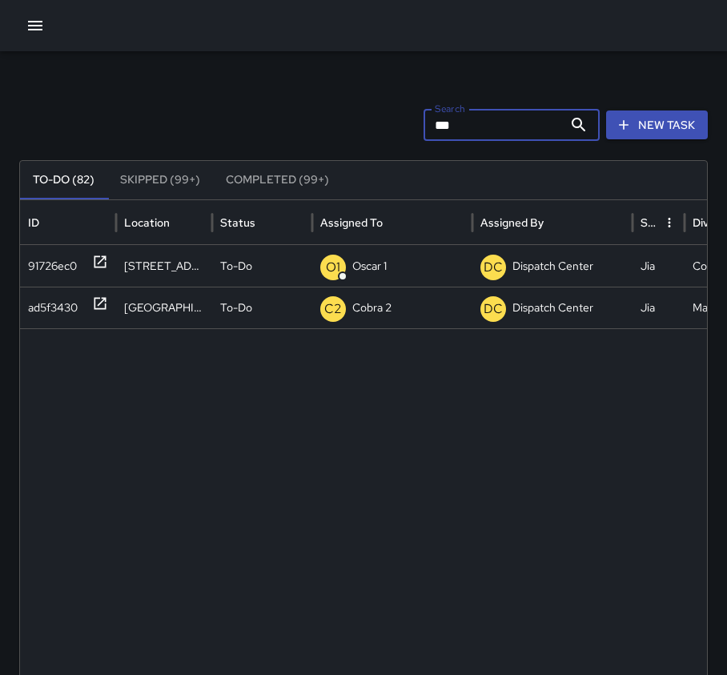
drag, startPoint x: 531, startPoint y: 132, endPoint x: 231, endPoint y: 149, distance: 300.6
click at [231, 149] on div "Search *** Search New Task To-Do (82) Skipped (99+) Completed (99+) ID Location…" at bounding box center [363, 505] width 727 height 908
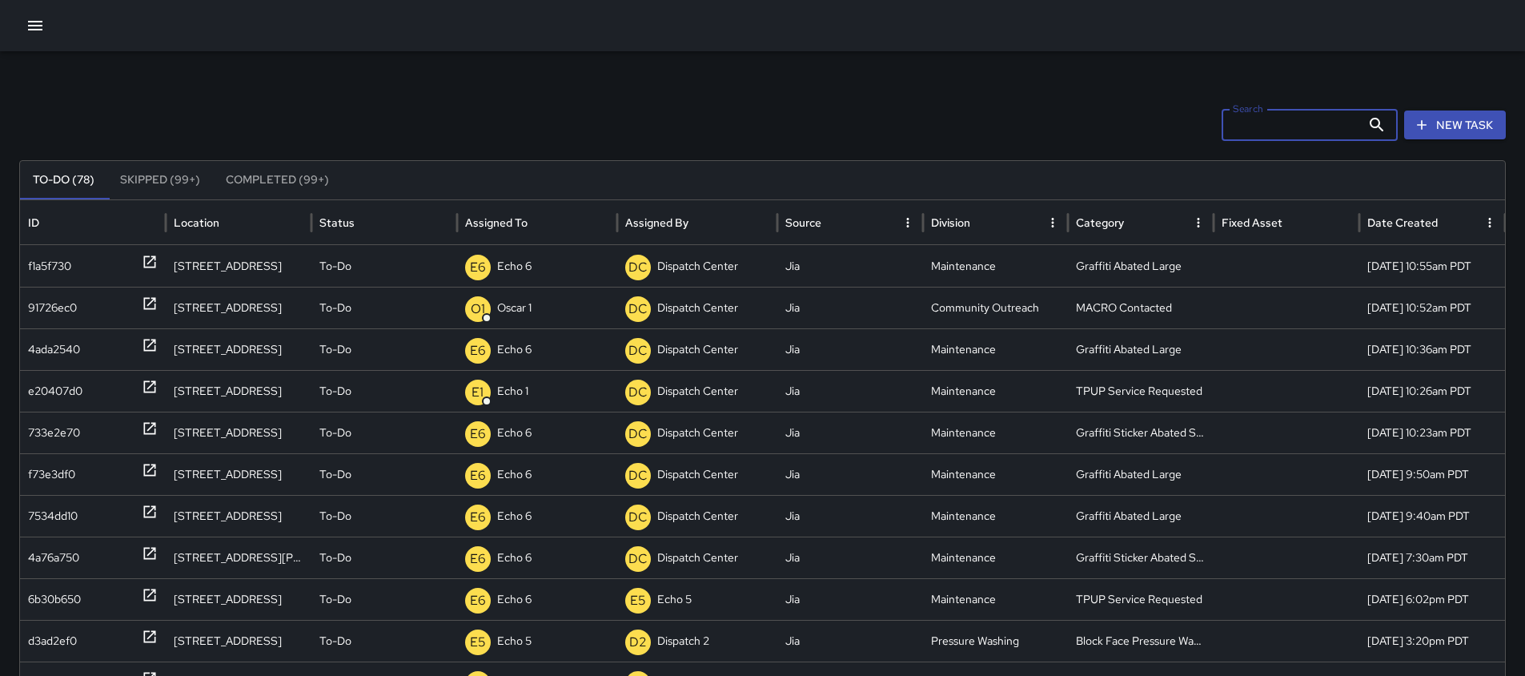
click at [39, 26] on icon "button" at bounding box center [35, 26] width 14 height 10
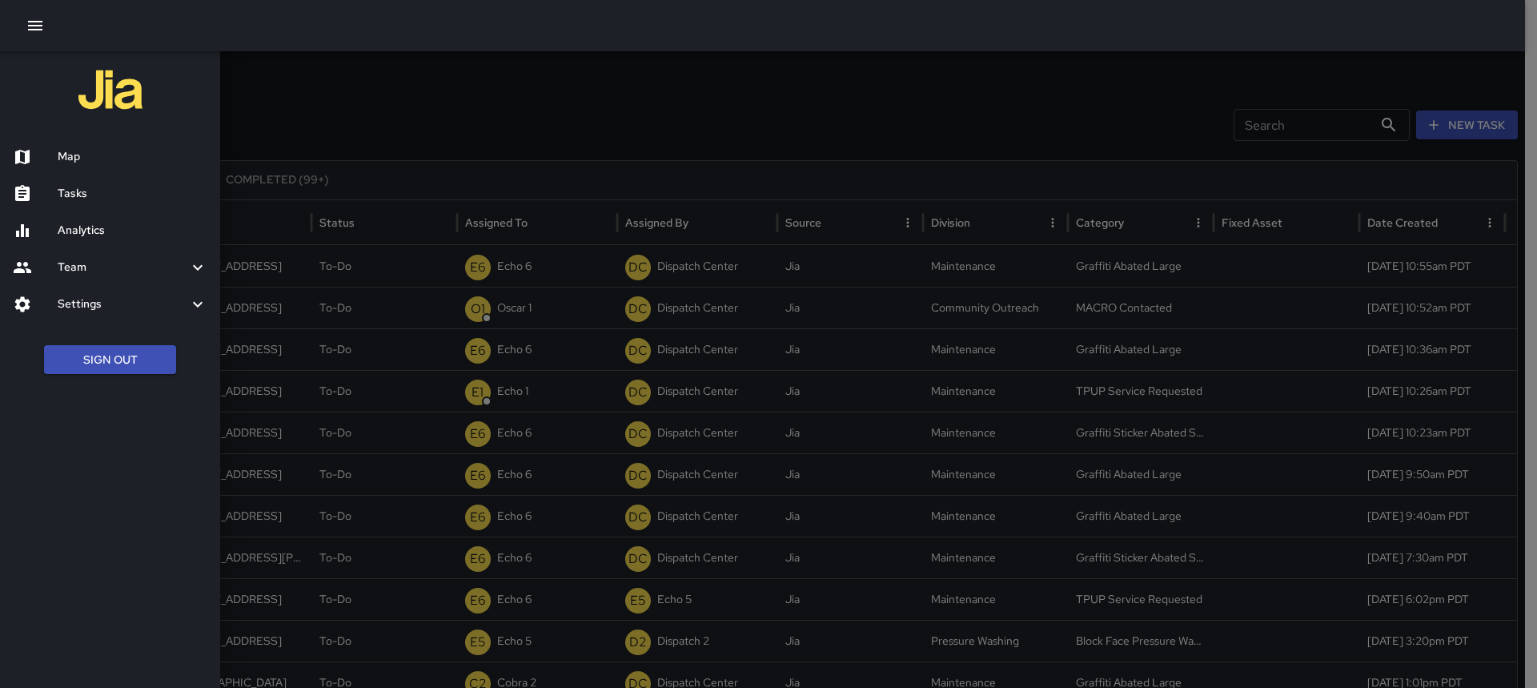
click at [65, 163] on h6 "Map" at bounding box center [133, 157] width 150 height 18
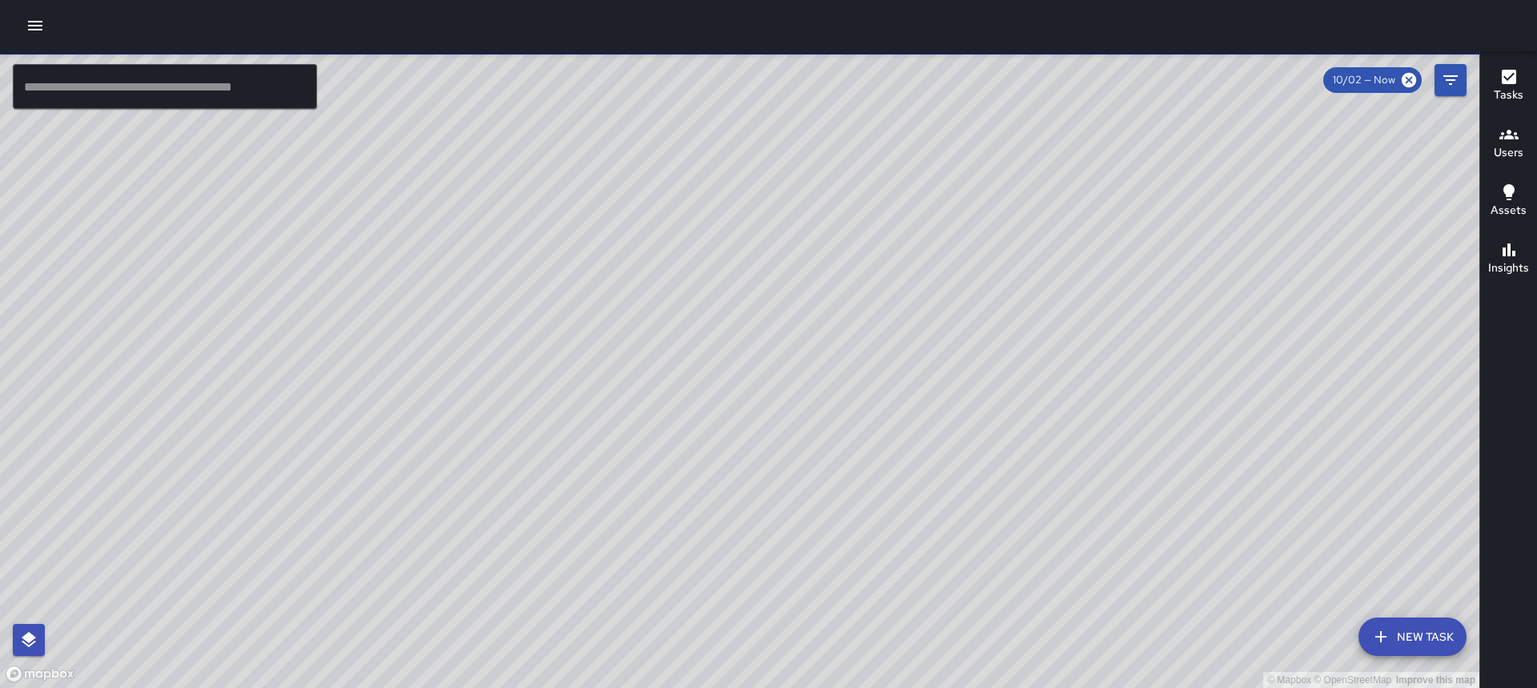
drag, startPoint x: 764, startPoint y: 429, endPoint x: 805, endPoint y: 443, distance: 44.0
click at [738, 443] on div "© Mapbox © OpenStreetMap Improve this map" at bounding box center [739, 369] width 1479 height 636
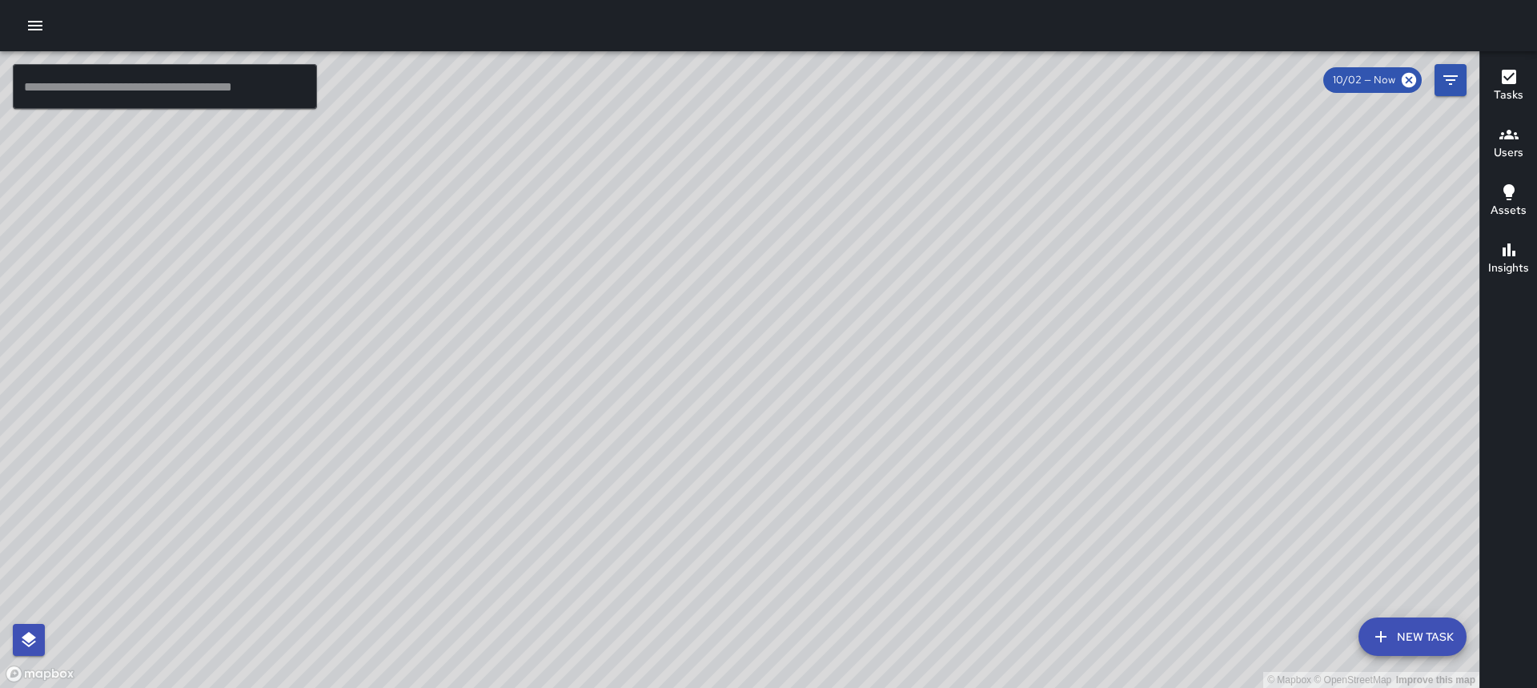
drag, startPoint x: 853, startPoint y: 323, endPoint x: 849, endPoint y: 447, distance: 123.3
click at [738, 447] on div "© Mapbox © OpenStreetMap Improve this map" at bounding box center [739, 369] width 1479 height 636
click at [123, 102] on input "text" at bounding box center [165, 86] width 304 height 45
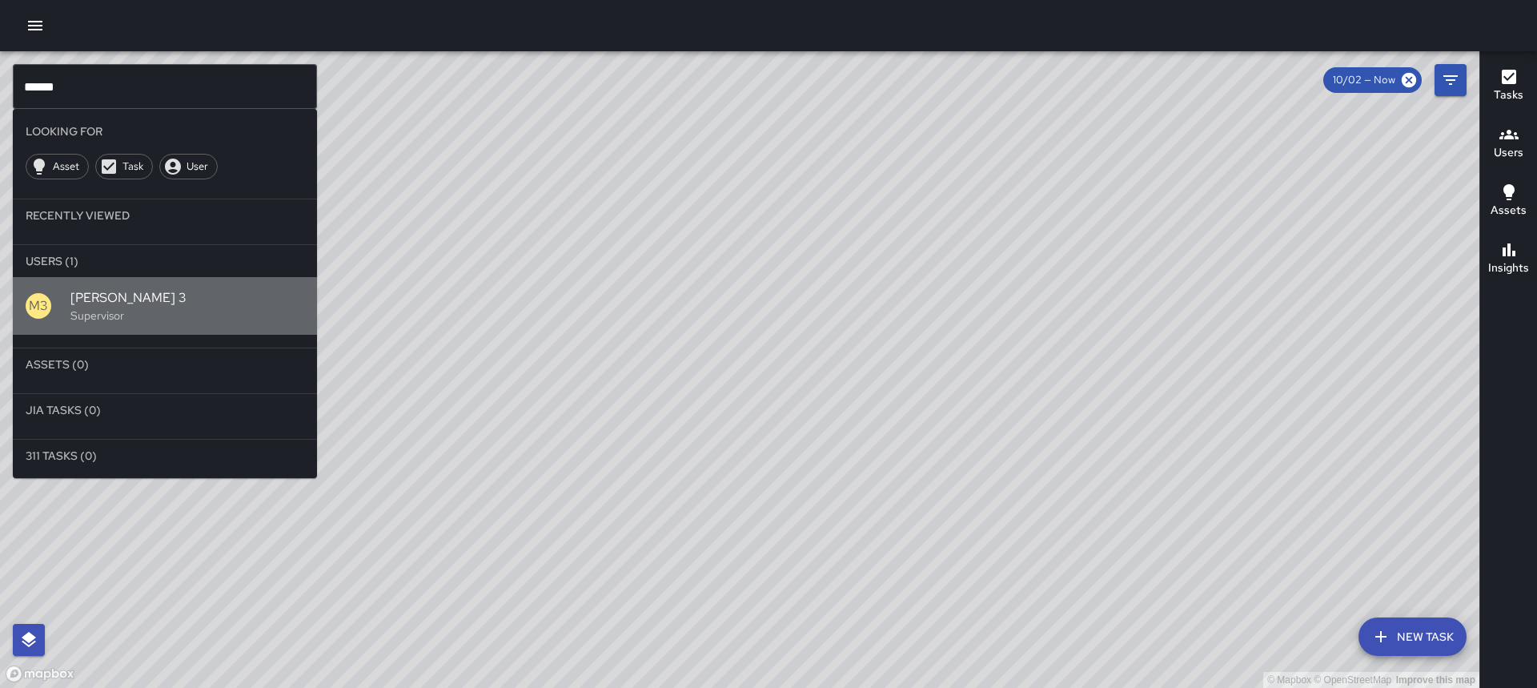
click at [94, 302] on span "[PERSON_NAME] 3" at bounding box center [187, 297] width 234 height 19
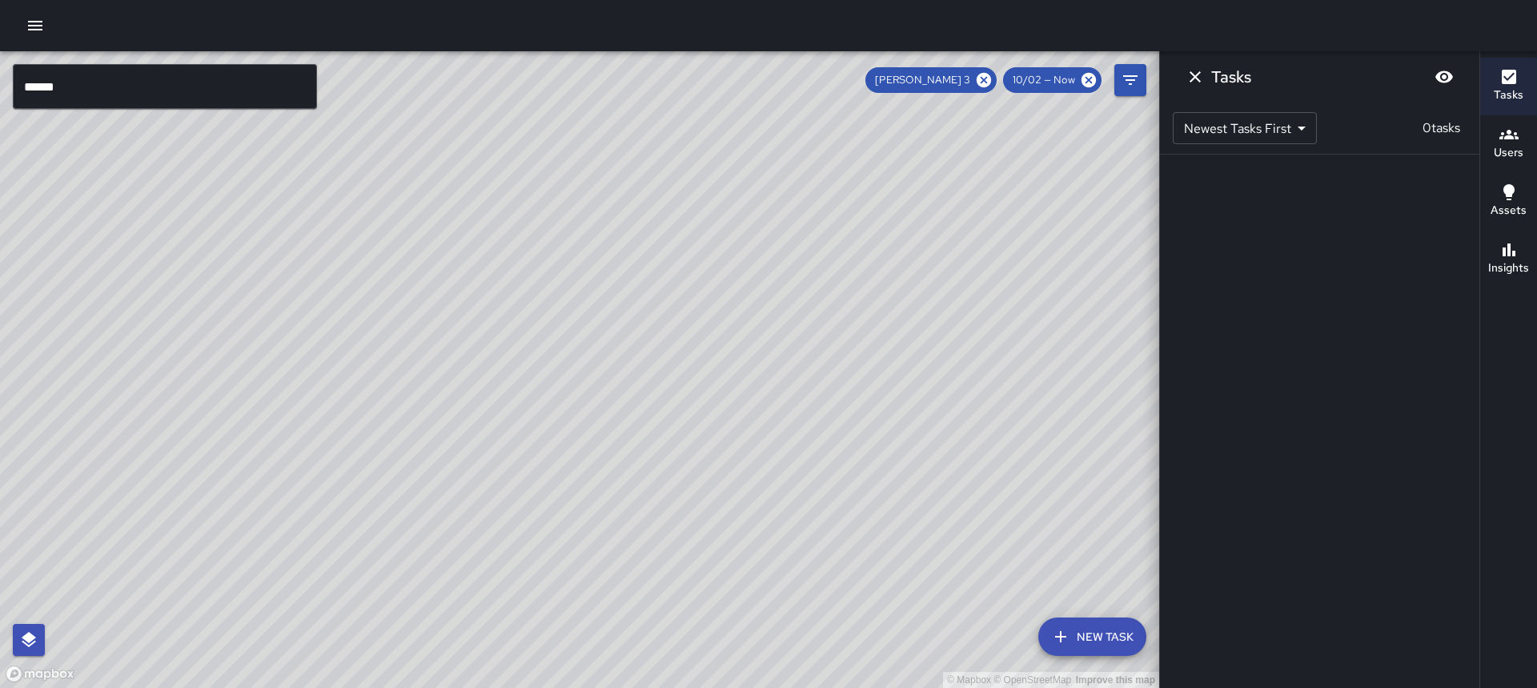
drag, startPoint x: 509, startPoint y: 415, endPoint x: 411, endPoint y: 399, distance: 99.0
click at [547, 407] on div "© Mapbox © OpenStreetMap Improve this map" at bounding box center [579, 369] width 1159 height 636
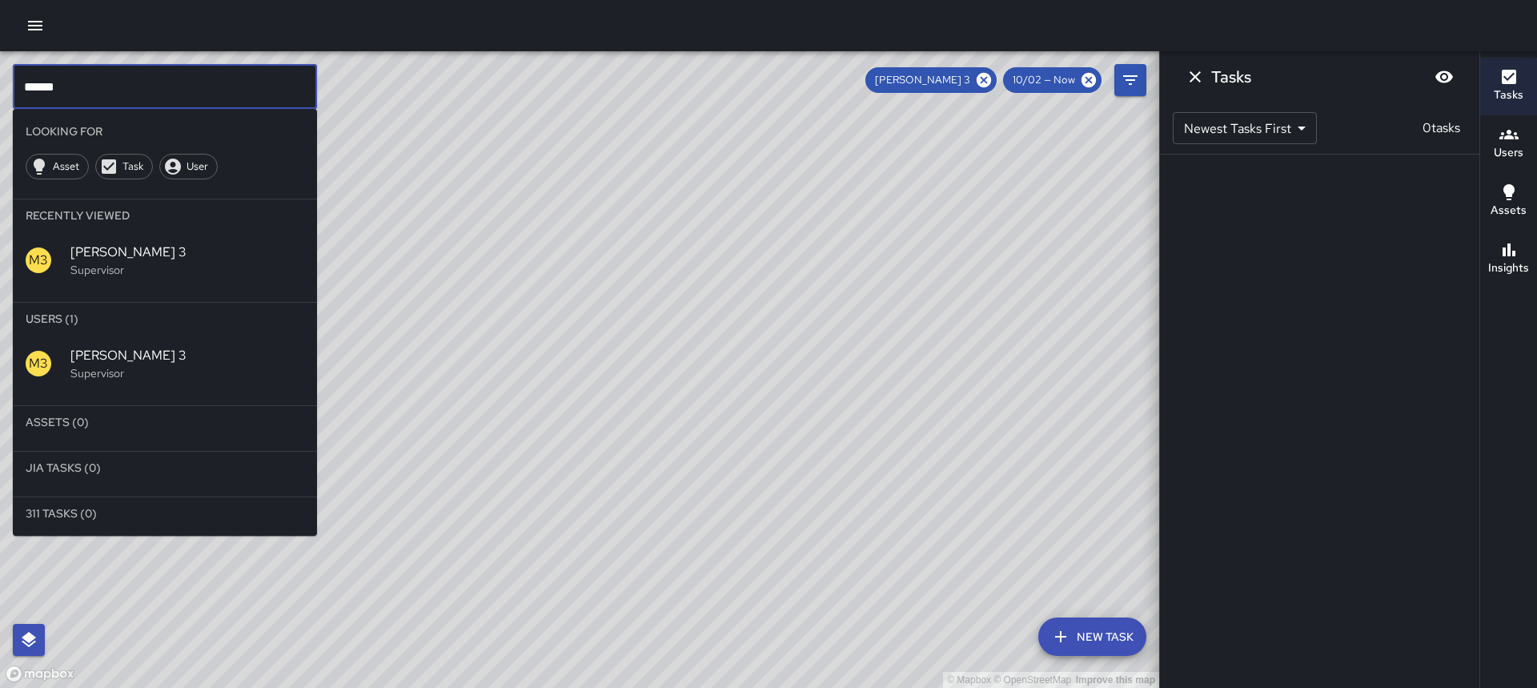
click at [212, 85] on input "******" at bounding box center [165, 86] width 304 height 45
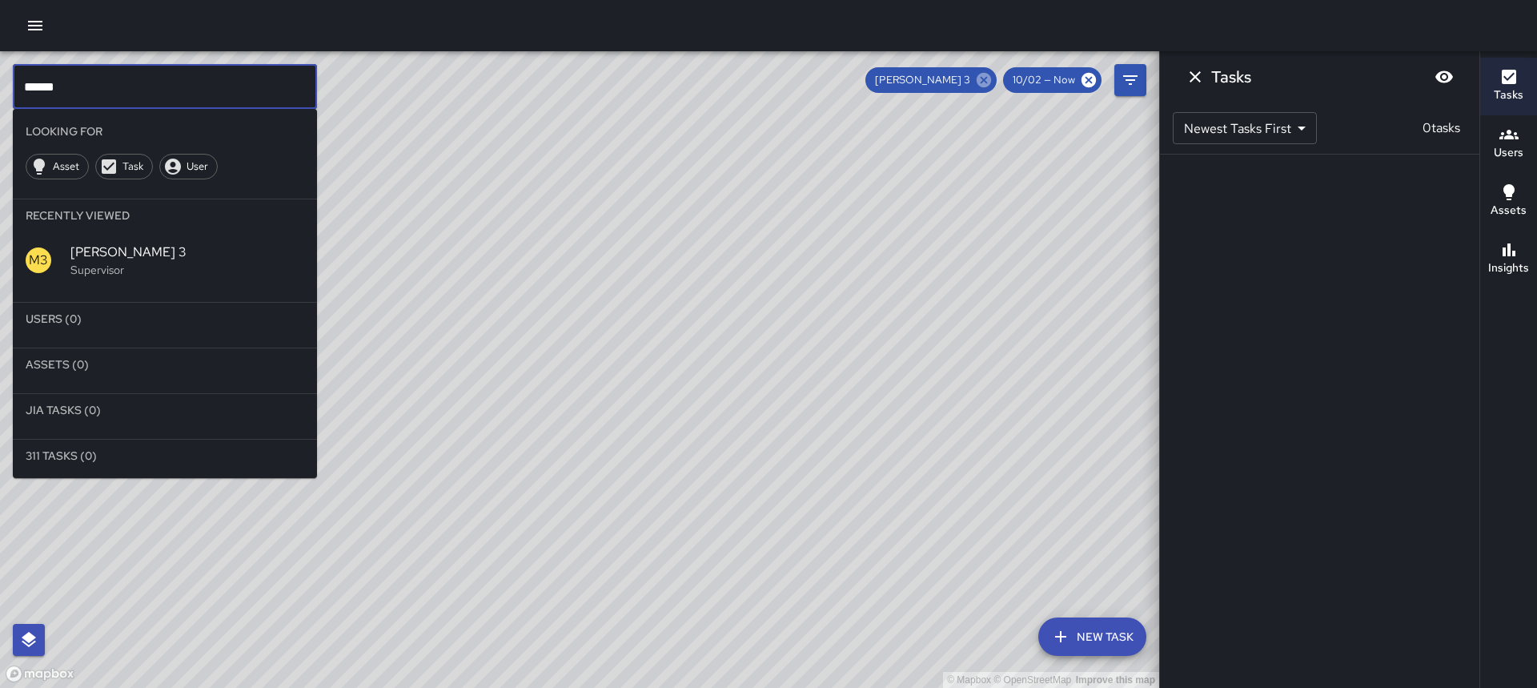
type input "******"
click at [738, 77] on icon at bounding box center [984, 80] width 18 height 18
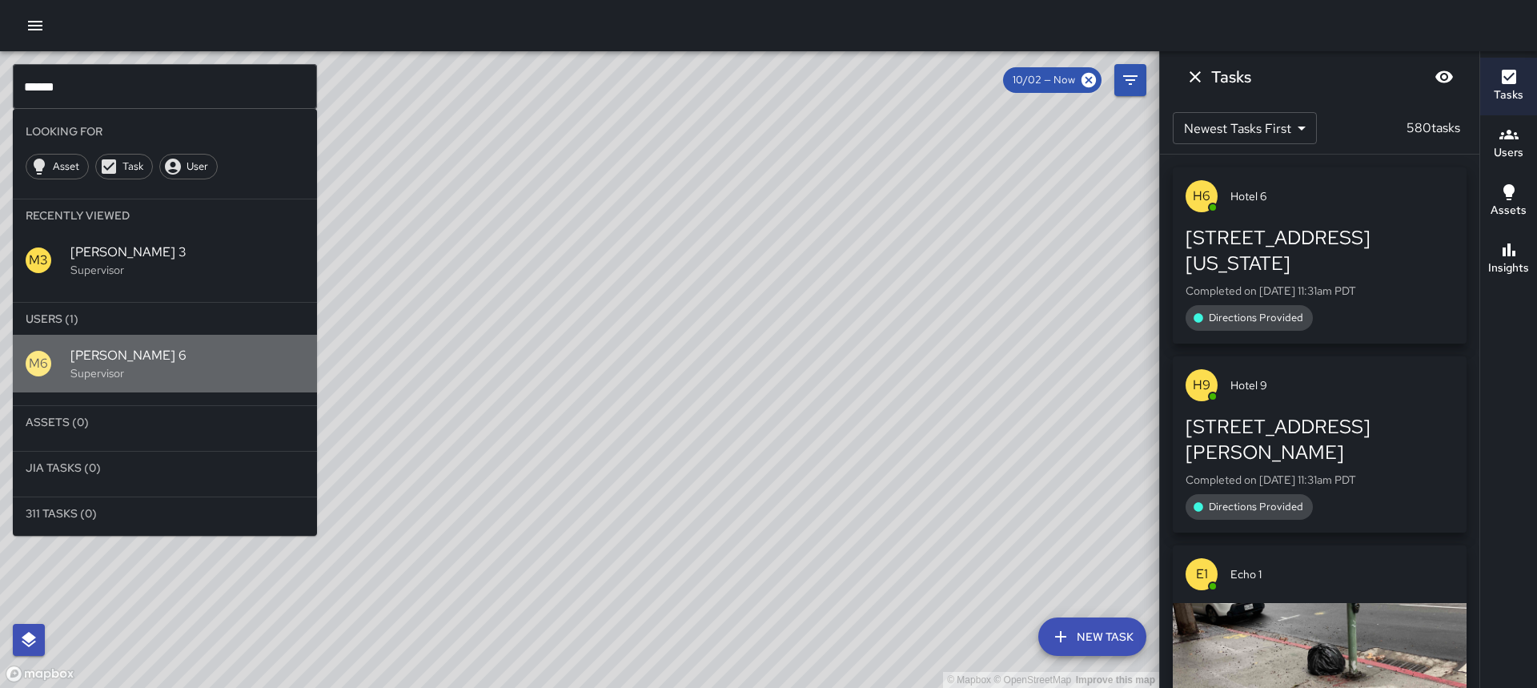
click at [150, 353] on span "[PERSON_NAME] 6" at bounding box center [187, 355] width 234 height 19
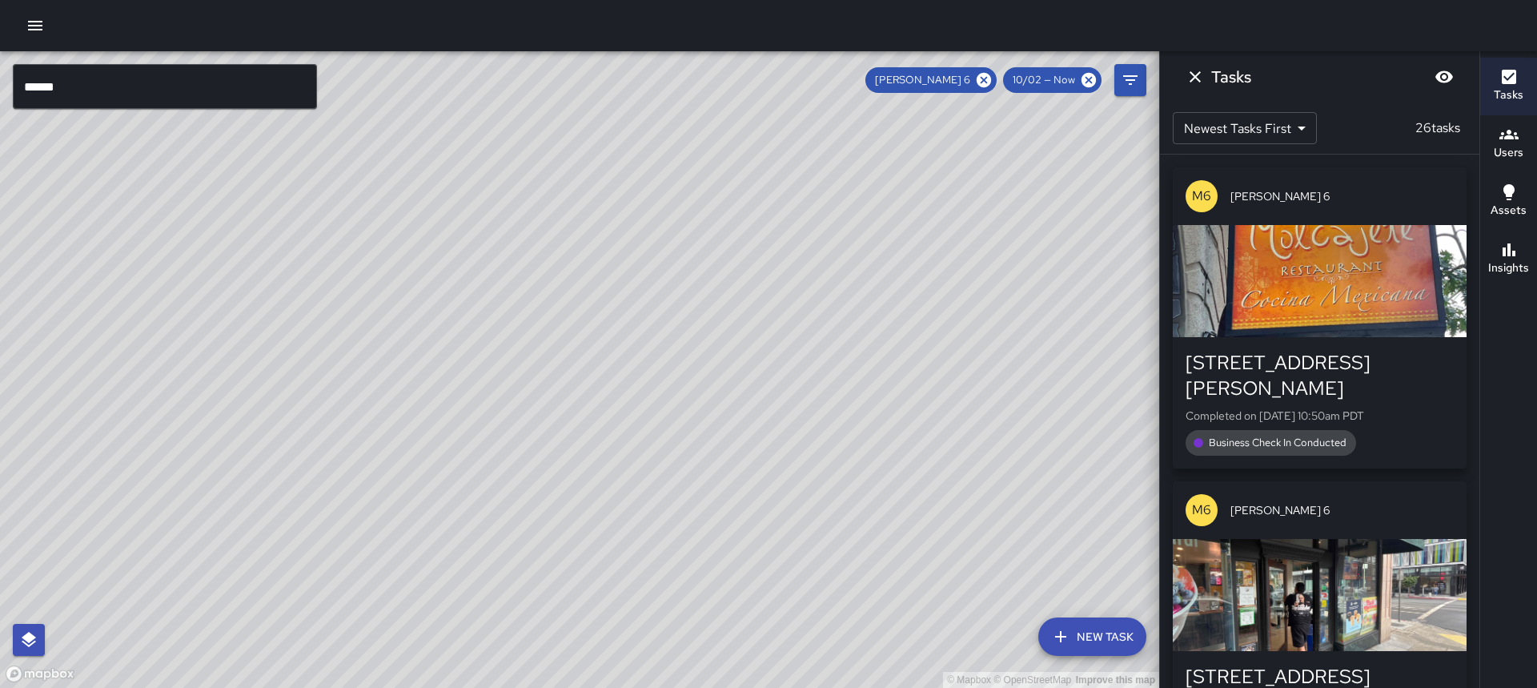
drag, startPoint x: 562, startPoint y: 359, endPoint x: 572, endPoint y: 324, distance: 36.0
click at [572, 324] on div "© Mapbox © OpenStreetMap Improve this map" at bounding box center [579, 369] width 1159 height 636
click at [738, 82] on icon at bounding box center [983, 80] width 14 height 14
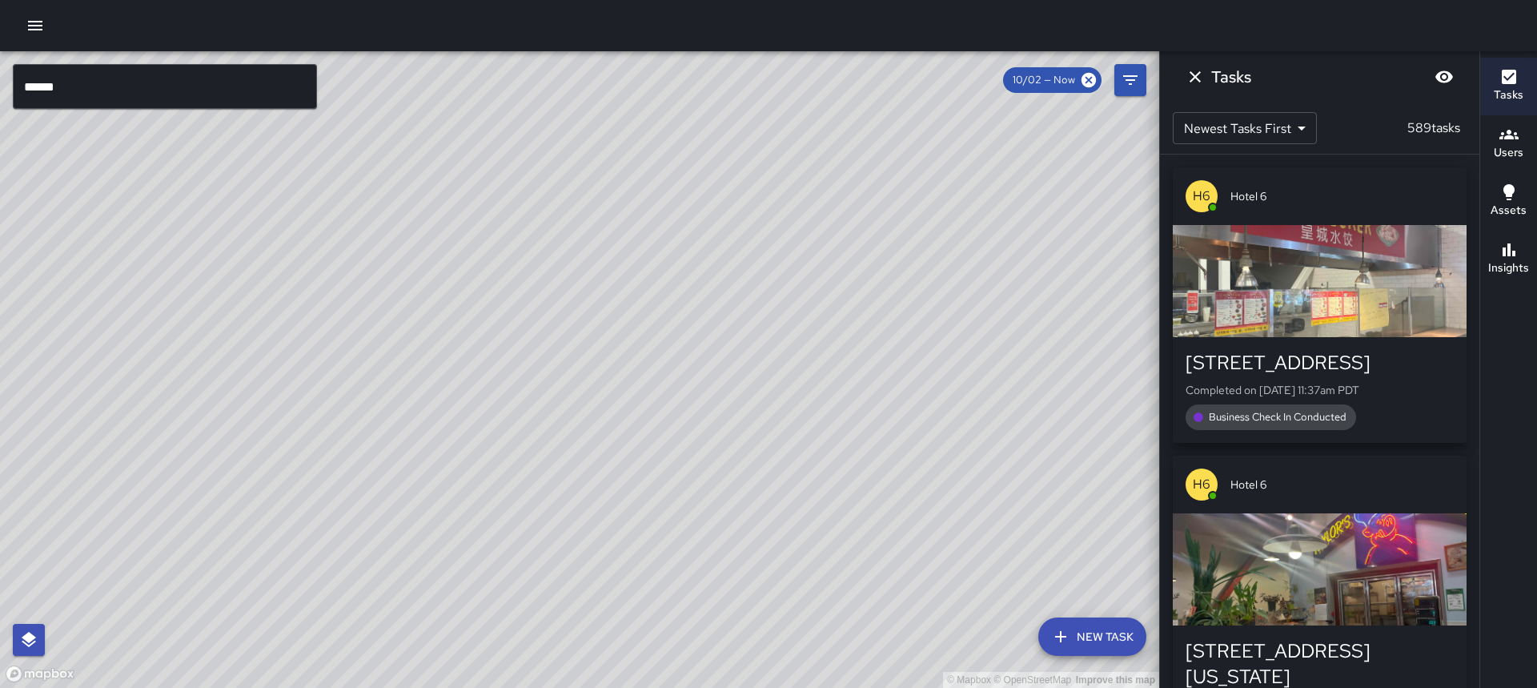
drag, startPoint x: 531, startPoint y: 364, endPoint x: 1018, endPoint y: 386, distance: 487.1
click at [738, 386] on div "© Mapbox © OpenStreetMap Improve this map" at bounding box center [579, 369] width 1159 height 636
drag, startPoint x: 703, startPoint y: 608, endPoint x: 726, endPoint y: 579, distance: 37.0
click at [726, 579] on div "© Mapbox © OpenStreetMap Improve this map" at bounding box center [579, 369] width 1159 height 636
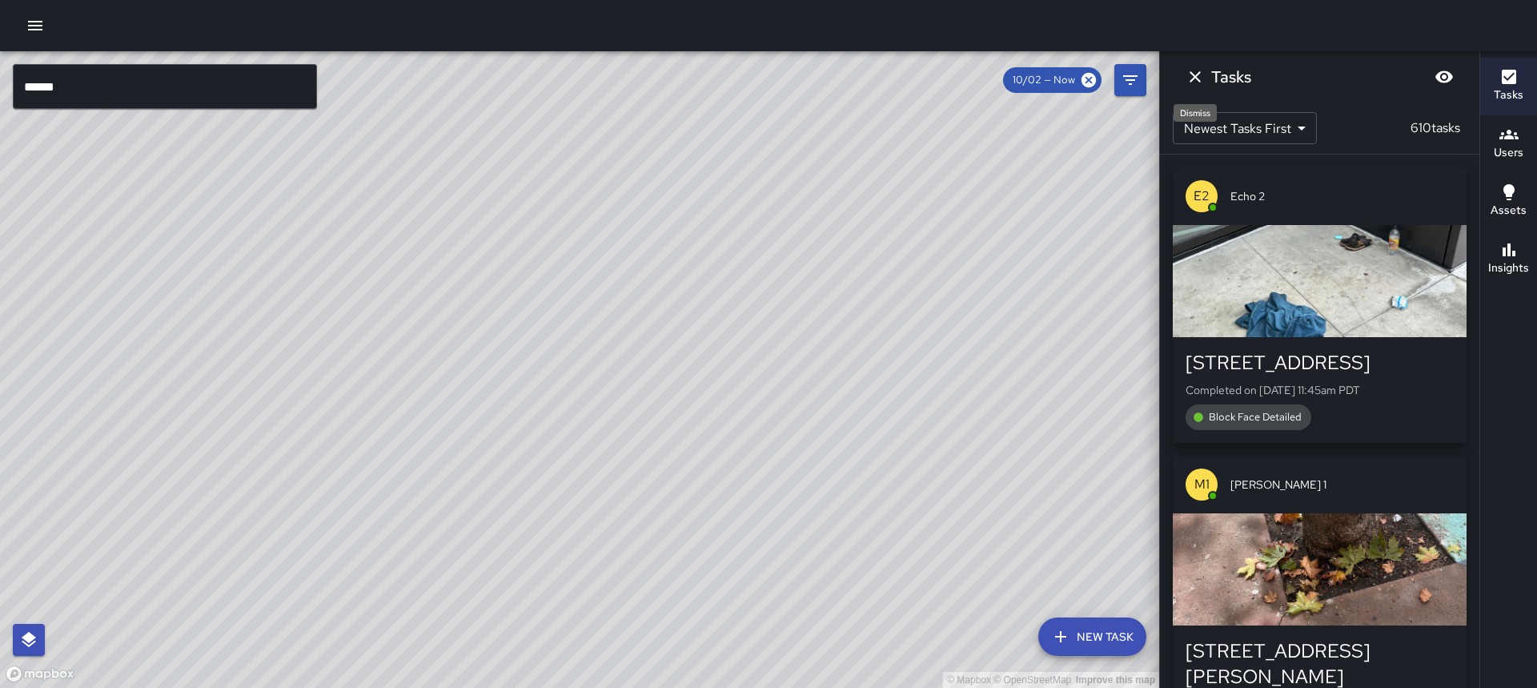
click at [738, 79] on icon "Dismiss" at bounding box center [1194, 76] width 19 height 19
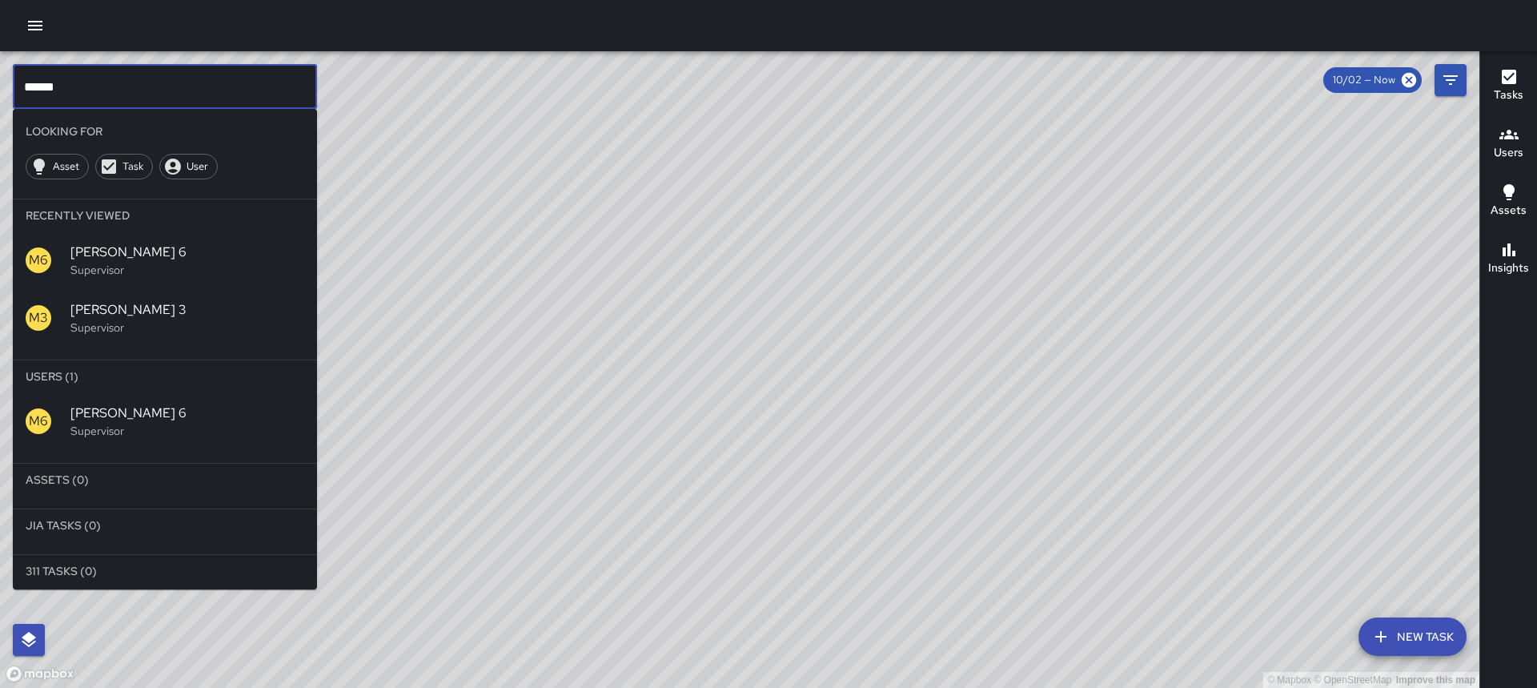
drag, startPoint x: 161, startPoint y: 94, endPoint x: -80, endPoint y: 98, distance: 240.9
click at [0, 98] on html "© Mapbox © OpenStreetMap Improve this map ****** ​ Looking For Asset Task User …" at bounding box center [768, 344] width 1537 height 688
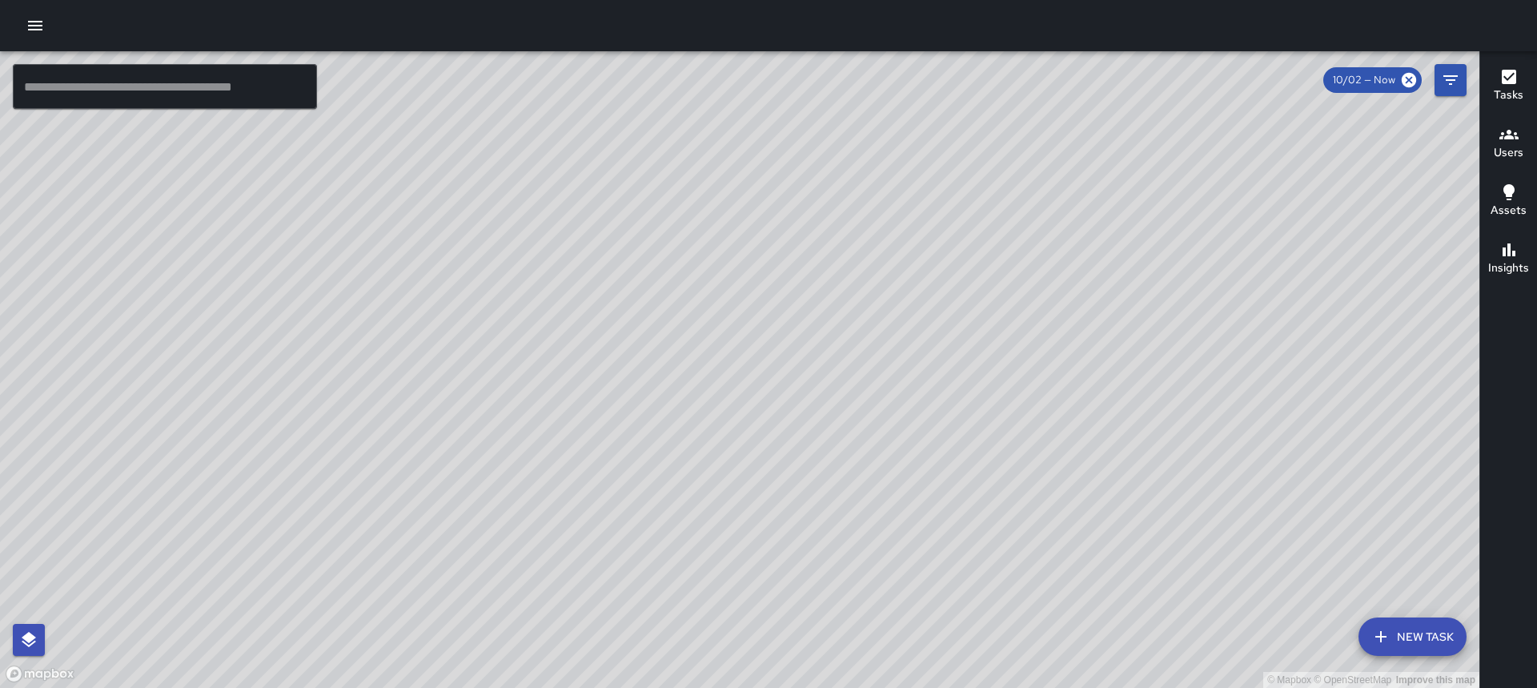
drag, startPoint x: 1102, startPoint y: 337, endPoint x: 1003, endPoint y: 332, distance: 99.4
click at [738, 332] on div "© Mapbox © OpenStreetMap Improve this map" at bounding box center [739, 369] width 1479 height 636
drag, startPoint x: 1003, startPoint y: 332, endPoint x: 948, endPoint y: 415, distance: 99.9
click at [738, 415] on div "© Mapbox © OpenStreetMap Improve this map" at bounding box center [739, 369] width 1479 height 636
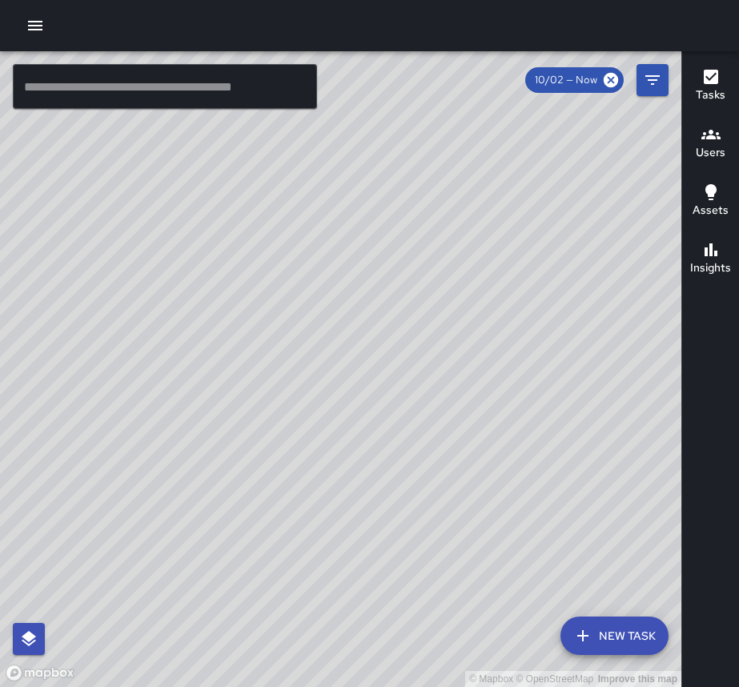
click at [41, 24] on icon "button" at bounding box center [35, 25] width 19 height 19
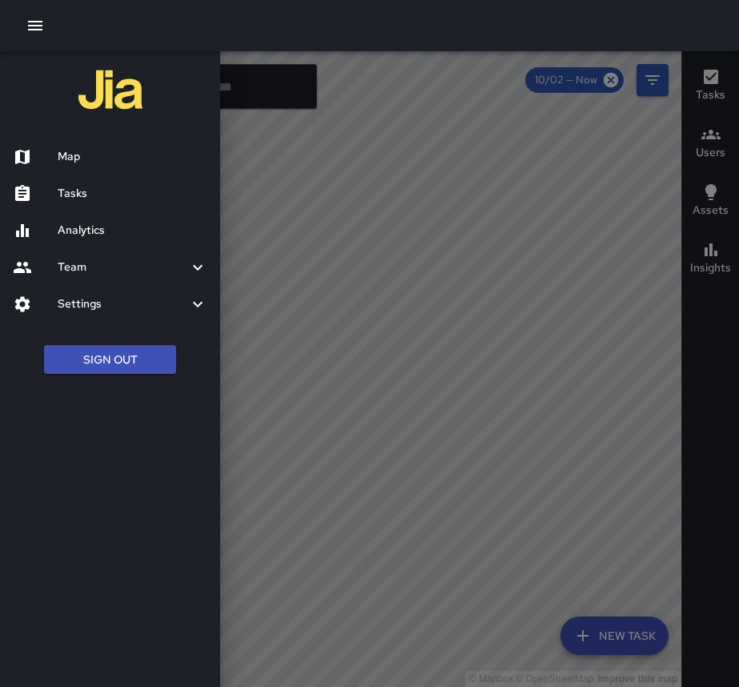
click at [109, 197] on h6 "Tasks" at bounding box center [133, 194] width 150 height 18
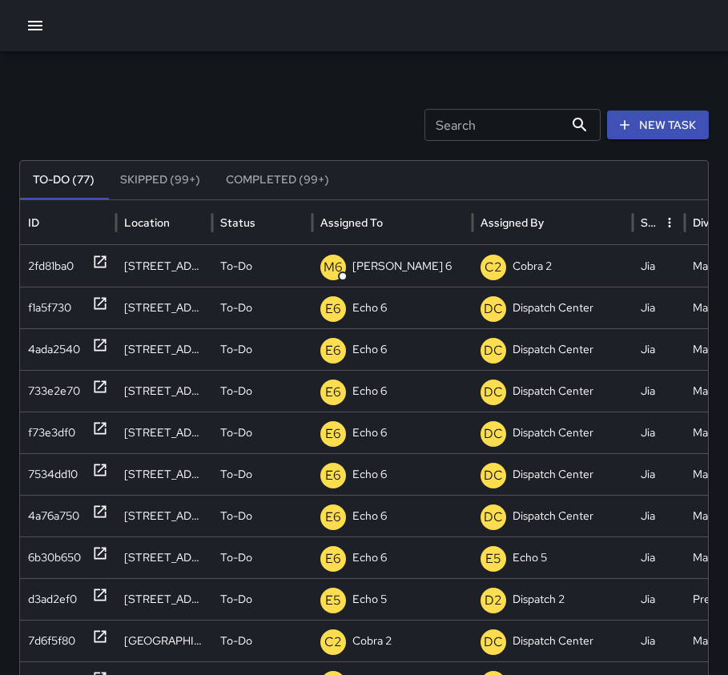
click at [40, 16] on icon "button" at bounding box center [35, 25] width 19 height 19
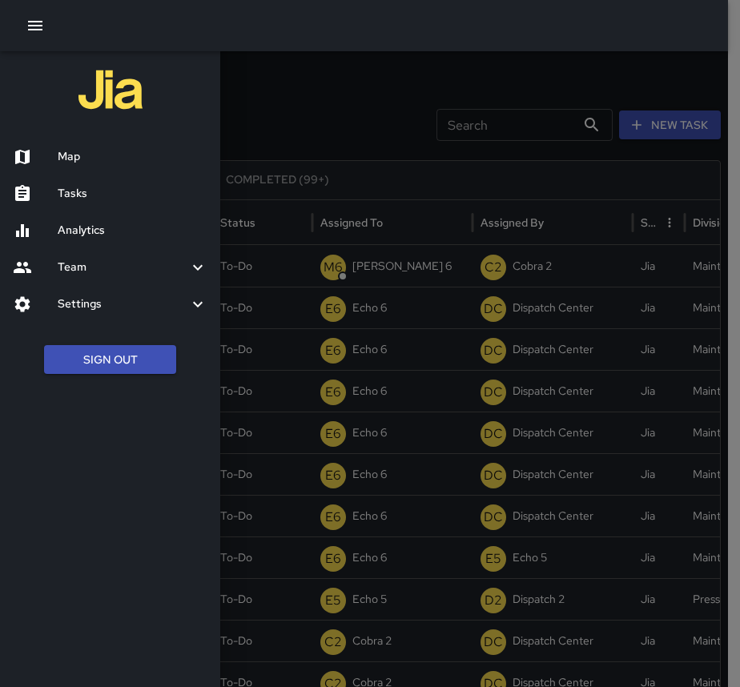
click at [102, 158] on h6 "Map" at bounding box center [133, 157] width 150 height 18
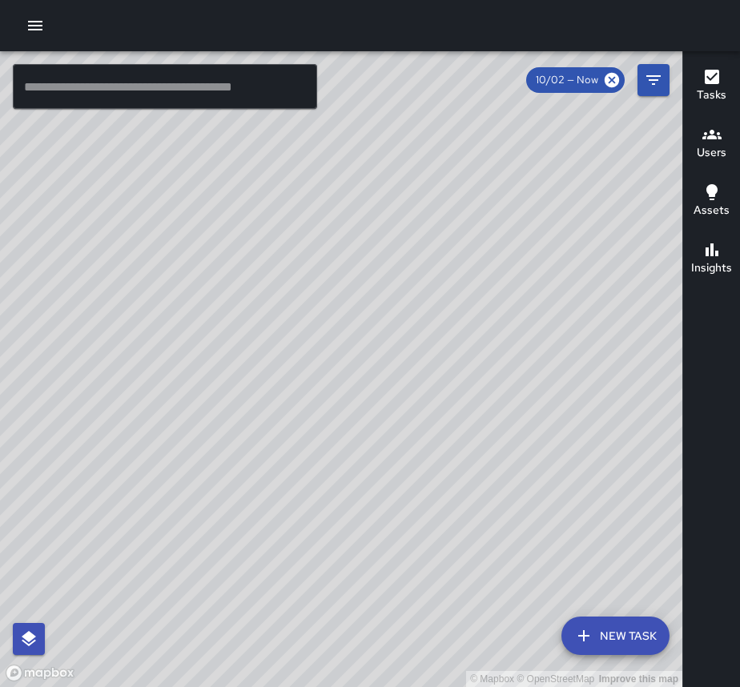
drag, startPoint x: 464, startPoint y: 178, endPoint x: 311, endPoint y: 521, distance: 375.1
click at [311, 521] on div "© Mapbox © OpenStreetMap Improve this map" at bounding box center [341, 369] width 682 height 636
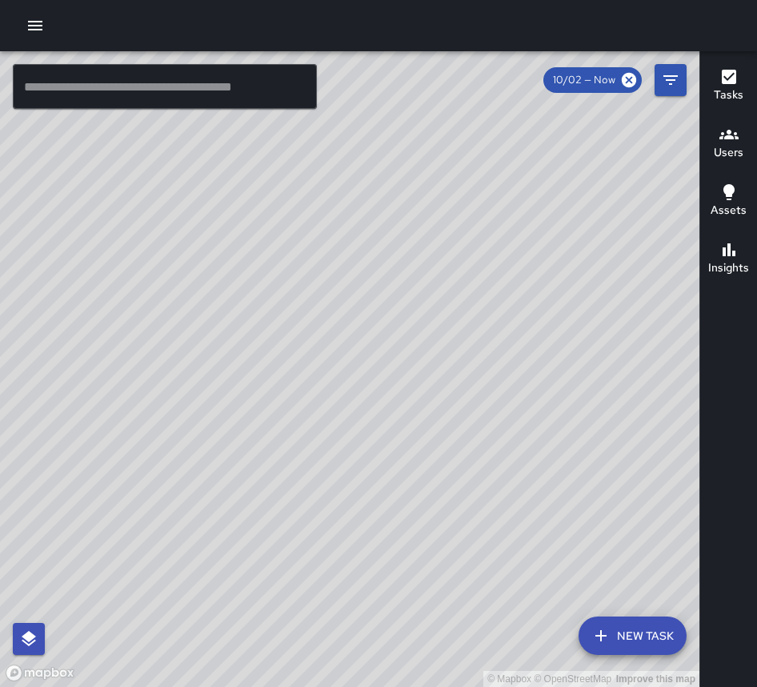
drag, startPoint x: 340, startPoint y: 582, endPoint x: 471, endPoint y: 194, distance: 409.8
click at [471, 194] on div "© Mapbox © OpenStreetMap Improve this map" at bounding box center [350, 369] width 700 height 636
click at [46, 34] on button "button" at bounding box center [35, 26] width 32 height 32
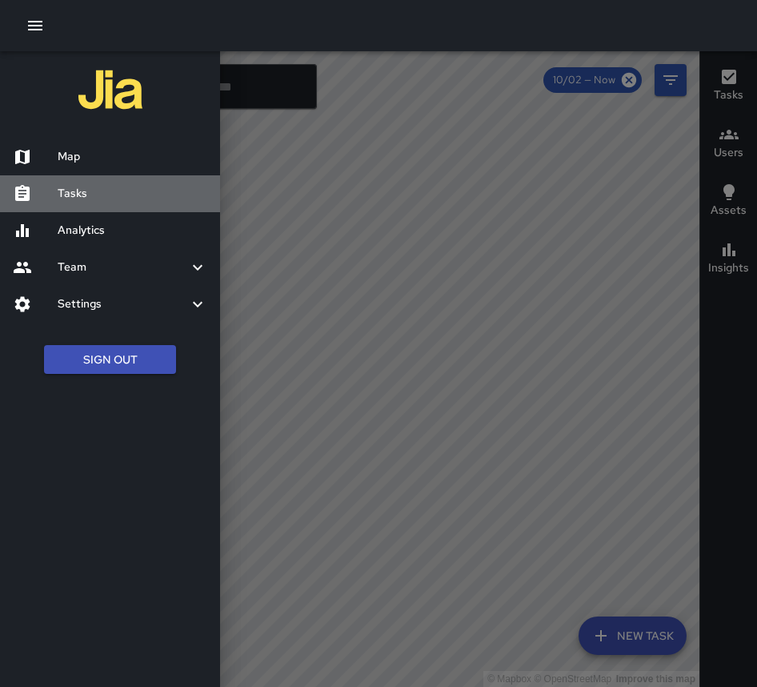
click at [99, 188] on h6 "Tasks" at bounding box center [133, 194] width 150 height 18
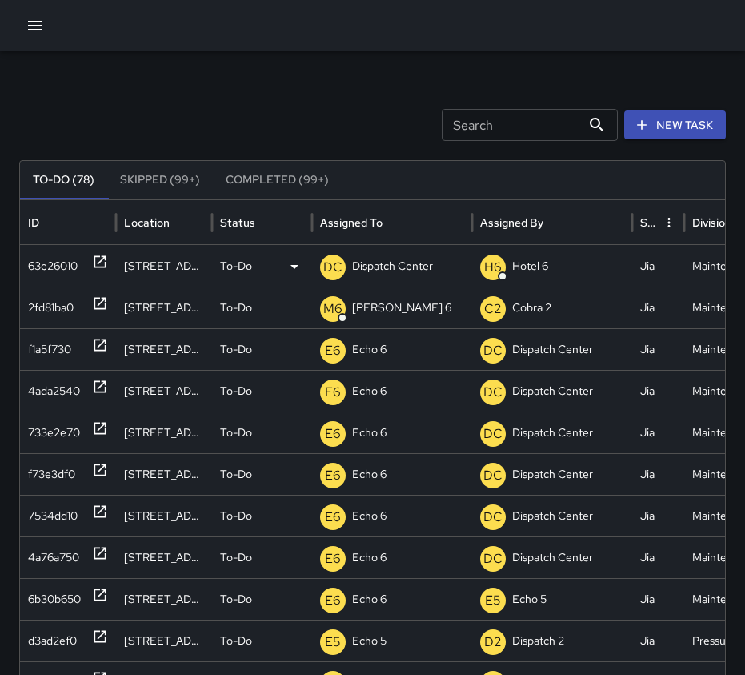
click at [101, 264] on icon at bounding box center [100, 262] width 16 height 16
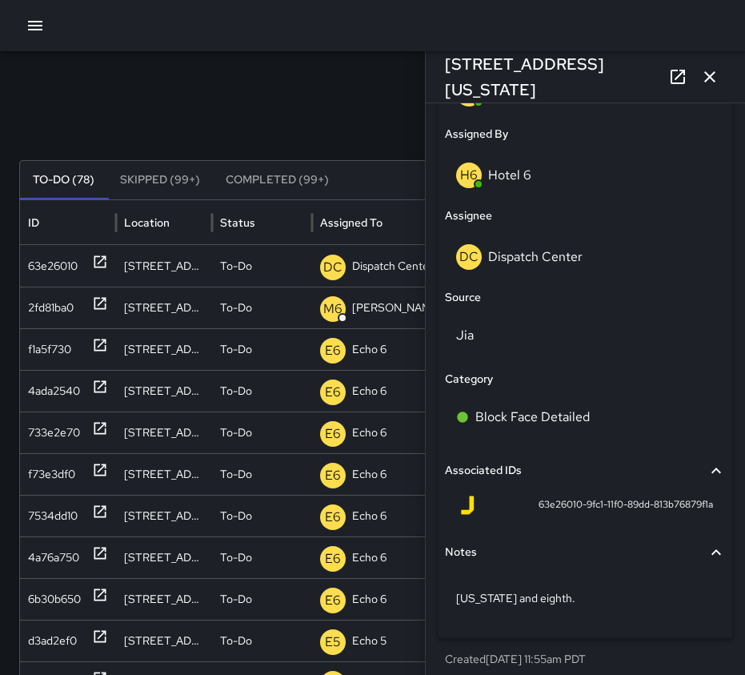
scroll to position [928, 0]
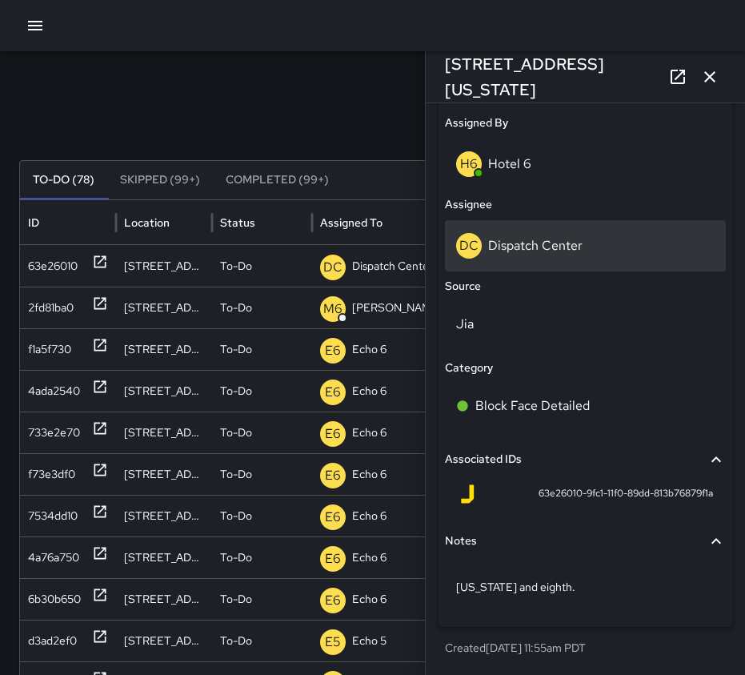
click at [547, 239] on p "Dispatch Center" at bounding box center [535, 245] width 94 height 17
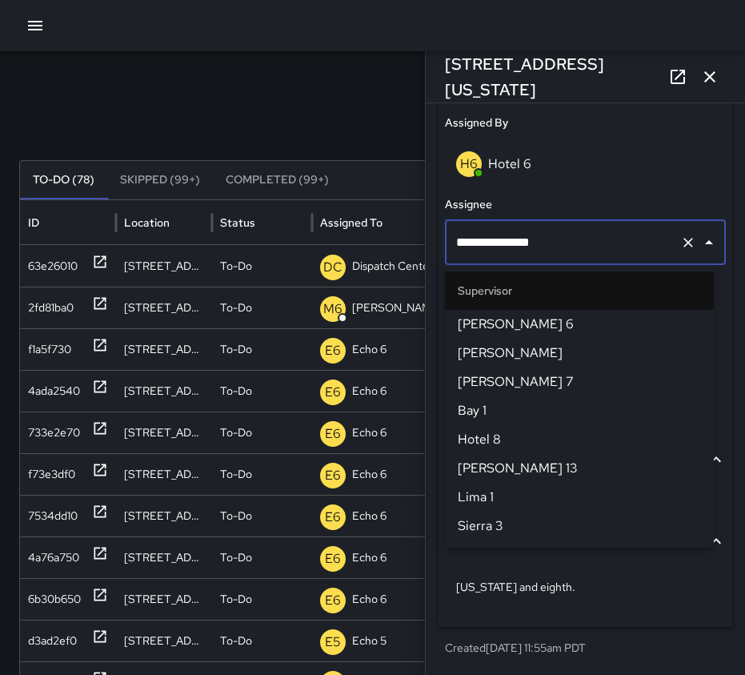
scroll to position [1659, 0]
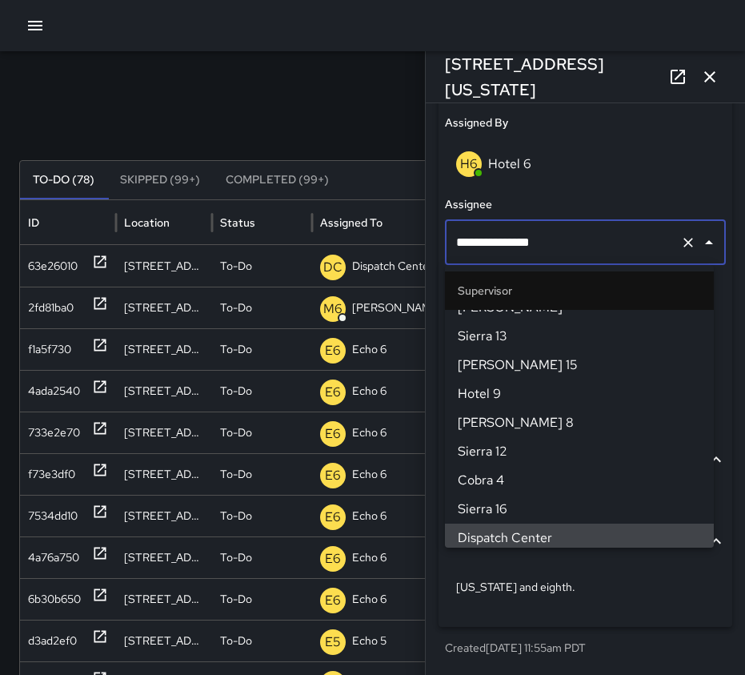
click at [680, 240] on icon "Clear" at bounding box center [688, 243] width 16 height 16
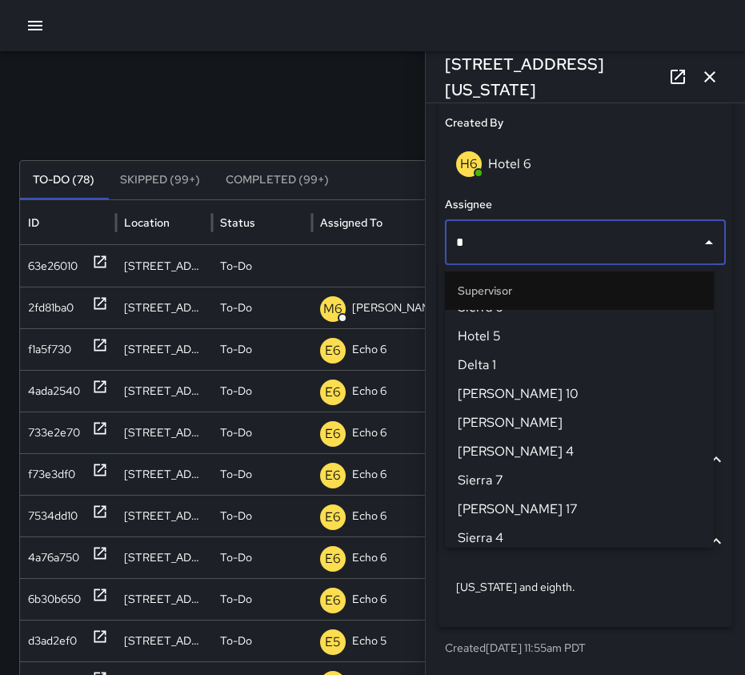
scroll to position [0, 0]
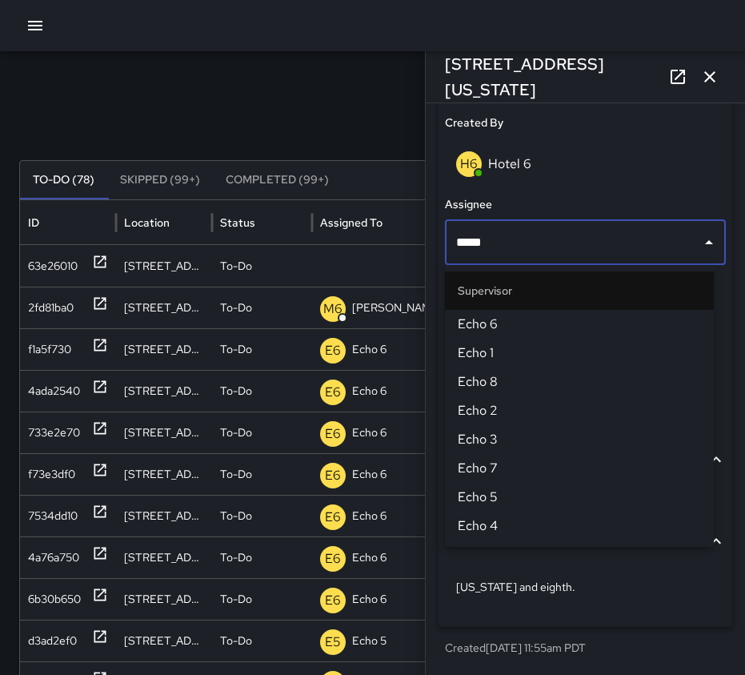
type input "******"
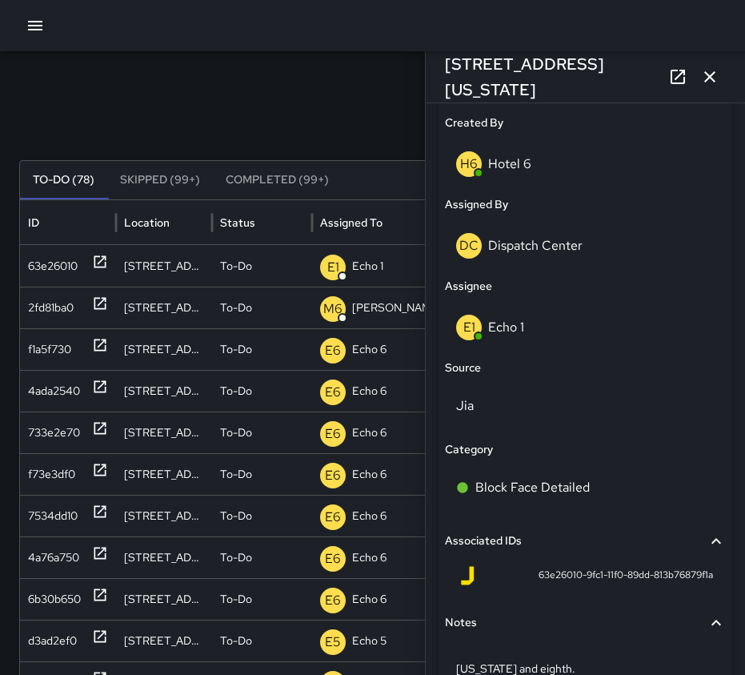
click at [715, 71] on icon "button" at bounding box center [709, 76] width 19 height 19
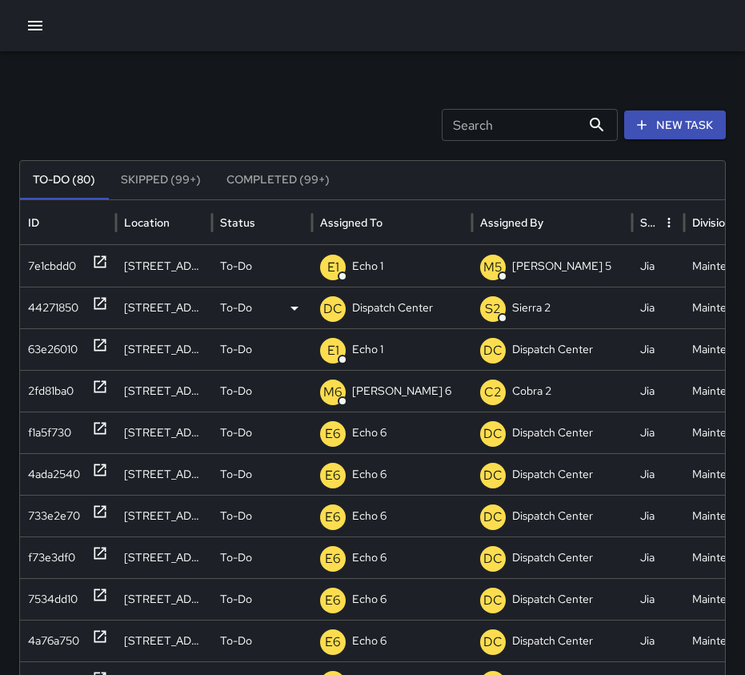
click at [102, 308] on icon at bounding box center [100, 304] width 12 height 12
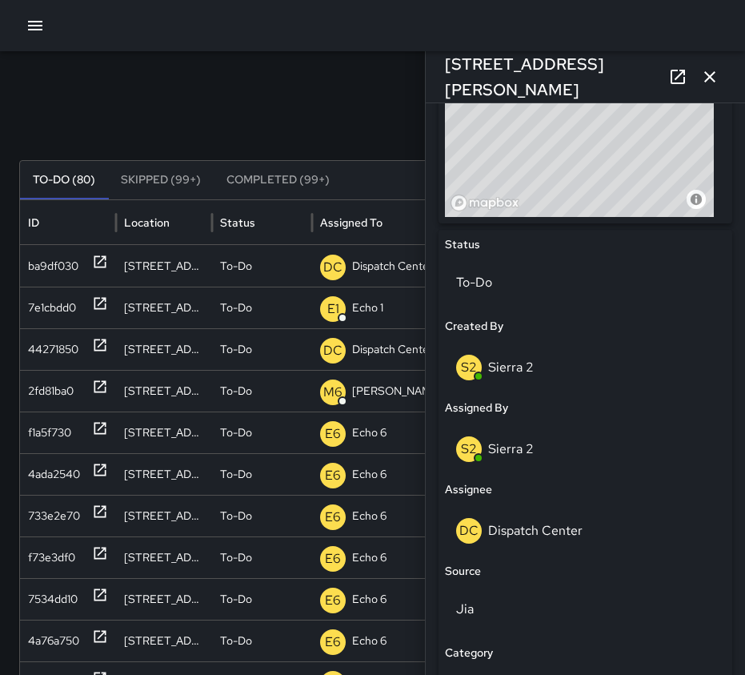
scroll to position [672, 0]
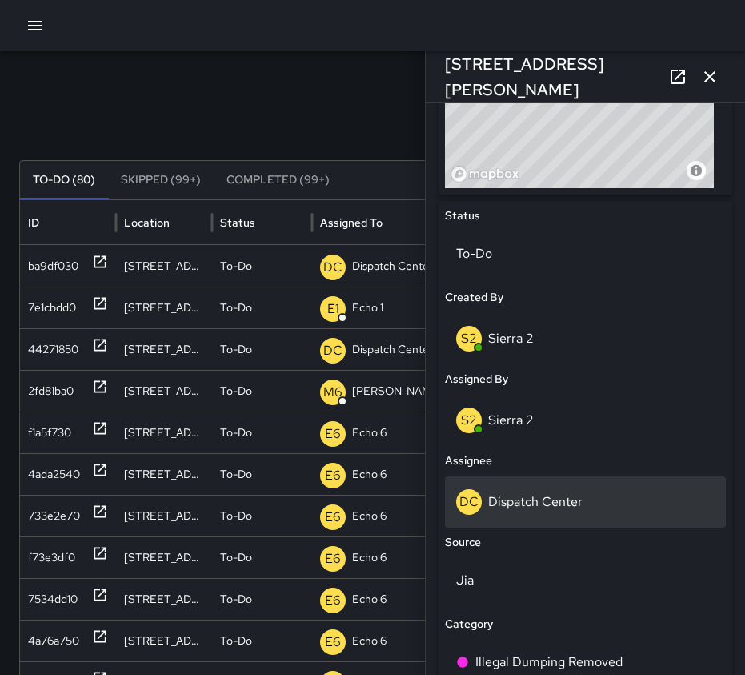
click at [568, 507] on p "Dispatch Center" at bounding box center [535, 501] width 94 height 17
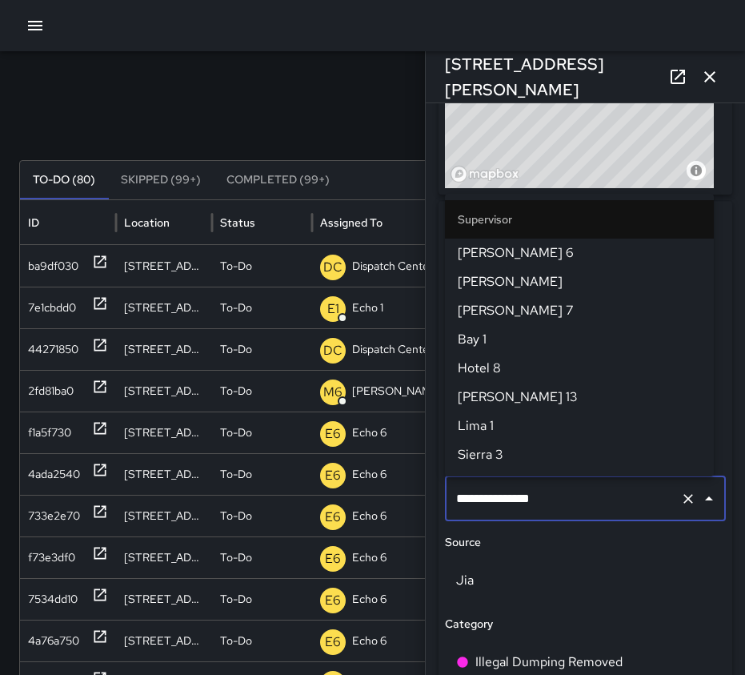
scroll to position [1659, 0]
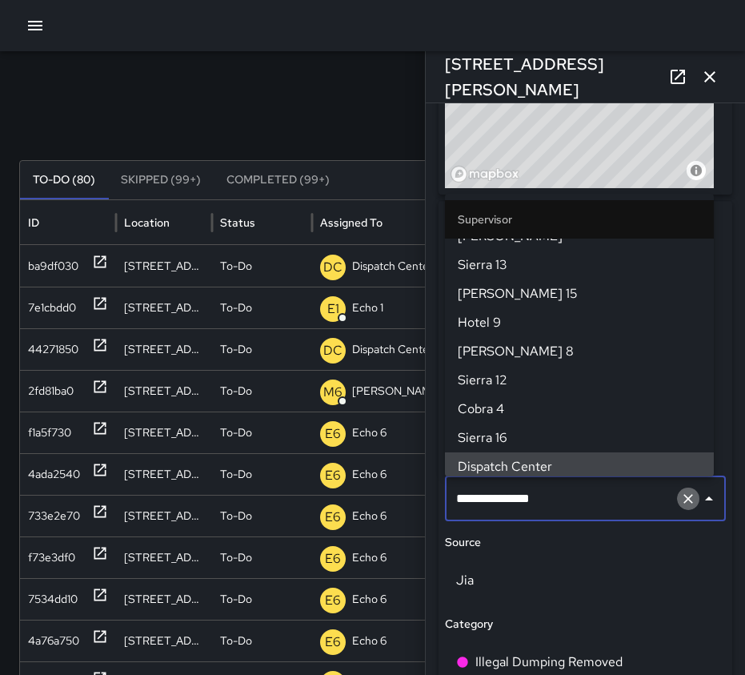
click at [680, 504] on icon "Clear" at bounding box center [688, 499] width 16 height 16
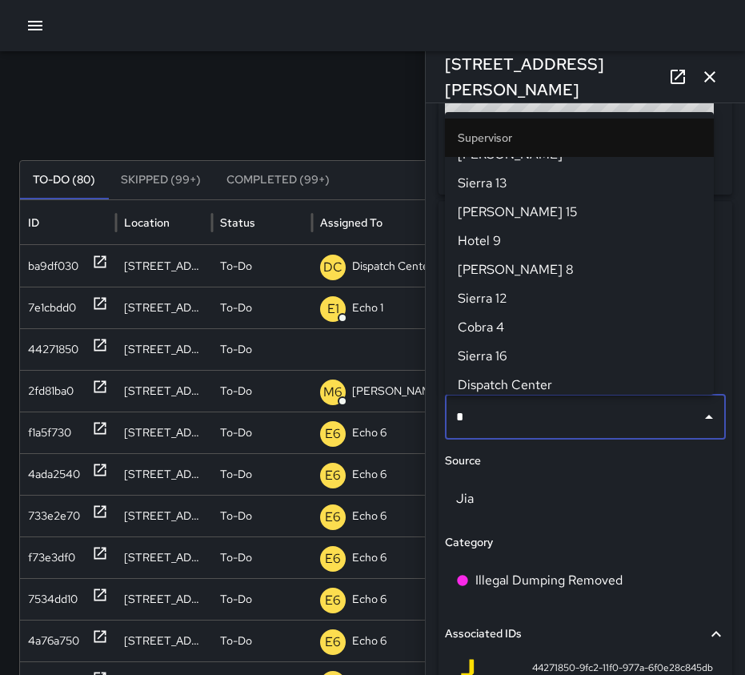
scroll to position [0, 0]
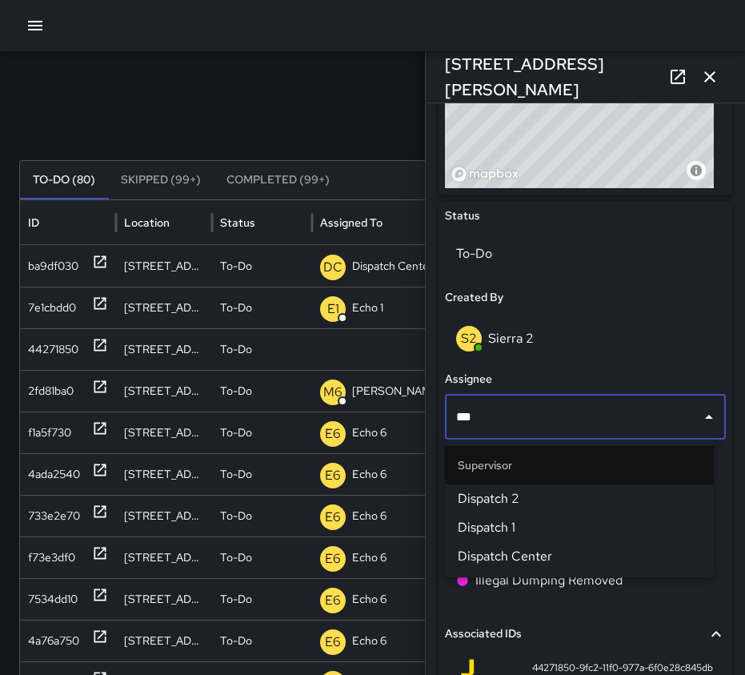
type input "****"
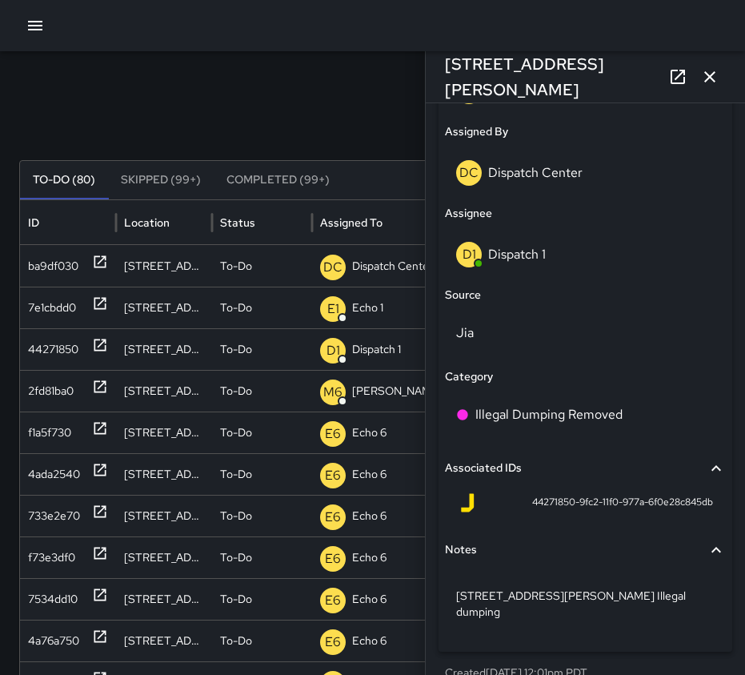
scroll to position [928, 0]
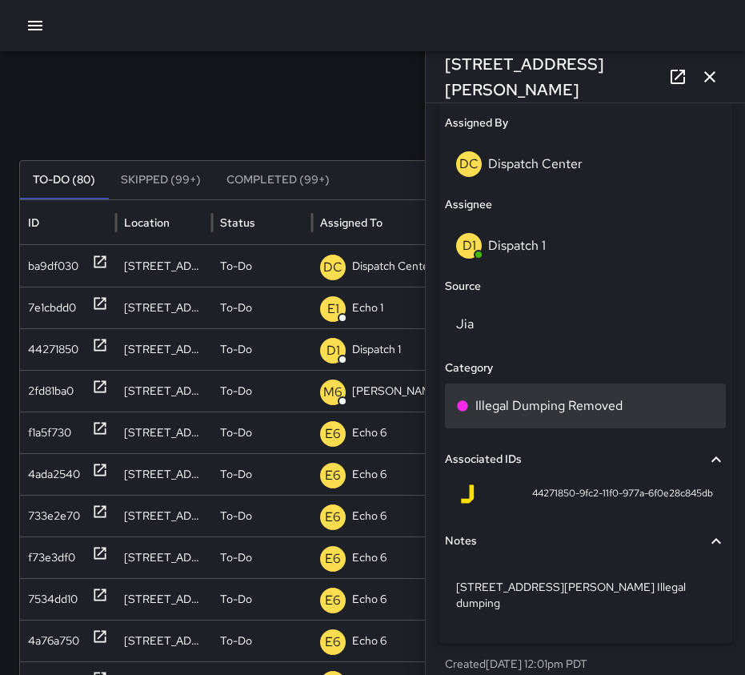
click at [536, 407] on p "Illegal Dumping Removed" at bounding box center [548, 405] width 147 height 19
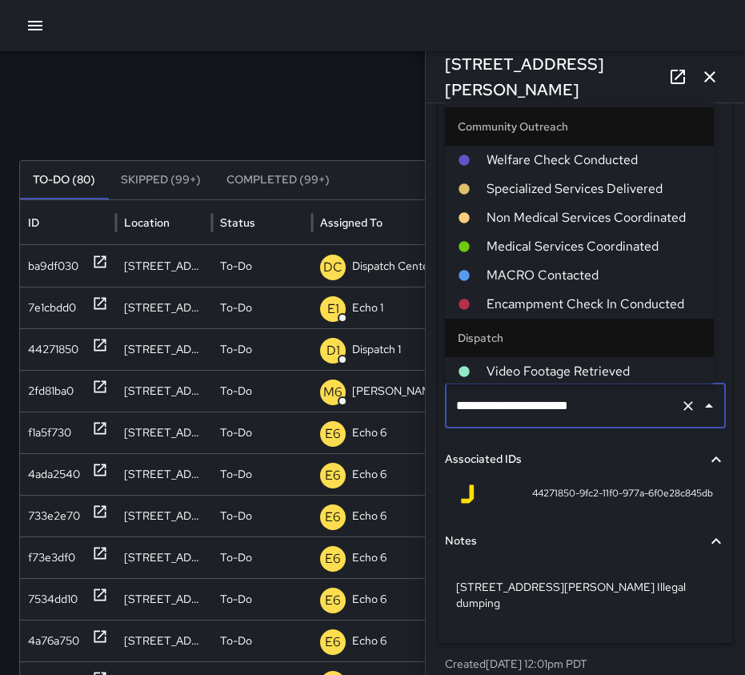
scroll to position [987, 0]
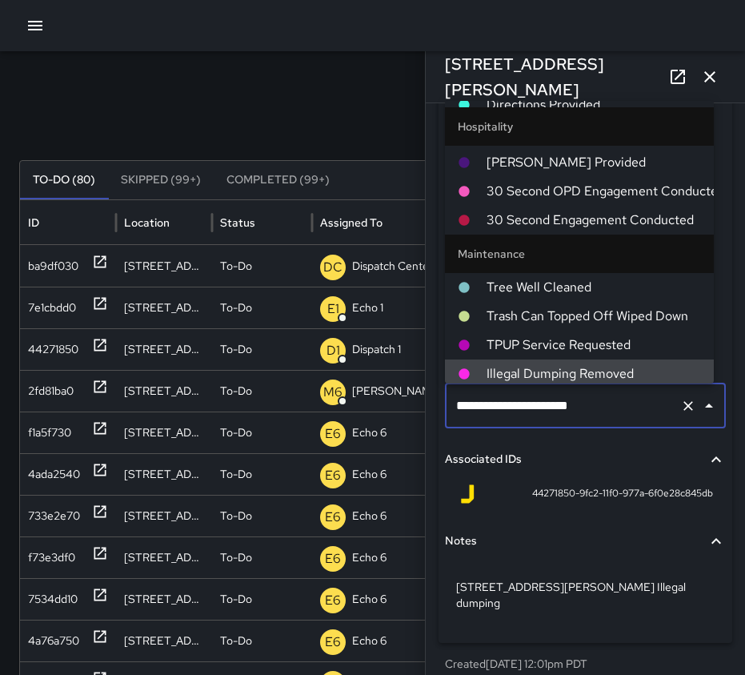
click at [680, 403] on icon "Clear" at bounding box center [688, 406] width 16 height 16
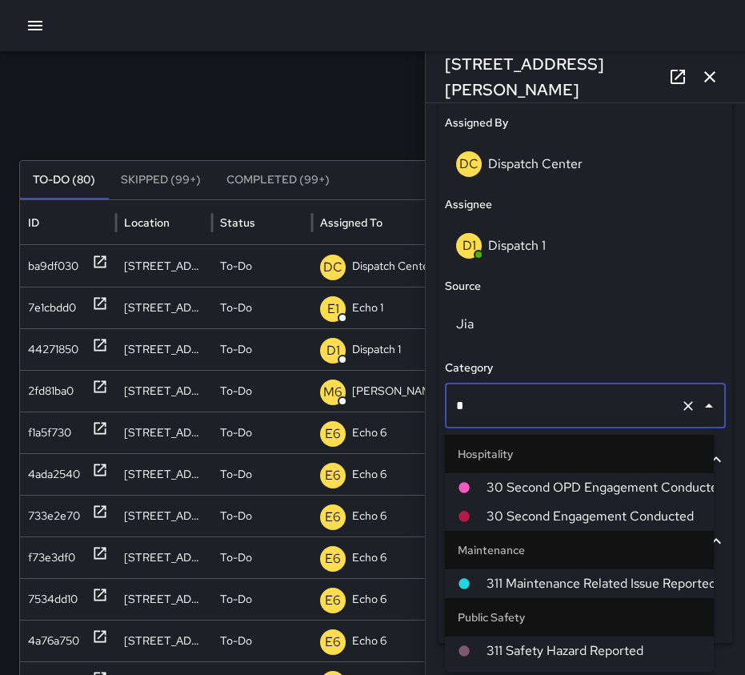
scroll to position [0, 0]
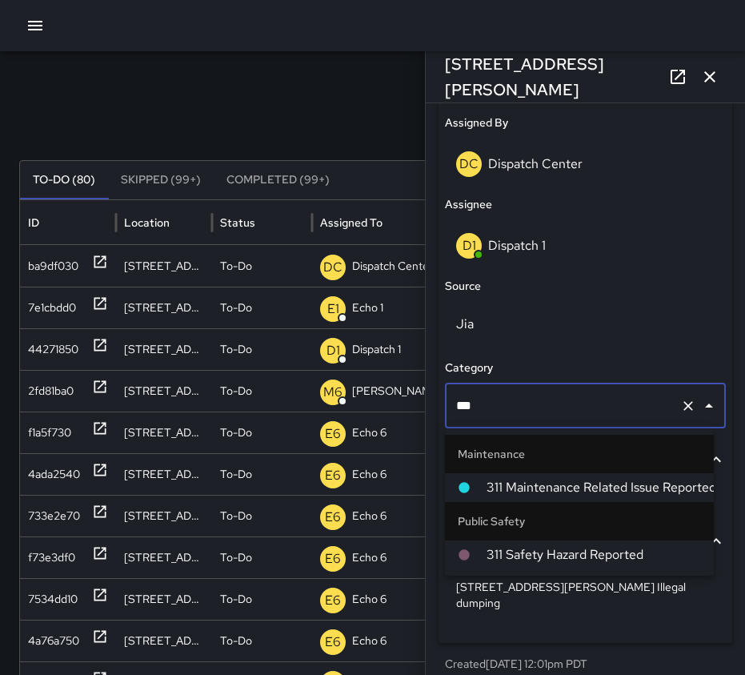
type input "***"
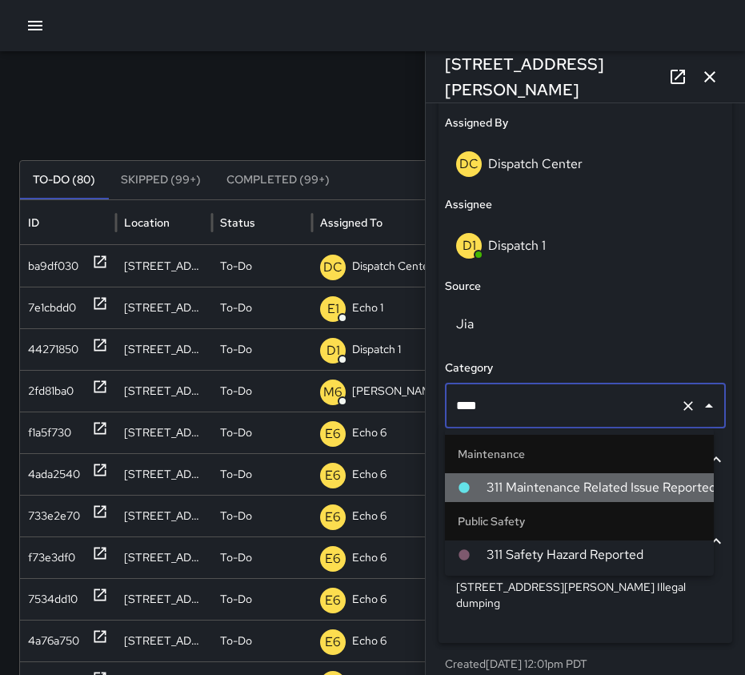
click at [598, 497] on li "311 Maintenance Related Issue Reported" at bounding box center [579, 487] width 269 height 29
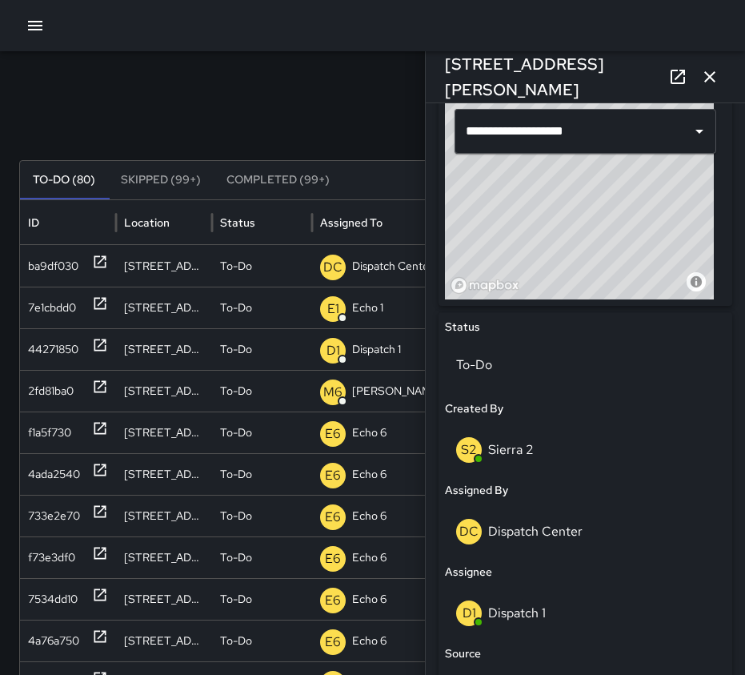
scroll to position [928, 0]
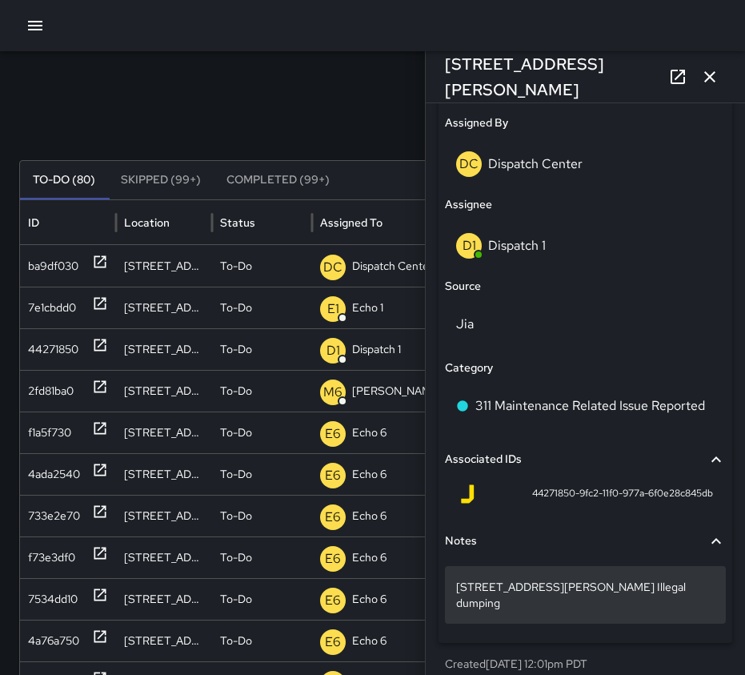
click at [636, 582] on p "[STREET_ADDRESS][PERSON_NAME] Illegal dumping" at bounding box center [585, 595] width 259 height 32
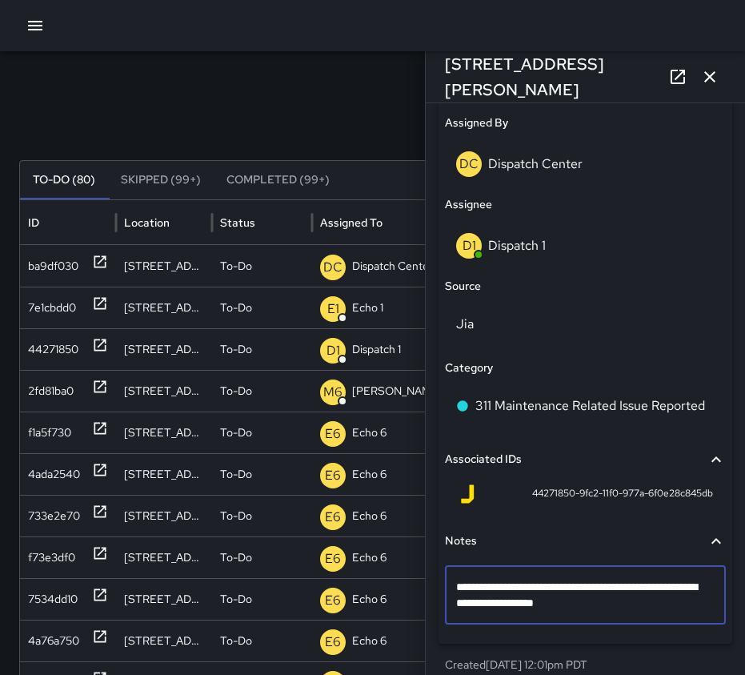
type textarea "**********"
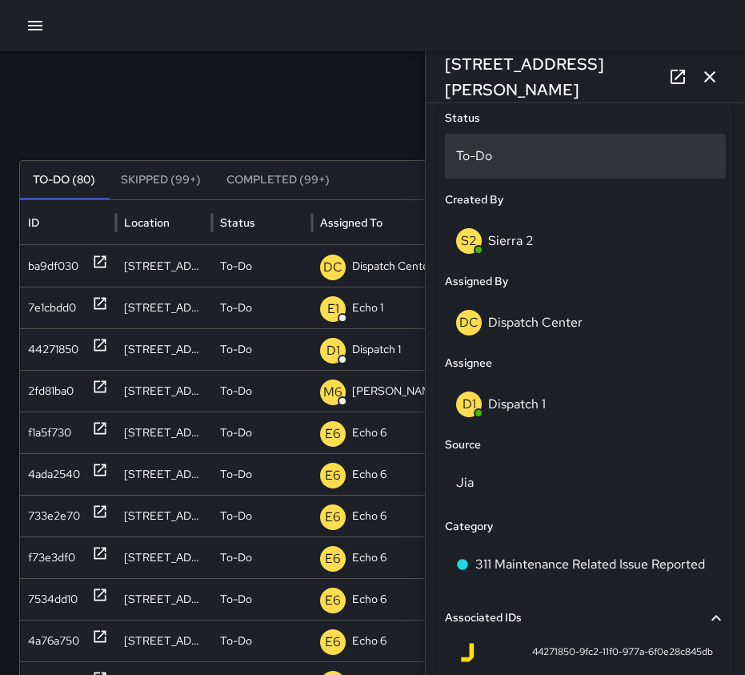
scroll to position [768, 0]
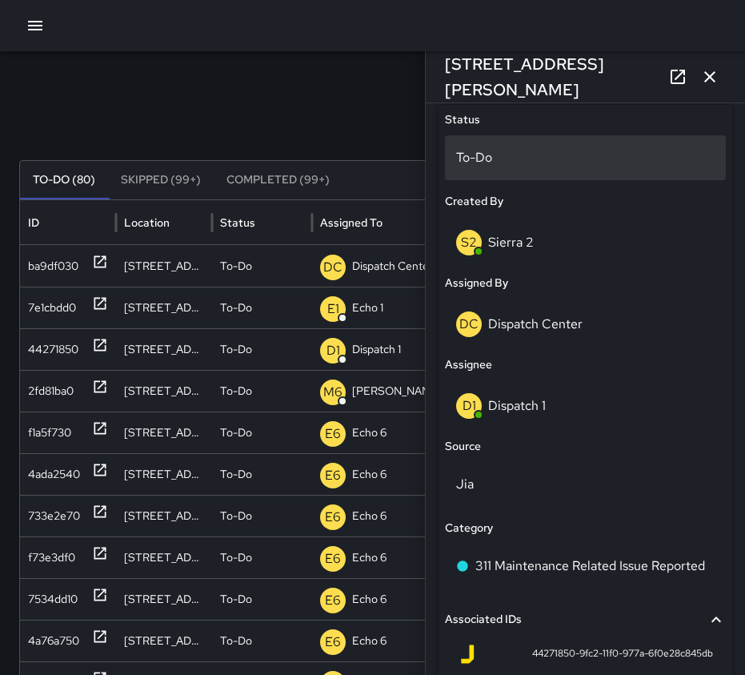
click at [545, 162] on p "To-Do" at bounding box center [585, 157] width 259 height 19
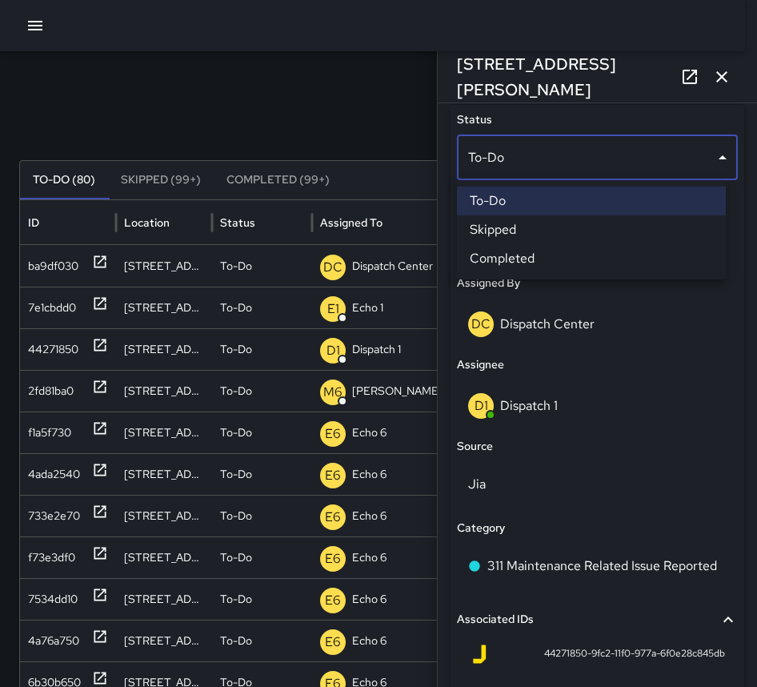
click at [554, 265] on li "Completed" at bounding box center [591, 258] width 269 height 29
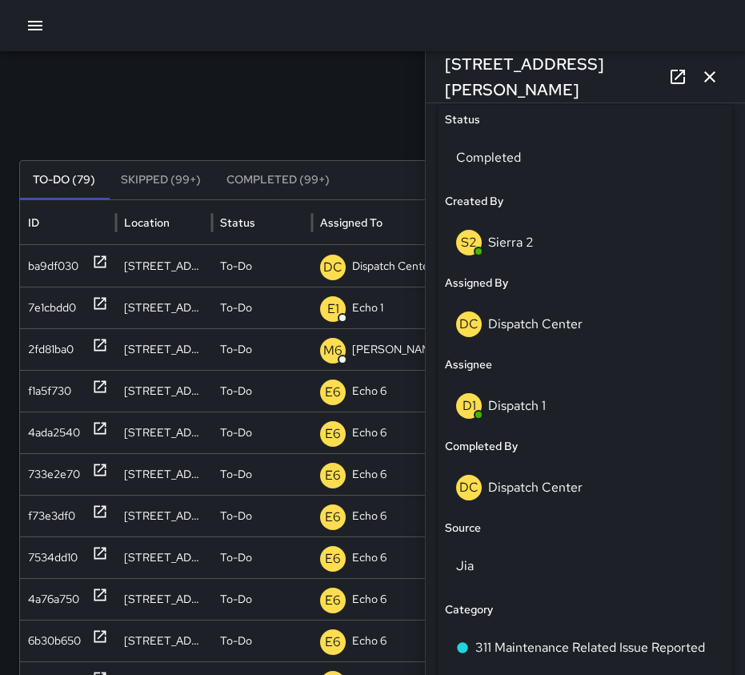
click at [712, 86] on button "button" at bounding box center [710, 77] width 32 height 32
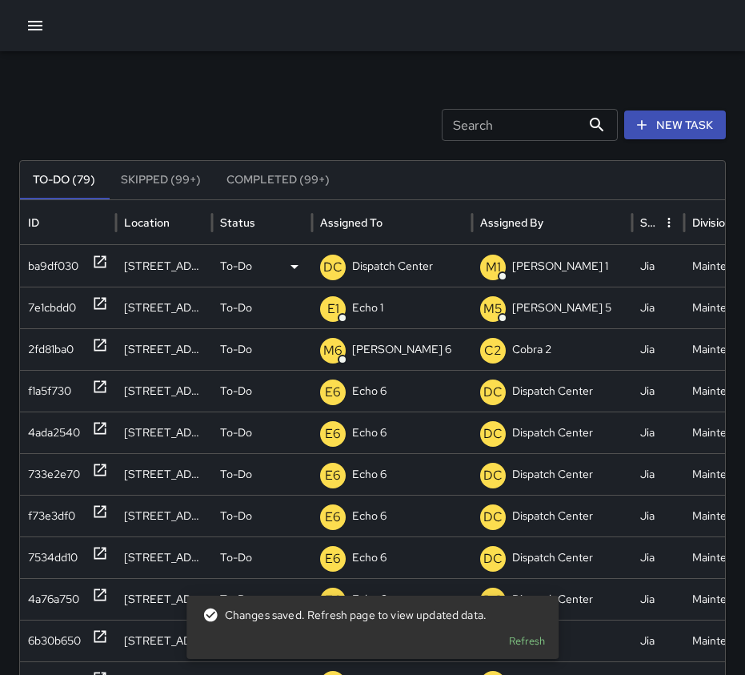
click at [102, 262] on icon at bounding box center [100, 262] width 16 height 16
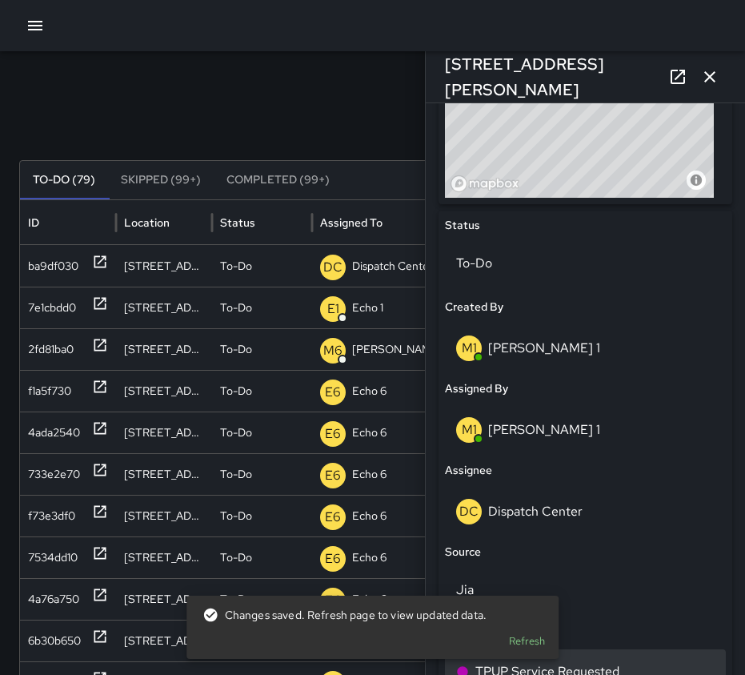
scroll to position [800, 0]
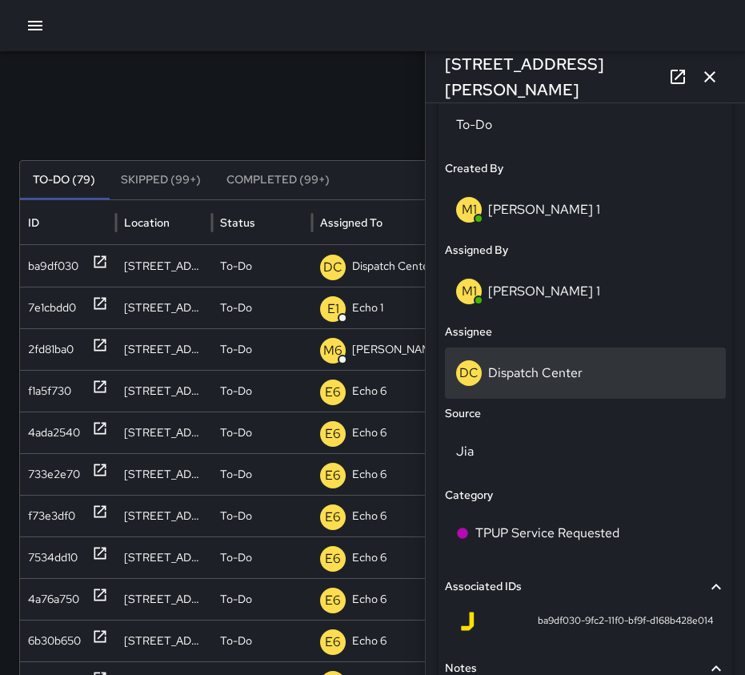
click at [525, 370] on p "Dispatch Center" at bounding box center [535, 372] width 94 height 17
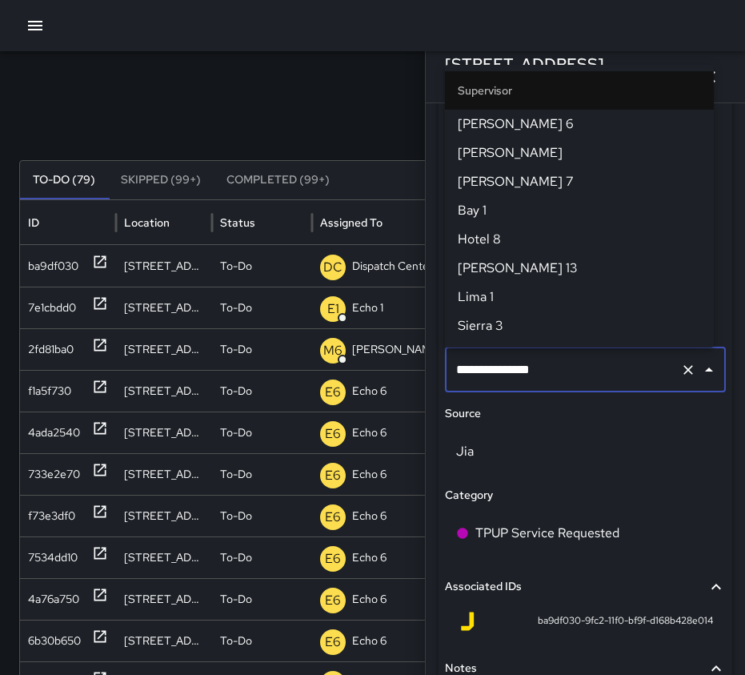
scroll to position [1659, 0]
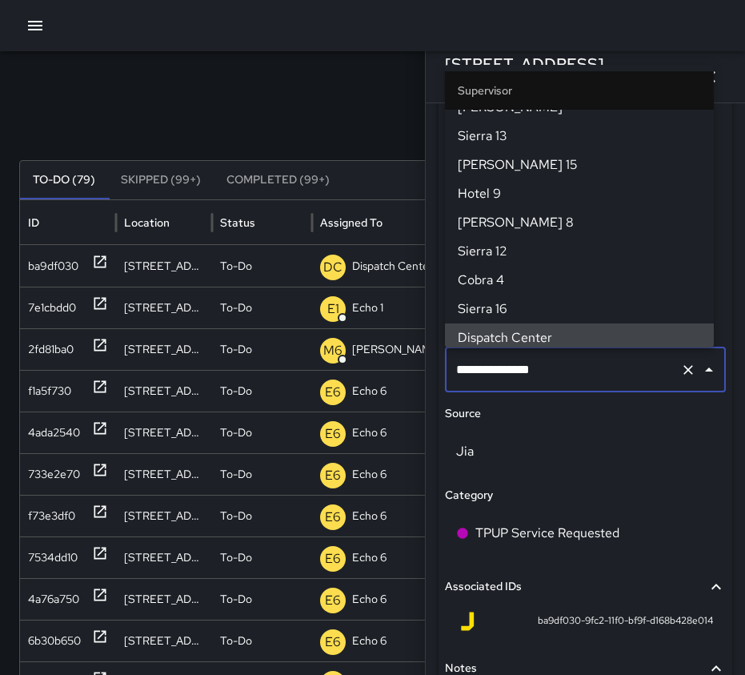
click at [680, 364] on icon "Clear" at bounding box center [688, 370] width 16 height 16
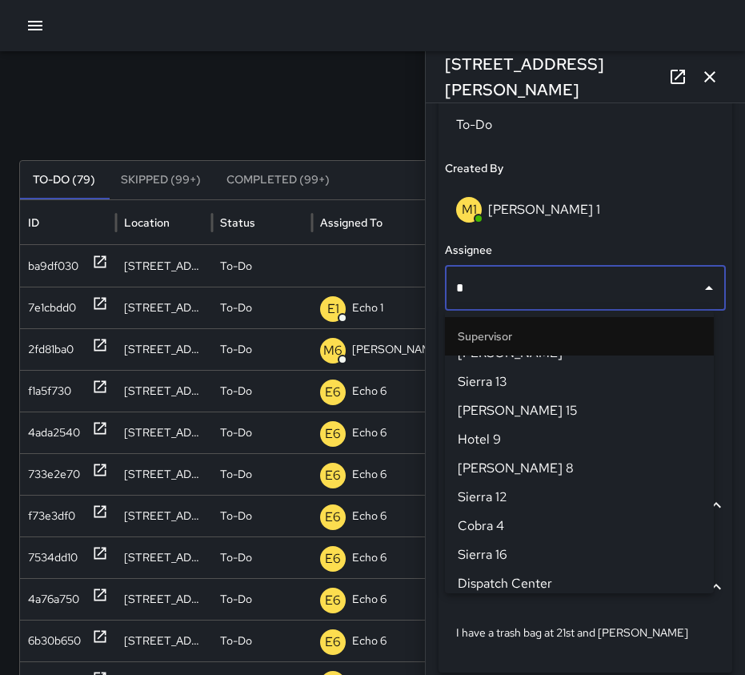
scroll to position [0, 0]
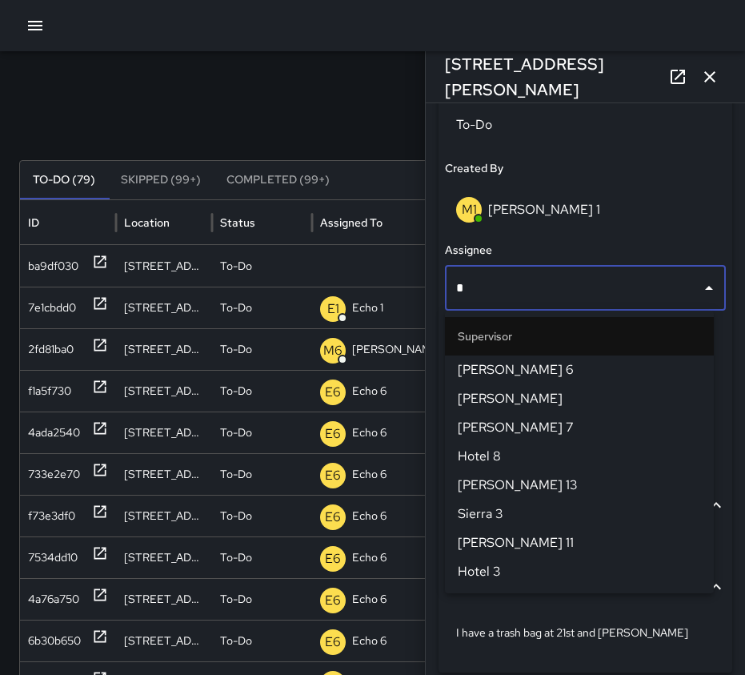
type input "**"
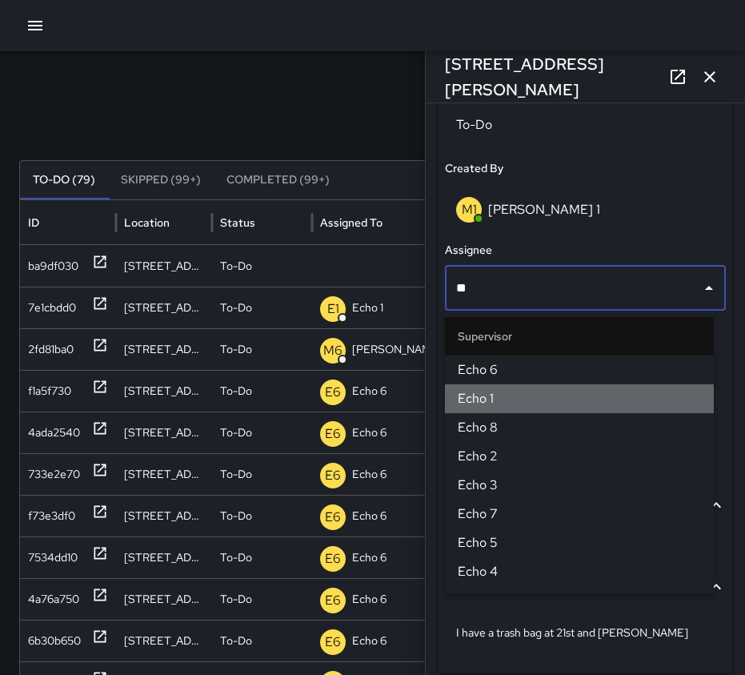
click at [637, 399] on span "Echo 1" at bounding box center [579, 398] width 243 height 19
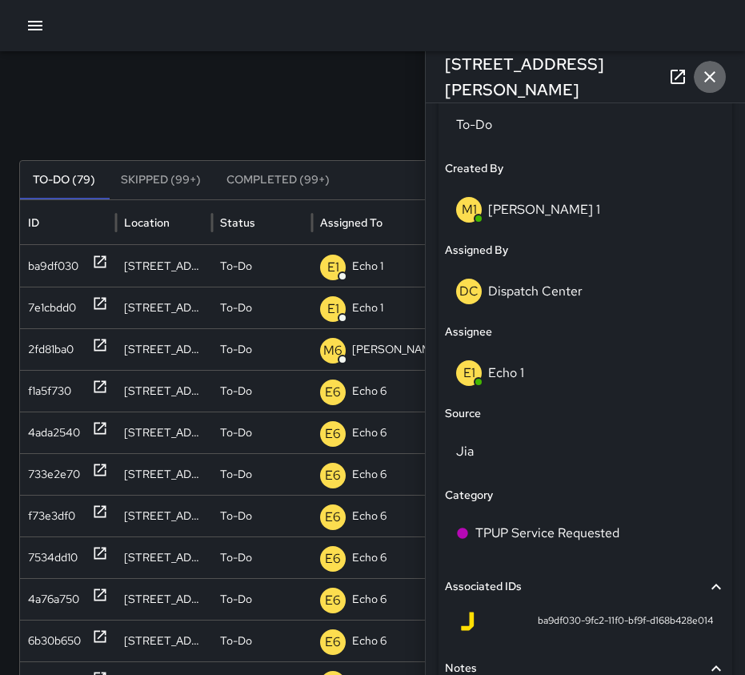
click at [714, 75] on icon "button" at bounding box center [709, 76] width 19 height 19
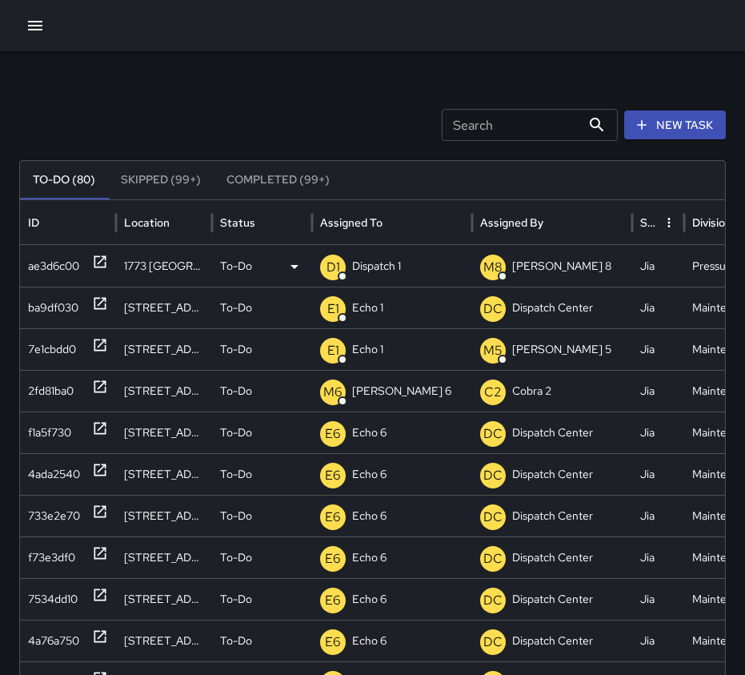
click at [97, 265] on icon at bounding box center [100, 262] width 16 height 16
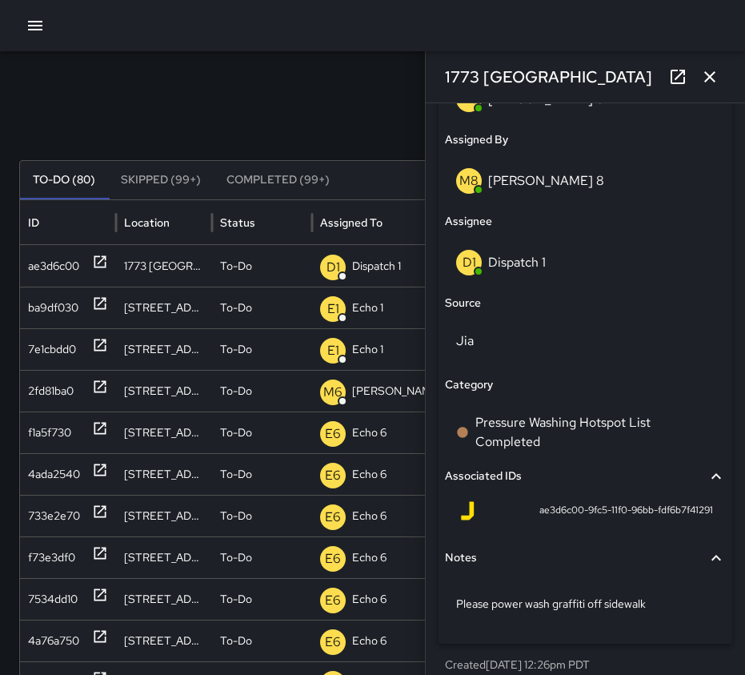
scroll to position [928, 0]
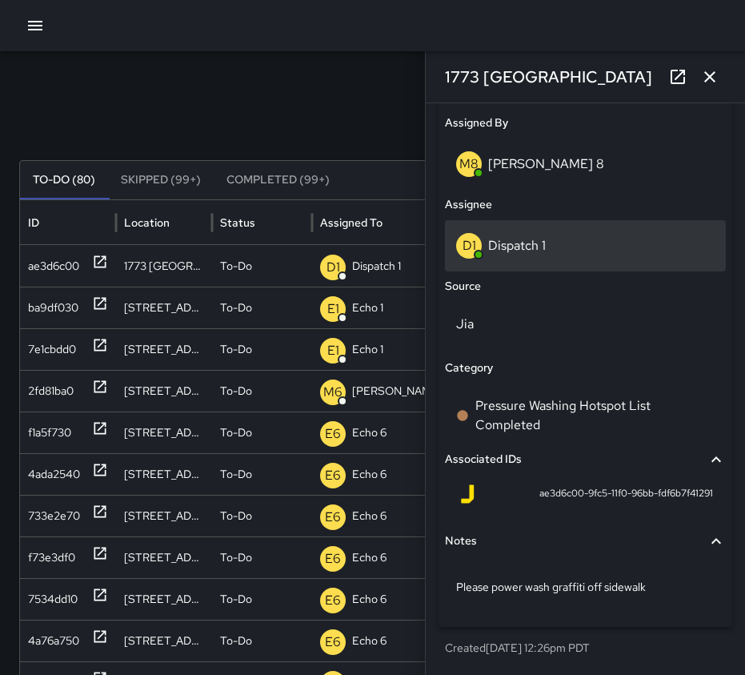
click at [511, 251] on p "Dispatch 1" at bounding box center [517, 245] width 58 height 17
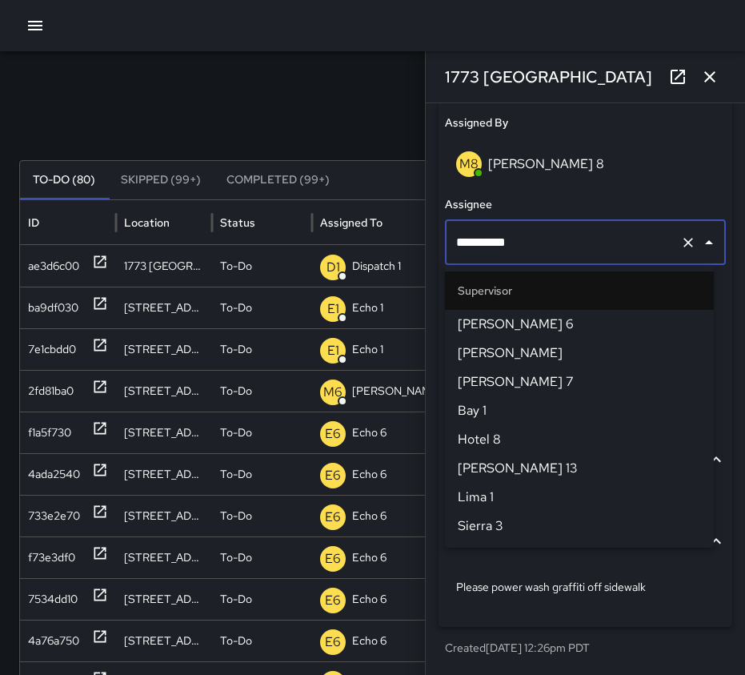
scroll to position [1083, 0]
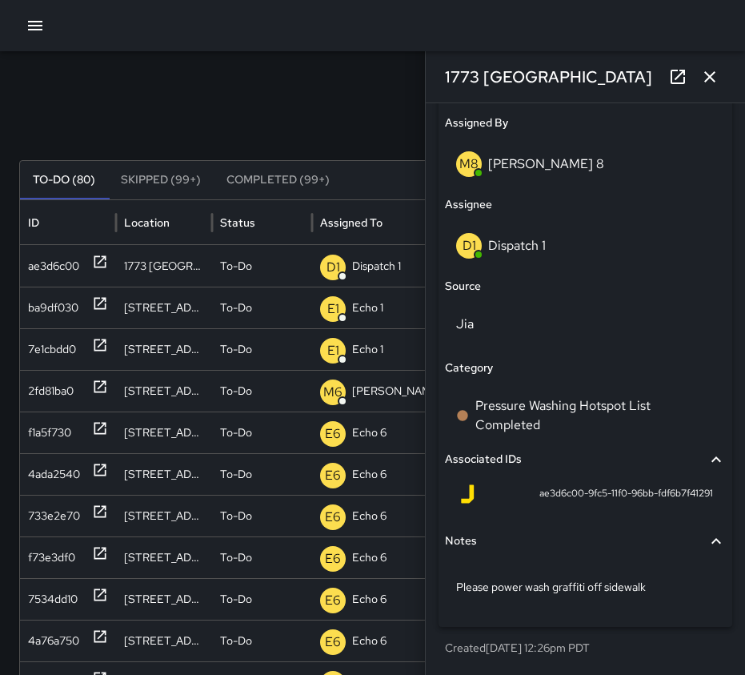
click at [576, 174] on div "M8 [PERSON_NAME] 8" at bounding box center [585, 164] width 259 height 26
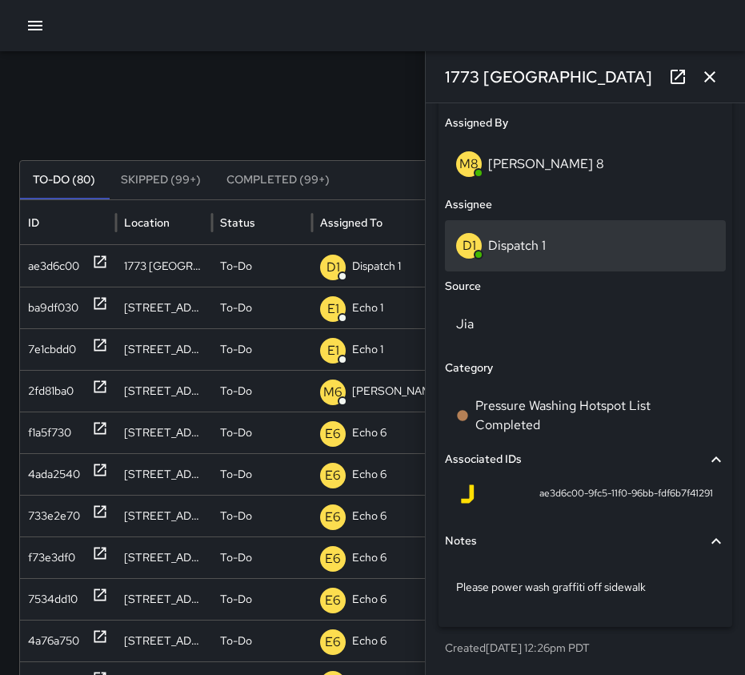
click at [547, 242] on div "D1 Dispatch 1" at bounding box center [585, 246] width 259 height 26
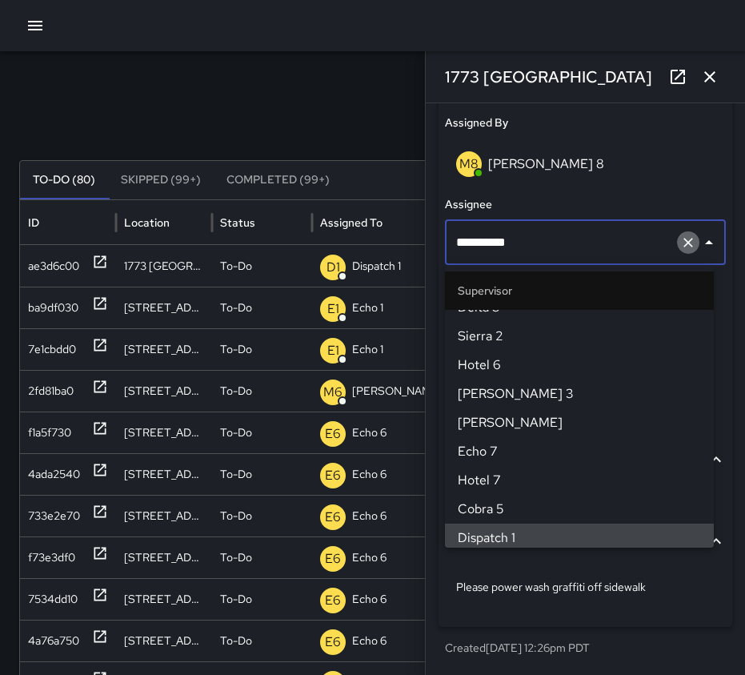
click at [680, 242] on icon "Clear" at bounding box center [688, 243] width 16 height 16
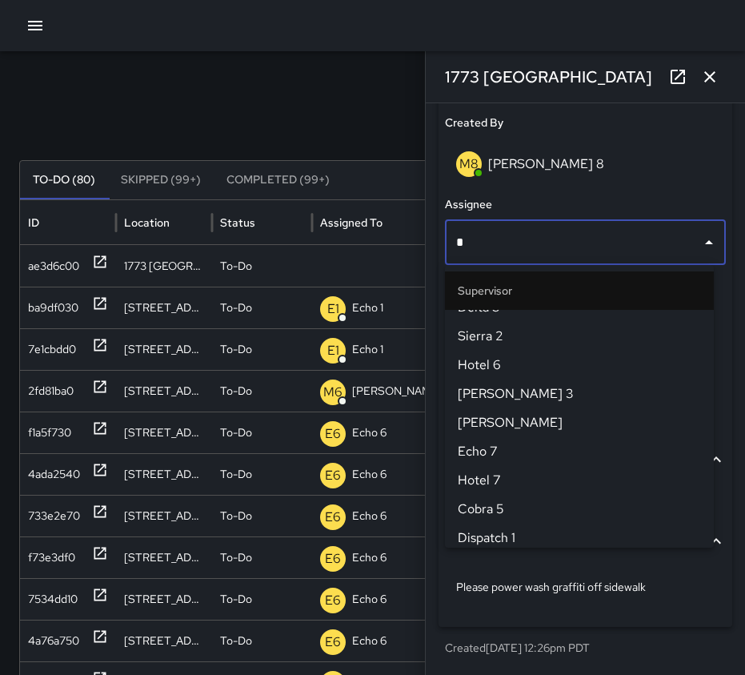
scroll to position [0, 0]
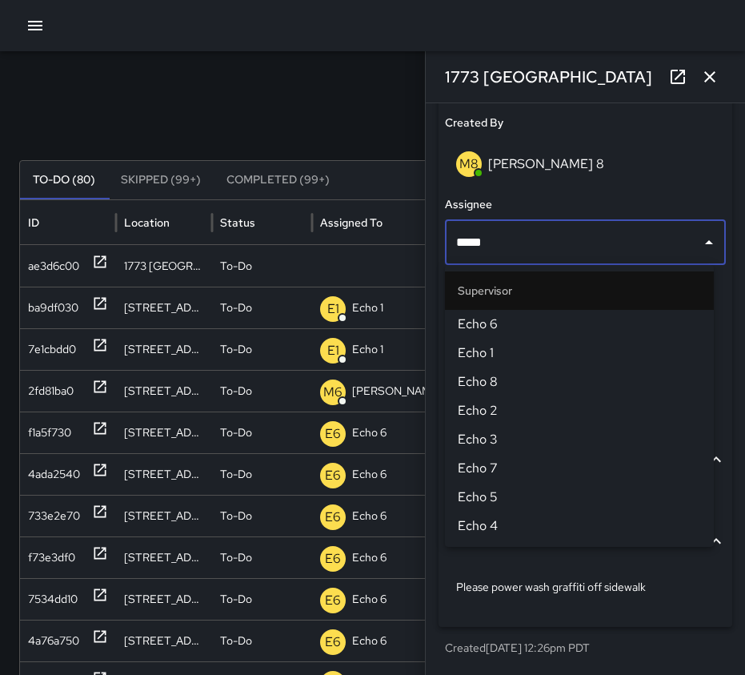
type input "******"
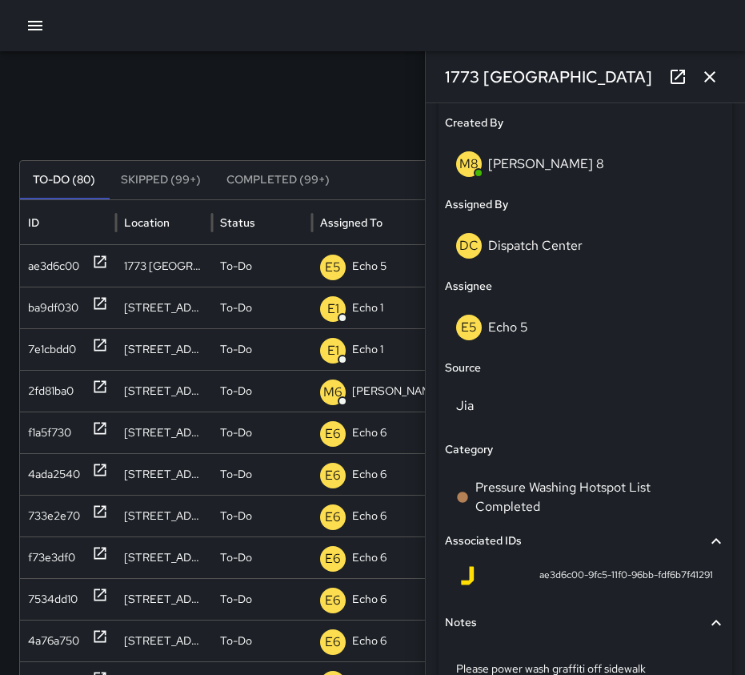
click at [709, 80] on icon "button" at bounding box center [709, 76] width 19 height 19
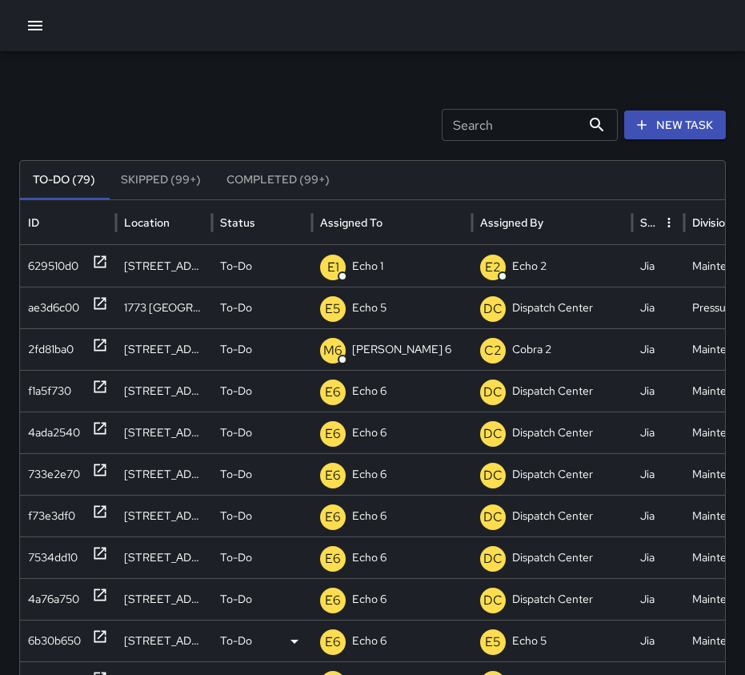
click at [67, 644] on div "6b30b650" at bounding box center [54, 640] width 53 height 41
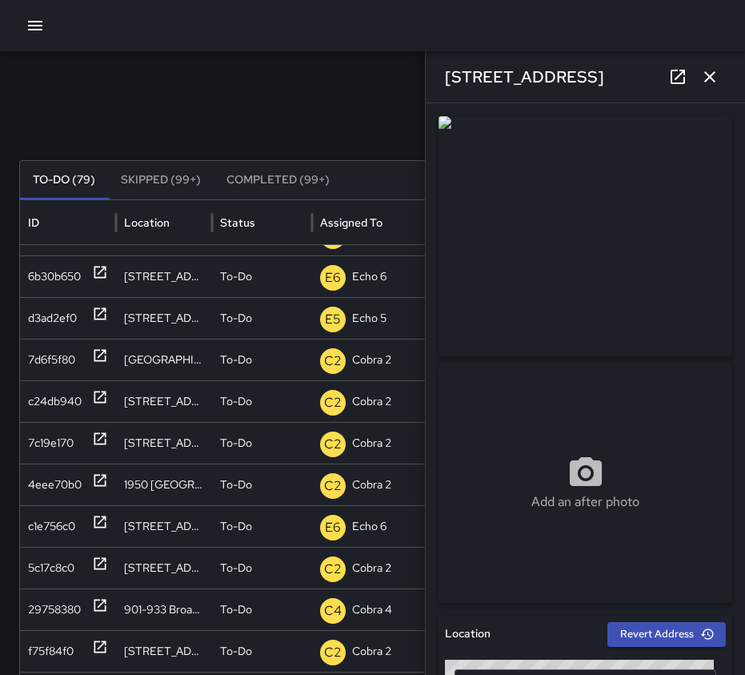
scroll to position [367, 0]
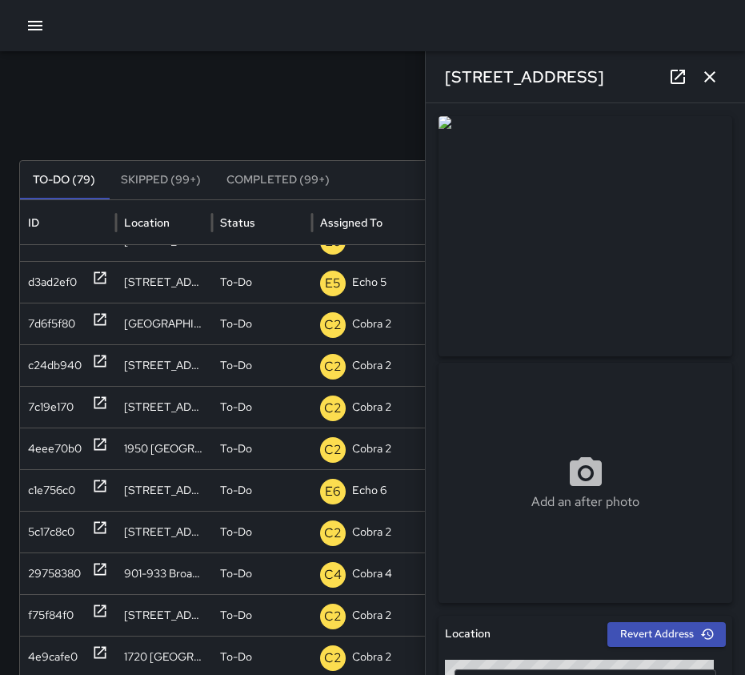
drag, startPoint x: 184, startPoint y: 303, endPoint x: 275, endPoint y: 134, distance: 192.3
click at [275, 134] on div "Search Search New Task" at bounding box center [372, 125] width 707 height 32
click at [56, 656] on div "4e9cafe0" at bounding box center [53, 656] width 50 height 41
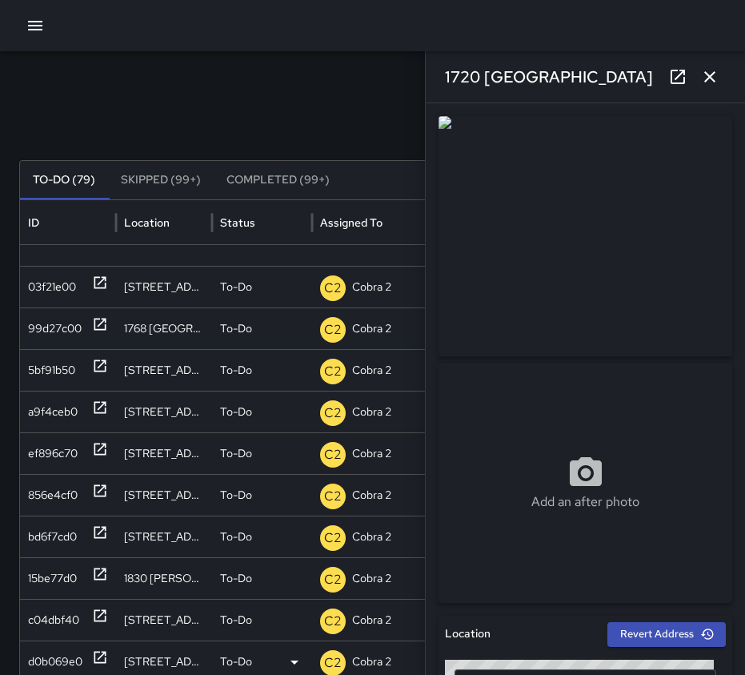
scroll to position [0, 0]
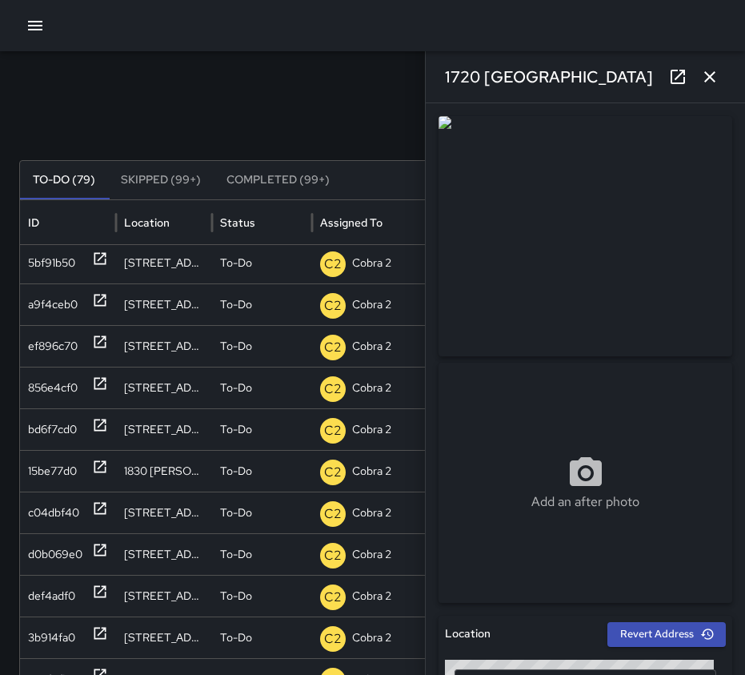
click at [190, 123] on div "Search Search New Task" at bounding box center [372, 125] width 707 height 32
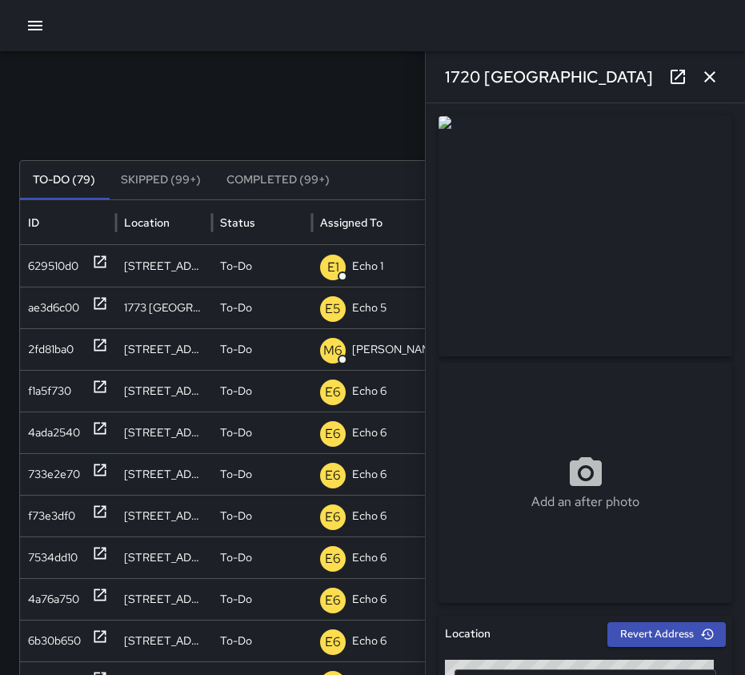
click at [719, 81] on icon "button" at bounding box center [709, 76] width 19 height 19
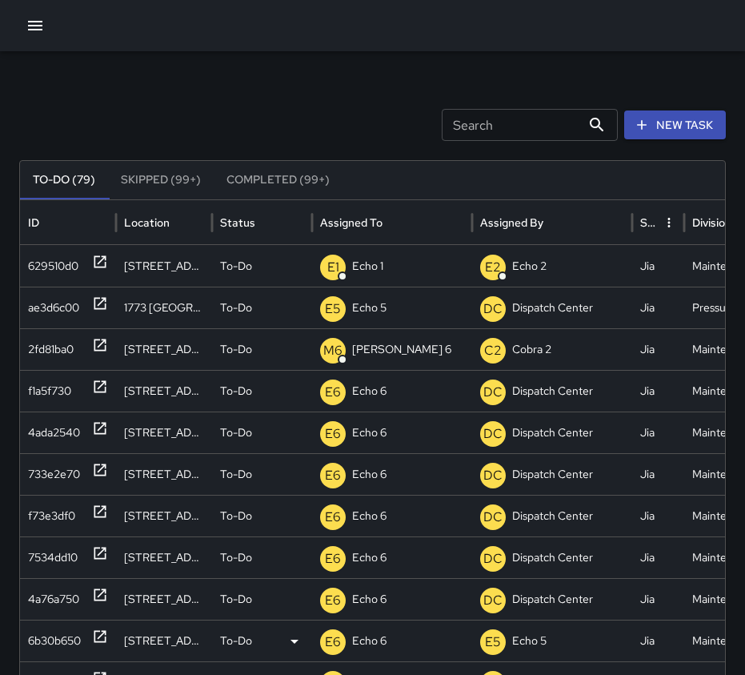
drag, startPoint x: 63, startPoint y: 640, endPoint x: 77, endPoint y: 631, distance: 16.2
click at [63, 639] on div "6b30b650" at bounding box center [54, 640] width 53 height 41
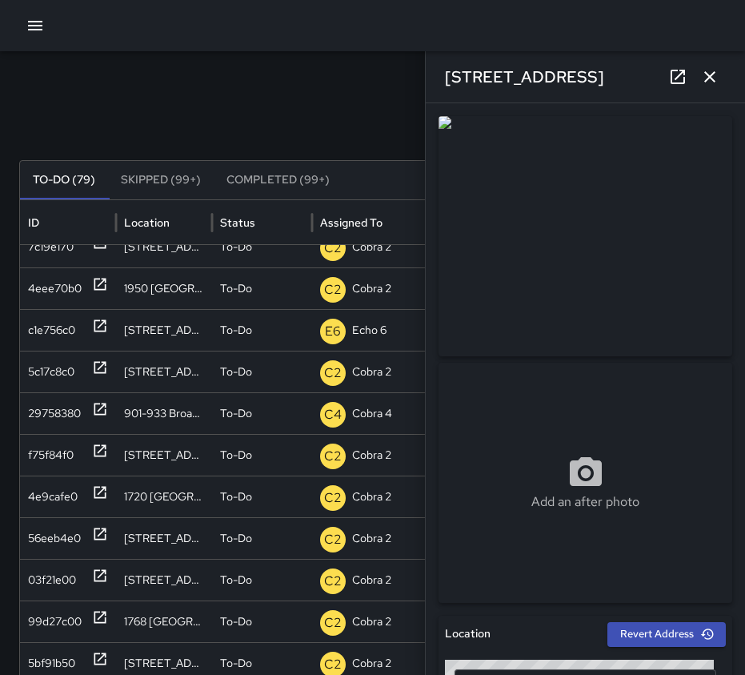
drag, startPoint x: 376, startPoint y: 675, endPoint x: 246, endPoint y: 102, distance: 587.7
click at [246, 102] on div "Search Search New Task To-Do (79) Skipped (99+) Completed (99+) ID Location Sta…" at bounding box center [372, 505] width 745 height 908
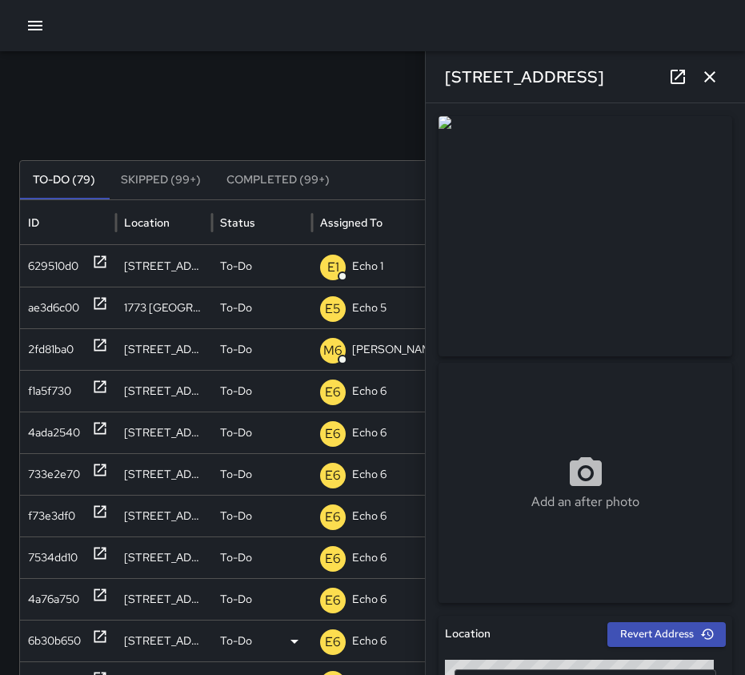
click at [52, 629] on div "6b30b650" at bounding box center [54, 640] width 53 height 41
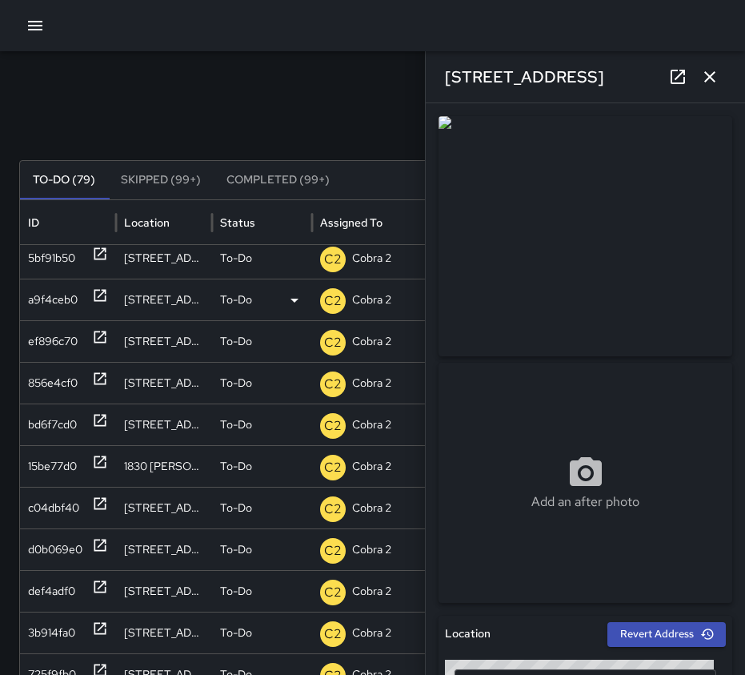
scroll to position [1052, 0]
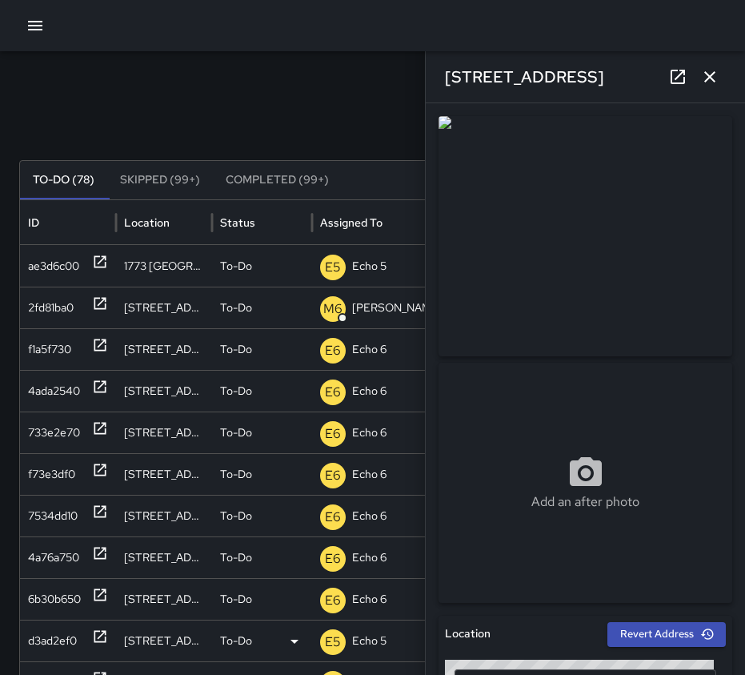
click at [67, 639] on div "d3ad2ef0" at bounding box center [52, 640] width 49 height 41
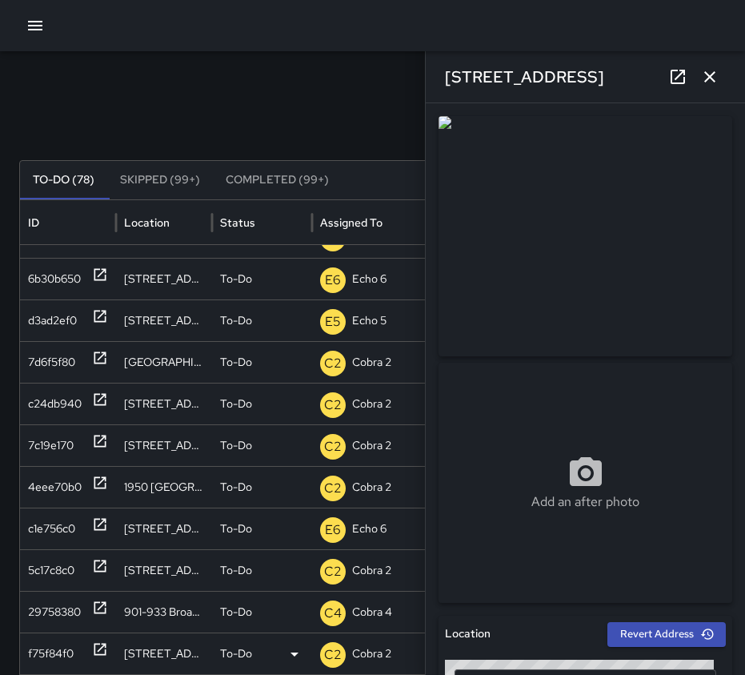
click at [62, 652] on div "f75f84f0" at bounding box center [51, 653] width 46 height 41
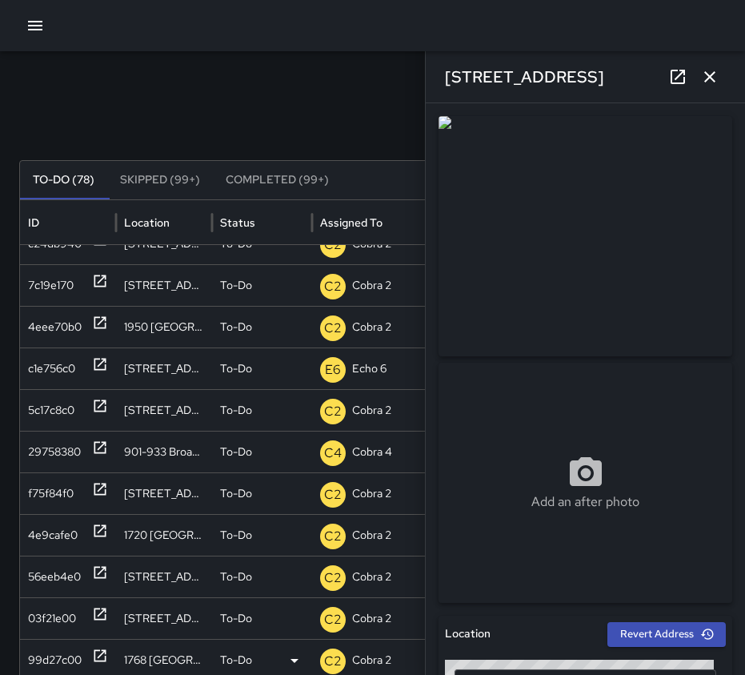
click at [66, 660] on div "99d27c00" at bounding box center [55, 660] width 54 height 41
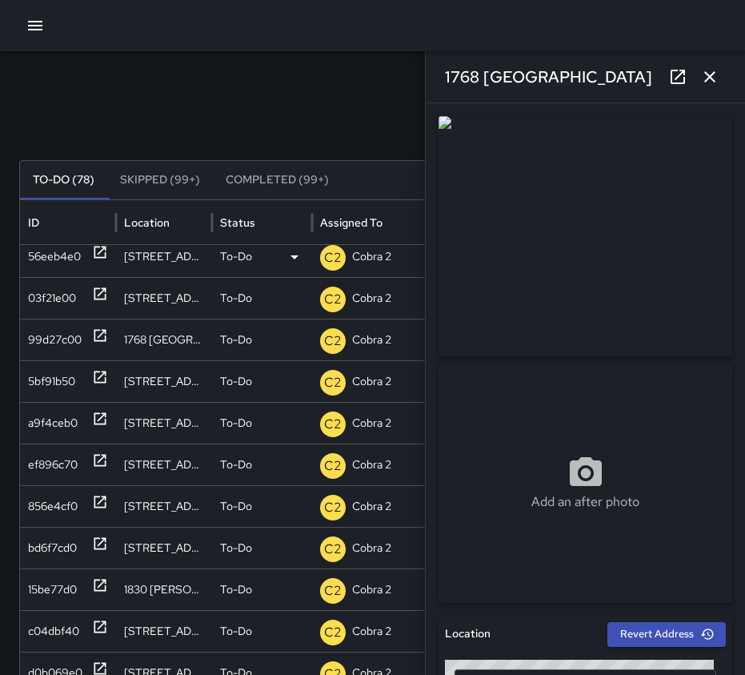
click at [375, 248] on p "Cobra 2" at bounding box center [371, 256] width 39 height 41
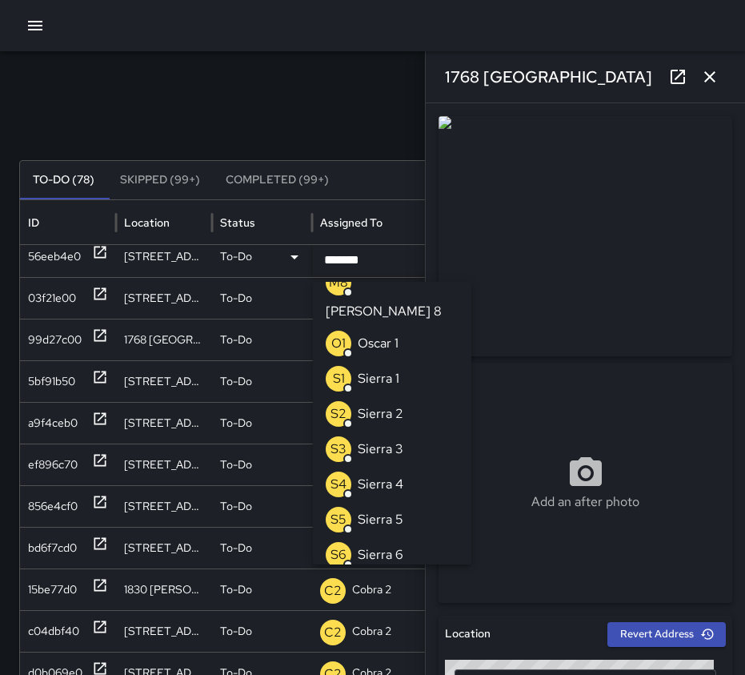
click at [80, 258] on div "56eeb4e0" at bounding box center [54, 256] width 53 height 41
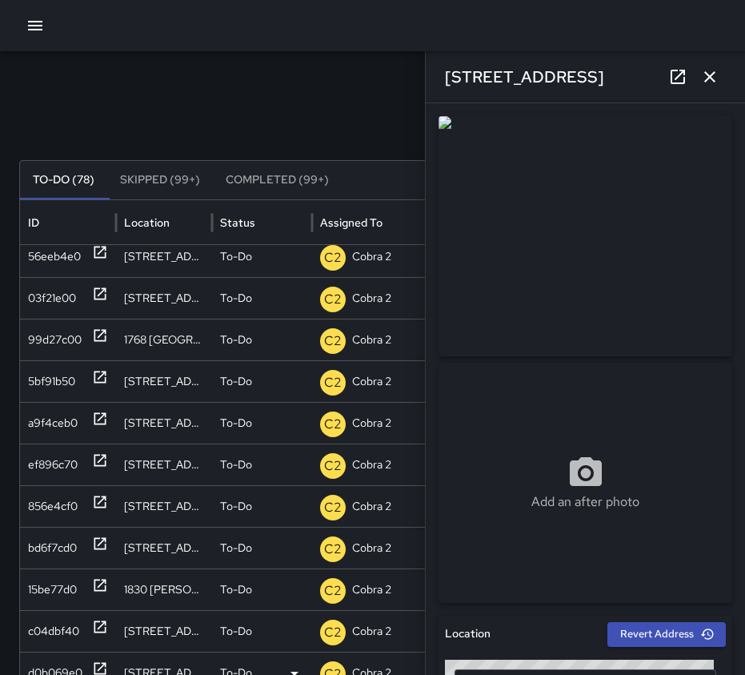
click at [70, 666] on div "d0b069e0" at bounding box center [55, 672] width 54 height 41
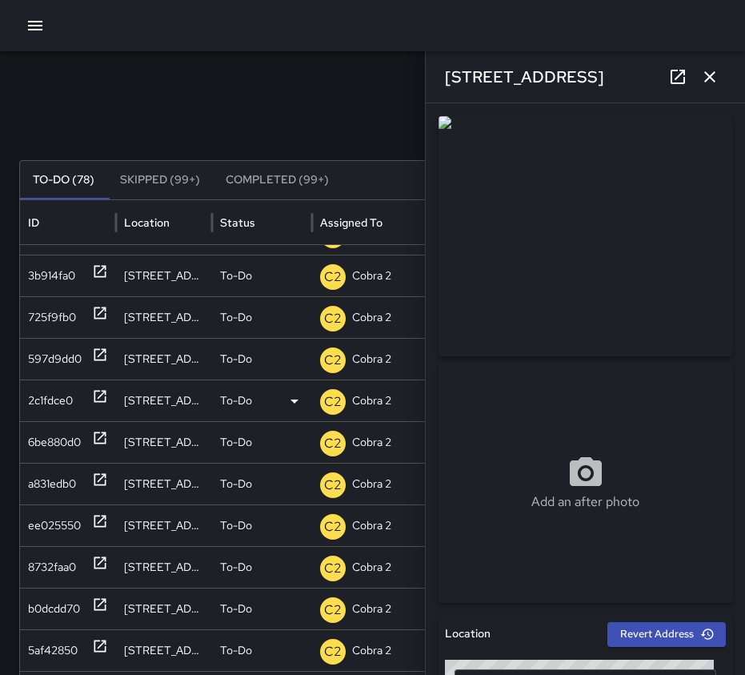
drag, startPoint x: 235, startPoint y: 370, endPoint x: 102, endPoint y: 399, distance: 136.7
drag, startPoint x: 102, startPoint y: 399, endPoint x: 48, endPoint y: 106, distance: 297.0
click at [48, 106] on div "Search Search New Task To-Do (78) Skipped (99+) Completed (99+) ID Location Sta…" at bounding box center [372, 505] width 745 height 908
click at [723, 71] on button "button" at bounding box center [710, 77] width 32 height 32
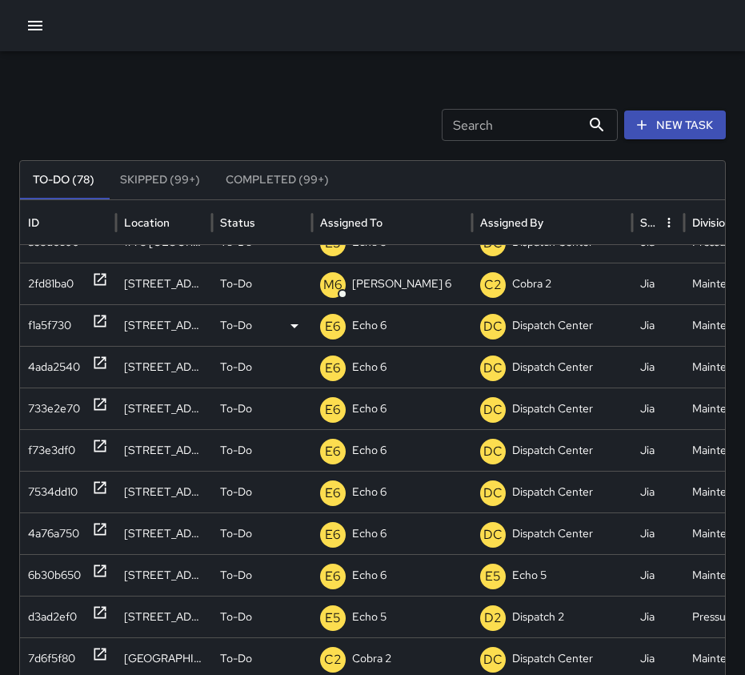
scroll to position [0, 0]
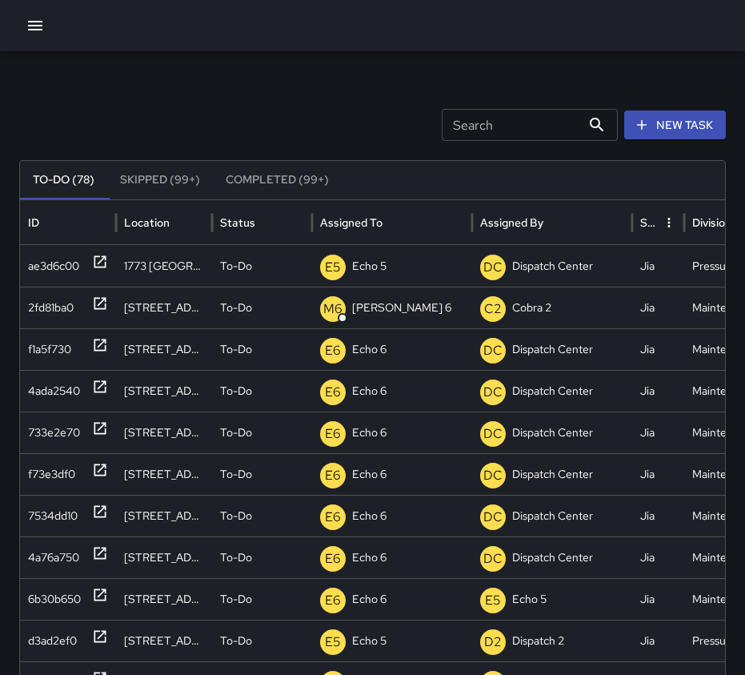
click at [211, 118] on div "Search Search New Task" at bounding box center [372, 125] width 707 height 32
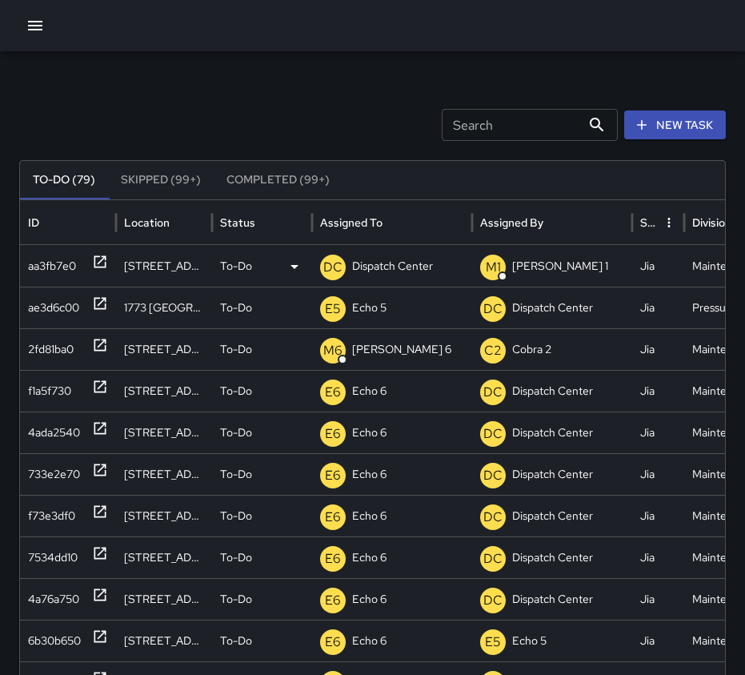
click at [94, 259] on icon at bounding box center [100, 262] width 16 height 16
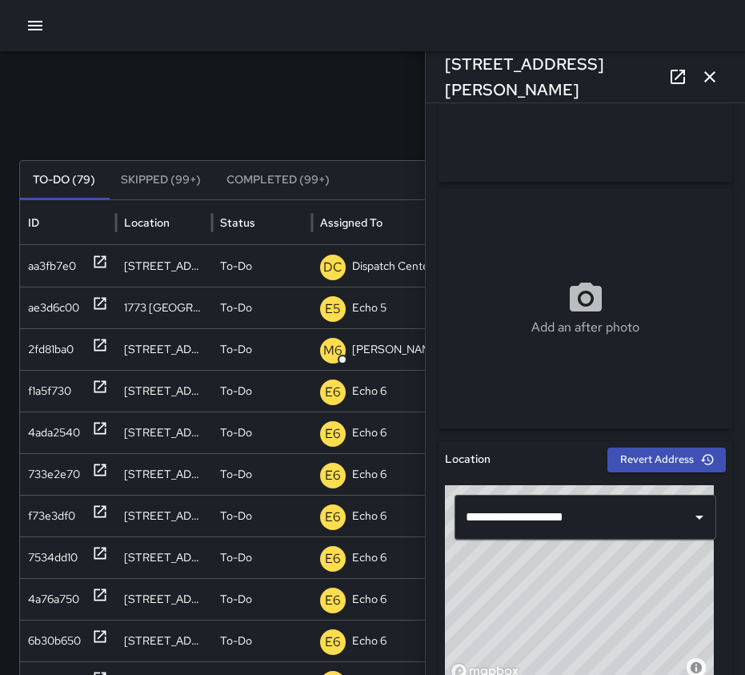
scroll to position [720, 0]
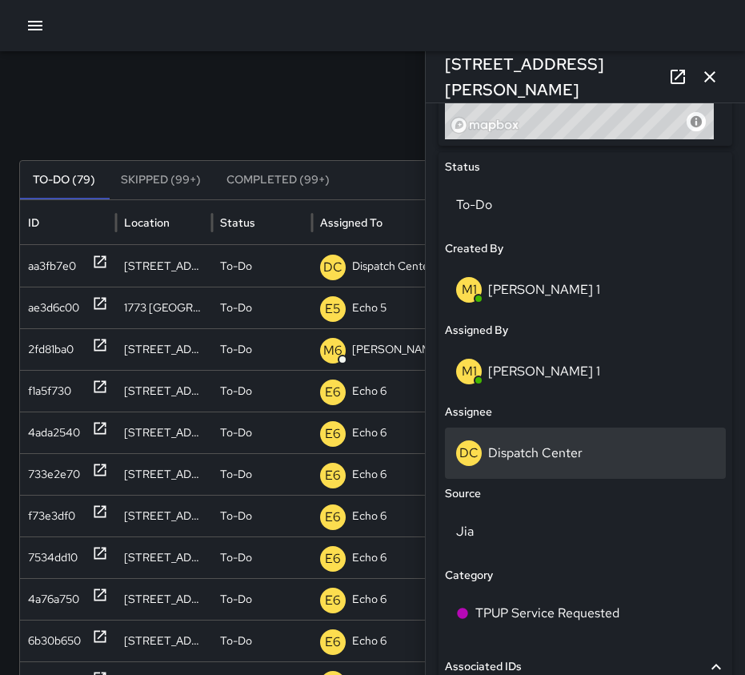
click at [559, 463] on div "DC Dispatch Center" at bounding box center [585, 453] width 259 height 26
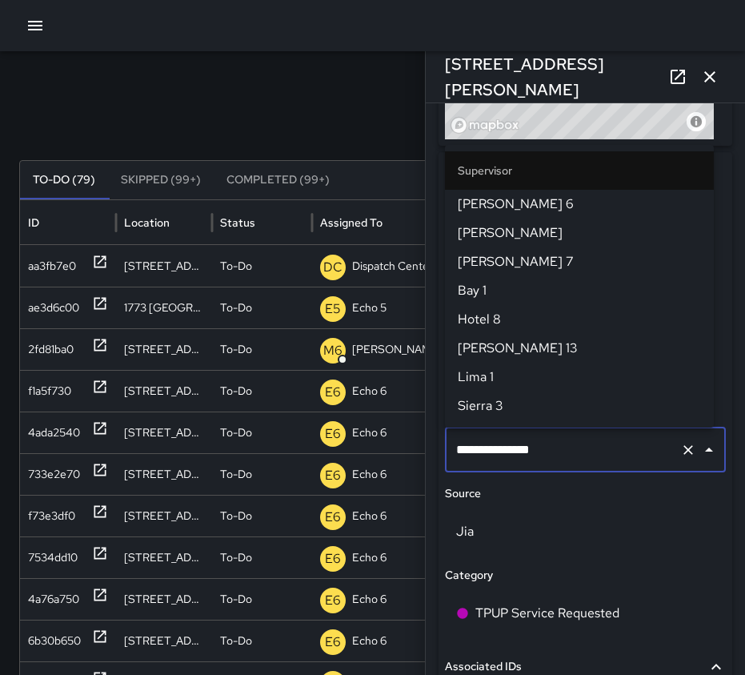
scroll to position [1659, 0]
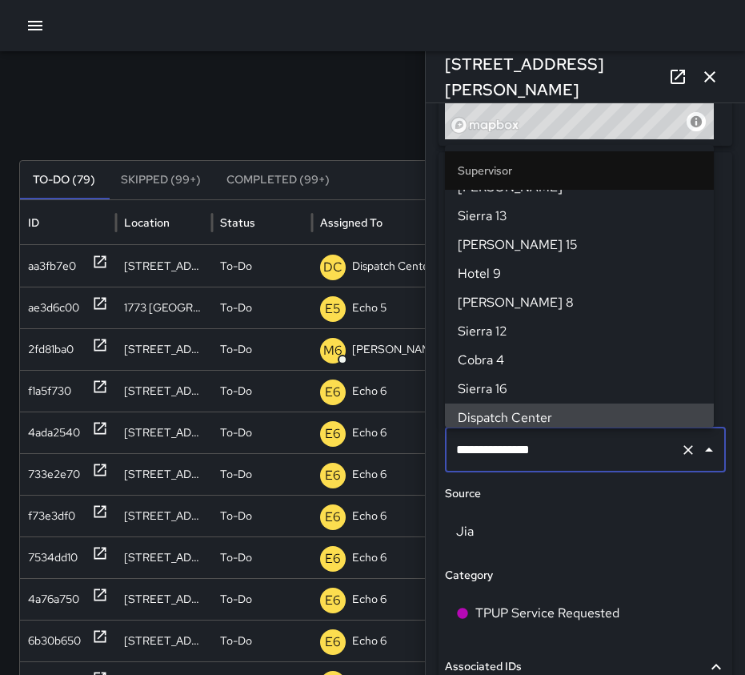
click at [680, 454] on icon "Clear" at bounding box center [688, 450] width 16 height 16
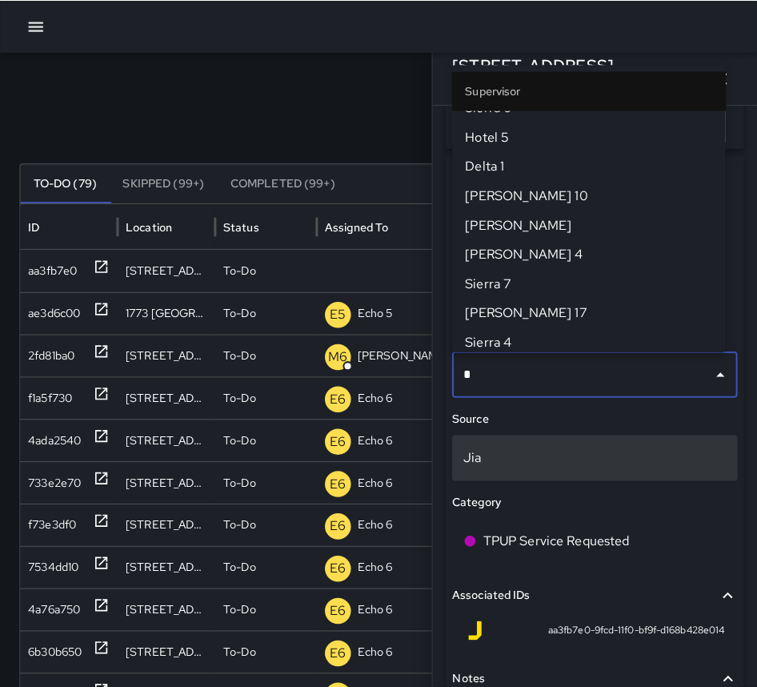
scroll to position [0, 0]
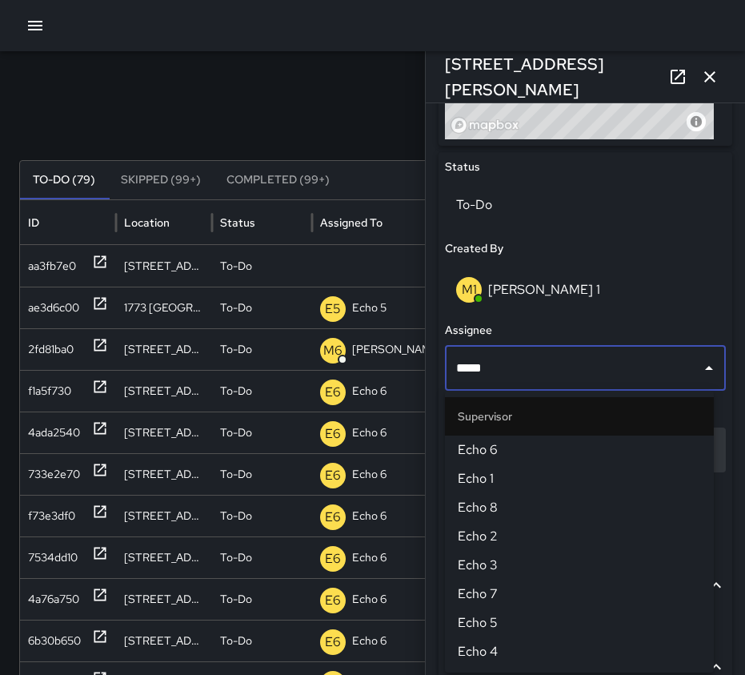
type input "******"
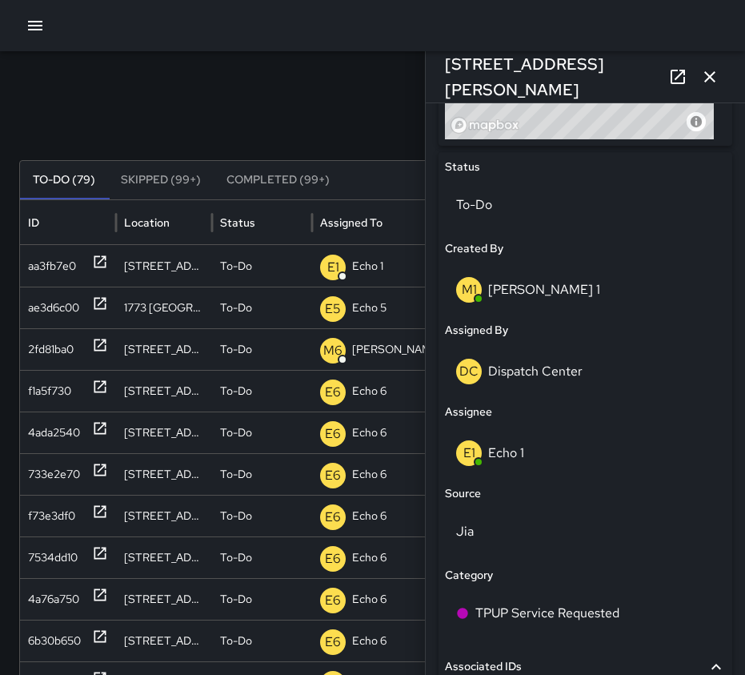
click at [715, 76] on icon "button" at bounding box center [709, 76] width 19 height 19
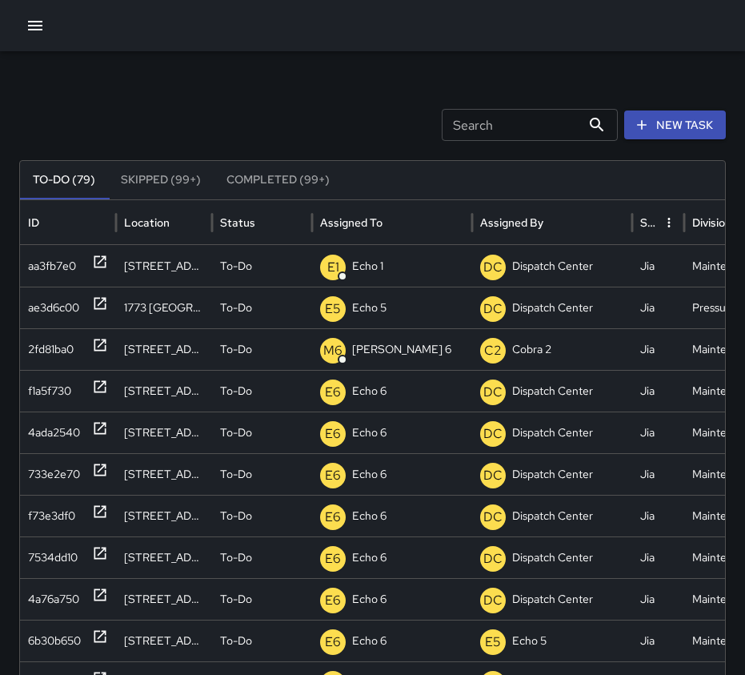
click at [188, 79] on div "Search Search New Task To-Do (79) Skipped (99+) Completed (99+) ID Location Sta…" at bounding box center [372, 505] width 745 height 908
click at [38, 19] on icon "button" at bounding box center [35, 25] width 19 height 19
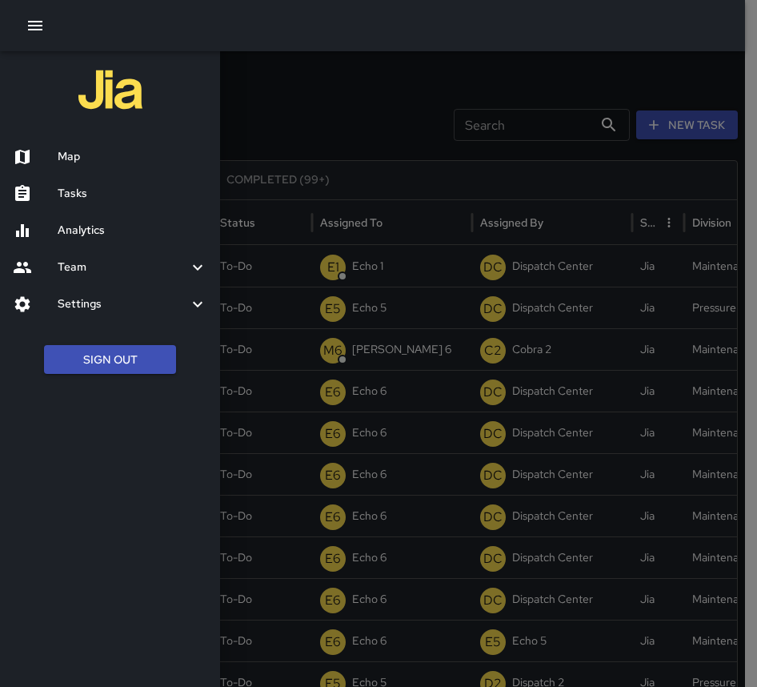
click at [72, 151] on h6 "Map" at bounding box center [133, 157] width 150 height 18
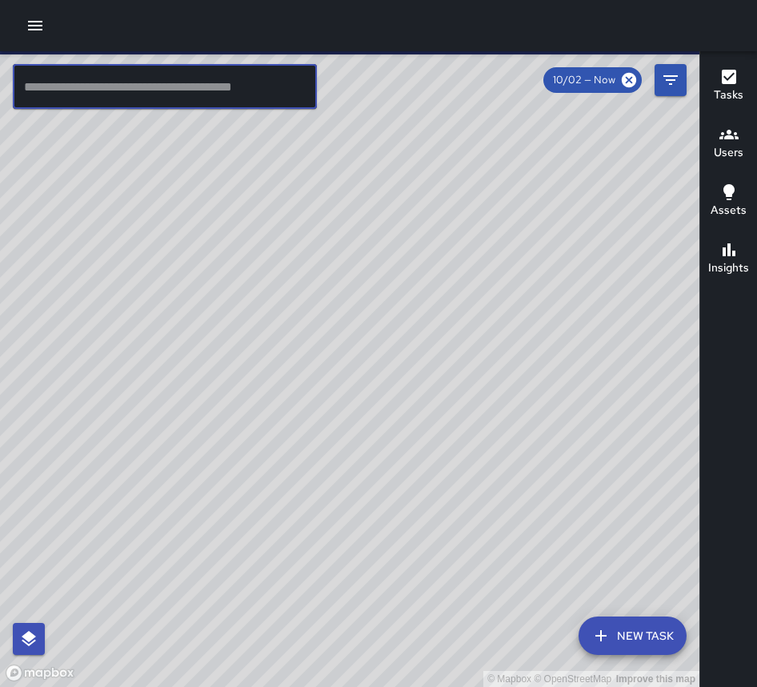
click at [81, 90] on input "text" at bounding box center [165, 86] width 304 height 45
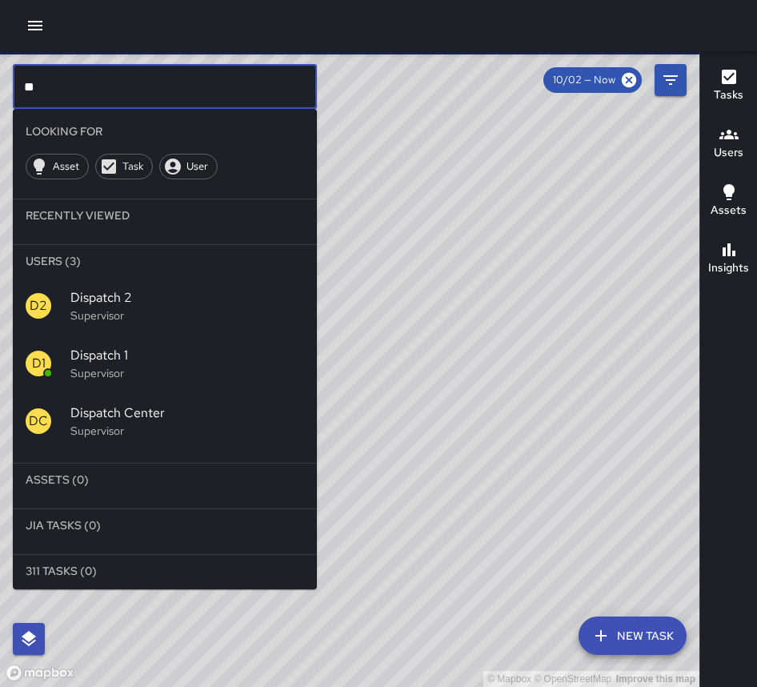
type input "*"
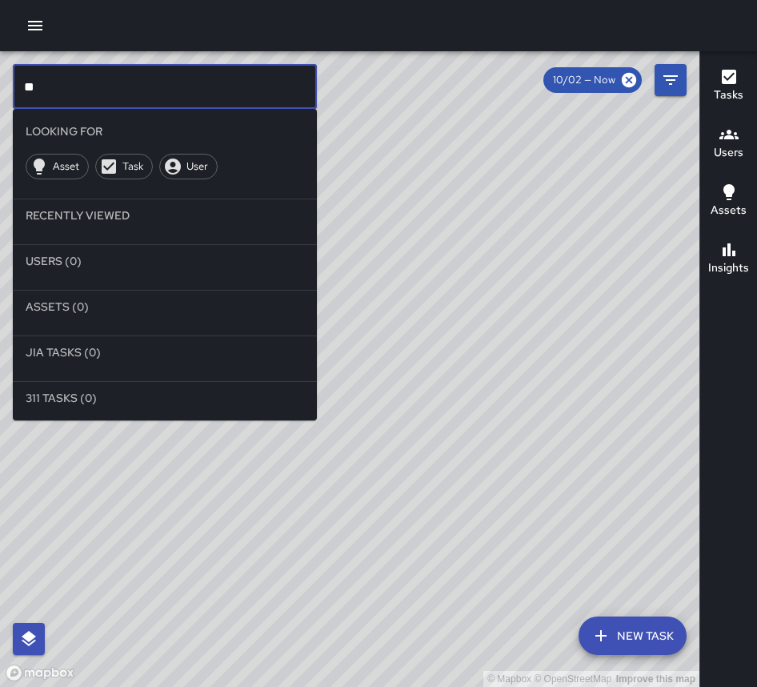
type input "*"
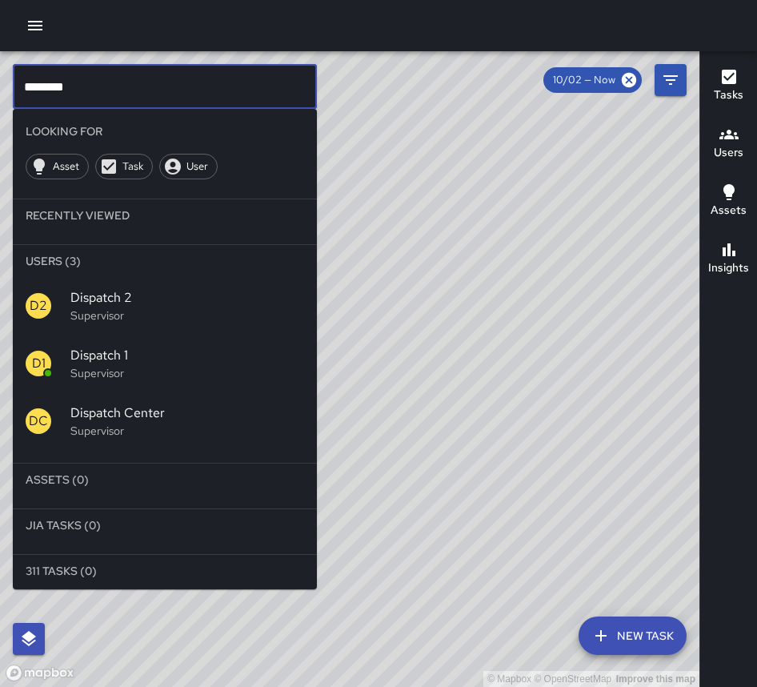
type input "********"
click at [106, 379] on p "Supervisor" at bounding box center [187, 373] width 234 height 16
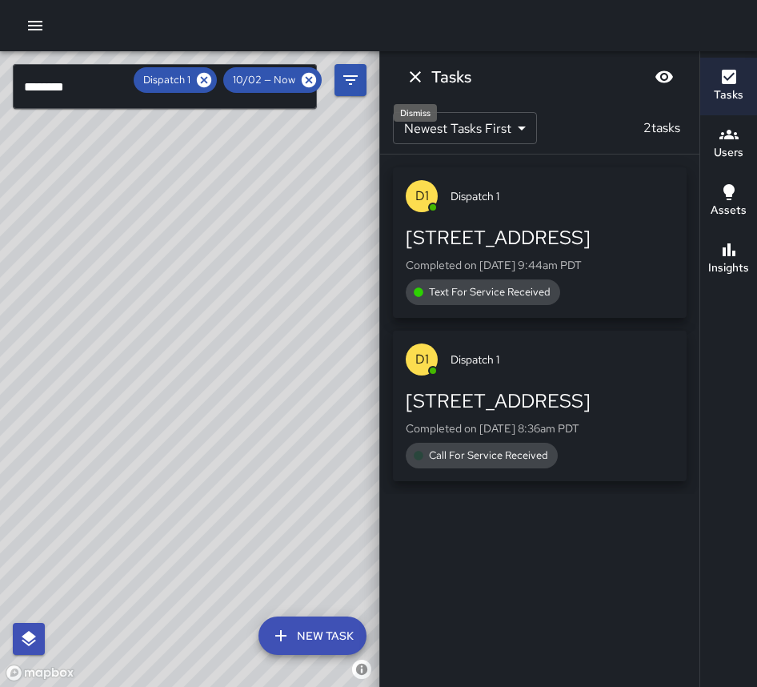
click at [409, 77] on icon "Dismiss" at bounding box center [415, 76] width 19 height 19
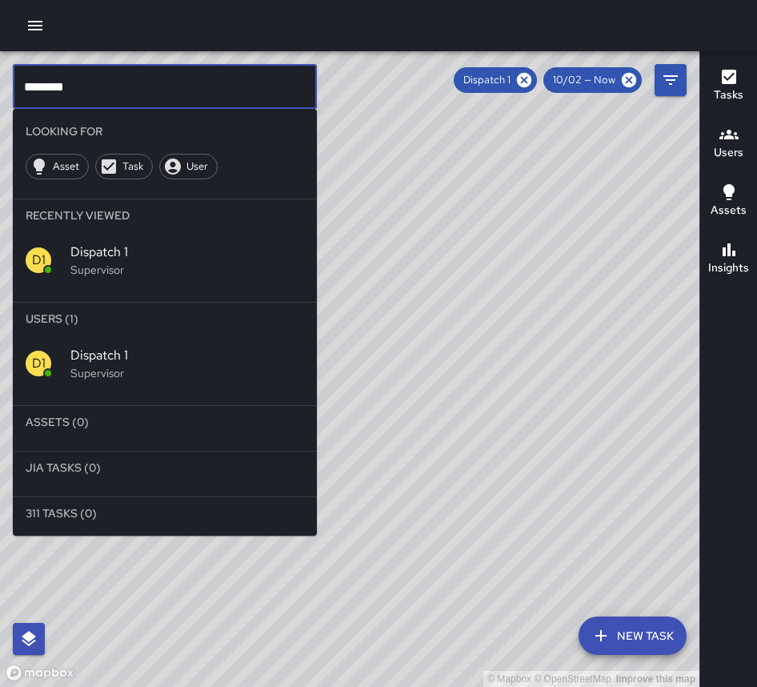
drag, startPoint x: 82, startPoint y: 90, endPoint x: -95, endPoint y: 114, distance: 179.2
click at [0, 114] on html "© Mapbox © OpenStreetMap Improve this map ******** ​ Looking For Asset Task Use…" at bounding box center [378, 343] width 757 height 687
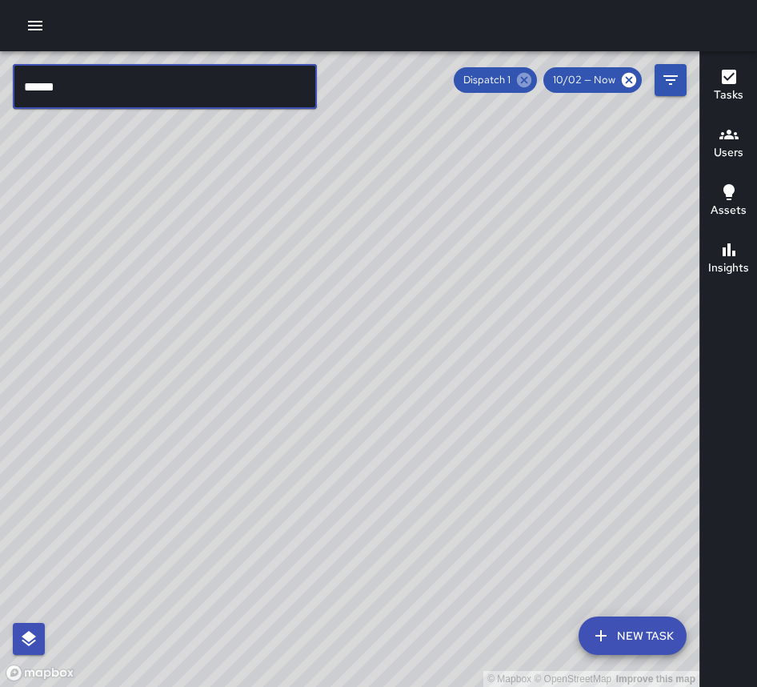
click at [529, 78] on icon at bounding box center [524, 80] width 18 height 18
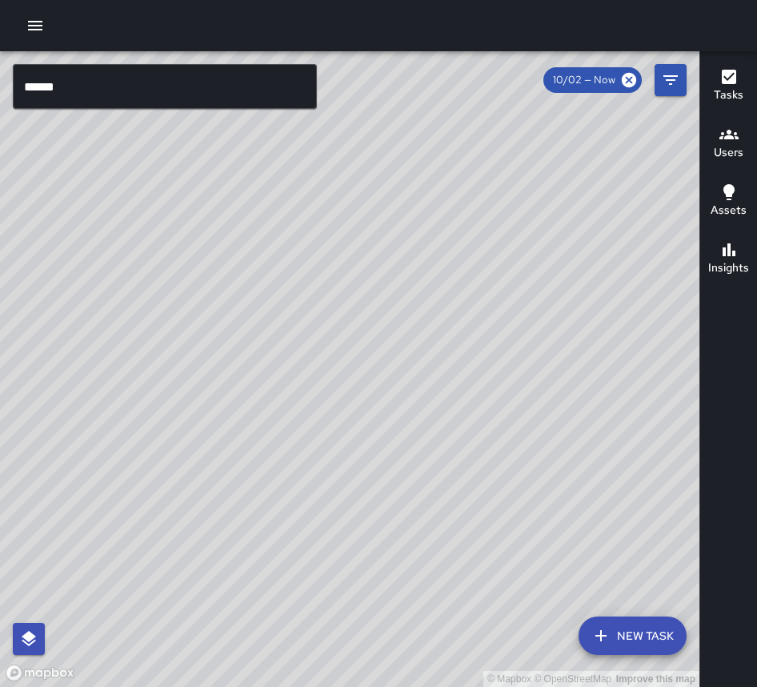
click at [134, 80] on input "******" at bounding box center [165, 86] width 304 height 45
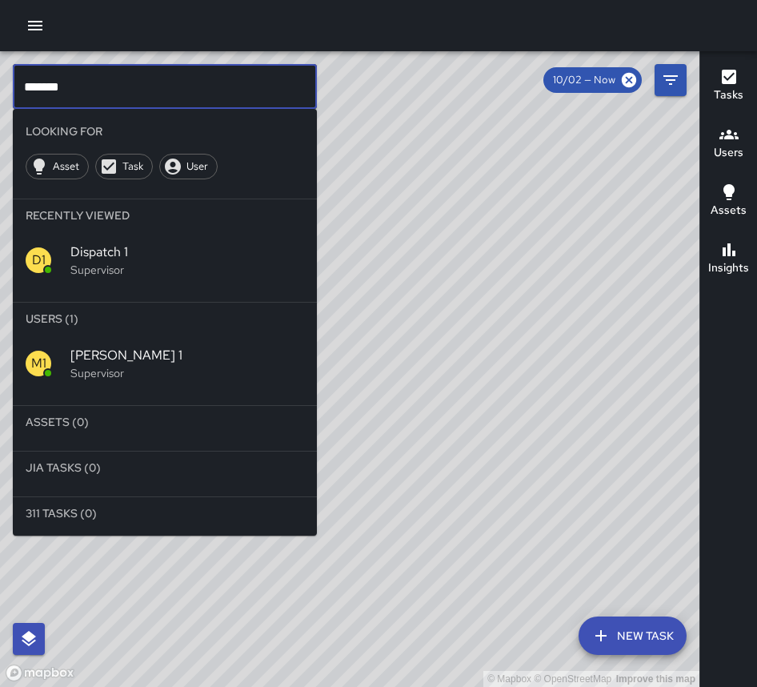
click at [125, 371] on p "Supervisor" at bounding box center [187, 373] width 234 height 16
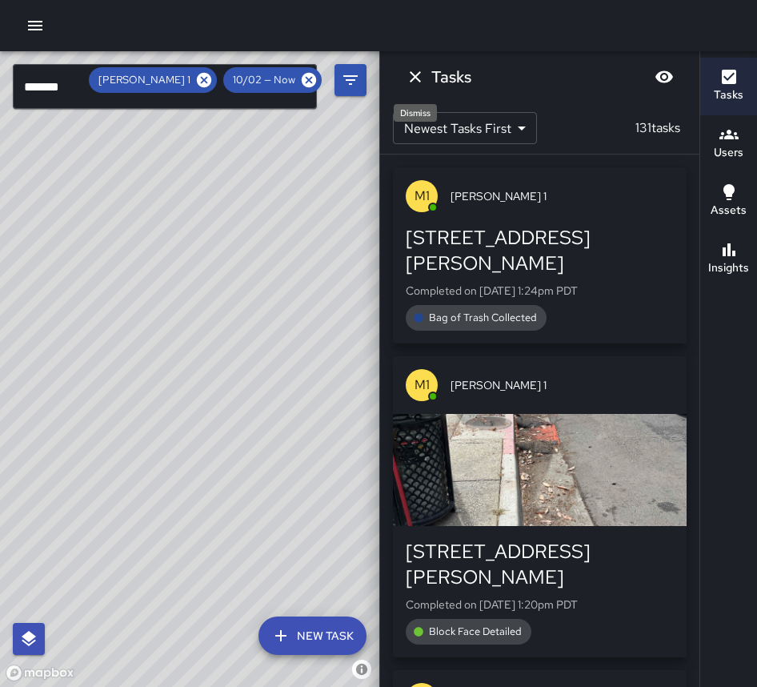
click at [412, 79] on icon "Dismiss" at bounding box center [415, 76] width 19 height 19
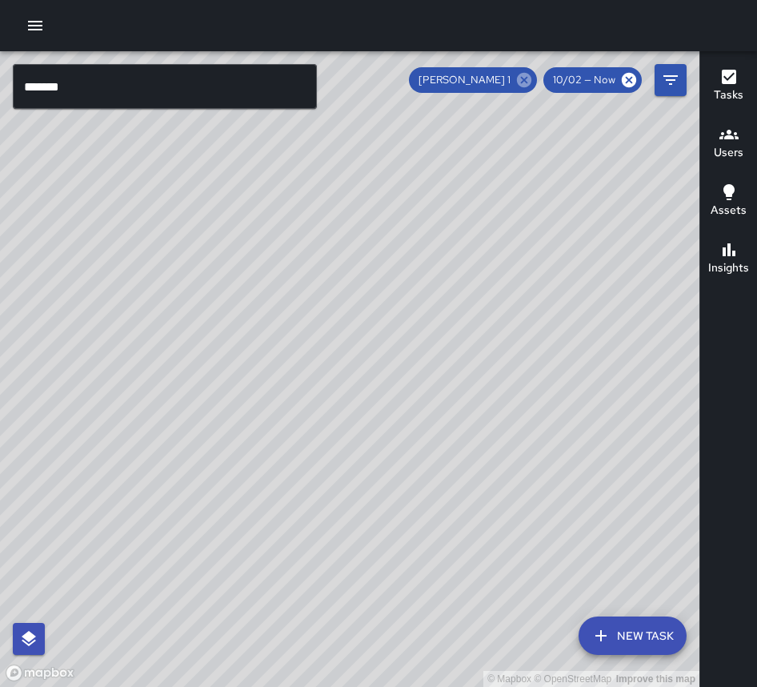
click at [526, 81] on icon at bounding box center [524, 80] width 18 height 18
click at [181, 90] on input "******" at bounding box center [165, 86] width 304 height 45
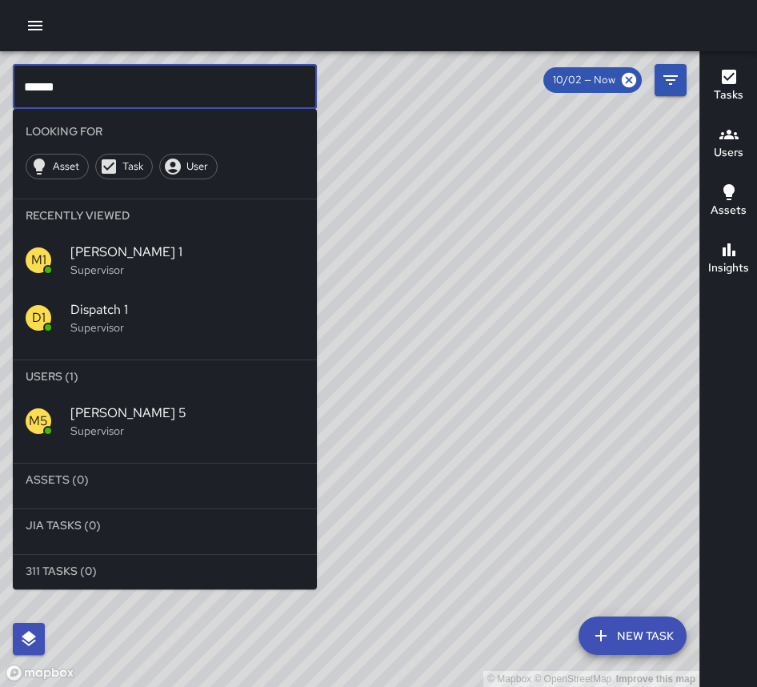
click at [142, 94] on input "******" at bounding box center [165, 86] width 304 height 45
click at [169, 421] on span "[PERSON_NAME] 6" at bounding box center [187, 412] width 234 height 19
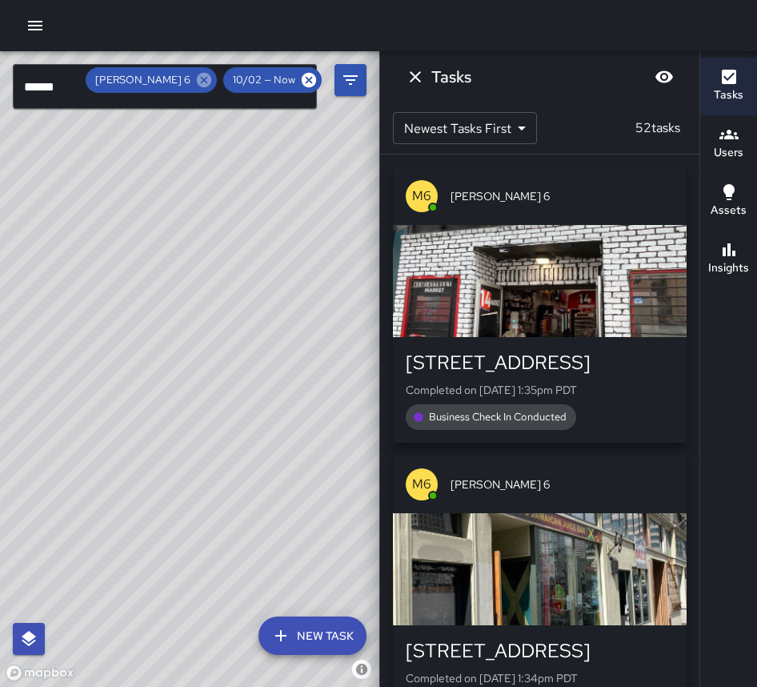
click at [210, 82] on icon at bounding box center [204, 80] width 18 height 18
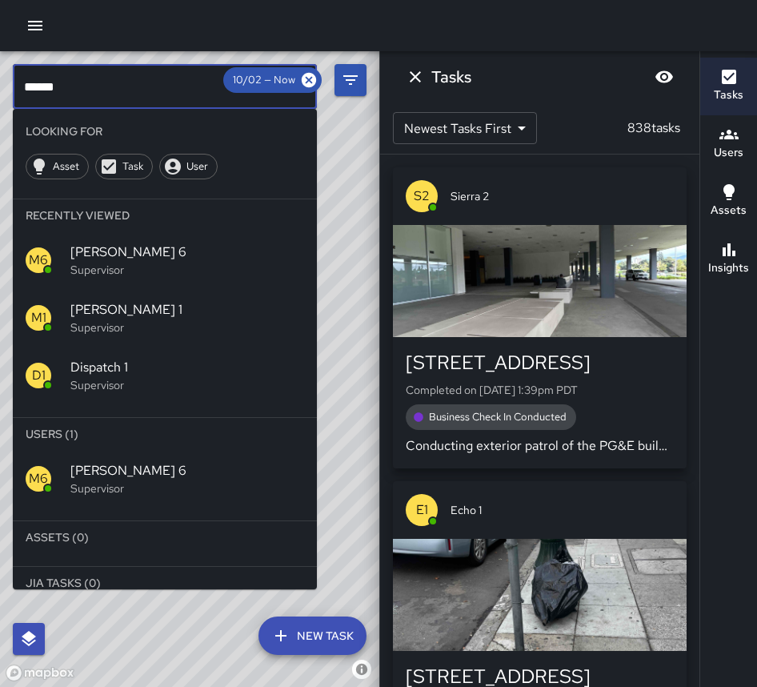
click at [109, 90] on input "******" at bounding box center [165, 86] width 304 height 45
click at [154, 485] on p "Supervisor" at bounding box center [187, 488] width 234 height 16
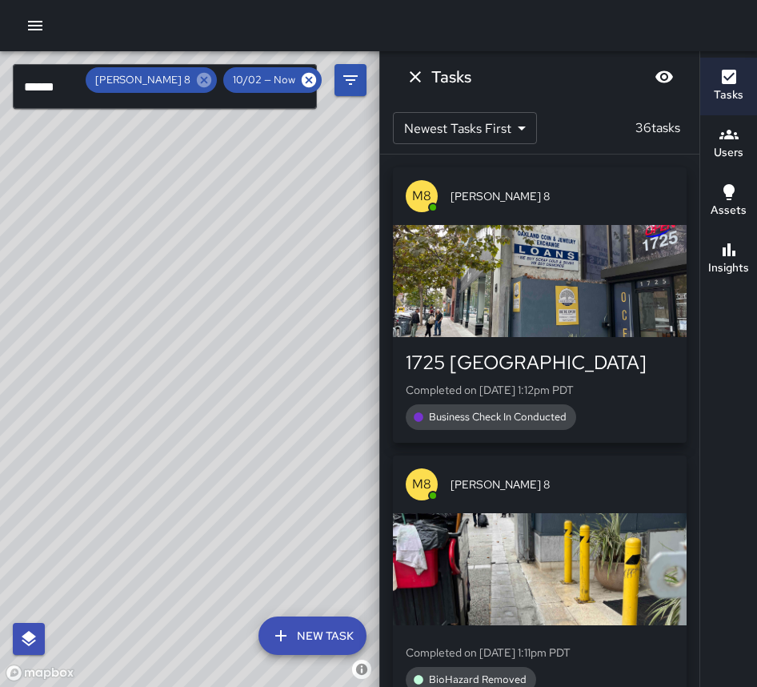
click at [202, 80] on icon at bounding box center [204, 80] width 14 height 14
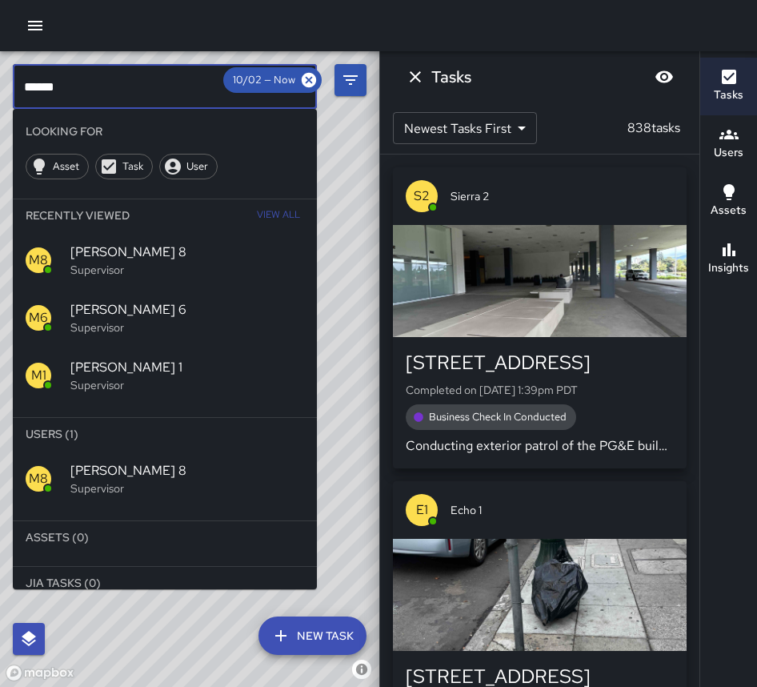
click at [105, 81] on input "******" at bounding box center [165, 86] width 304 height 45
type input "*"
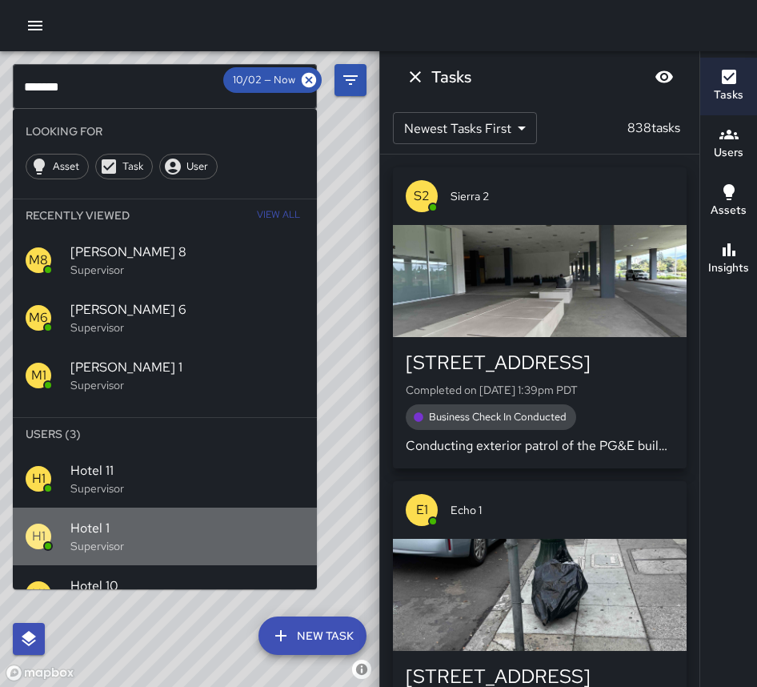
click at [166, 543] on p "Supervisor" at bounding box center [187, 546] width 234 height 16
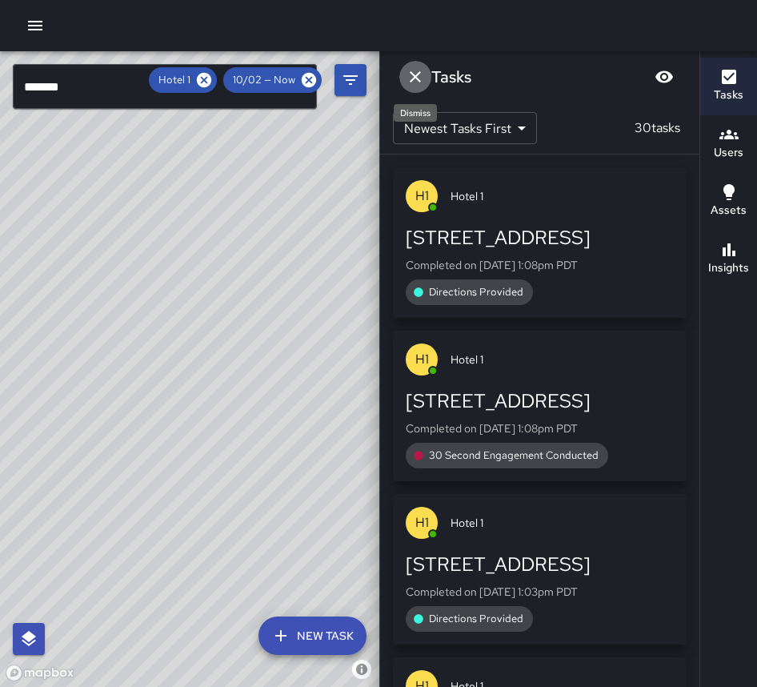
click at [419, 71] on icon "Dismiss" at bounding box center [415, 76] width 19 height 19
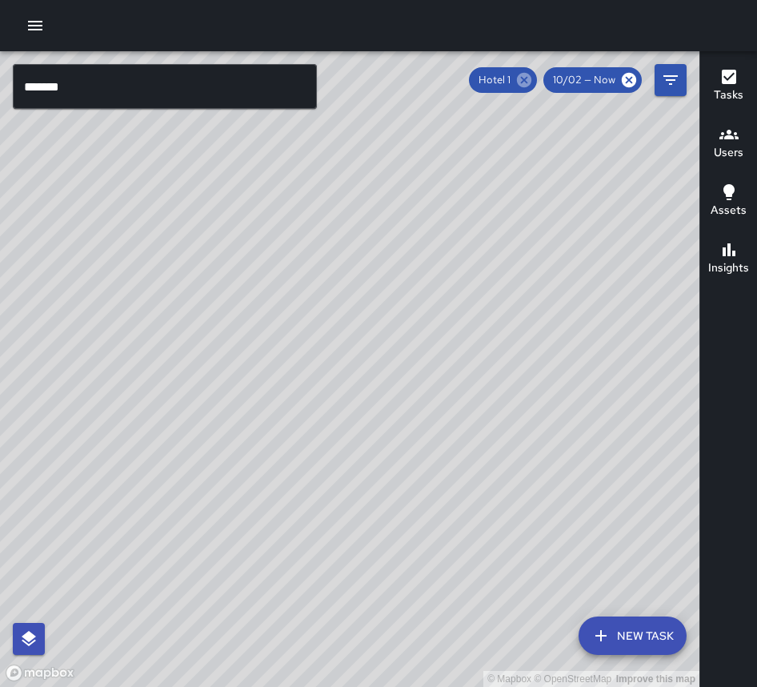
click at [529, 75] on icon at bounding box center [524, 80] width 14 height 14
click at [91, 89] on input "*******" at bounding box center [165, 86] width 304 height 45
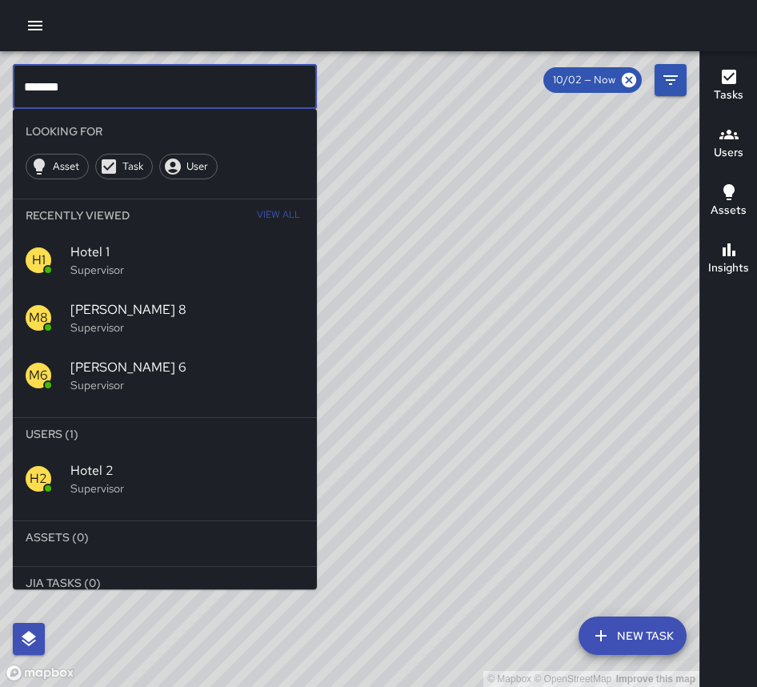
click at [217, 479] on span "Hotel 2" at bounding box center [187, 470] width 234 height 19
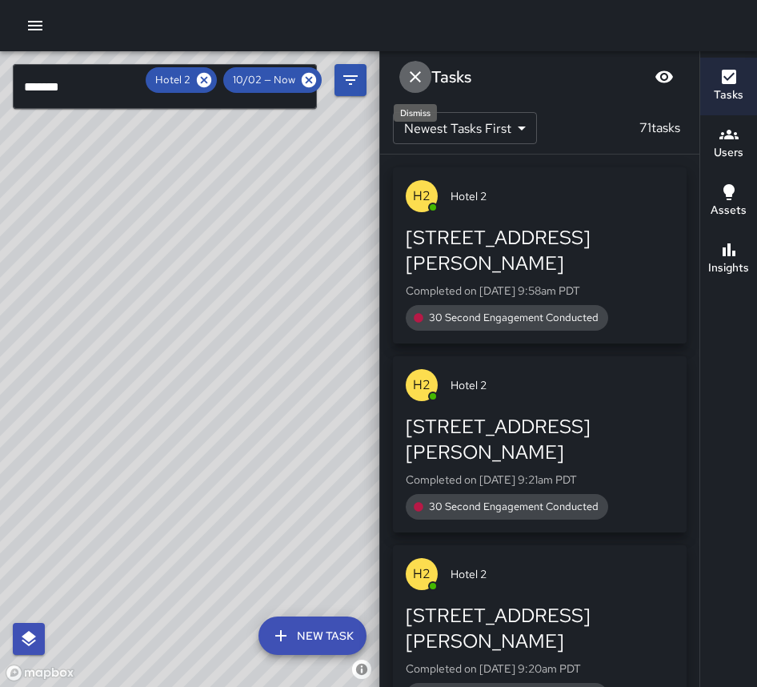
click at [420, 78] on icon "Dismiss" at bounding box center [415, 76] width 19 height 19
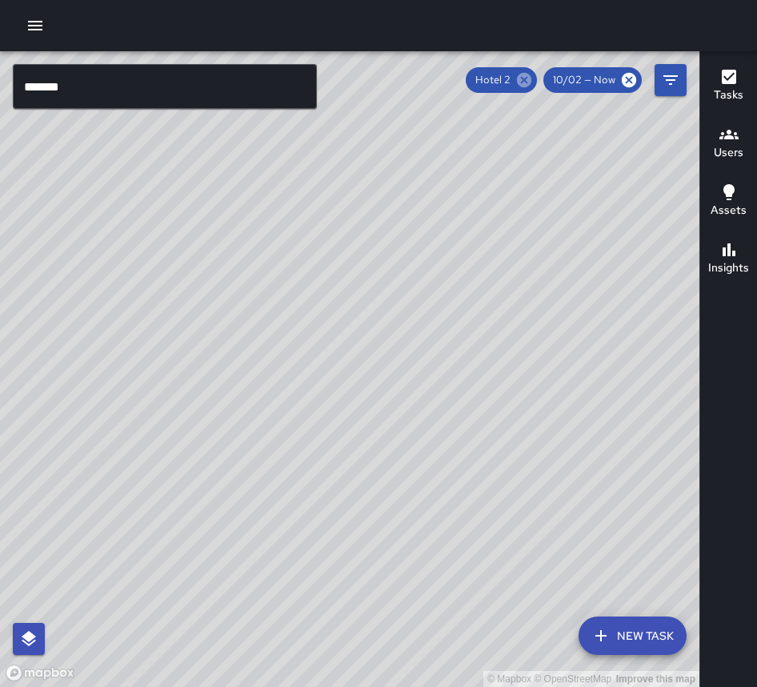
click at [521, 80] on icon at bounding box center [524, 80] width 14 height 14
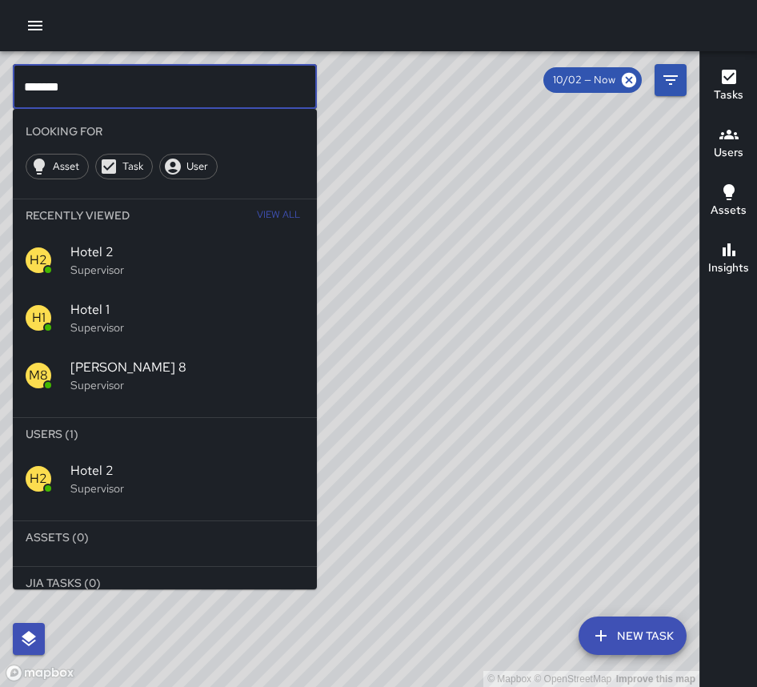
click at [201, 94] on input "*******" at bounding box center [165, 86] width 304 height 45
click at [170, 492] on p "Supervisor" at bounding box center [187, 488] width 234 height 16
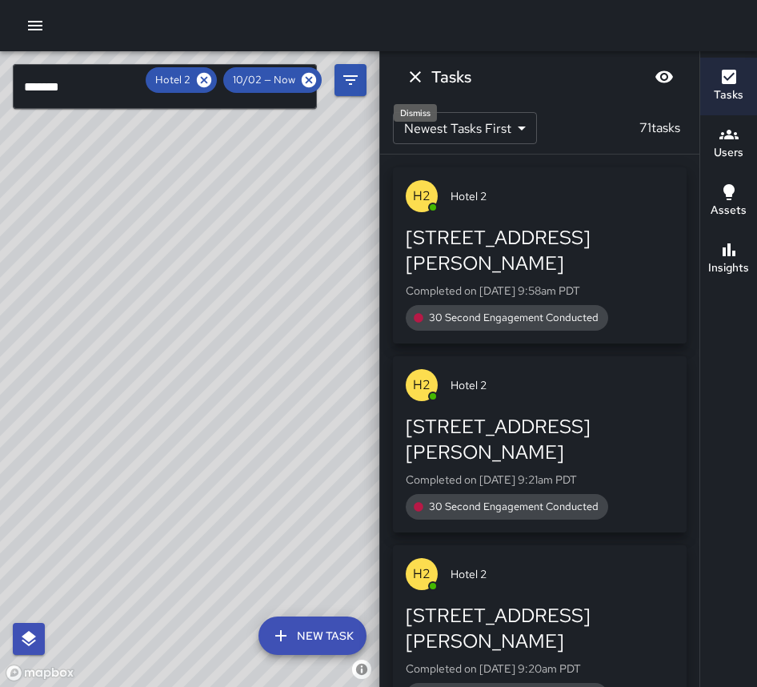
click at [421, 75] on icon "Dismiss" at bounding box center [415, 76] width 19 height 19
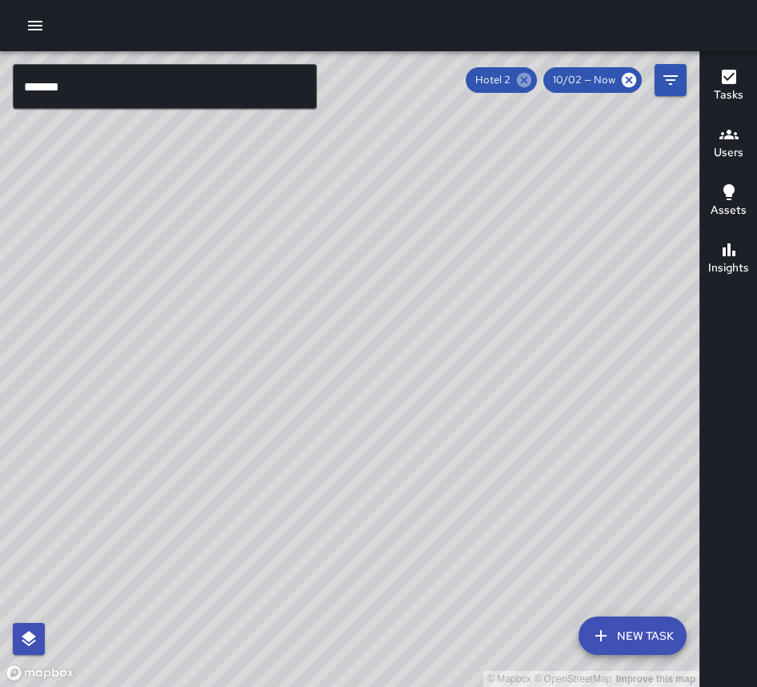
click at [526, 84] on icon at bounding box center [524, 80] width 14 height 14
click at [170, 95] on input "*******" at bounding box center [165, 86] width 304 height 45
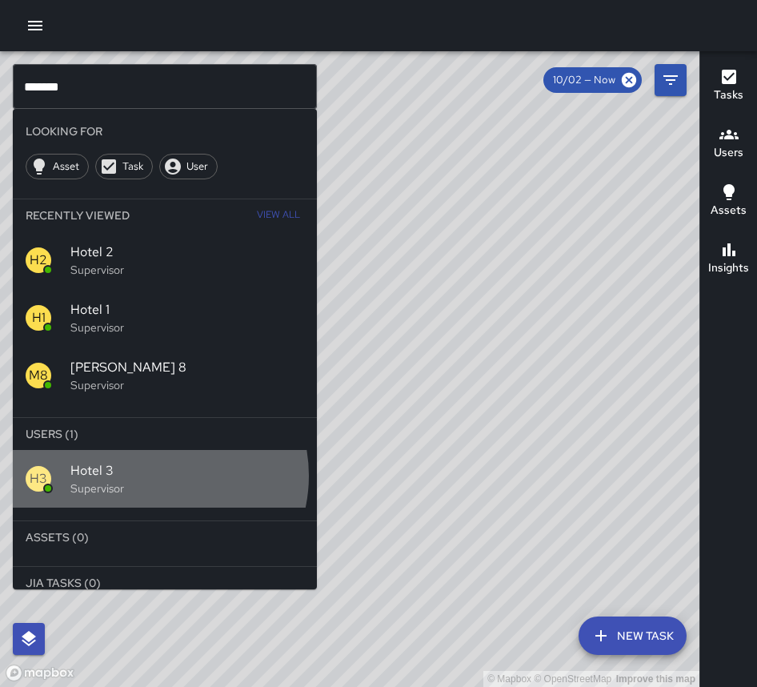
click at [154, 475] on span "Hotel 3" at bounding box center [187, 470] width 234 height 19
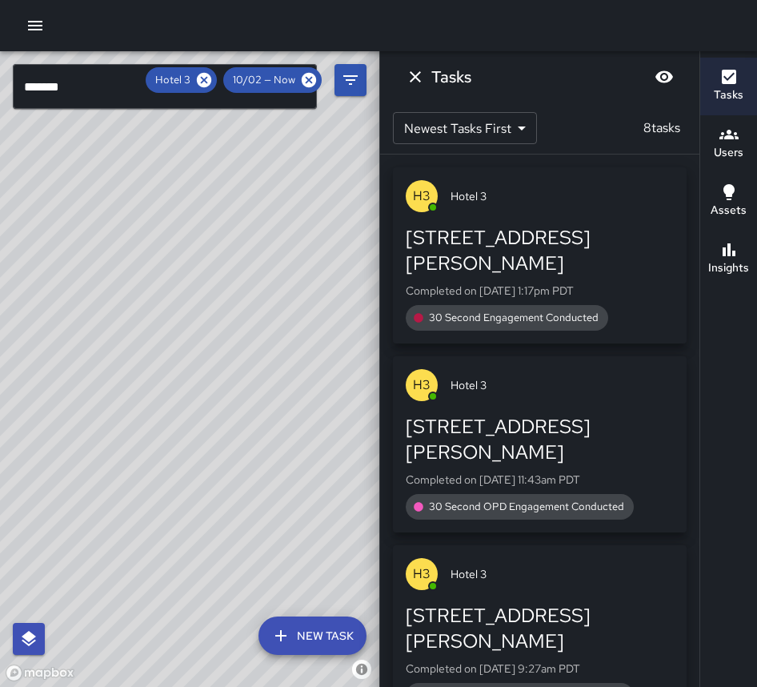
click at [415, 85] on icon "Dismiss" at bounding box center [415, 76] width 19 height 19
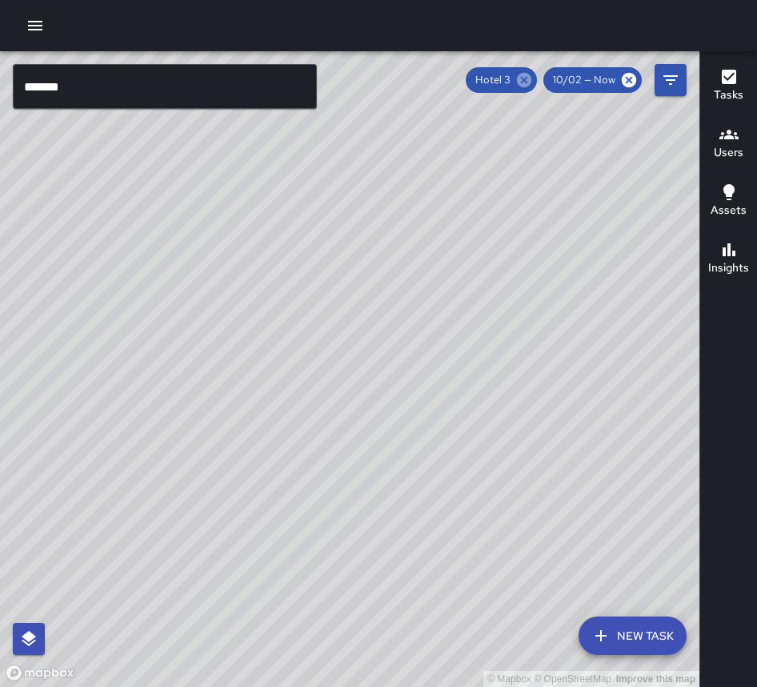
click at [523, 81] on icon at bounding box center [524, 80] width 14 height 14
click at [154, 89] on input "*******" at bounding box center [165, 86] width 304 height 45
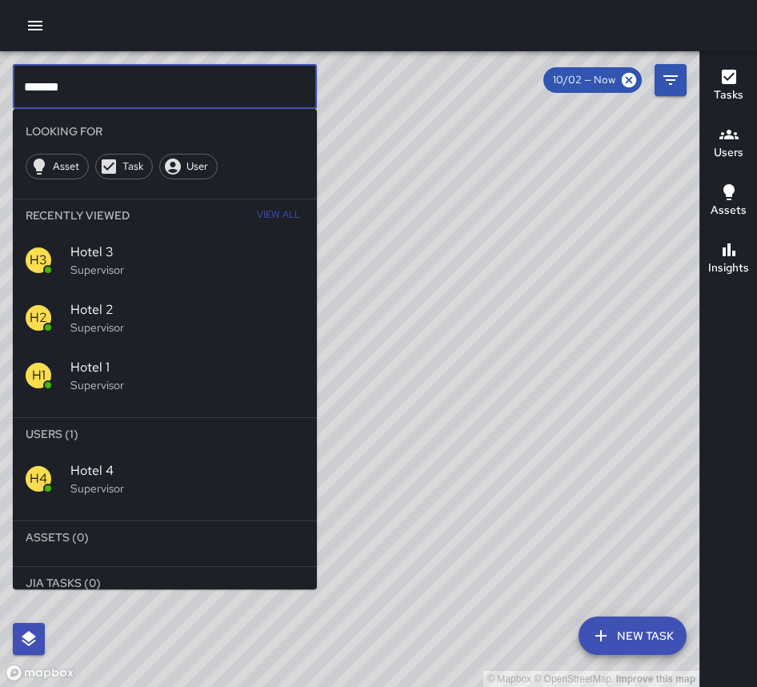
type input "*******"
click at [215, 495] on p "Supervisor" at bounding box center [187, 488] width 234 height 16
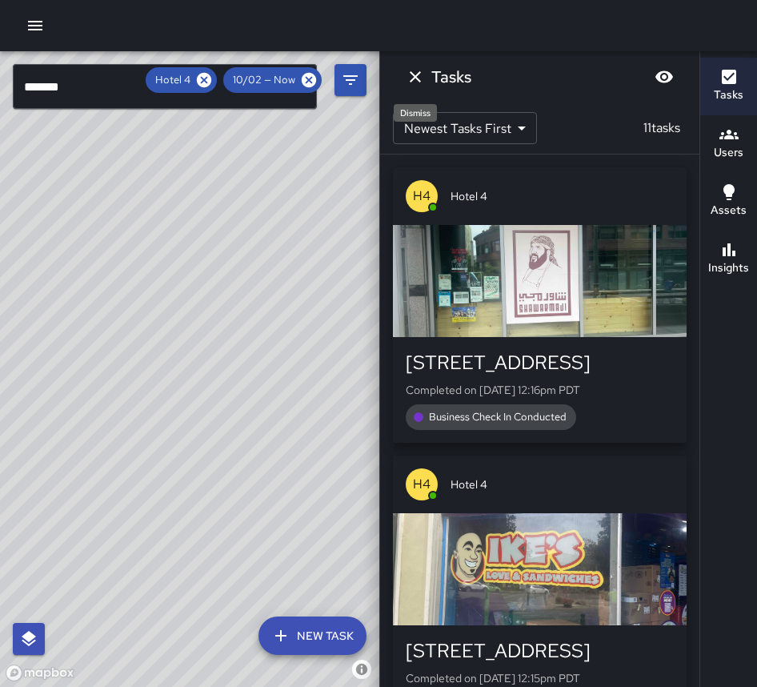
click at [416, 81] on icon "Dismiss" at bounding box center [415, 76] width 19 height 19
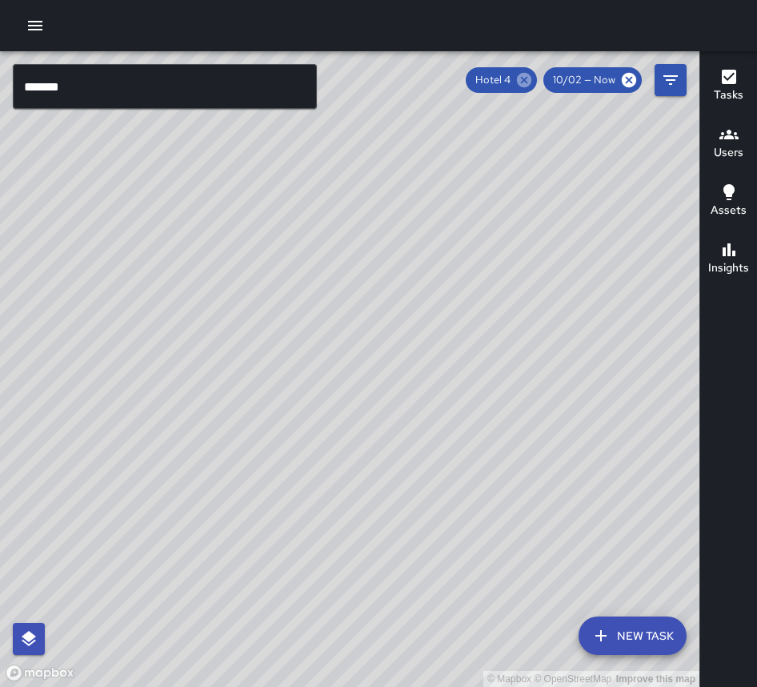
click at [525, 80] on icon at bounding box center [524, 80] width 14 height 14
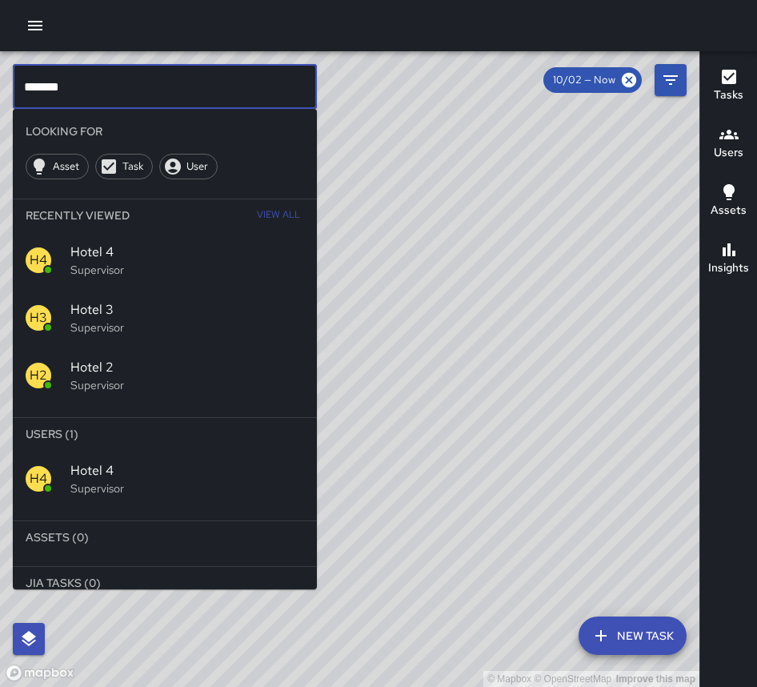
drag, startPoint x: 150, startPoint y: 96, endPoint x: -50, endPoint y: 130, distance: 203.8
click at [0, 130] on html "© Mapbox © OpenStreetMap Improve this map ******* ​ Looking For Asset Task User…" at bounding box center [378, 343] width 757 height 687
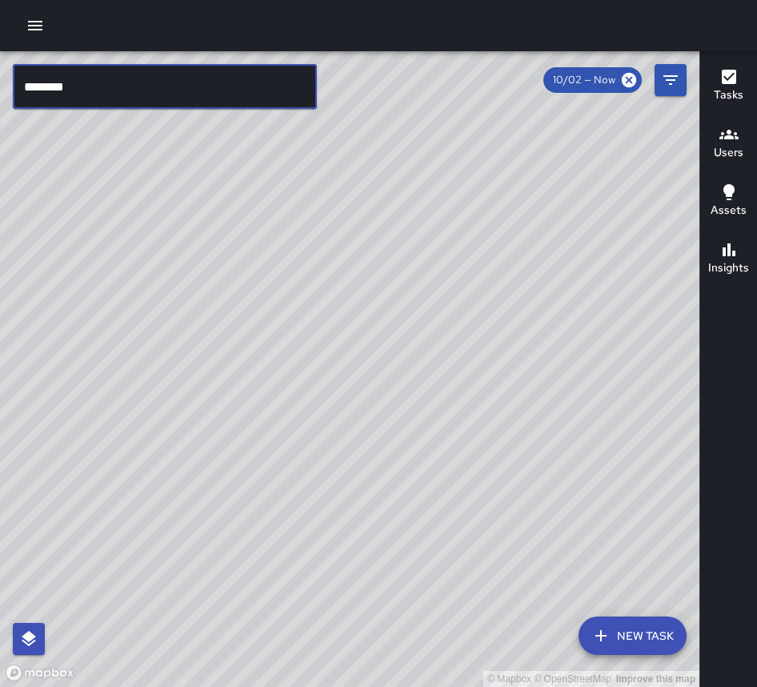
type input "********"
click at [158, 82] on input "********" at bounding box center [165, 86] width 304 height 45
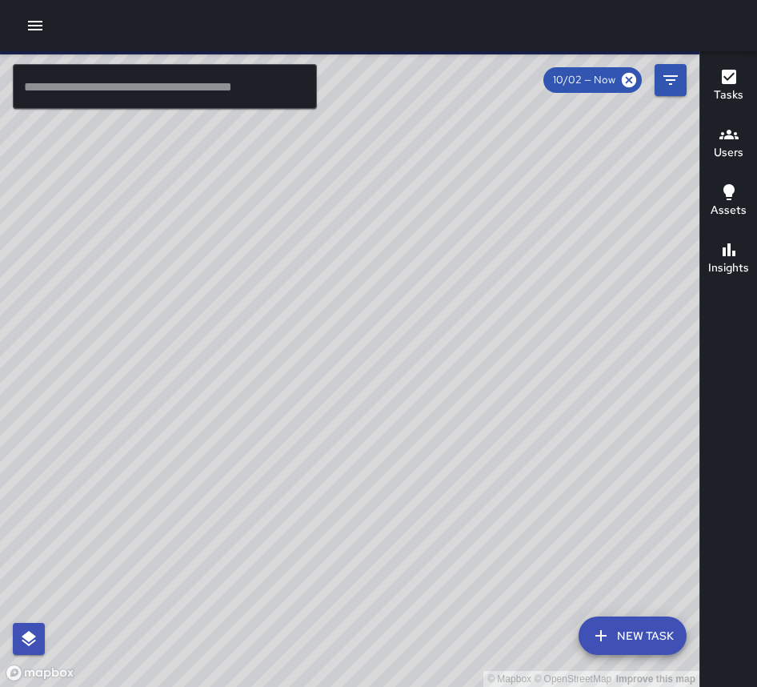
click at [151, 90] on input "text" at bounding box center [165, 86] width 304 height 45
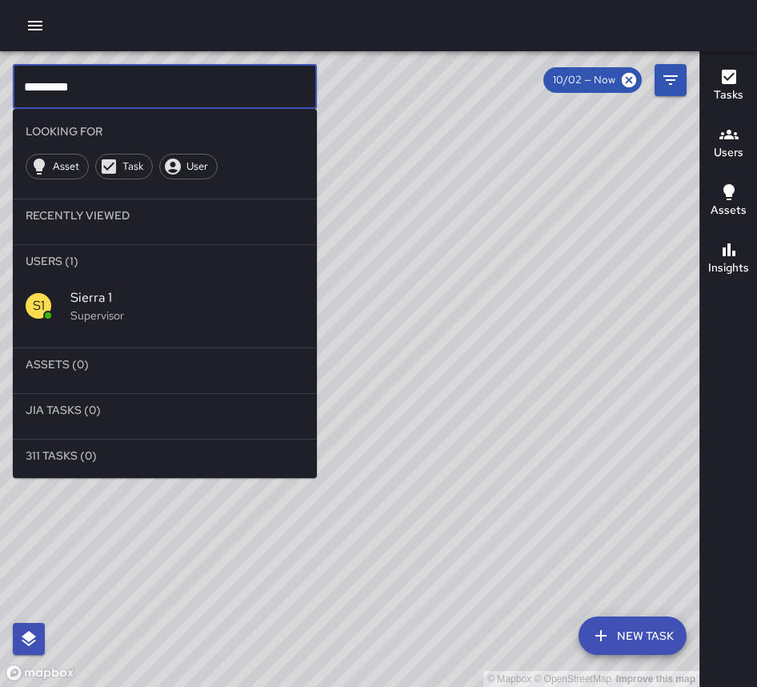
click at [120, 305] on span "Sierra 1" at bounding box center [187, 297] width 234 height 19
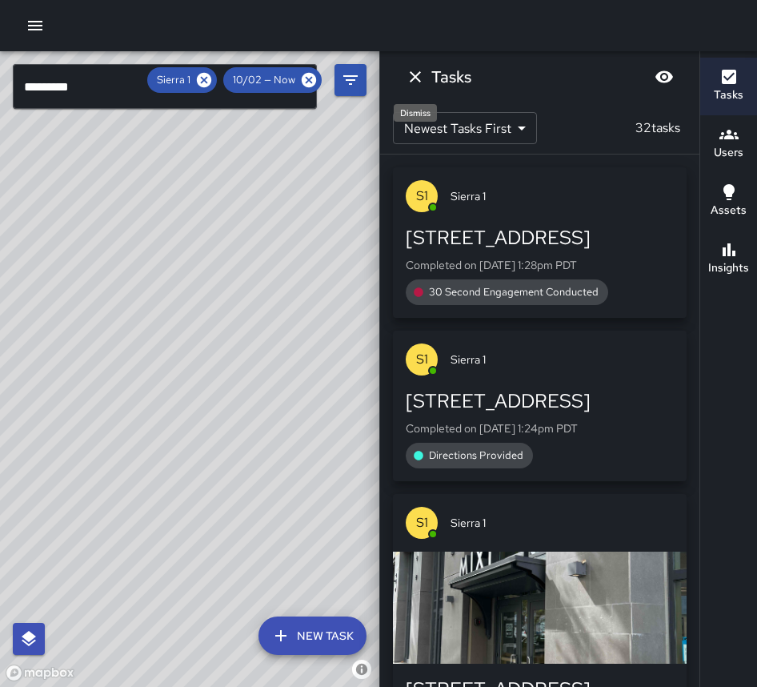
click at [415, 73] on icon "Dismiss" at bounding box center [415, 76] width 19 height 19
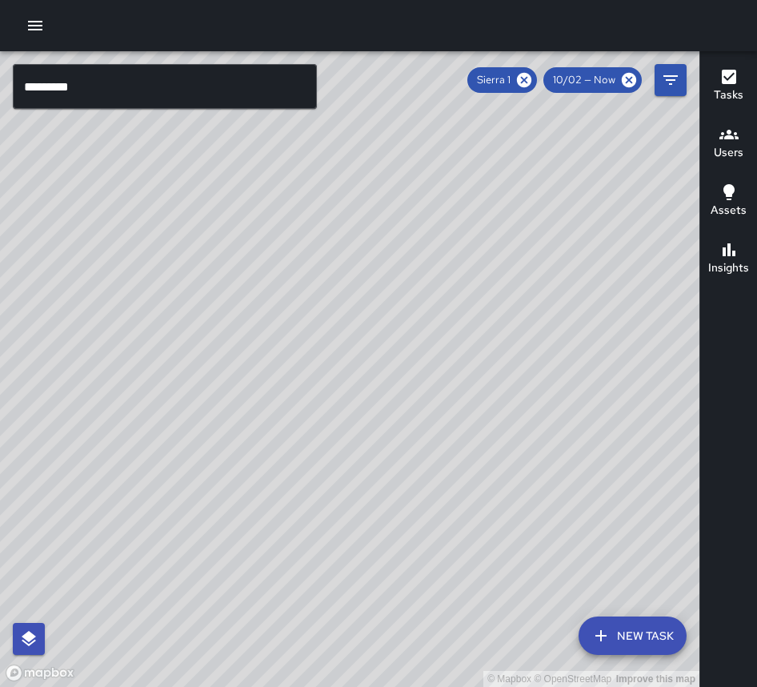
click at [525, 74] on icon at bounding box center [524, 80] width 14 height 14
click at [114, 90] on input "********" at bounding box center [165, 86] width 304 height 45
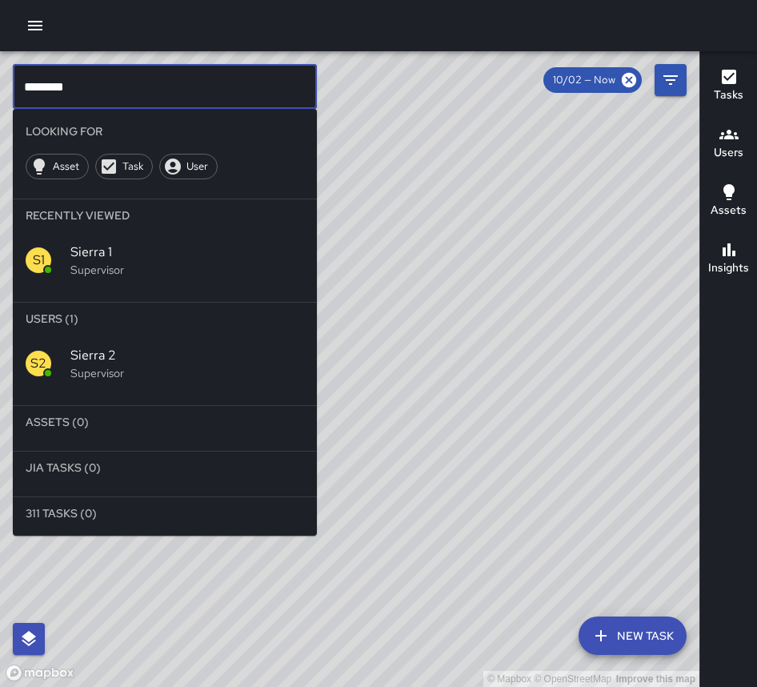
click at [114, 379] on p "Supervisor" at bounding box center [187, 373] width 234 height 16
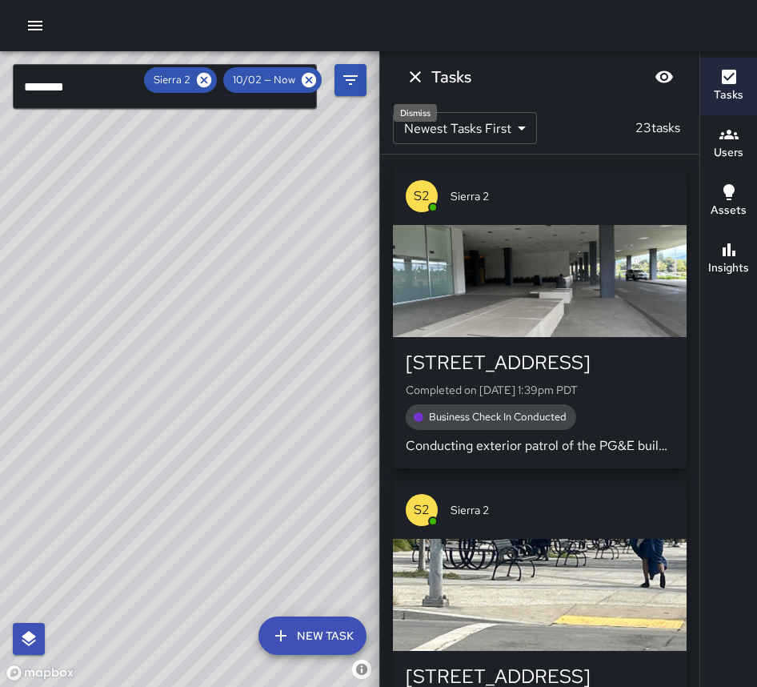
click at [407, 71] on icon "Dismiss" at bounding box center [415, 76] width 19 height 19
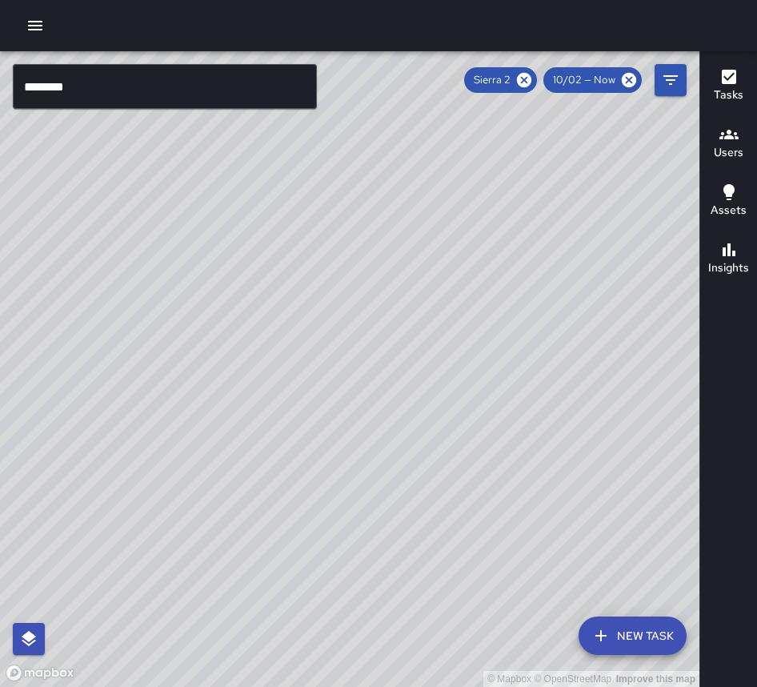
click at [219, 86] on input "********" at bounding box center [165, 86] width 304 height 45
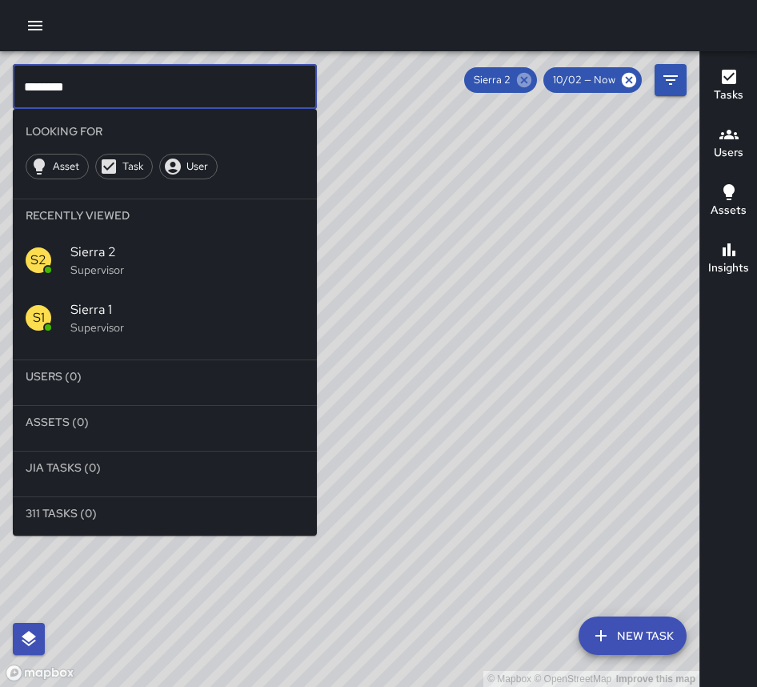
click at [527, 81] on icon at bounding box center [524, 80] width 18 height 18
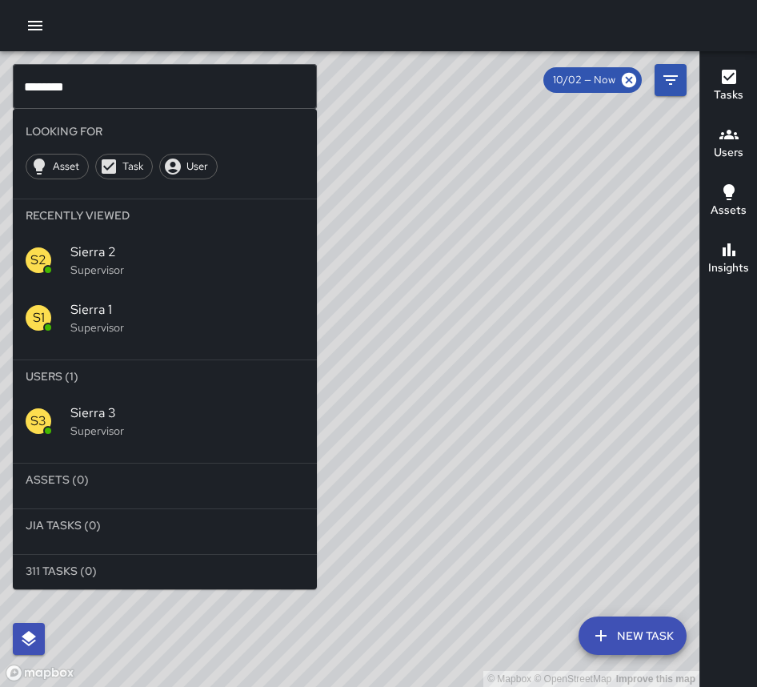
click at [154, 439] on p "Supervisor" at bounding box center [187, 431] width 234 height 16
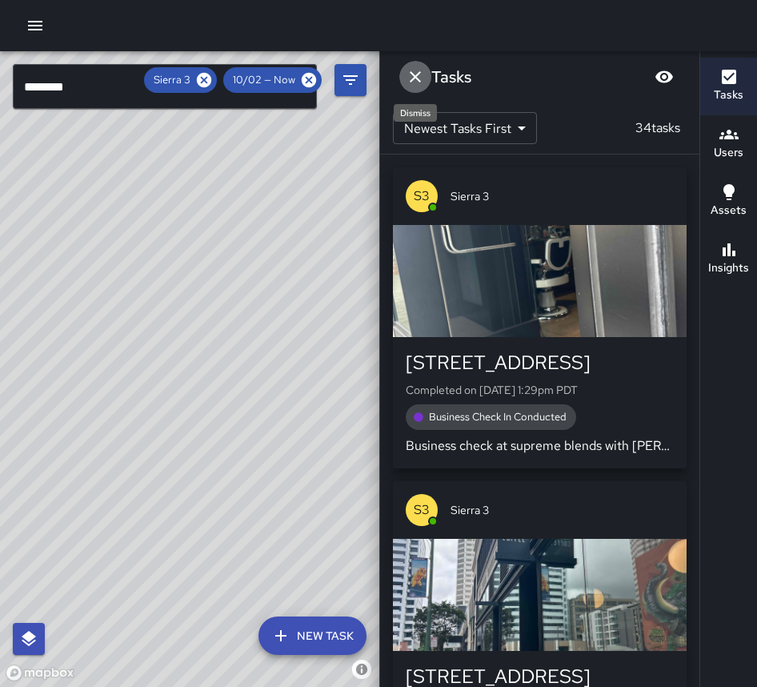
click at [415, 82] on icon "Dismiss" at bounding box center [415, 76] width 19 height 19
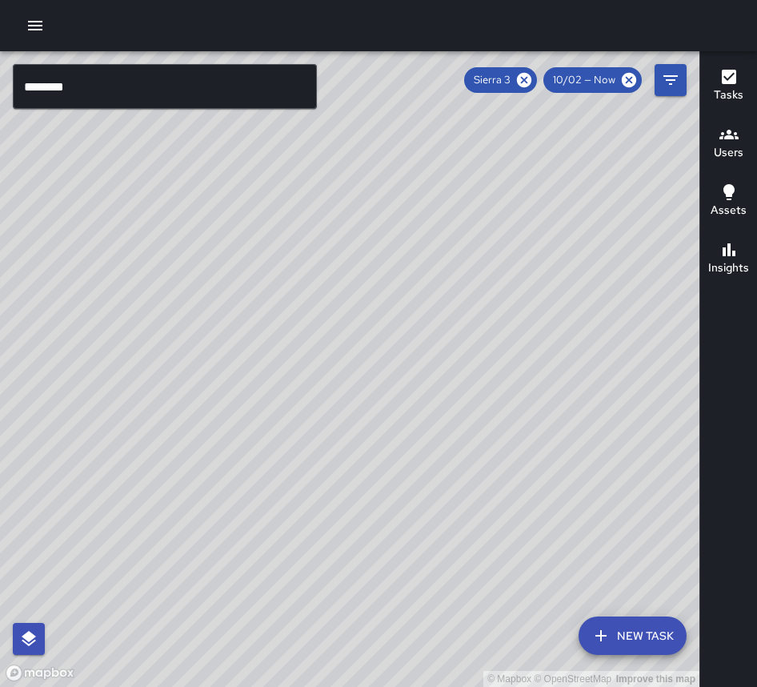
drag, startPoint x: 522, startPoint y: 82, endPoint x: 391, endPoint y: 106, distance: 132.7
click at [523, 82] on icon at bounding box center [524, 80] width 14 height 14
click at [133, 91] on input "********" at bounding box center [165, 86] width 304 height 45
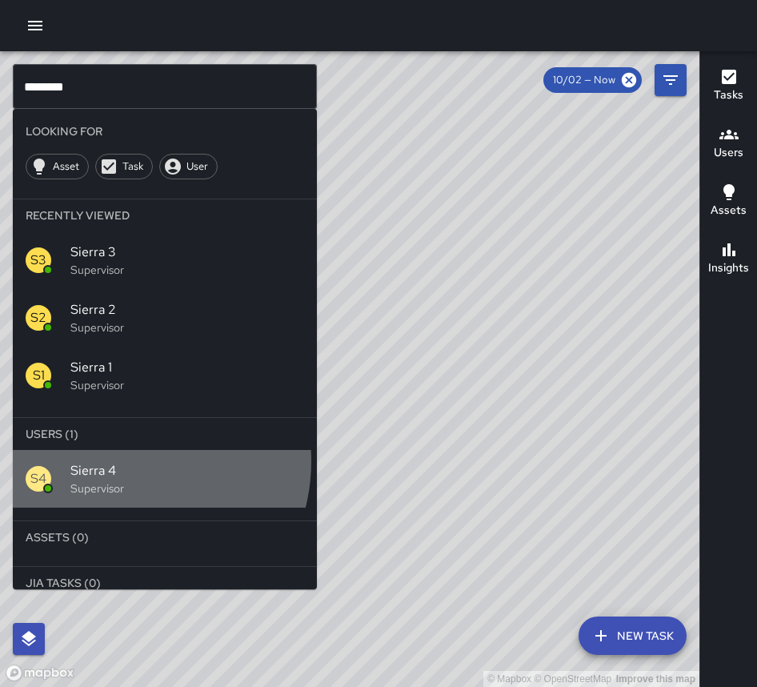
click at [119, 461] on span "Sierra 4" at bounding box center [187, 470] width 234 height 19
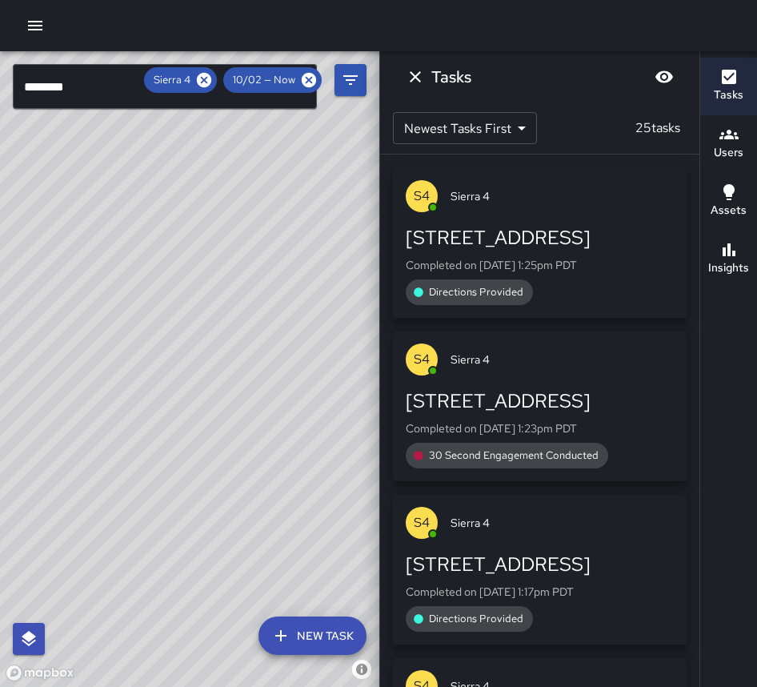
click at [421, 79] on icon "Dismiss" at bounding box center [415, 76] width 19 height 19
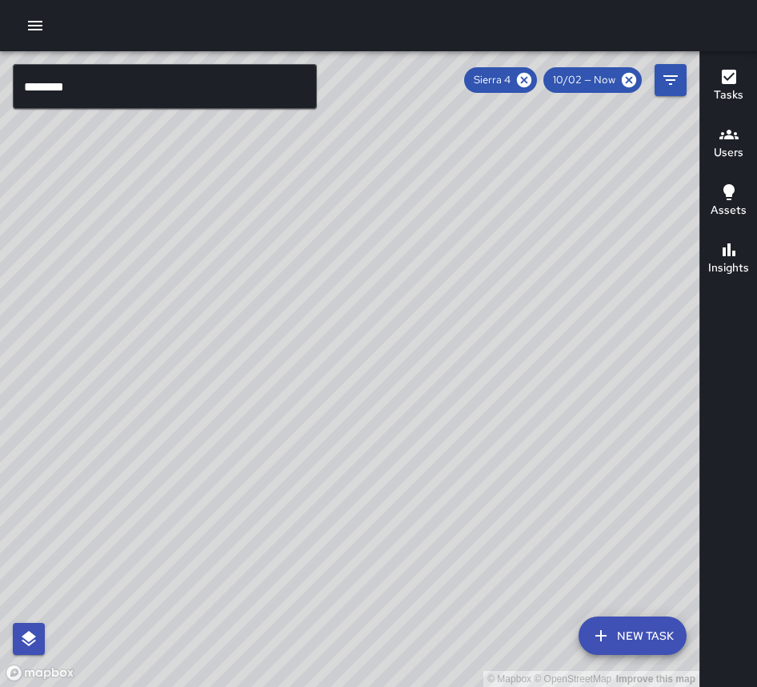
click at [530, 83] on icon at bounding box center [524, 80] width 18 height 18
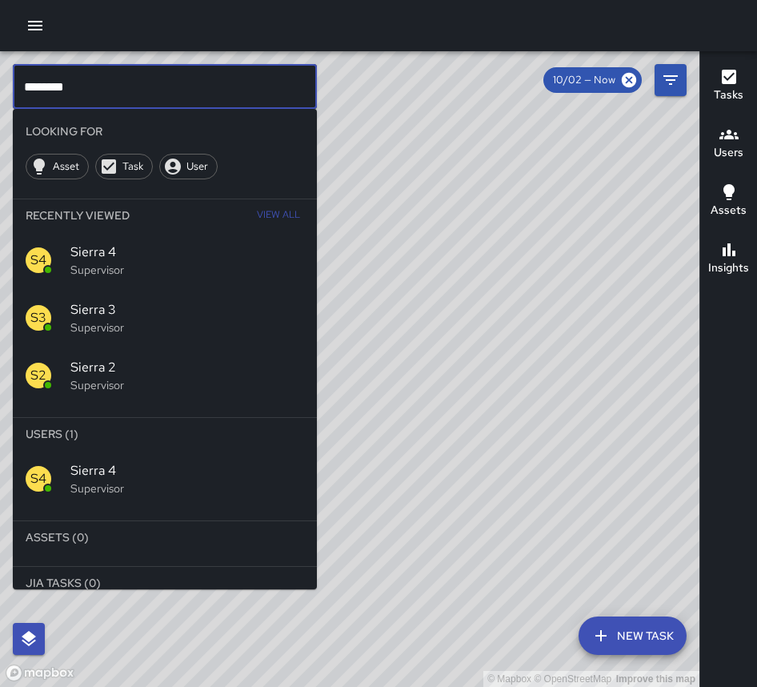
click at [204, 86] on input "********" at bounding box center [165, 86] width 304 height 45
click at [230, 474] on span "Sierra 5" at bounding box center [187, 470] width 234 height 19
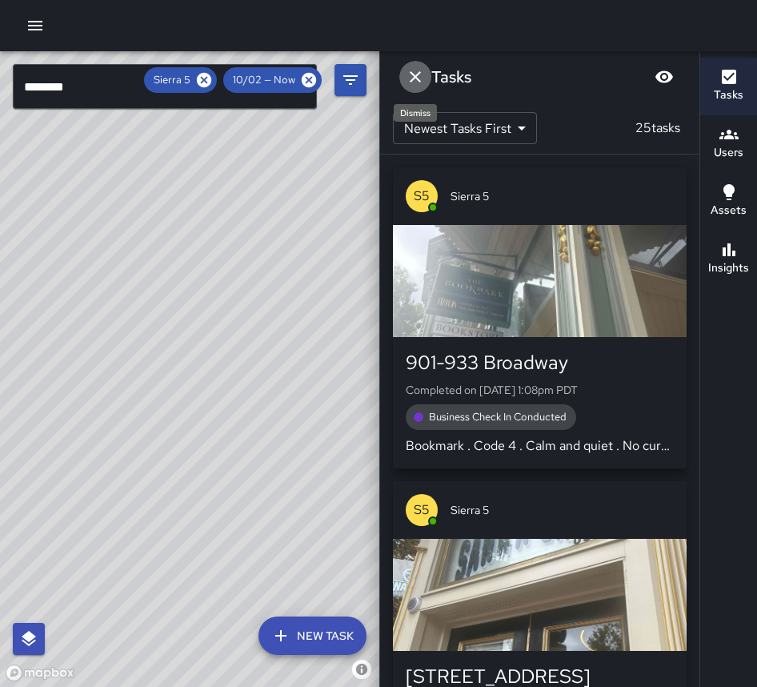
click at [417, 85] on icon "Dismiss" at bounding box center [415, 76] width 19 height 19
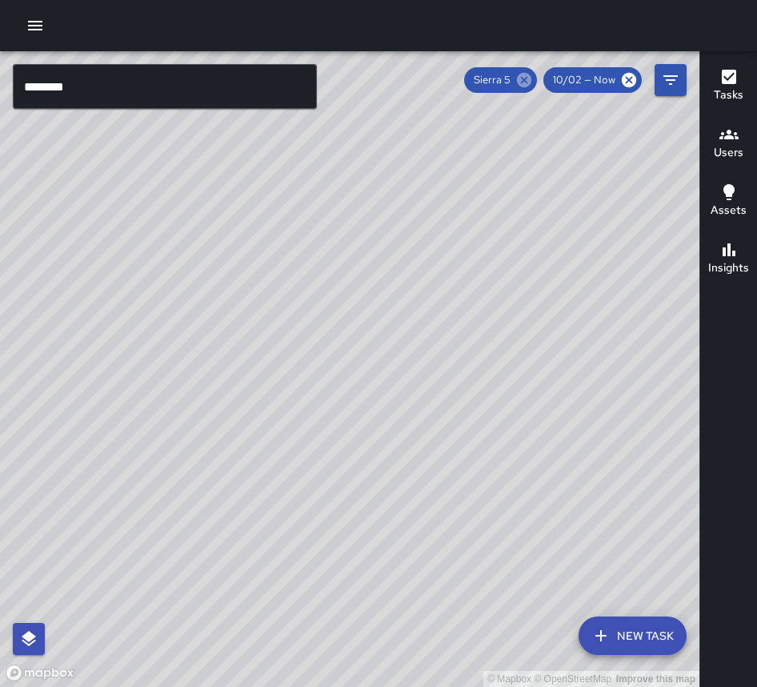
click at [528, 79] on icon at bounding box center [524, 80] width 18 height 18
click at [256, 93] on input "********" at bounding box center [165, 86] width 304 height 45
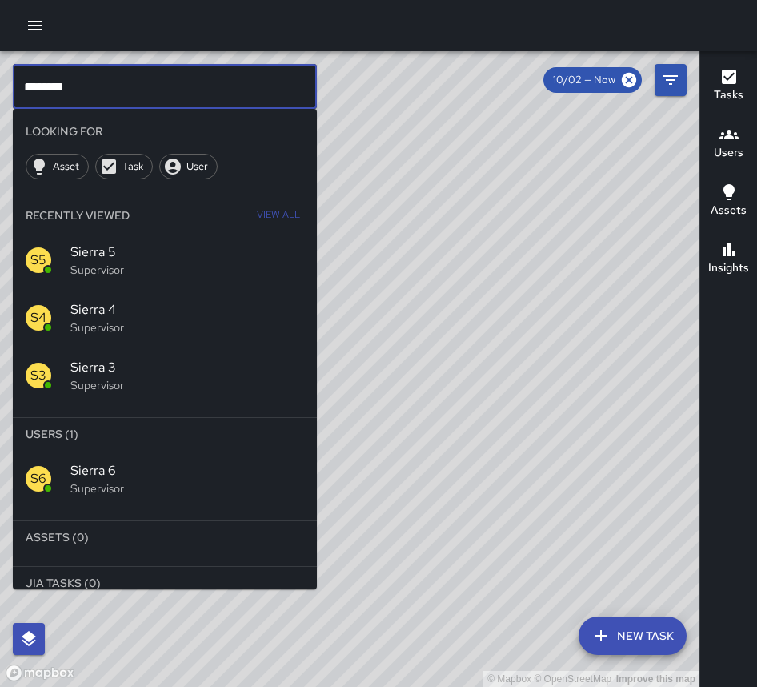
click at [163, 483] on p "Supervisor" at bounding box center [187, 488] width 234 height 16
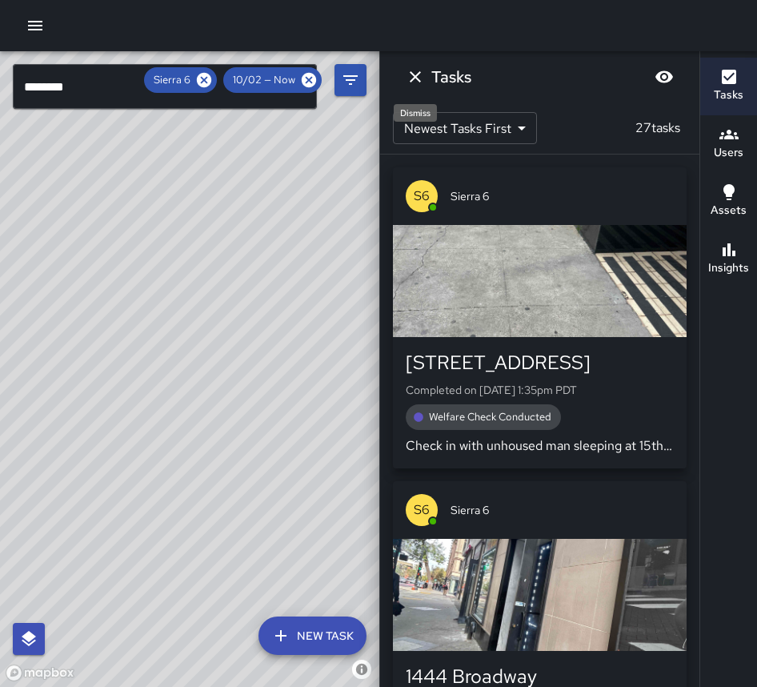
click at [419, 71] on icon "Dismiss" at bounding box center [415, 76] width 19 height 19
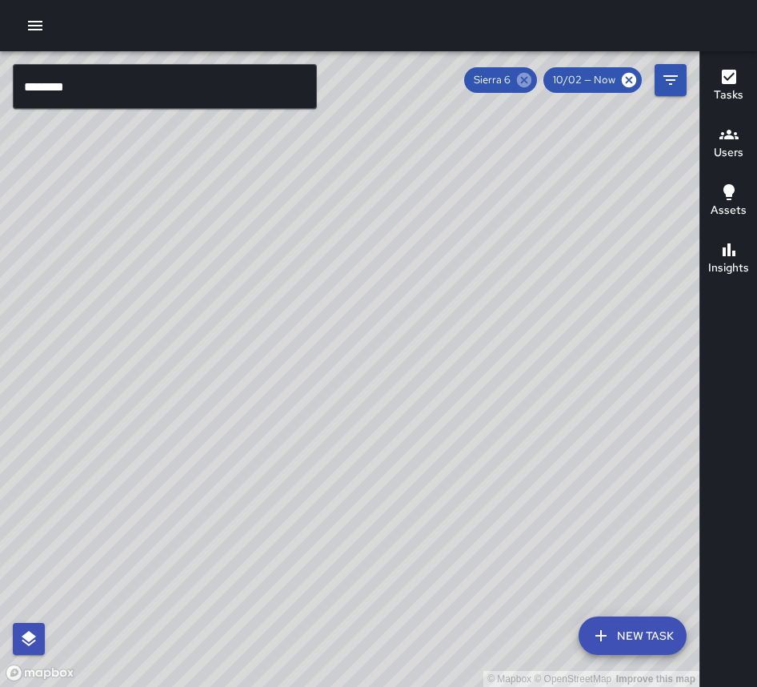
click at [521, 77] on icon at bounding box center [524, 80] width 14 height 14
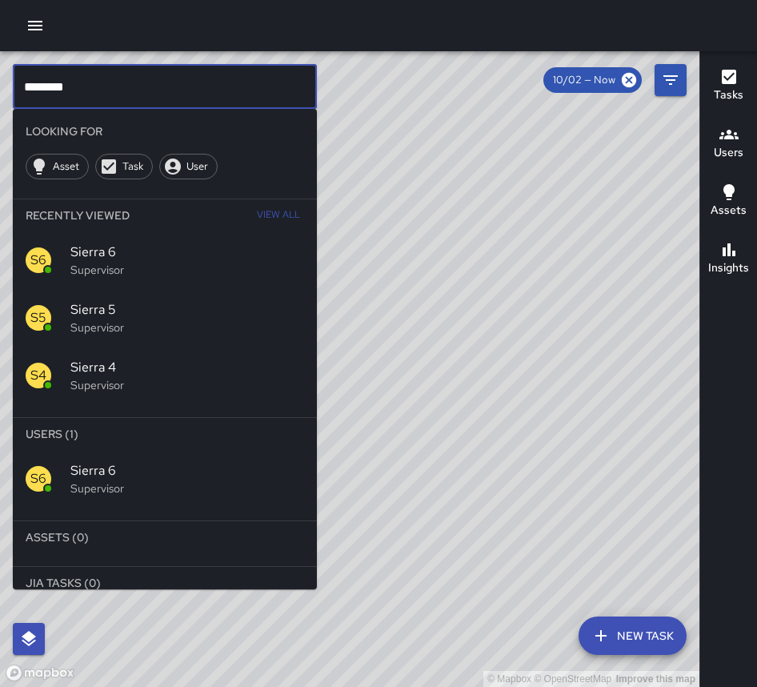
click at [215, 93] on input "********" at bounding box center [165, 86] width 304 height 45
type input "*"
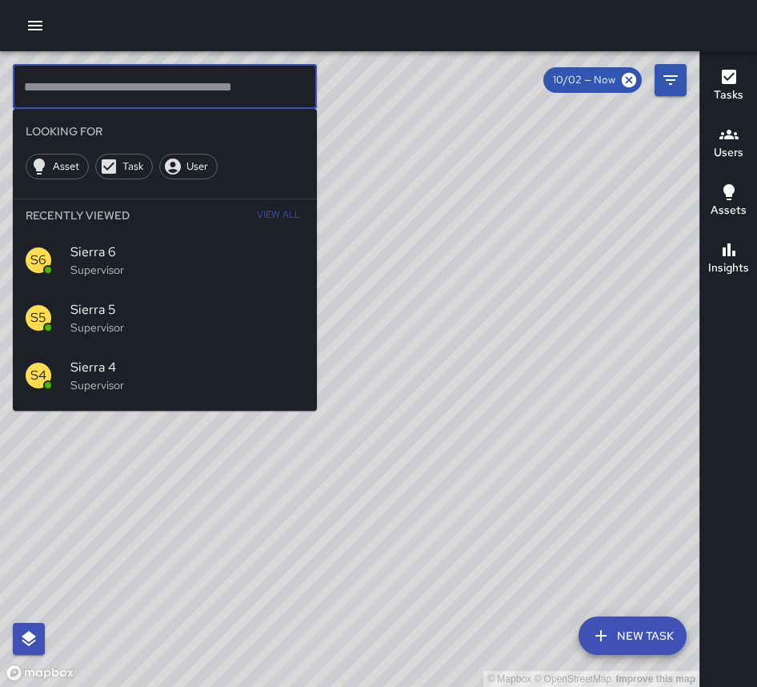
click at [357, 145] on div "© Mapbox © OpenStreetMap Improve this map" at bounding box center [350, 369] width 700 height 636
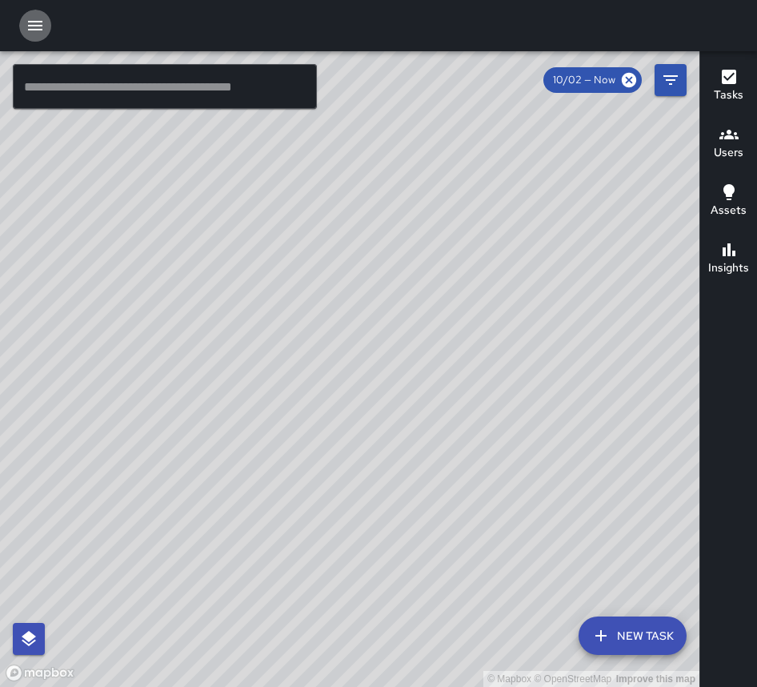
click at [42, 26] on icon "button" at bounding box center [35, 26] width 14 height 10
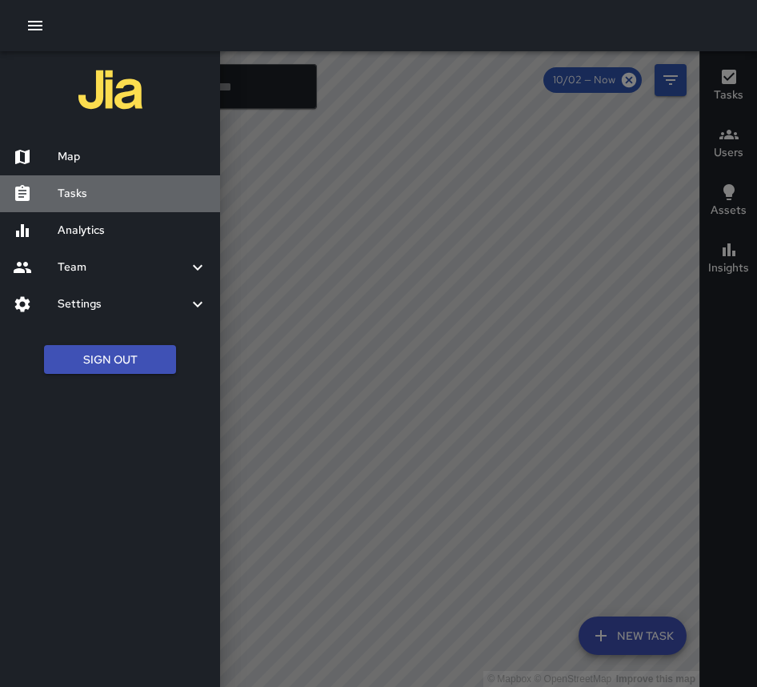
click at [62, 195] on h6 "Tasks" at bounding box center [133, 194] width 150 height 18
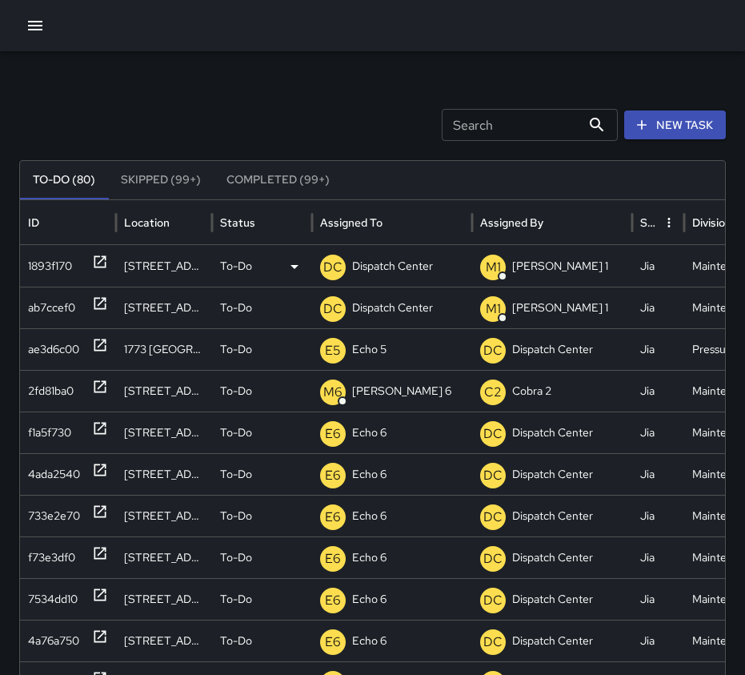
click at [101, 259] on icon at bounding box center [100, 262] width 16 height 16
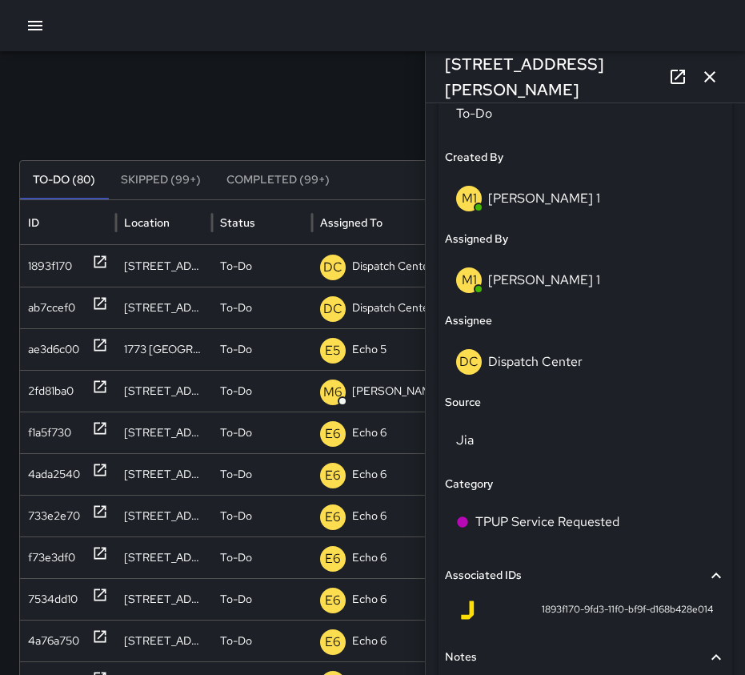
scroll to position [880, 0]
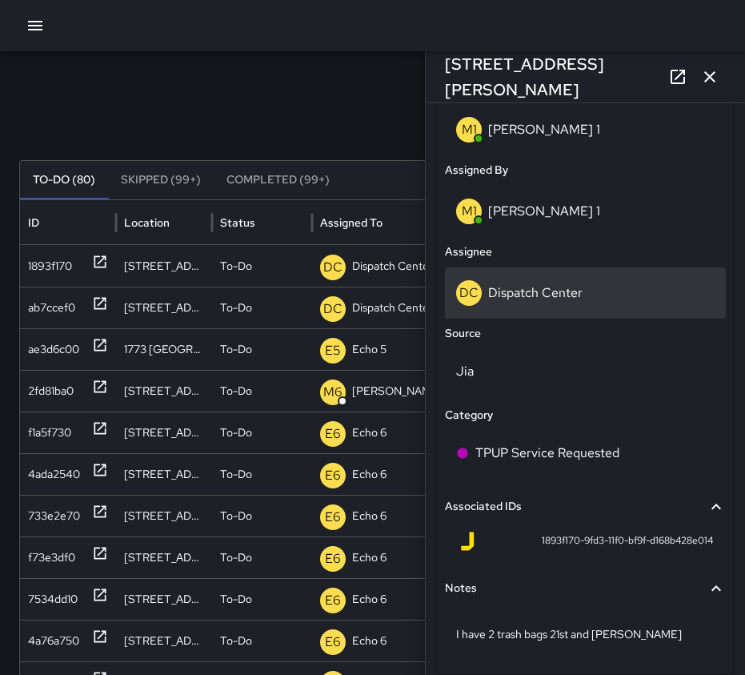
click at [565, 291] on p "Dispatch Center" at bounding box center [535, 292] width 94 height 17
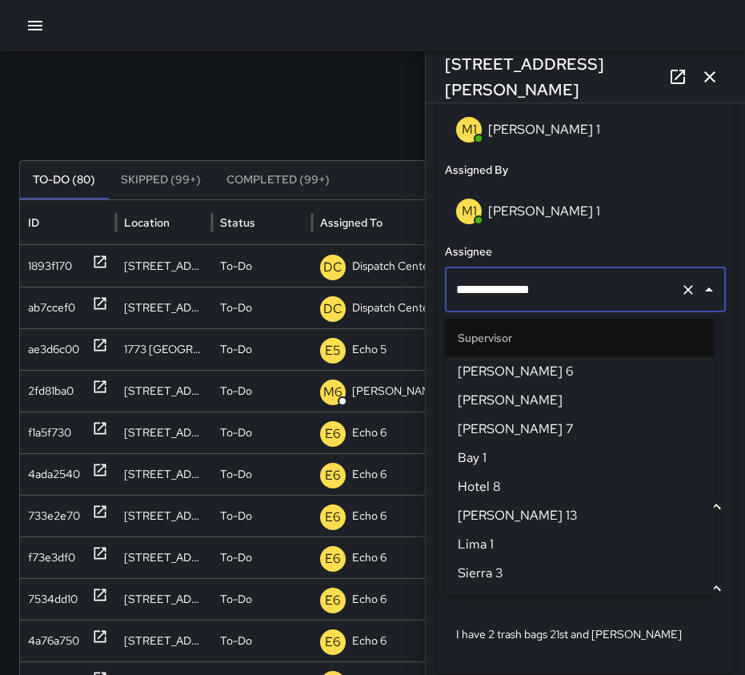
scroll to position [1659, 0]
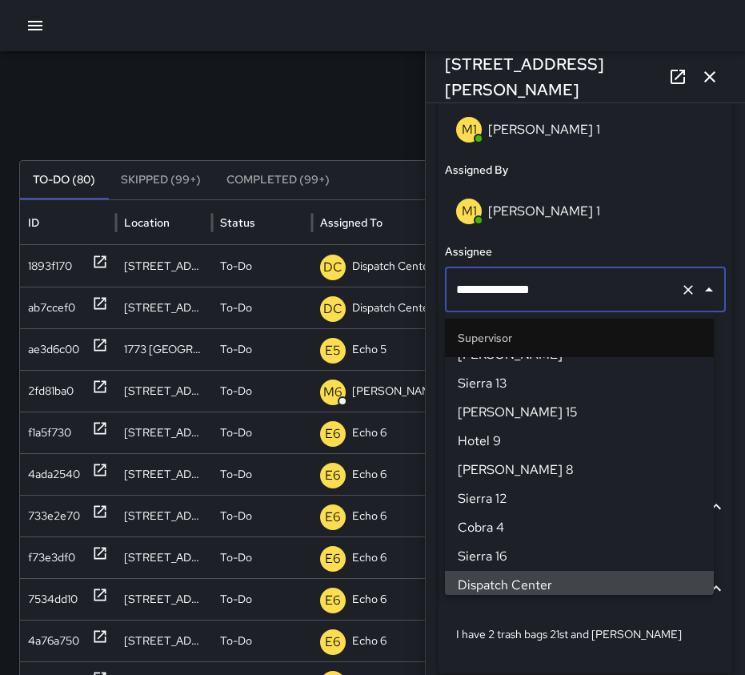
click at [680, 288] on icon "Clear" at bounding box center [688, 290] width 16 height 16
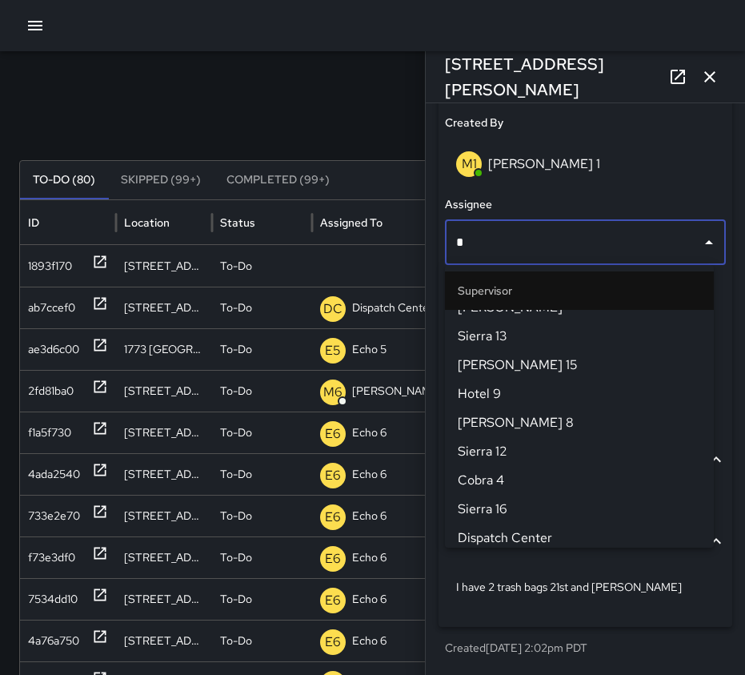
scroll to position [0, 0]
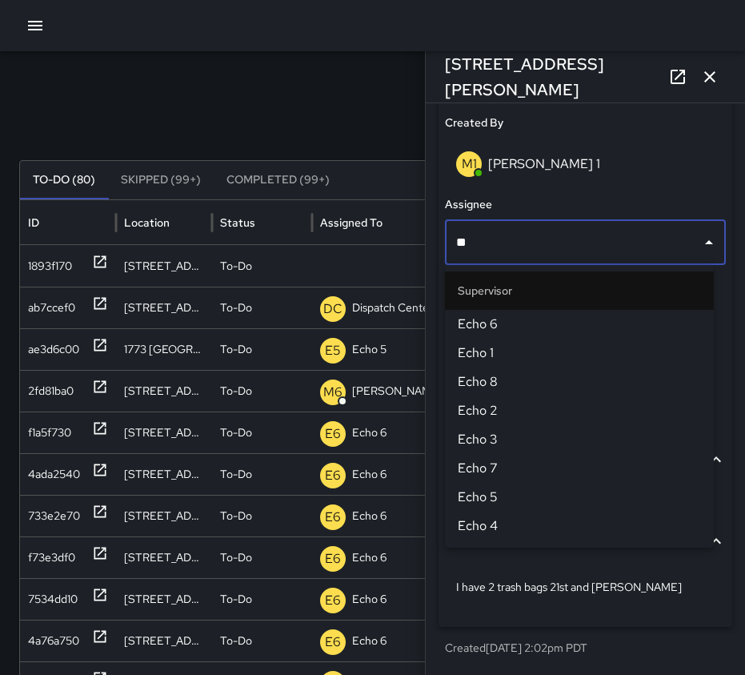
type input "***"
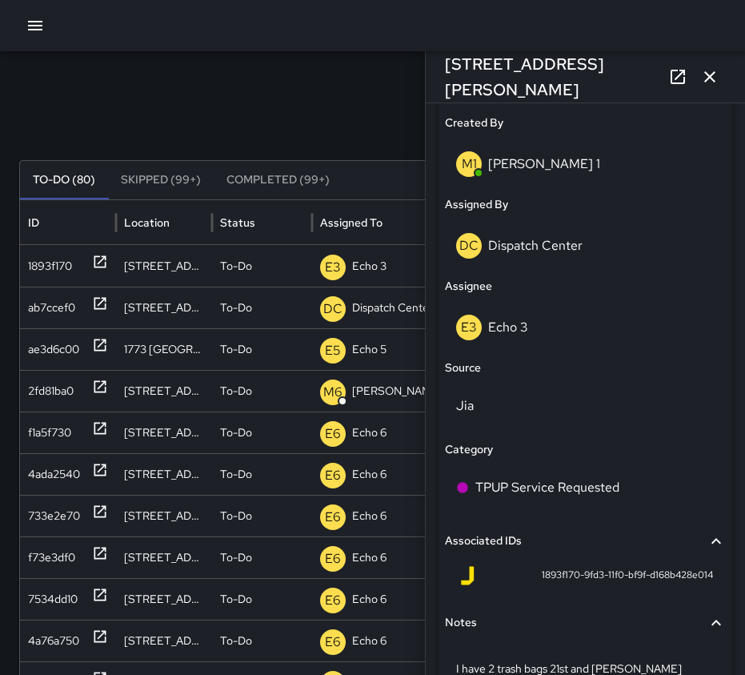
click at [708, 78] on icon "button" at bounding box center [709, 76] width 19 height 19
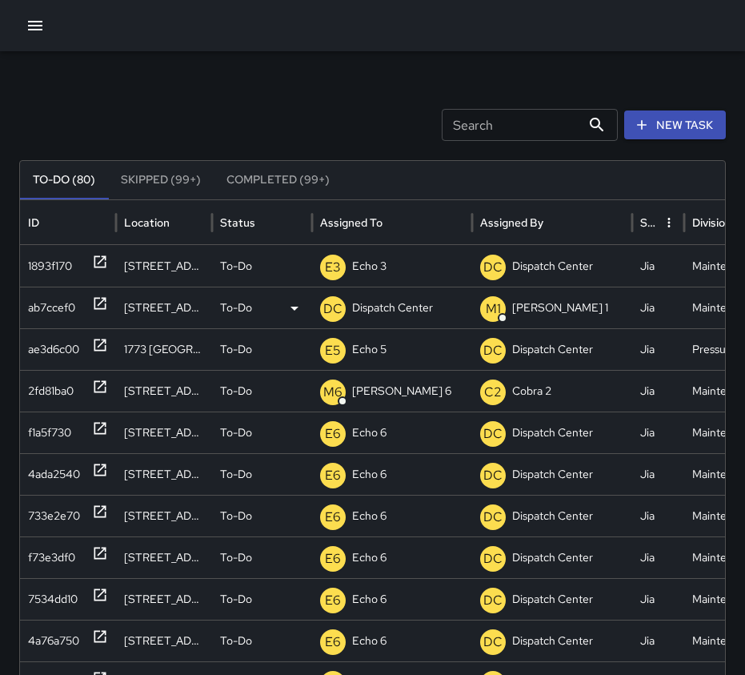
click at [102, 309] on icon at bounding box center [100, 304] width 12 height 12
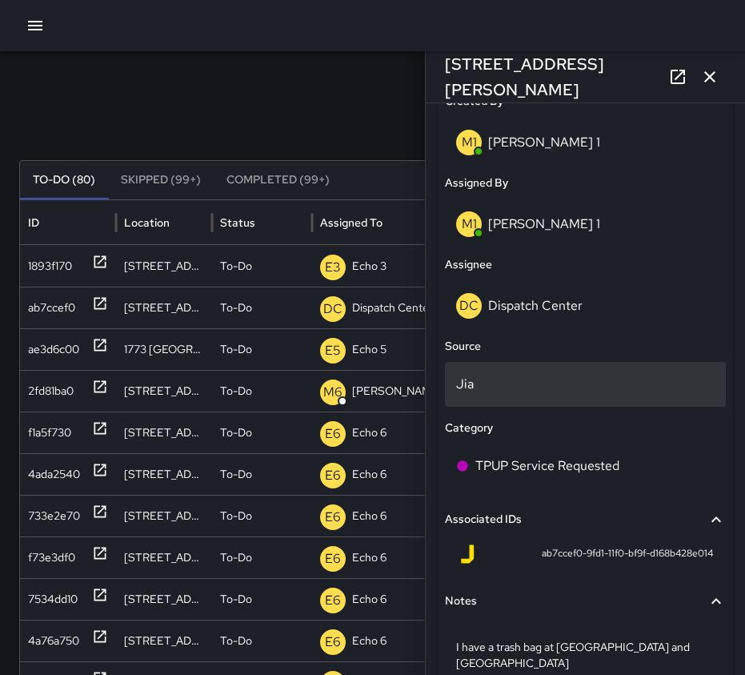
scroll to position [880, 0]
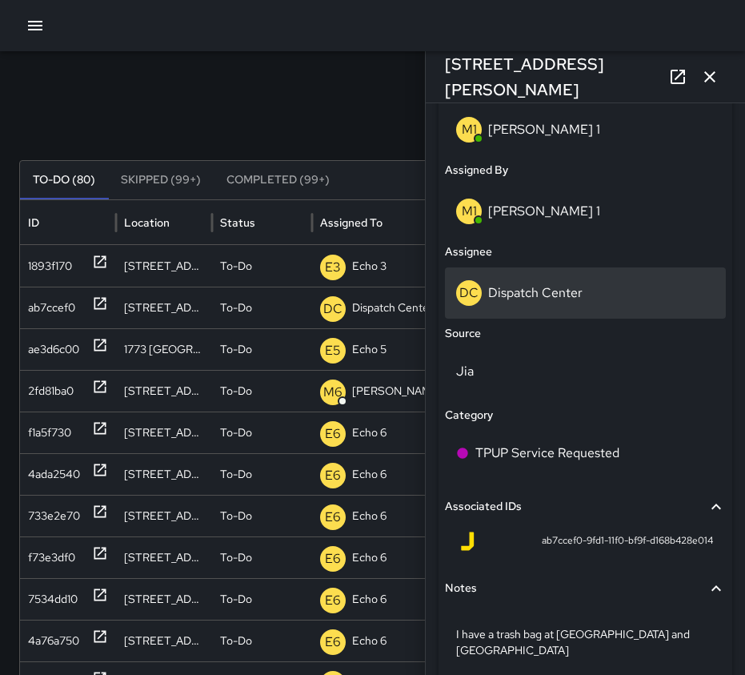
click at [575, 293] on p "Dispatch Center" at bounding box center [535, 292] width 94 height 17
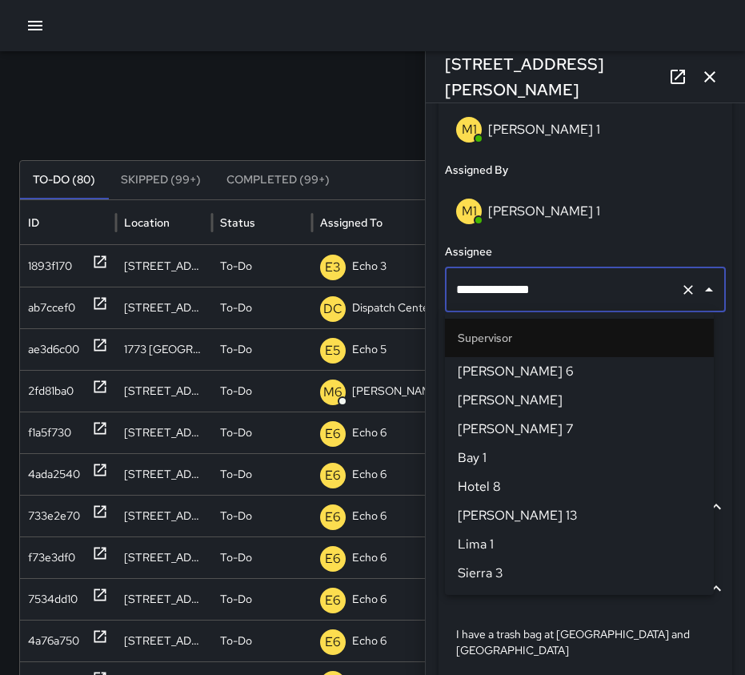
scroll to position [1659, 0]
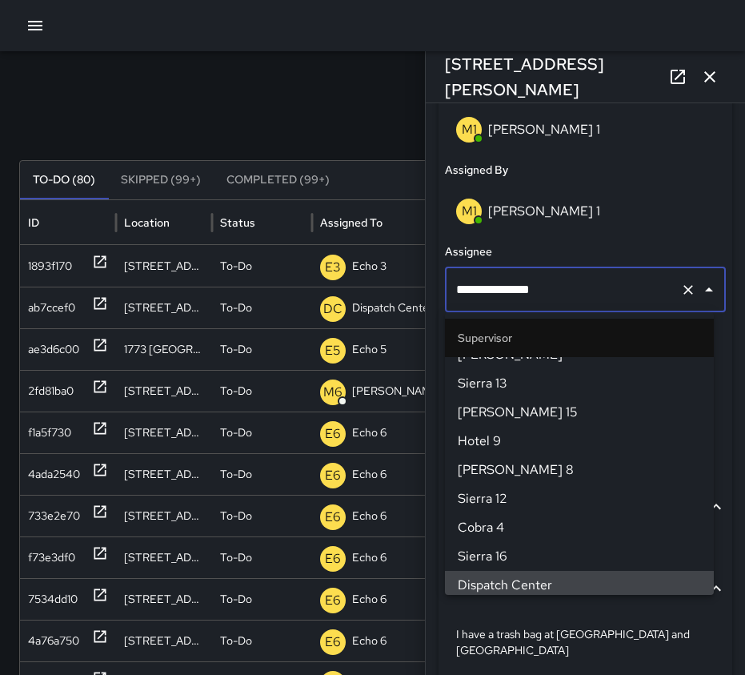
click at [680, 290] on icon "Clear" at bounding box center [688, 290] width 16 height 16
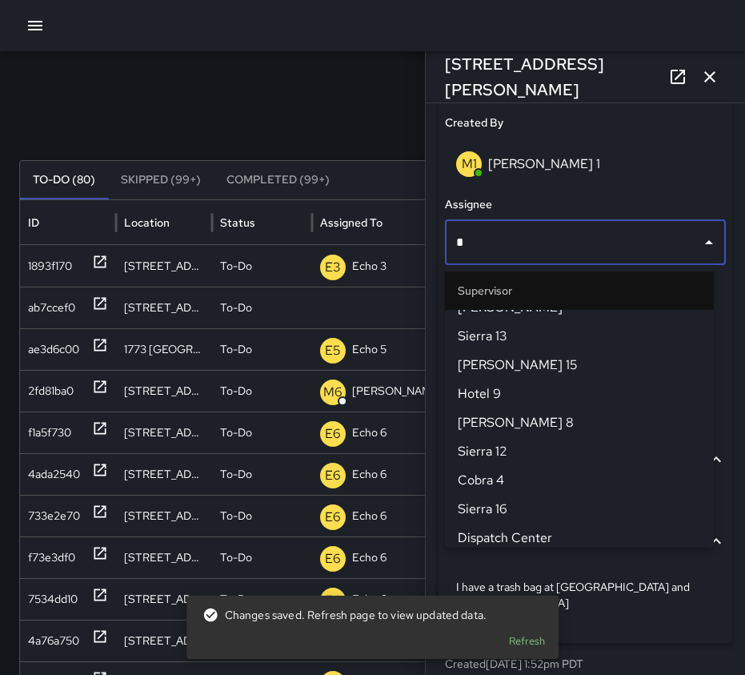
scroll to position [0, 0]
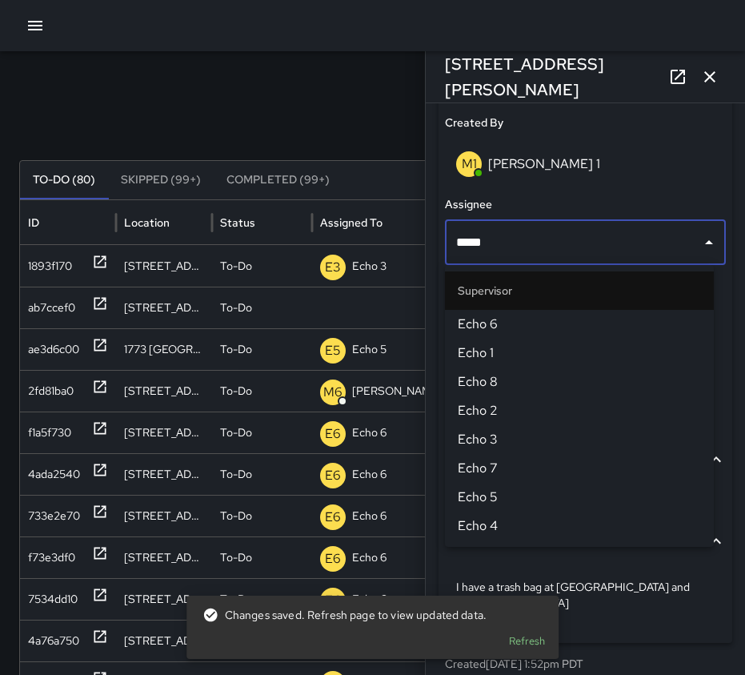
type input "******"
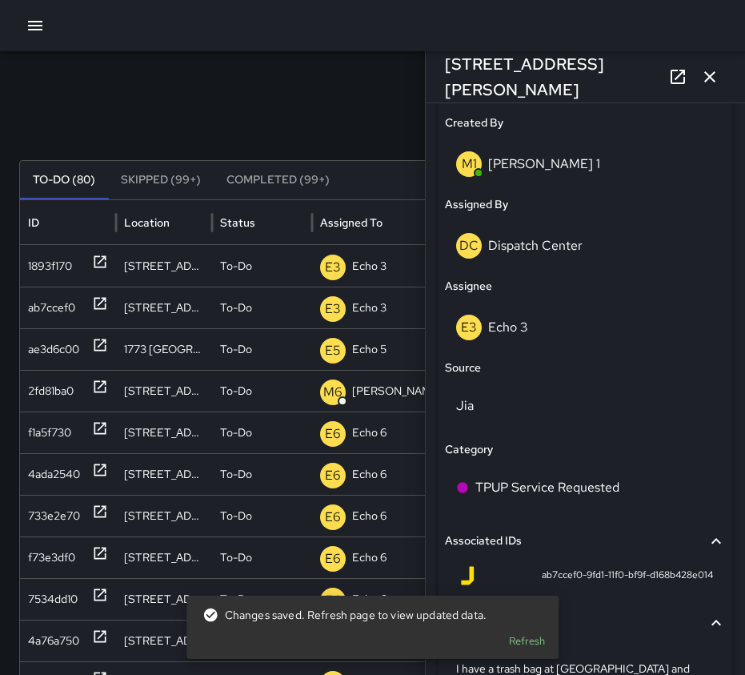
click at [704, 76] on icon "button" at bounding box center [709, 76] width 19 height 19
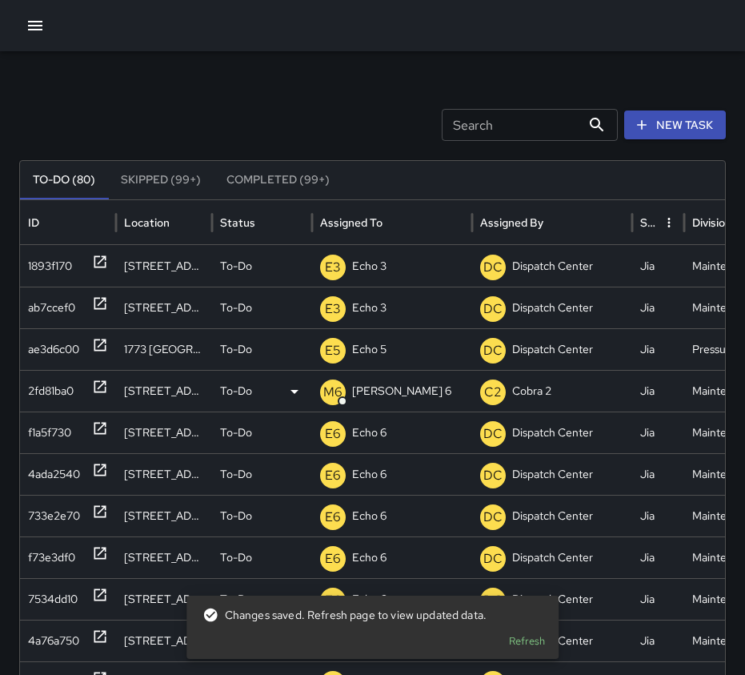
click at [379, 394] on p "[PERSON_NAME] 6" at bounding box center [401, 391] width 99 height 41
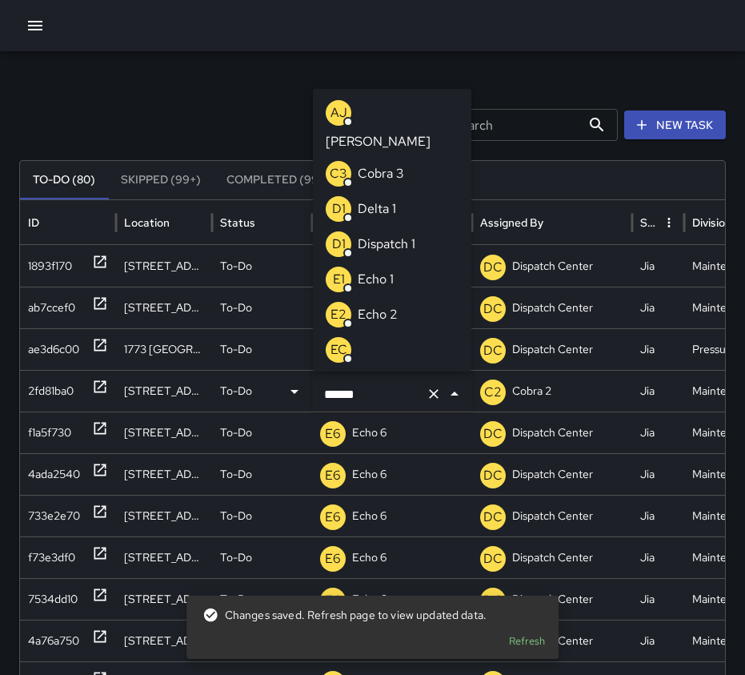
scroll to position [519, 0]
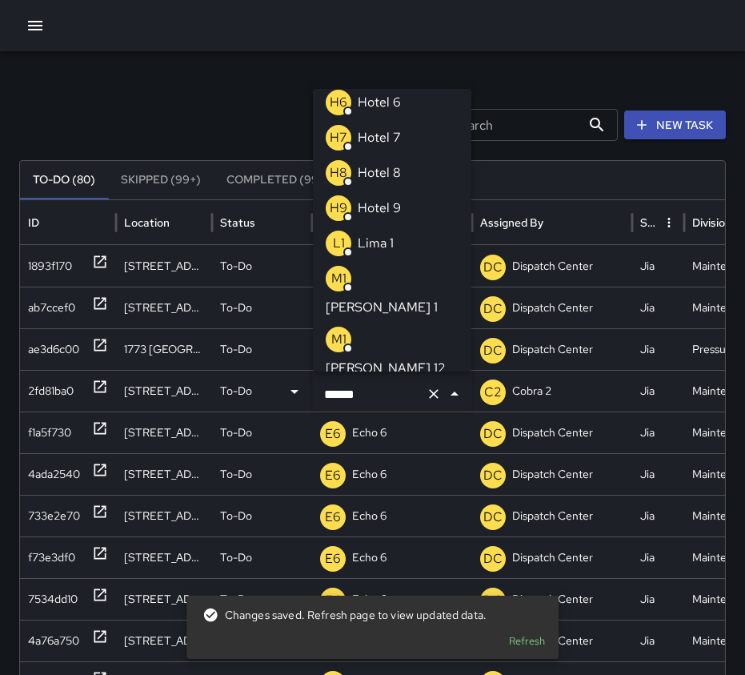
click at [423, 395] on button "Clear" at bounding box center [434, 394] width 22 height 22
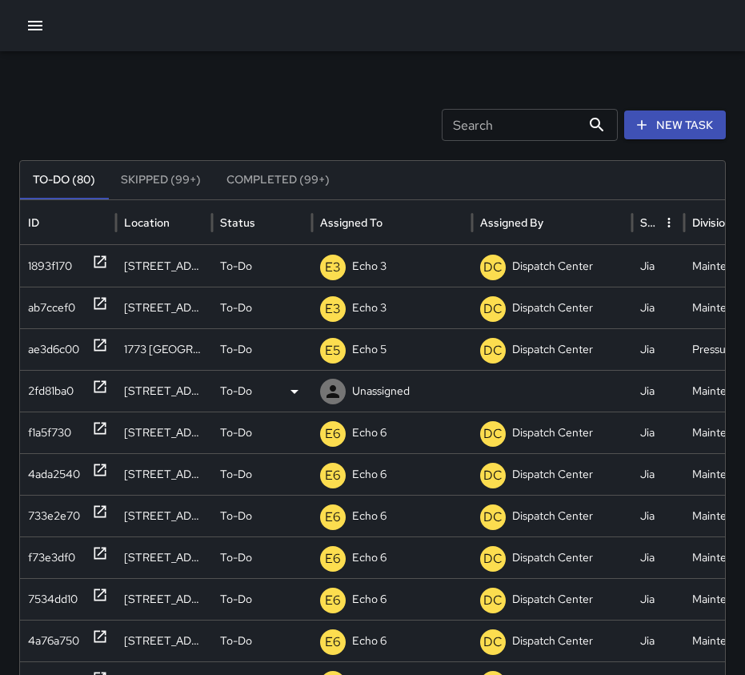
click at [403, 389] on p "Unassigned" at bounding box center [381, 391] width 58 height 41
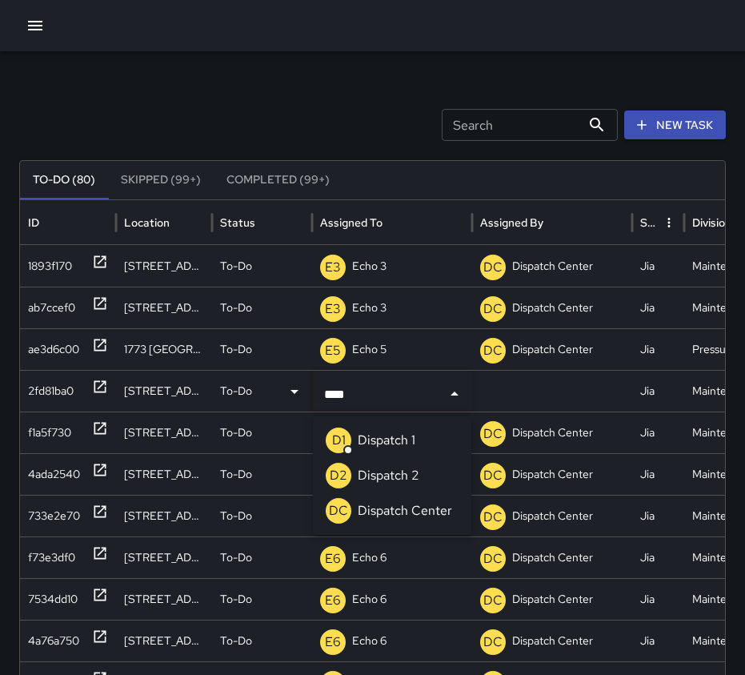
type input "*****"
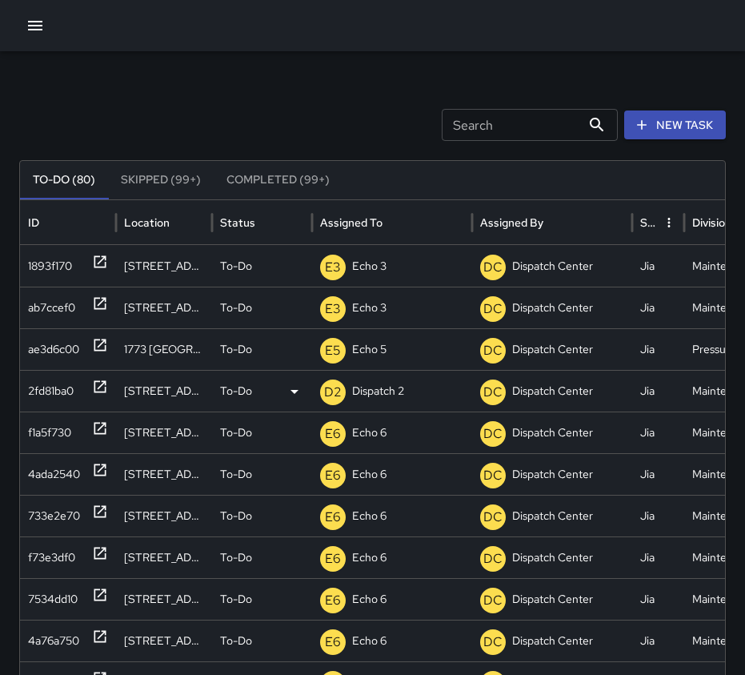
click at [290, 107] on div "Search Search New Task To-Do (80) Skipped (99+) Completed (99+) ID Location Sta…" at bounding box center [372, 505] width 745 height 908
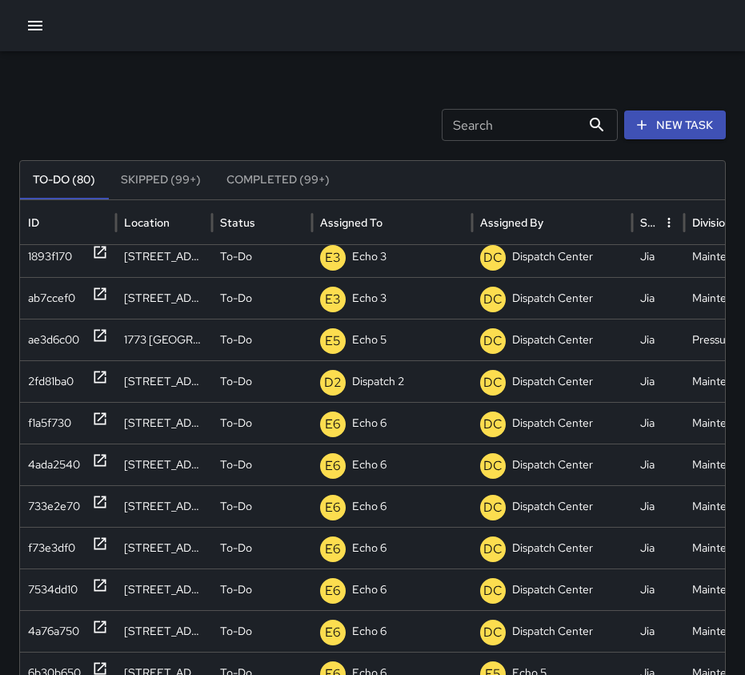
scroll to position [0, 0]
